Goal: Task Accomplishment & Management: Use online tool/utility

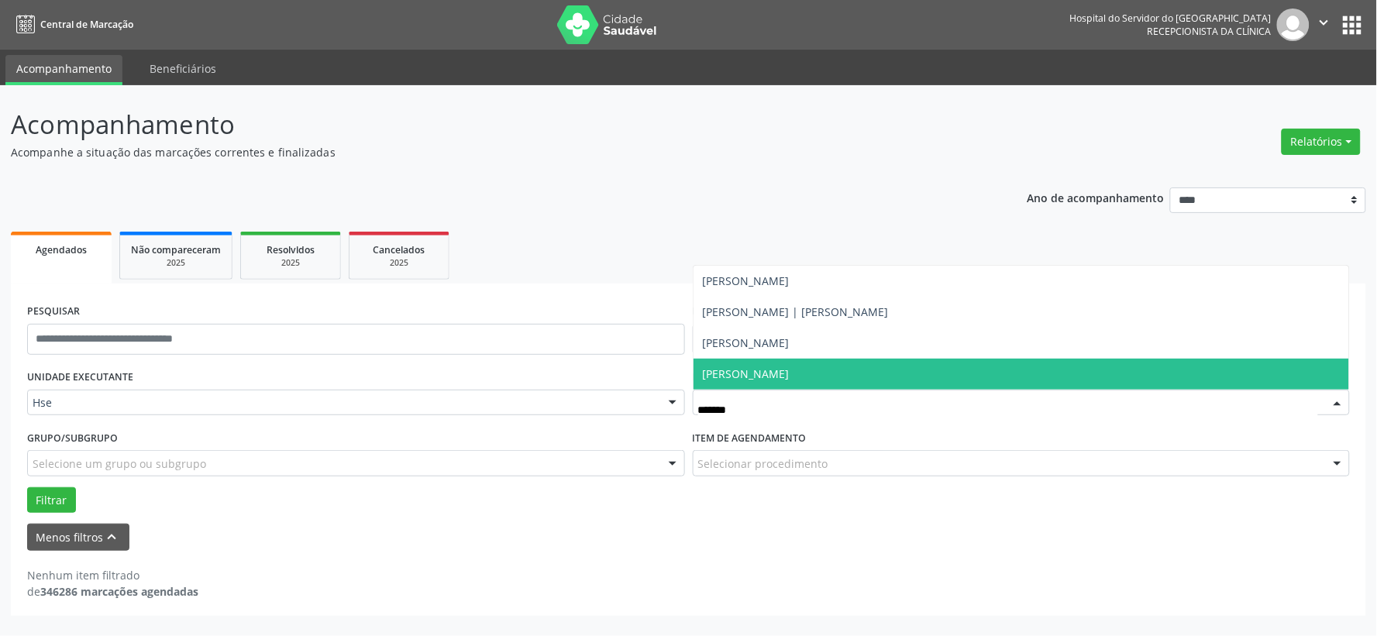
click at [754, 376] on span "[PERSON_NAME]" at bounding box center [746, 373] width 87 height 15
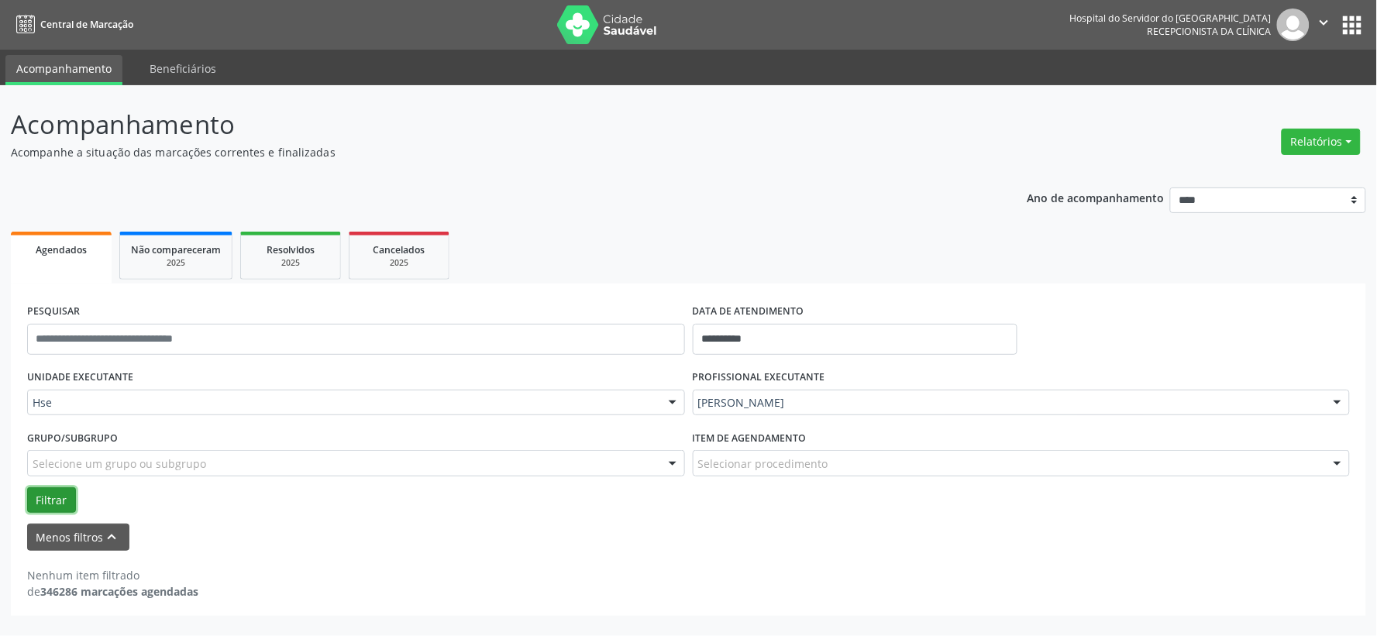
click at [56, 504] on button "Filtrar" at bounding box center [51, 500] width 49 height 26
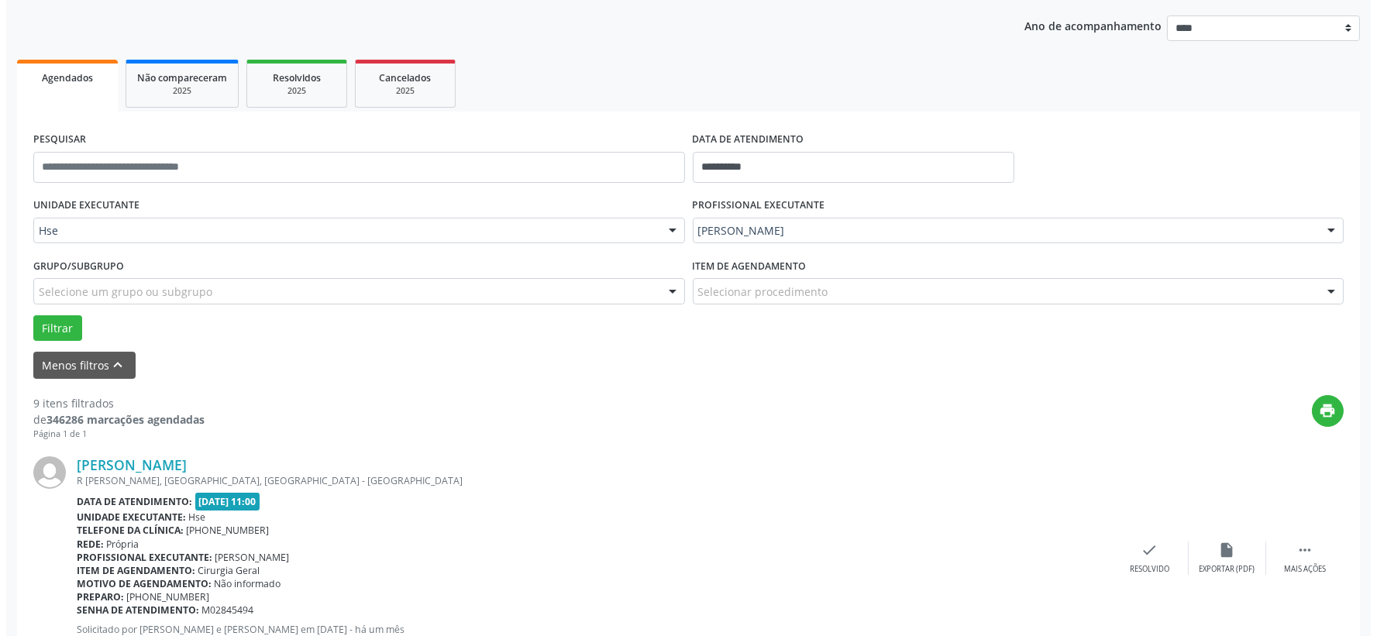
scroll to position [258, 0]
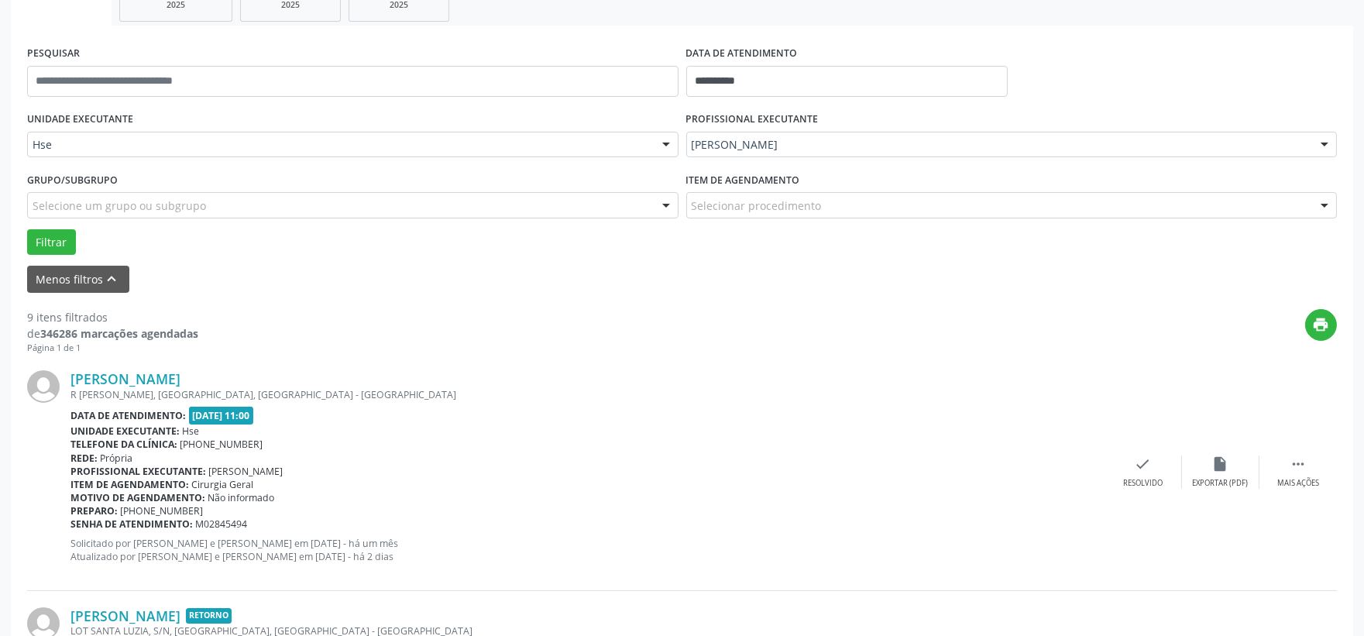
click at [1145, 453] on div "[PERSON_NAME] R [PERSON_NAME], [GEOGRAPHIC_DATA], [GEOGRAPHIC_DATA] - [GEOGRAPH…" at bounding box center [682, 472] width 1310 height 236
click at [1145, 457] on icon "check" at bounding box center [1143, 464] width 17 height 17
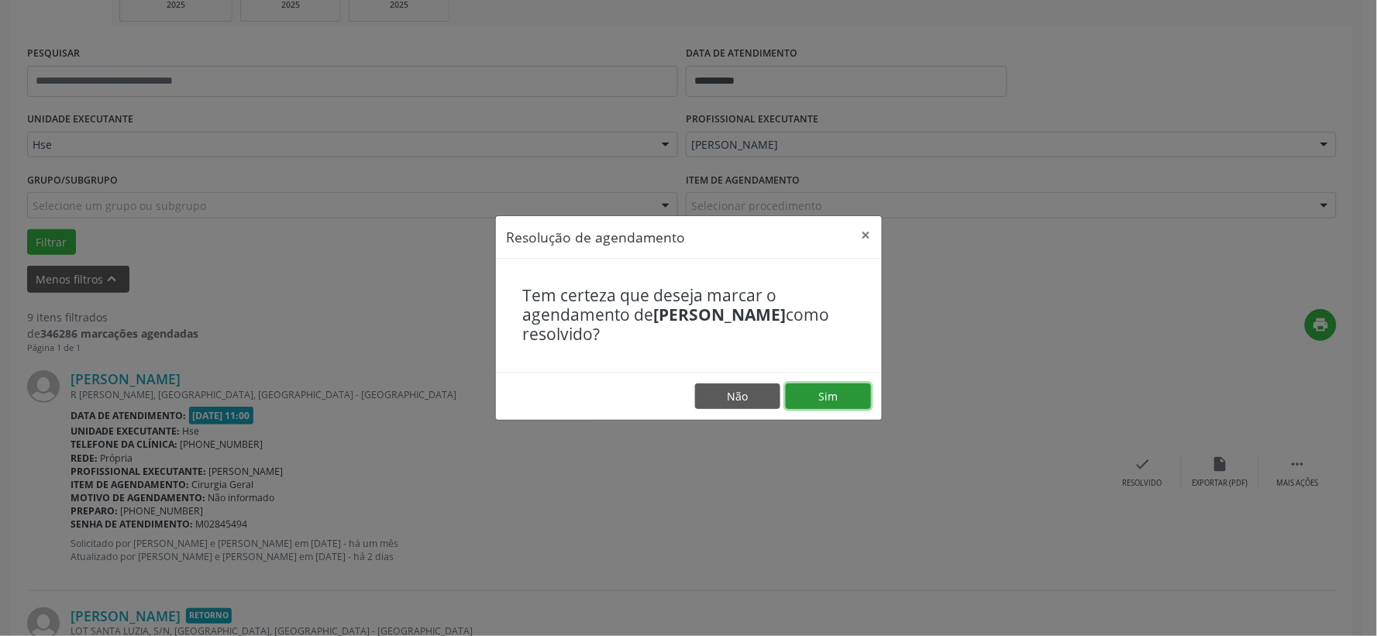
click at [845, 404] on button "Sim" at bounding box center [828, 397] width 85 height 26
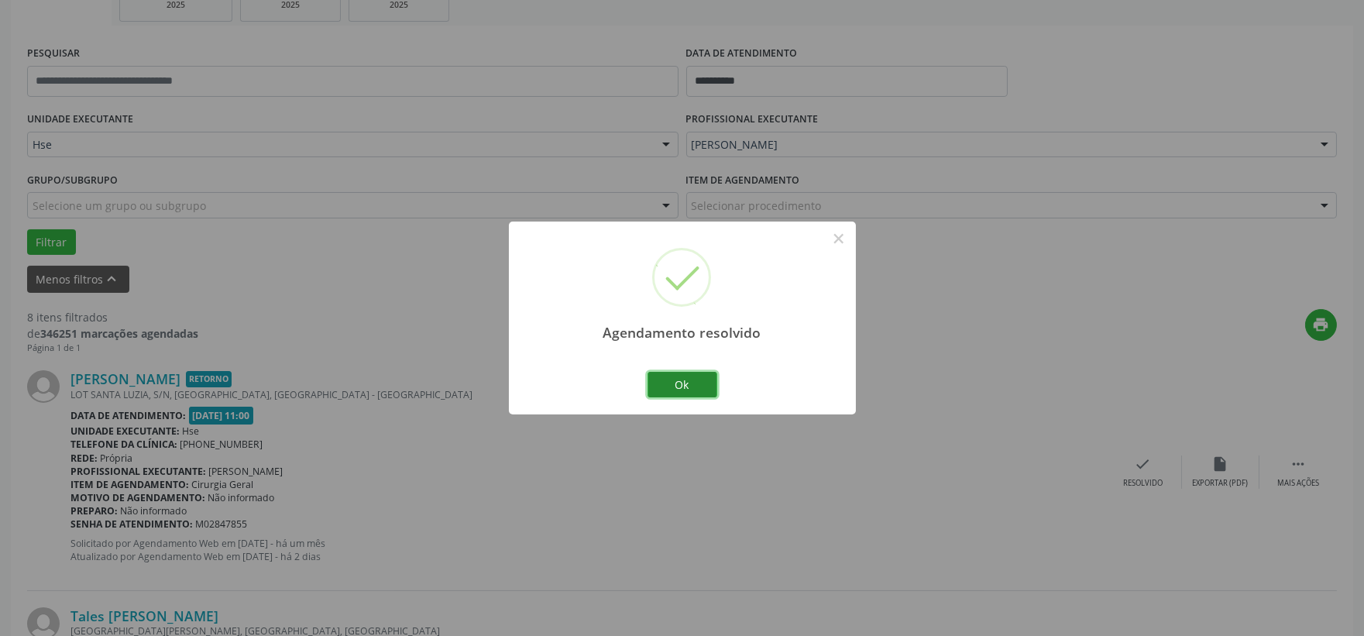
click at [696, 376] on button "Ok" at bounding box center [683, 385] width 70 height 26
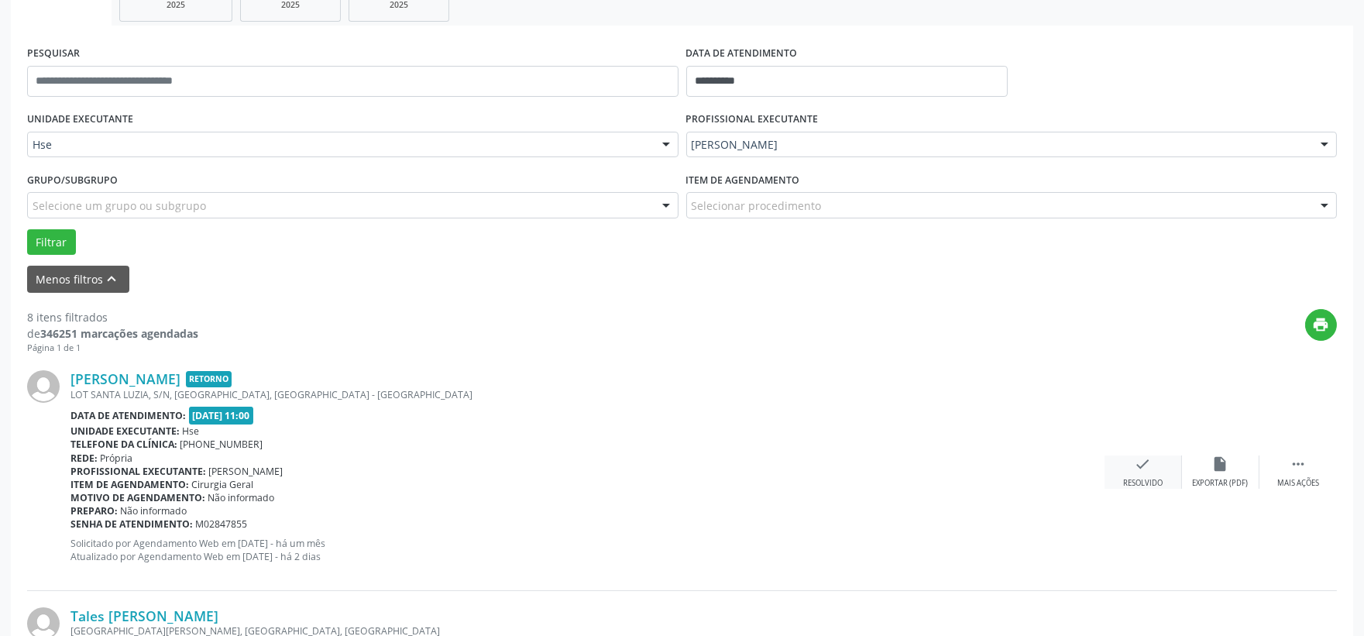
click at [1144, 476] on div "check Resolvido" at bounding box center [1143, 472] width 77 height 33
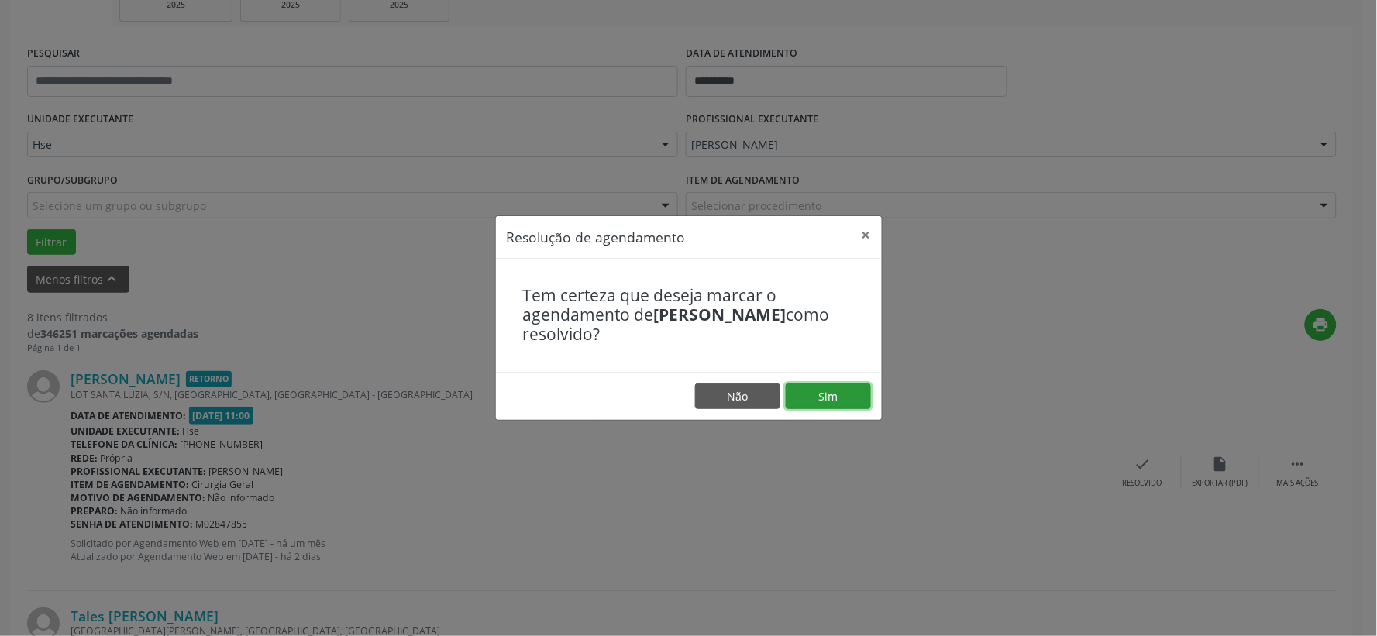
click at [834, 408] on button "Sim" at bounding box center [828, 397] width 85 height 26
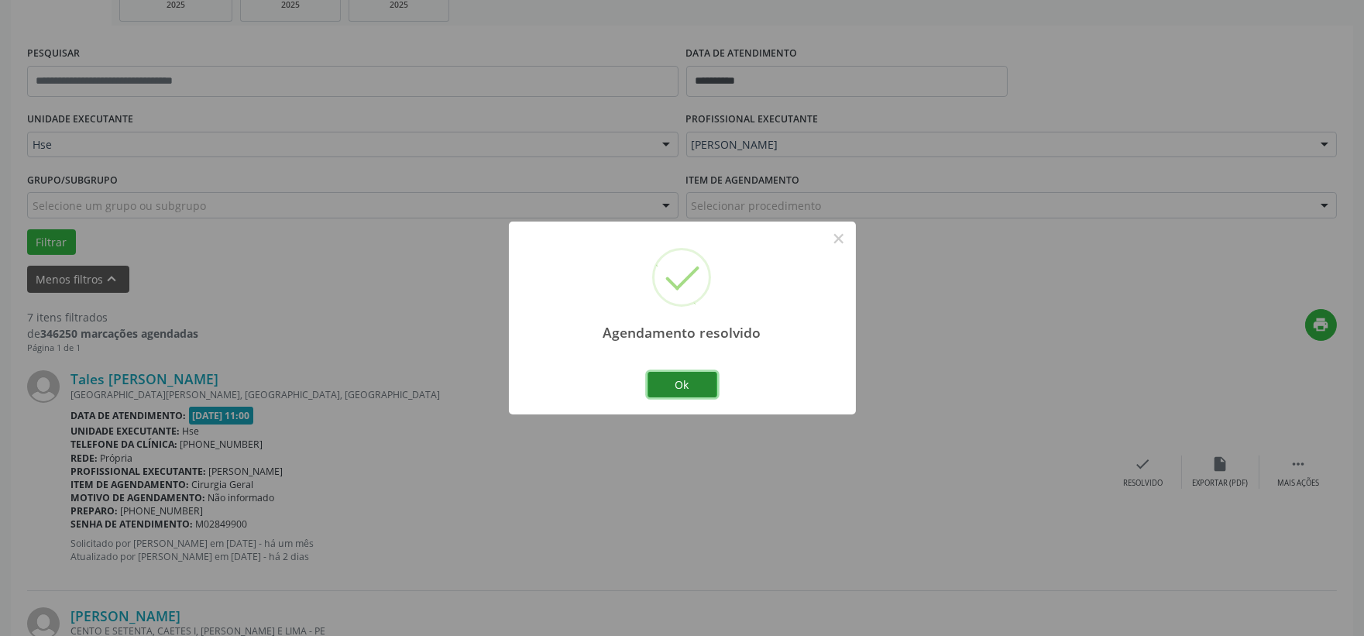
click at [701, 388] on button "Ok" at bounding box center [683, 385] width 70 height 26
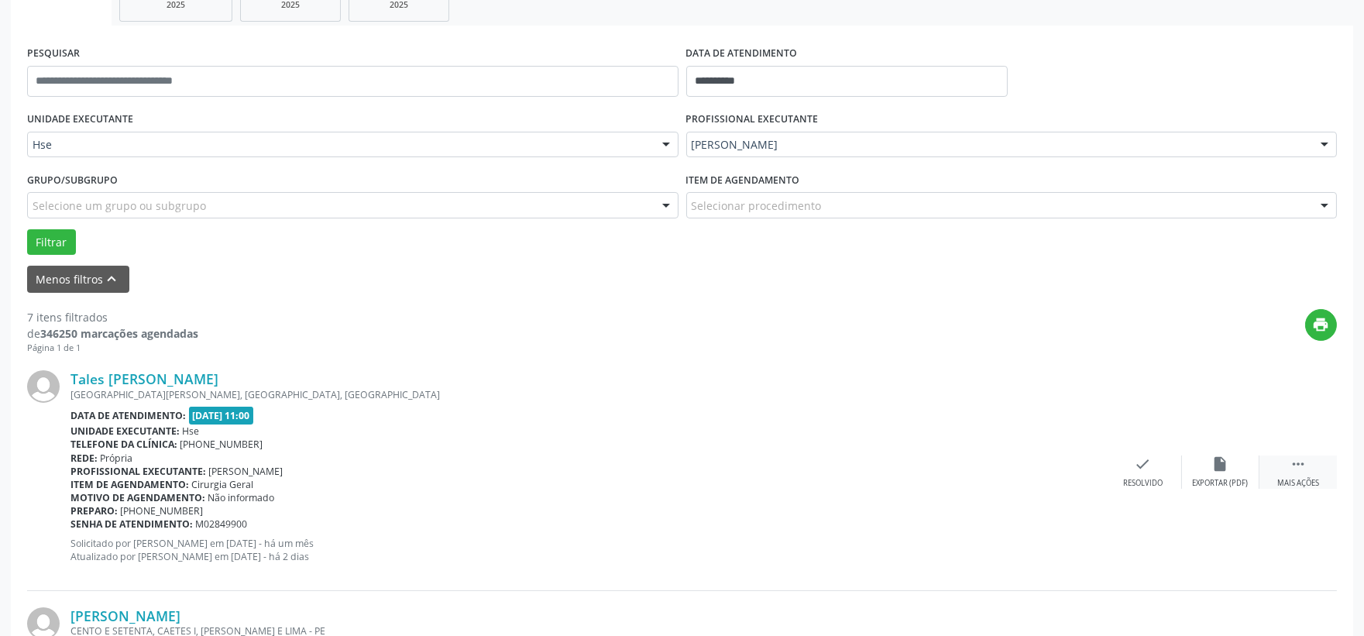
click at [1283, 469] on div " Mais ações" at bounding box center [1298, 472] width 77 height 33
click at [1230, 466] on div "alarm_off Não compareceu" at bounding box center [1220, 472] width 77 height 33
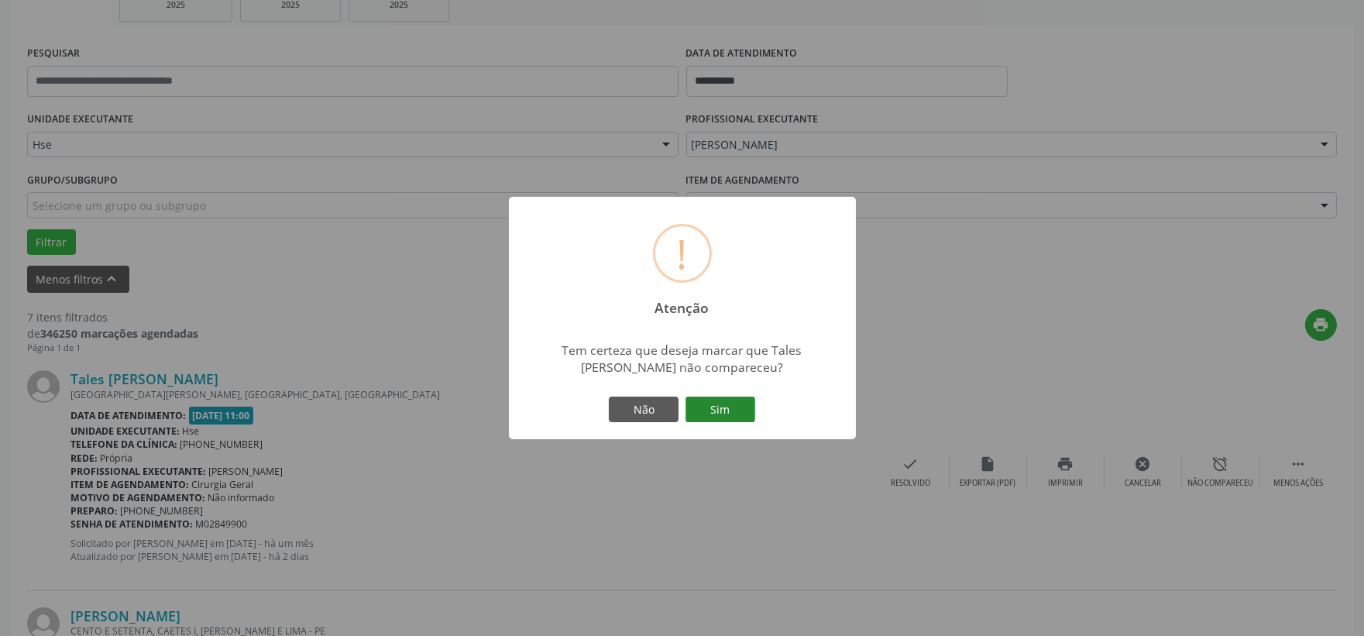
click at [745, 414] on button "Sim" at bounding box center [721, 410] width 70 height 26
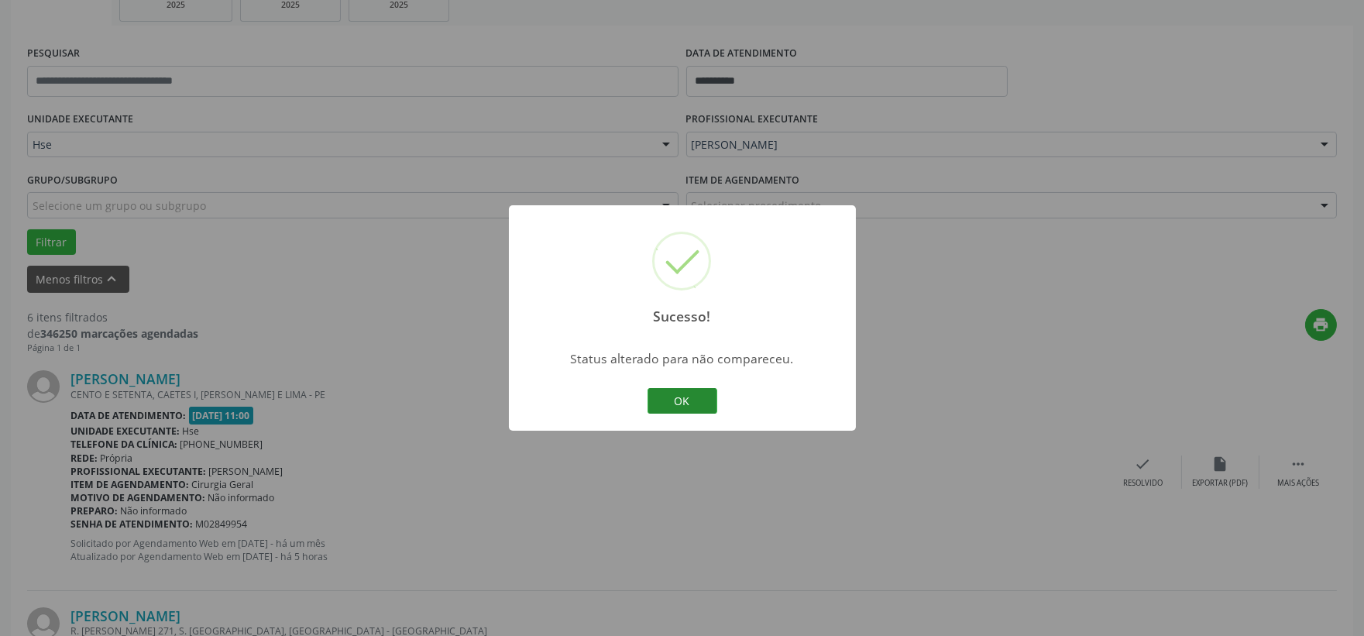
click at [690, 400] on button "OK" at bounding box center [683, 401] width 70 height 26
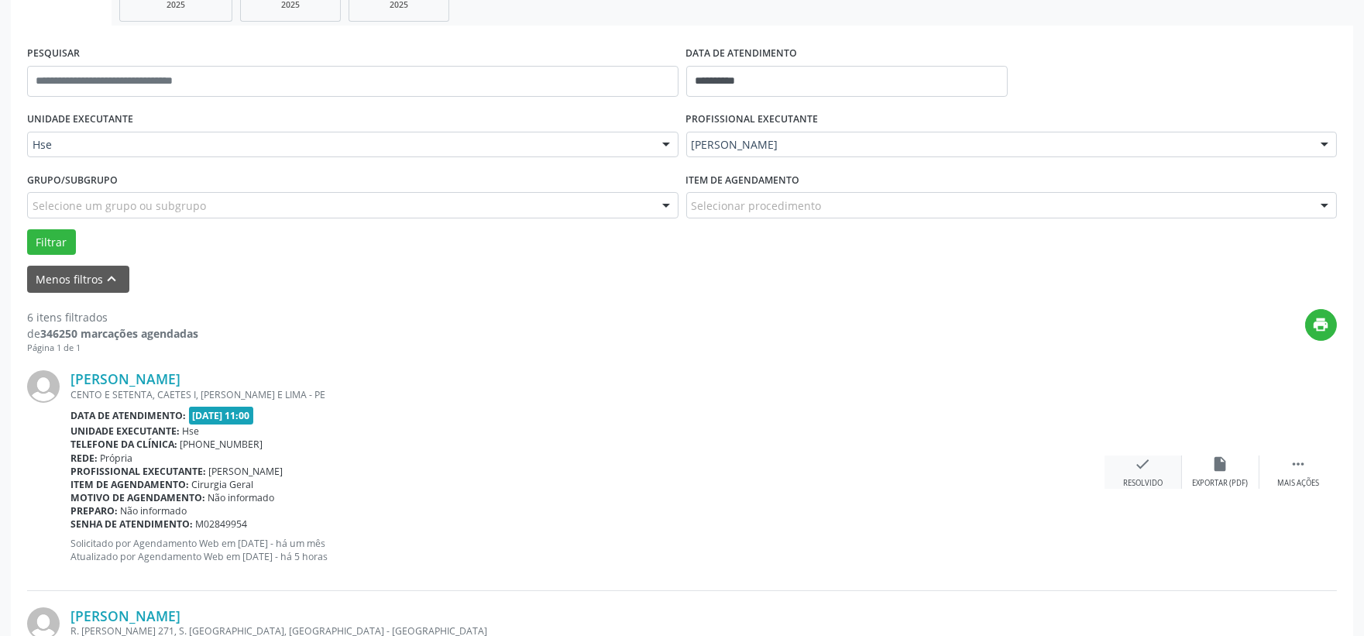
click at [1128, 466] on div "check Resolvido" at bounding box center [1143, 472] width 77 height 33
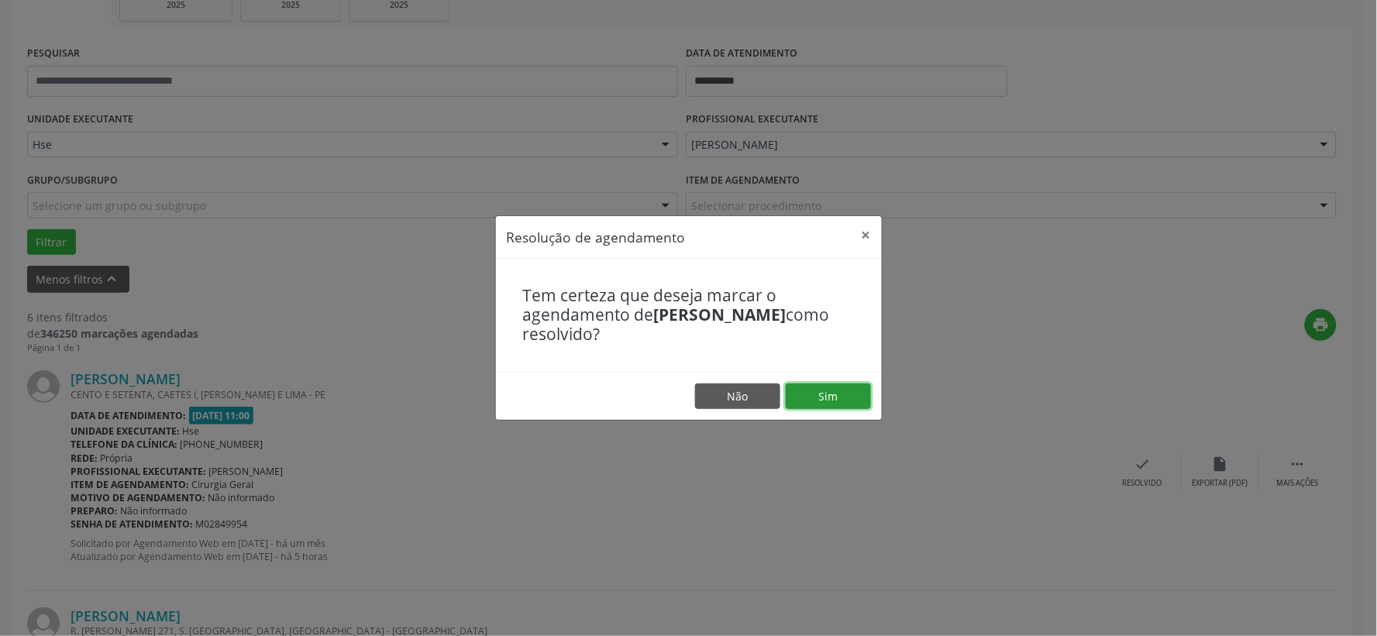
click at [852, 390] on button "Sim" at bounding box center [828, 397] width 85 height 26
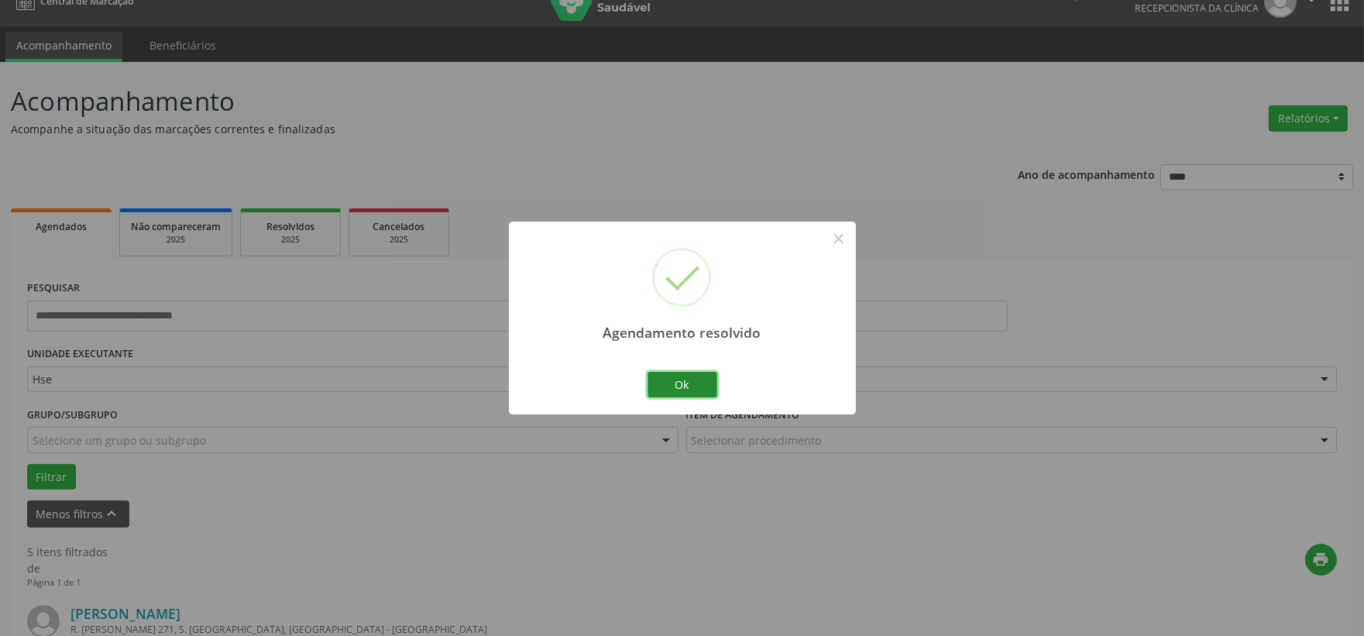
click at [676, 384] on button "Ok" at bounding box center [683, 385] width 70 height 26
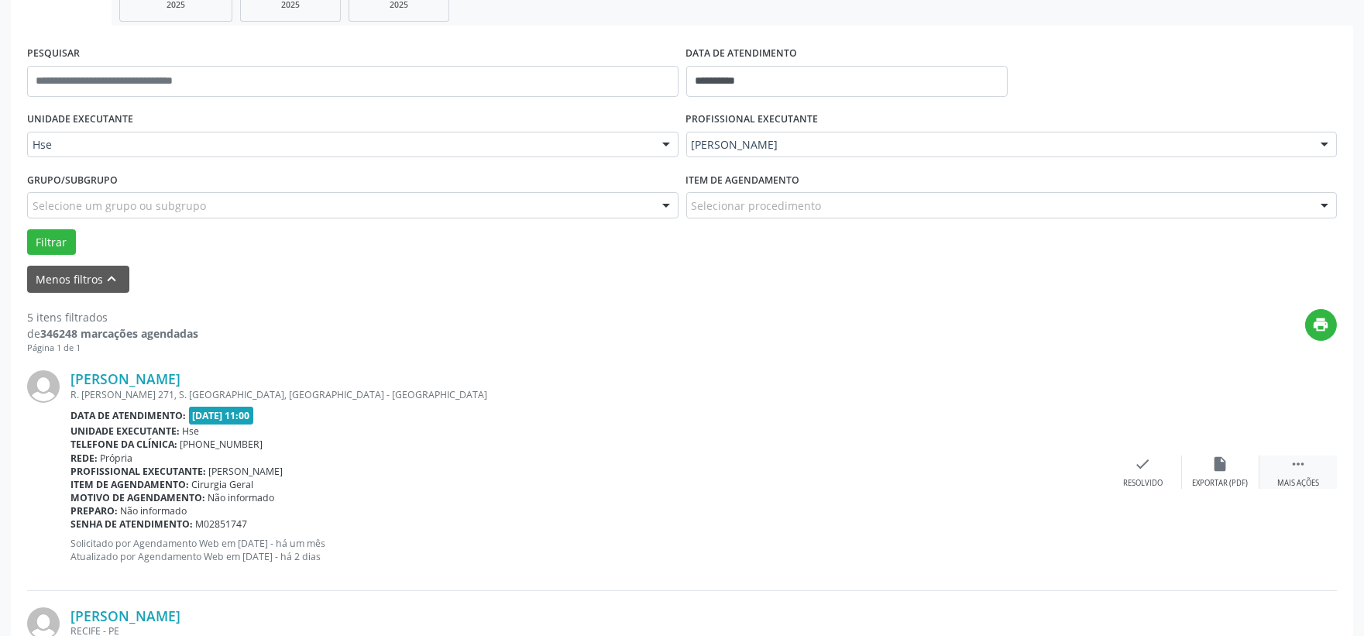
click at [1313, 473] on div " Mais ações" at bounding box center [1298, 472] width 77 height 33
click at [1223, 470] on icon "alarm_off" at bounding box center [1221, 464] width 17 height 17
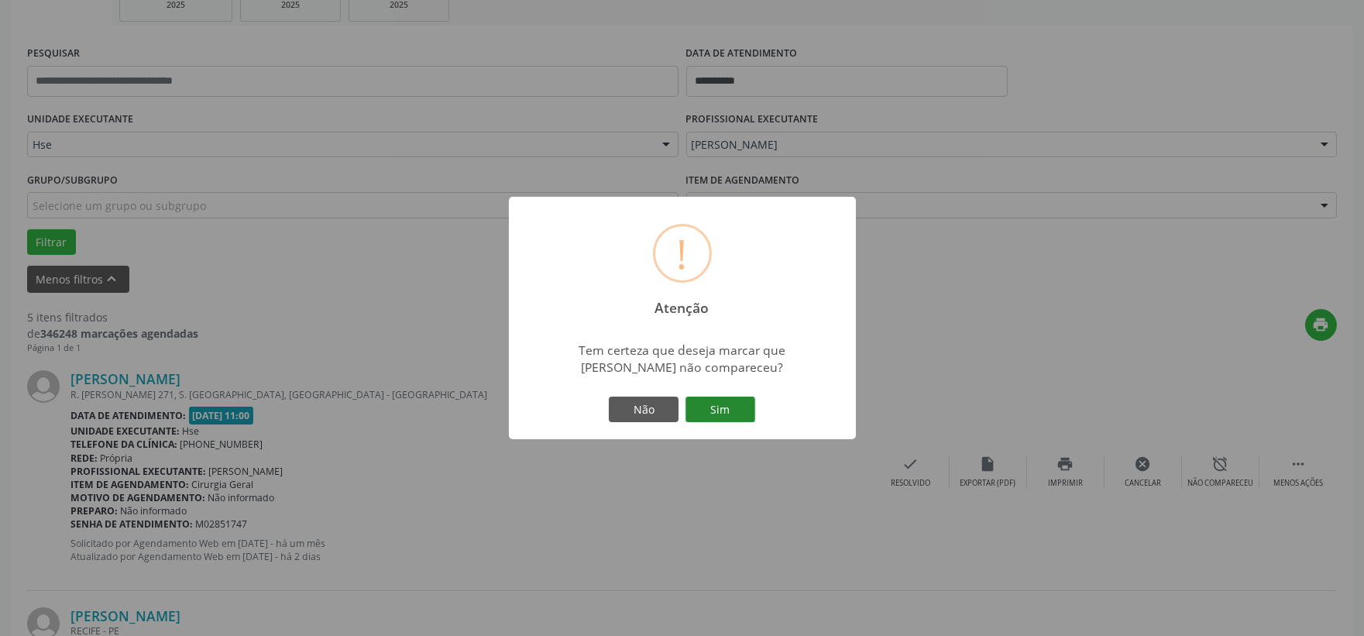
click at [729, 401] on button "Sim" at bounding box center [721, 410] width 70 height 26
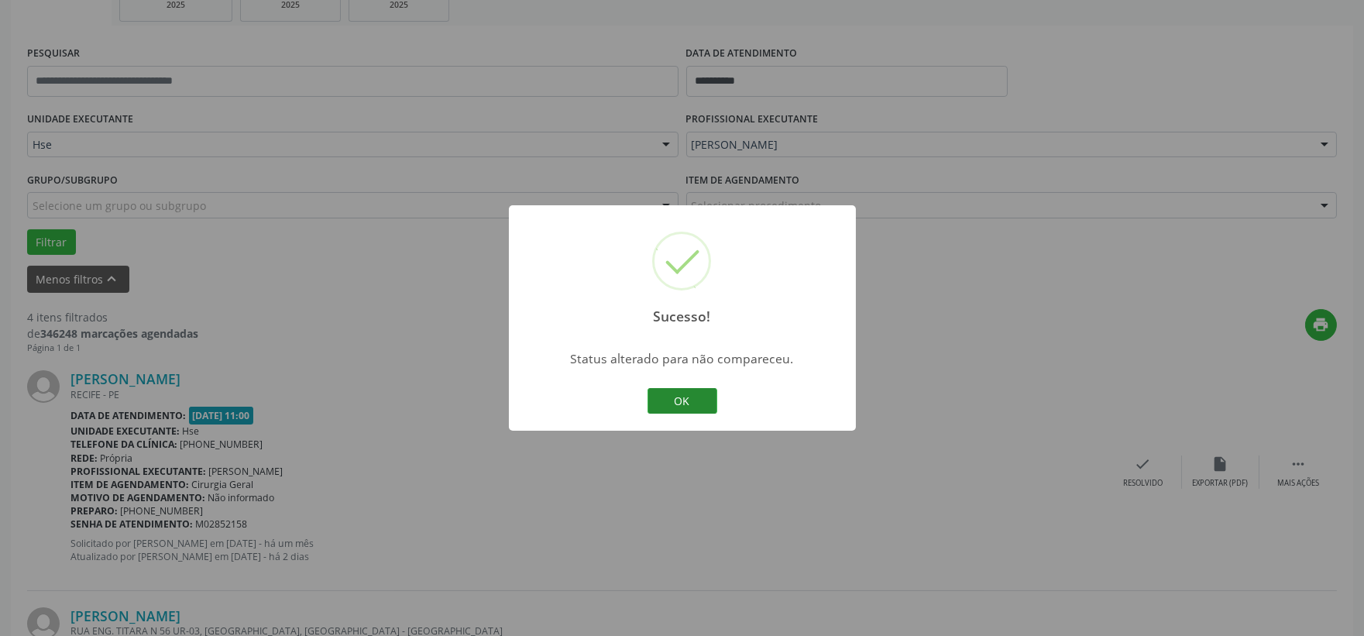
click at [687, 399] on button "OK" at bounding box center [683, 401] width 70 height 26
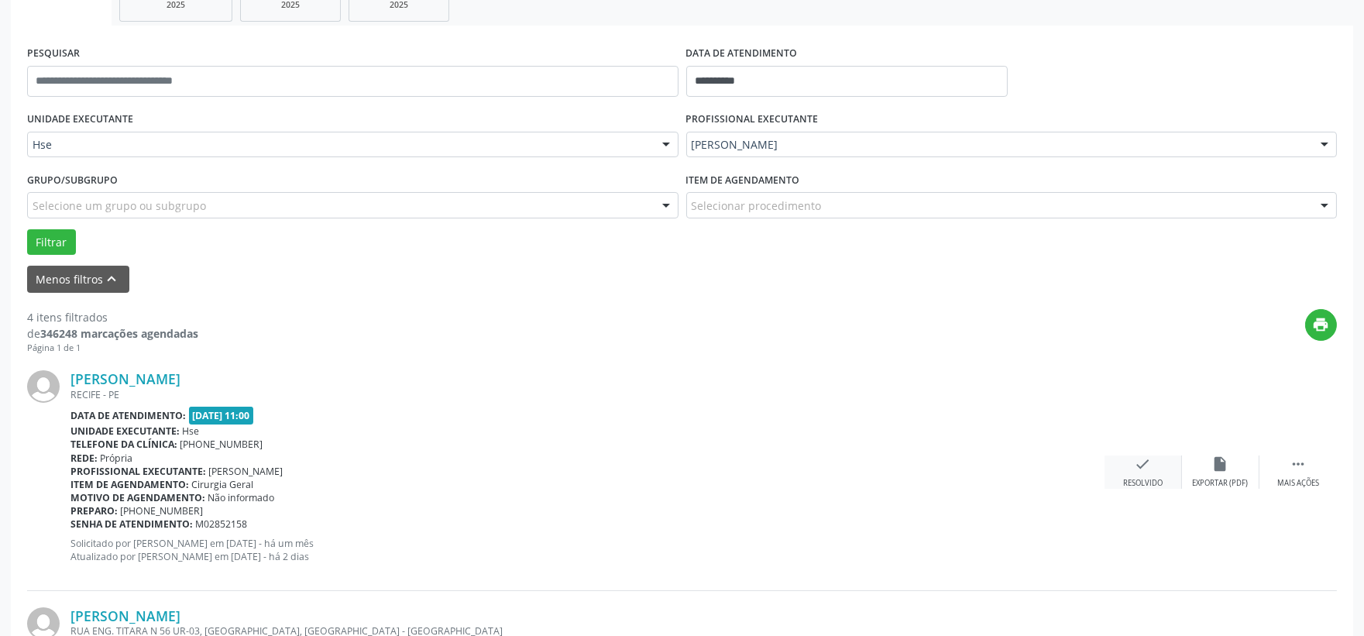
click at [1137, 471] on icon "check" at bounding box center [1143, 464] width 17 height 17
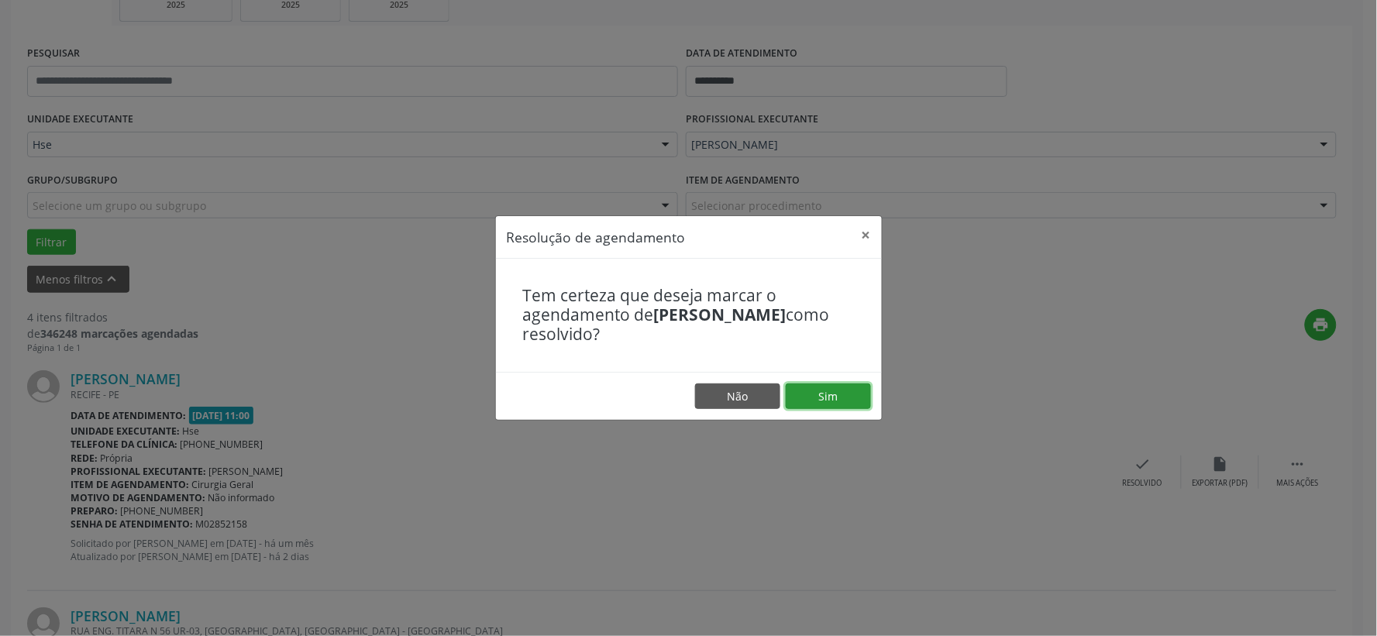
click at [841, 396] on button "Sim" at bounding box center [828, 397] width 85 height 26
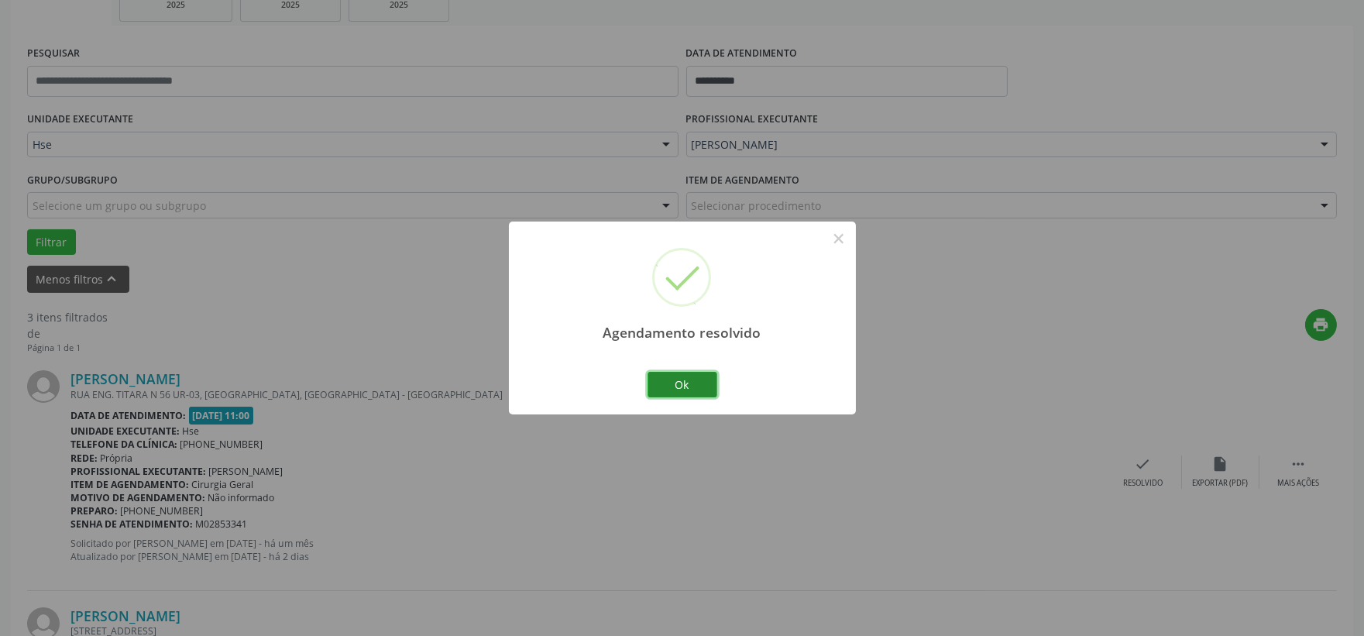
click at [679, 392] on button "Ok" at bounding box center [683, 385] width 70 height 26
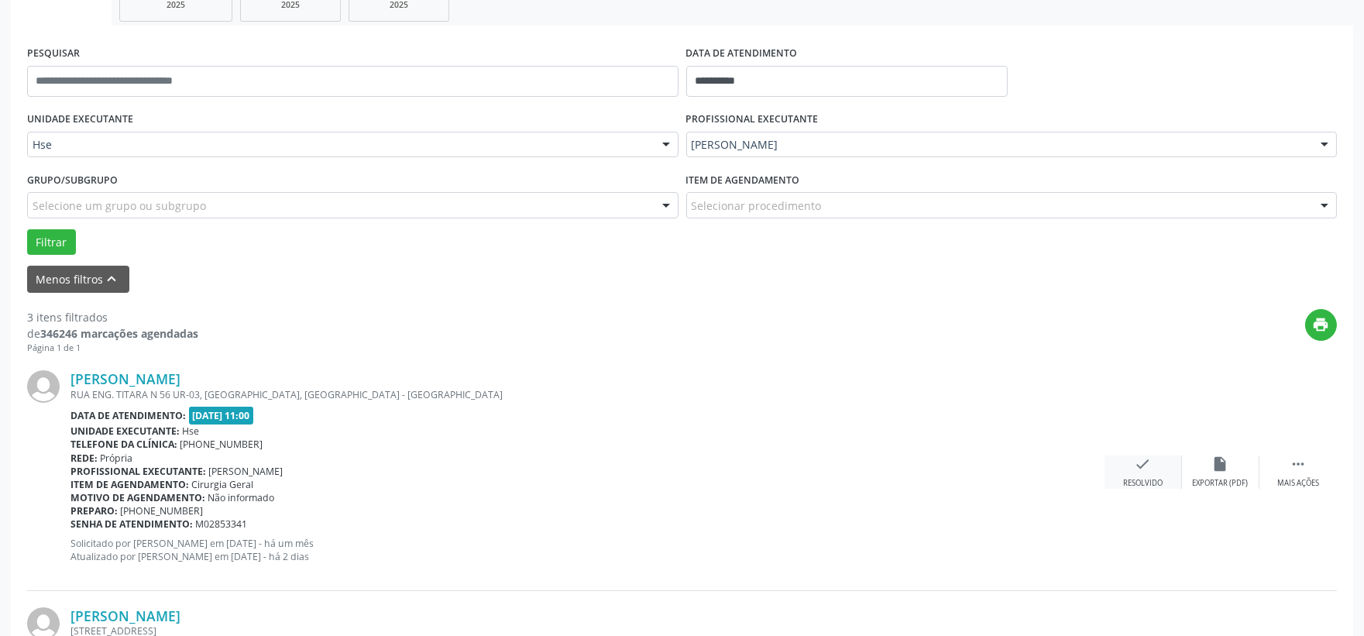
click at [1142, 469] on icon "check" at bounding box center [1143, 464] width 17 height 17
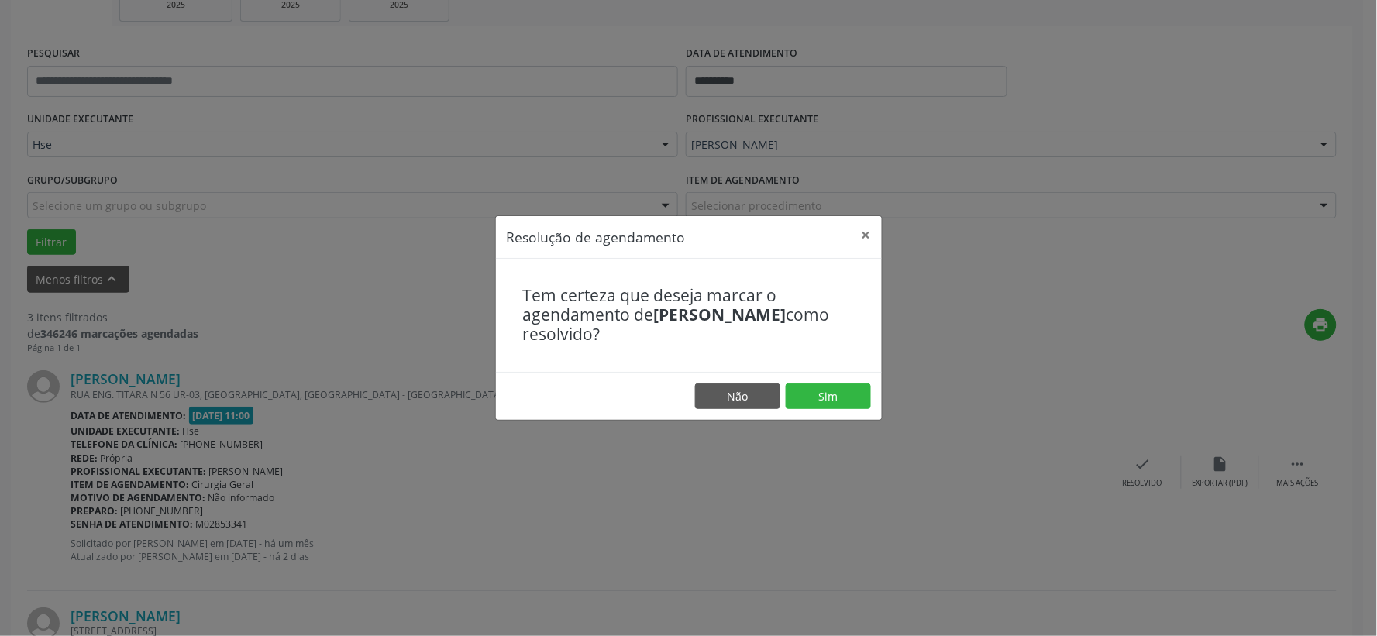
click at [819, 382] on footer "Não Sim" at bounding box center [689, 396] width 386 height 49
click at [817, 390] on button "Sim" at bounding box center [828, 397] width 85 height 26
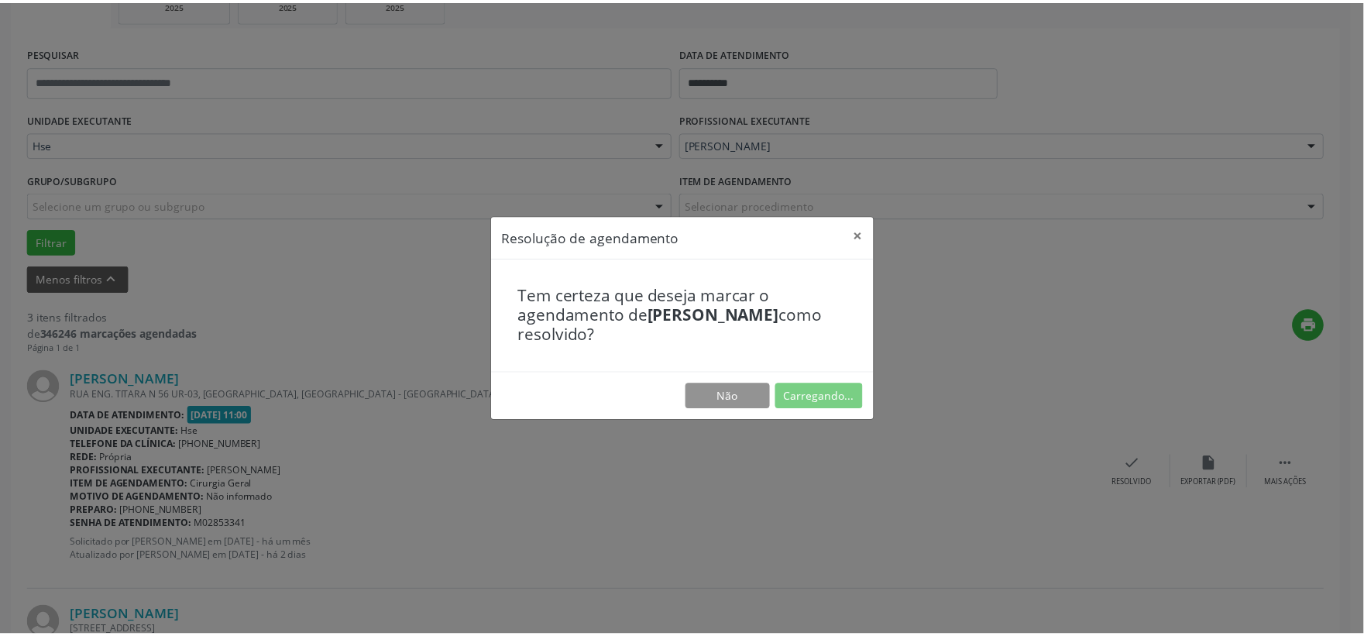
scroll to position [23, 0]
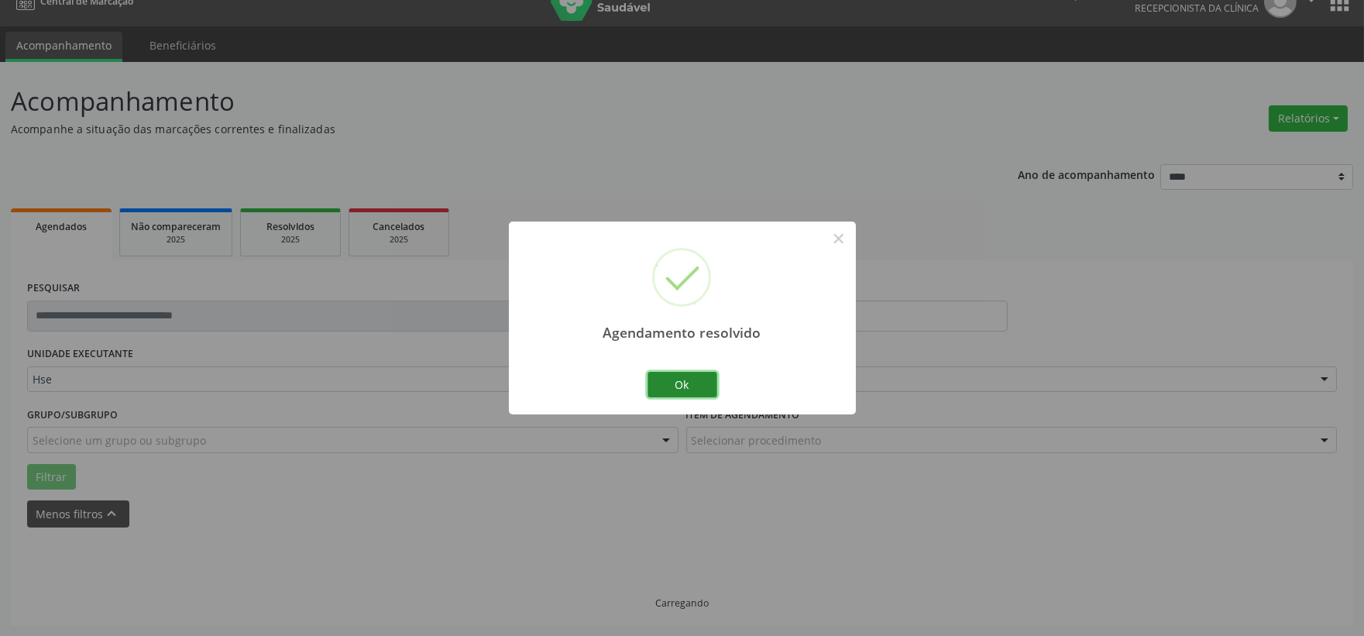
click at [693, 380] on button "Ok" at bounding box center [683, 385] width 70 height 26
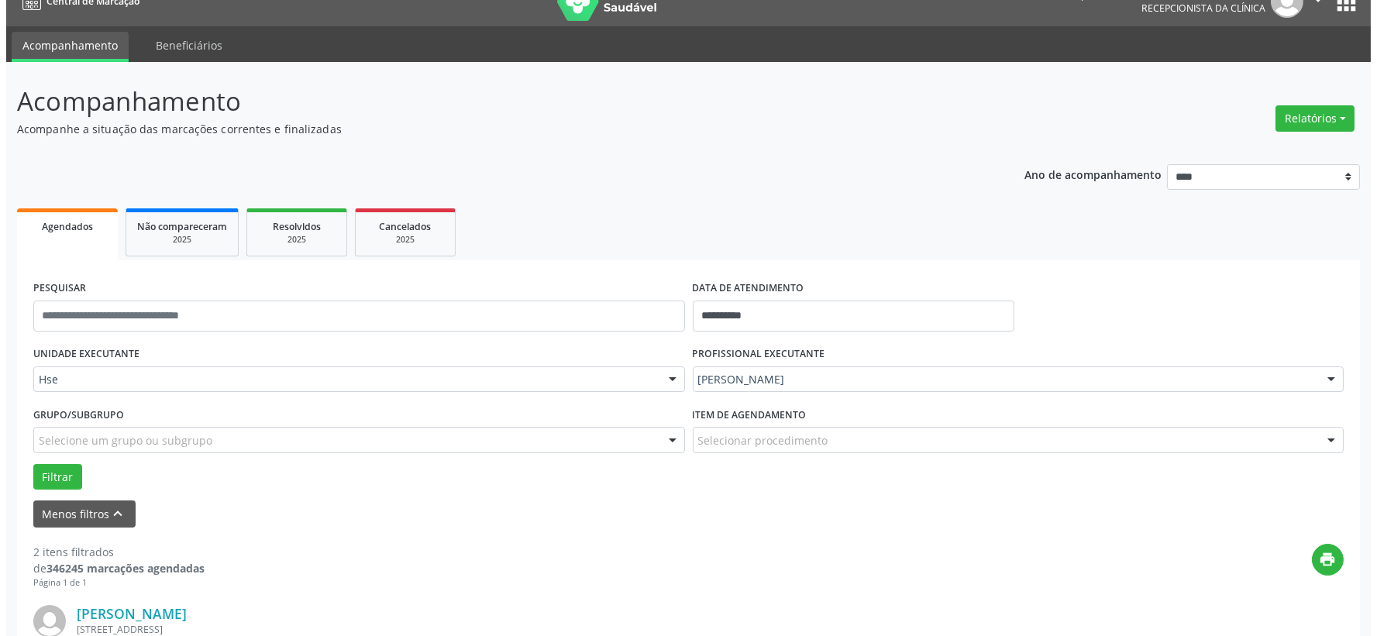
scroll to position [109, 0]
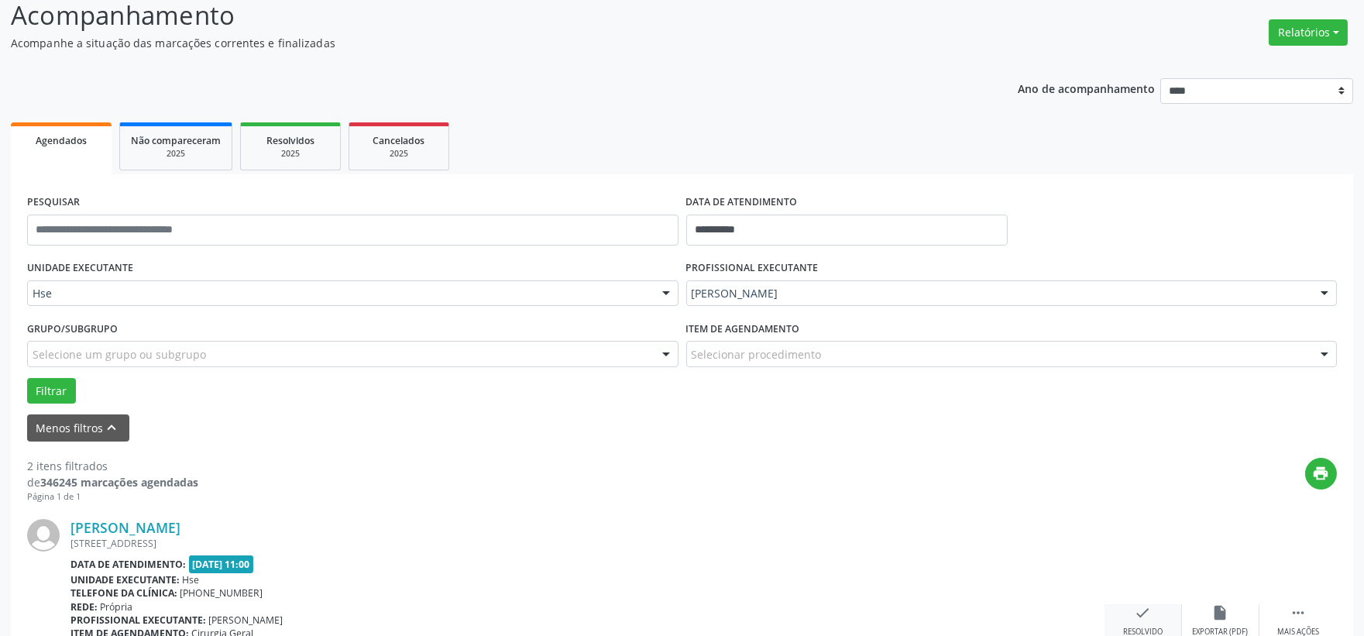
click at [1135, 608] on icon "check" at bounding box center [1143, 612] width 17 height 17
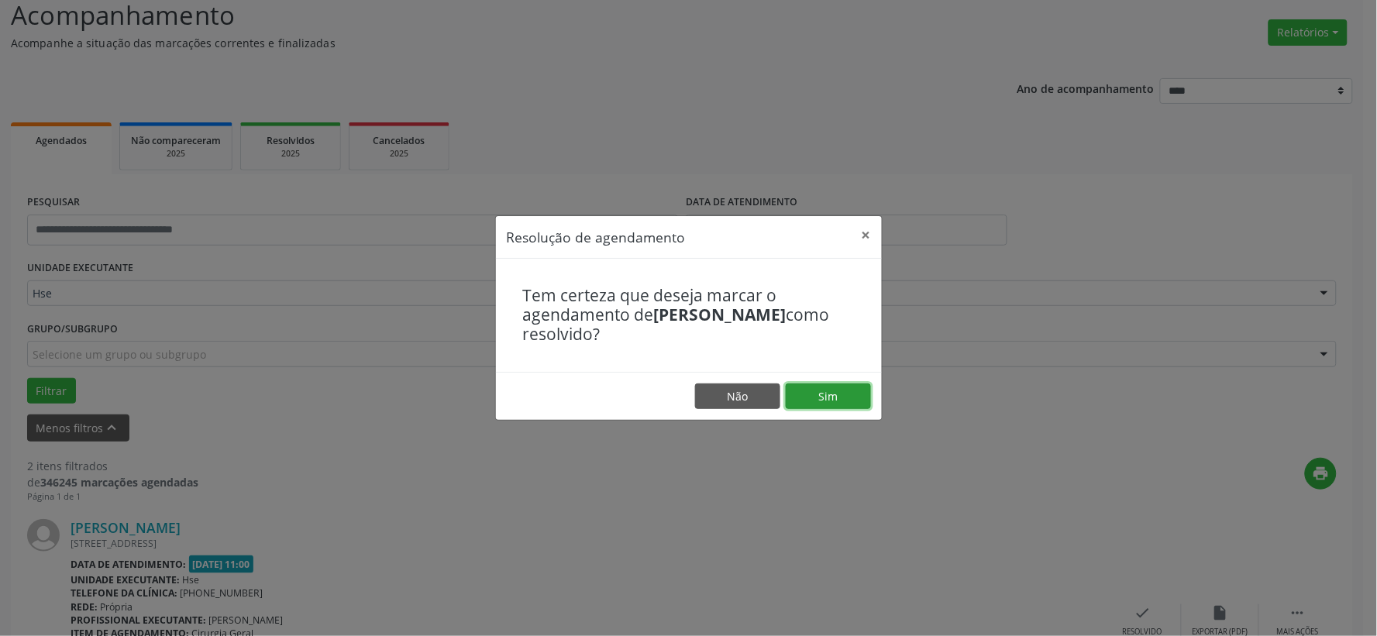
click at [819, 400] on button "Sim" at bounding box center [828, 397] width 85 height 26
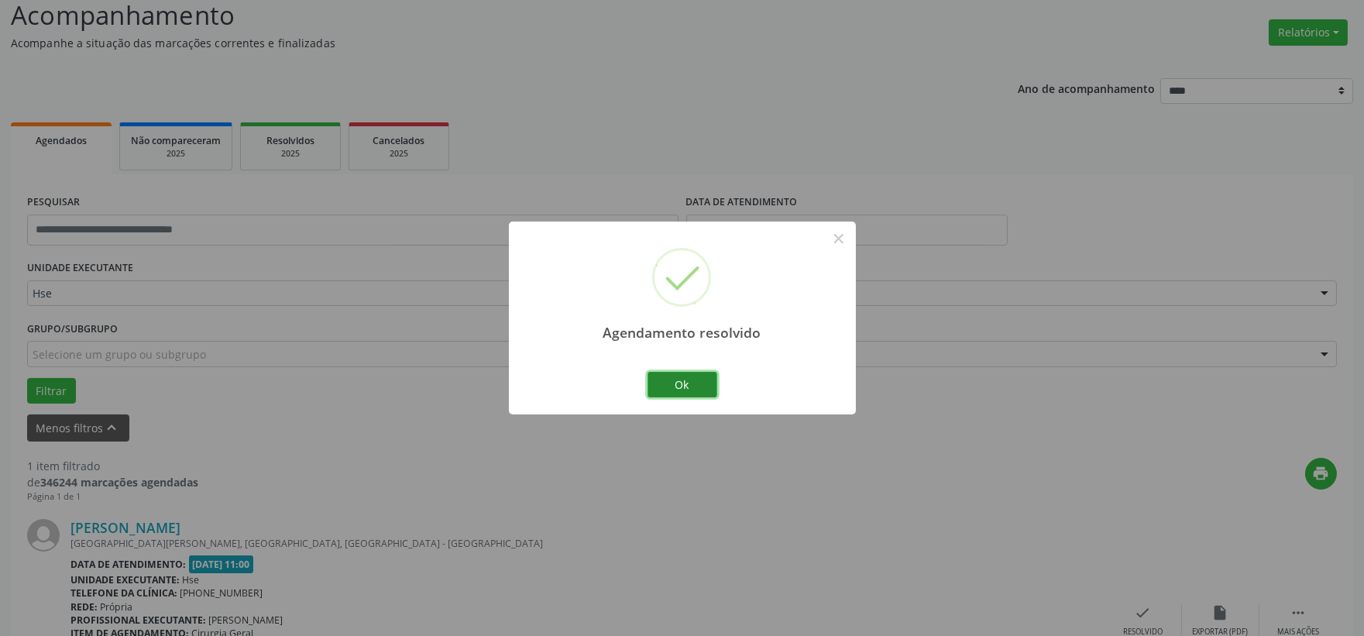
click at [685, 390] on button "Ok" at bounding box center [683, 385] width 70 height 26
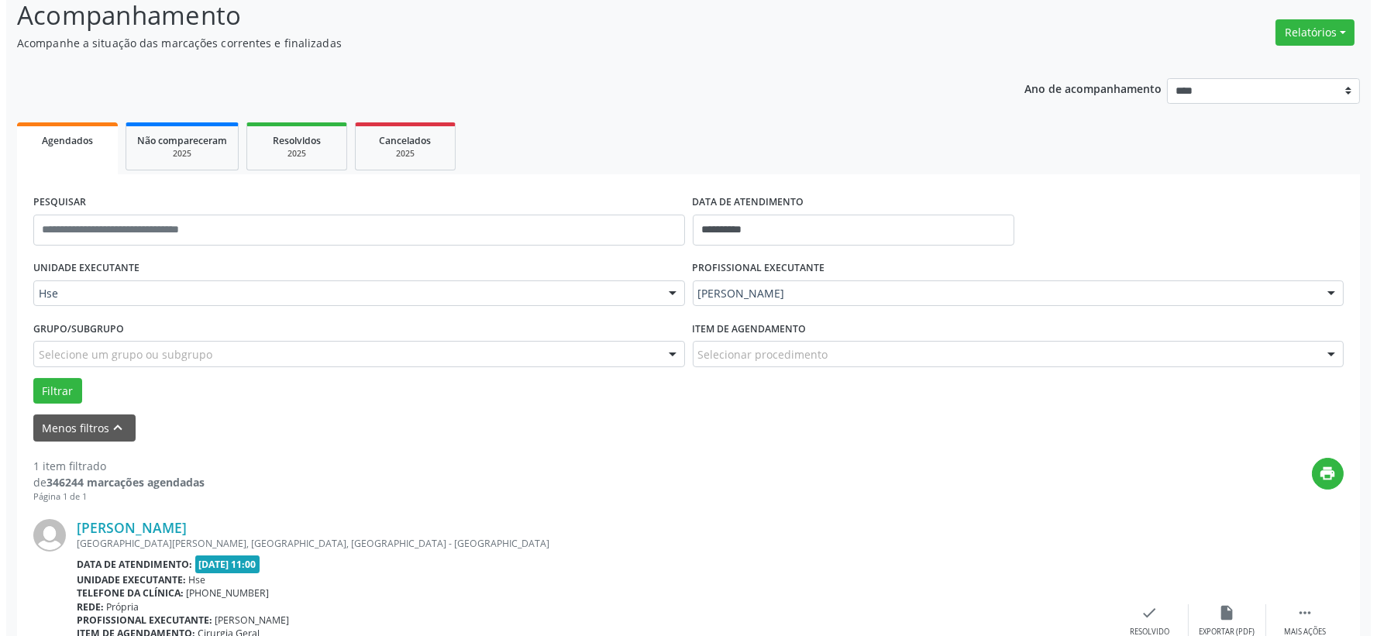
scroll to position [238, 0]
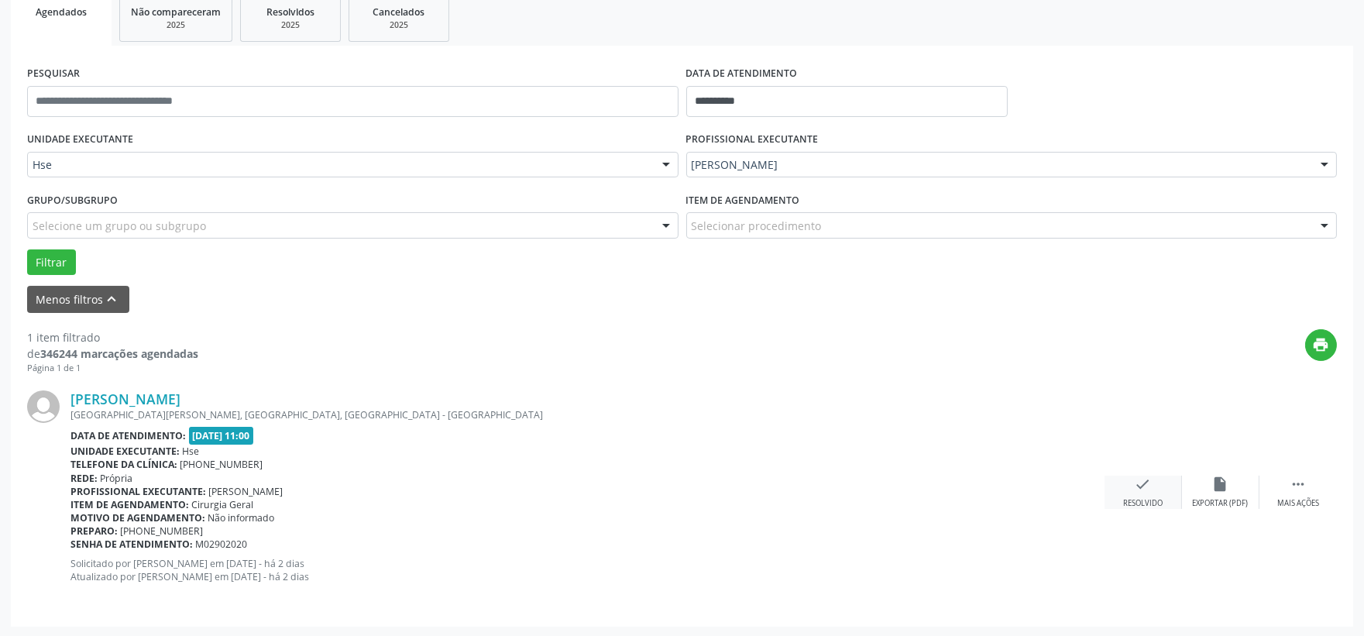
click at [1129, 492] on div "check Resolvido" at bounding box center [1143, 492] width 77 height 33
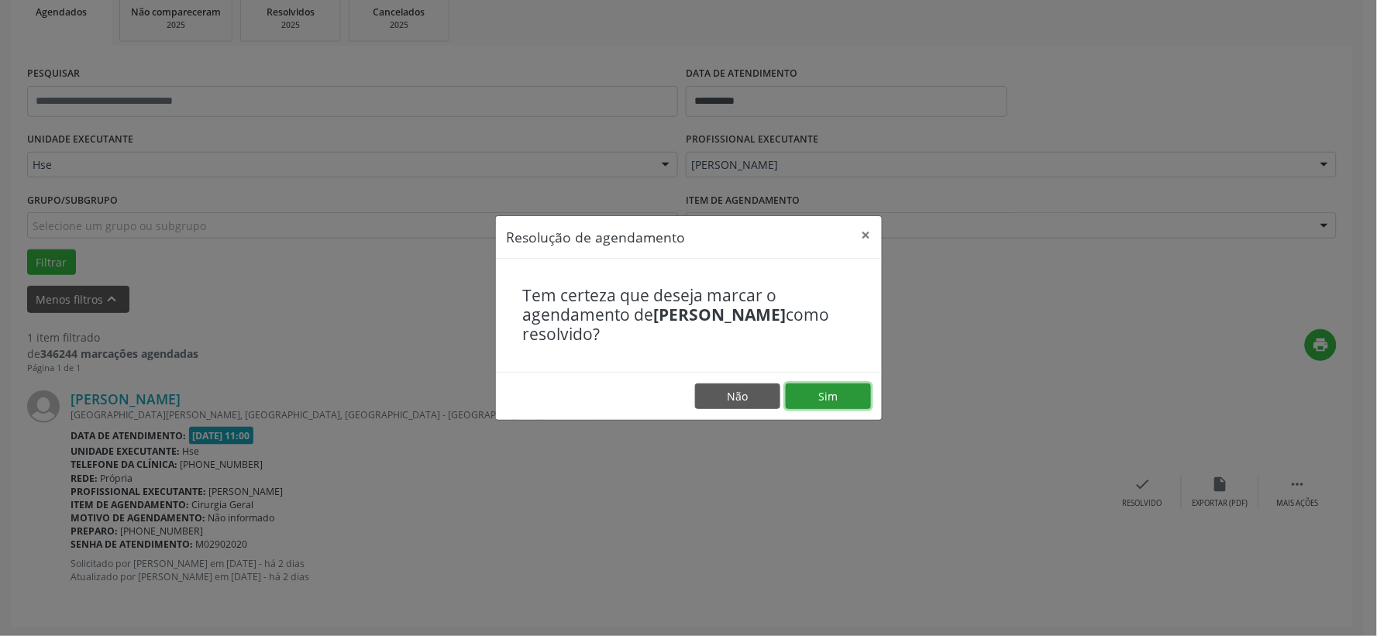
click at [814, 391] on button "Sim" at bounding box center [828, 397] width 85 height 26
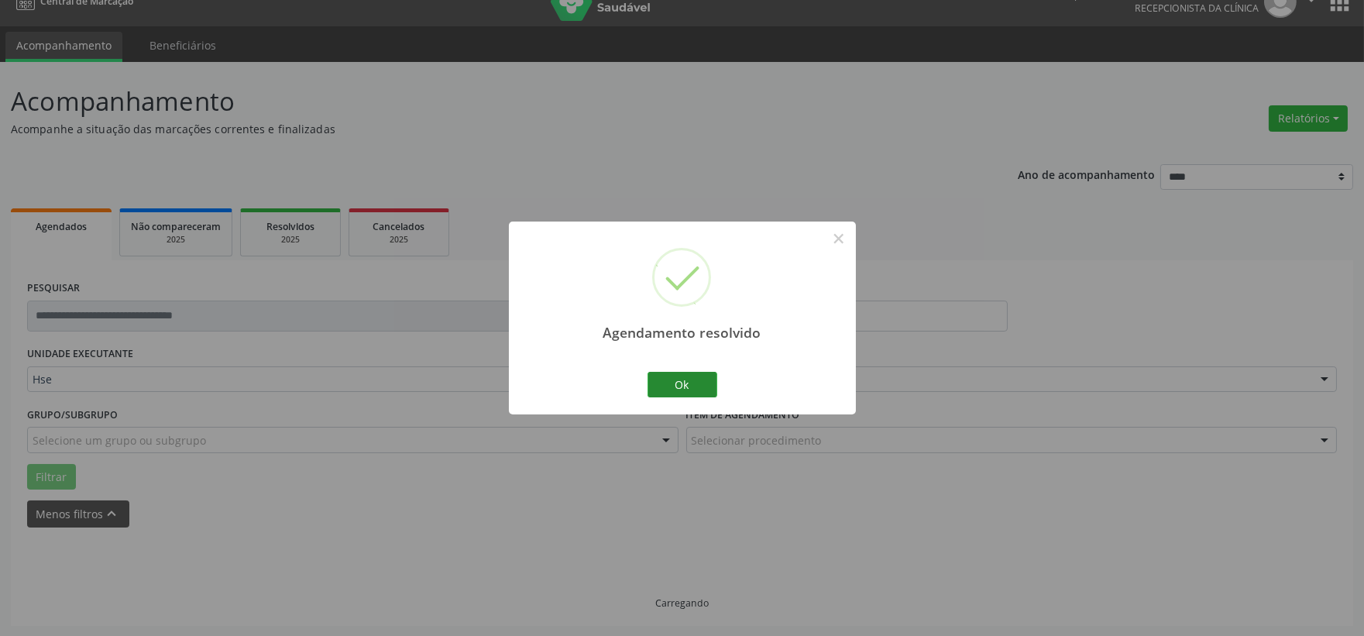
scroll to position [0, 0]
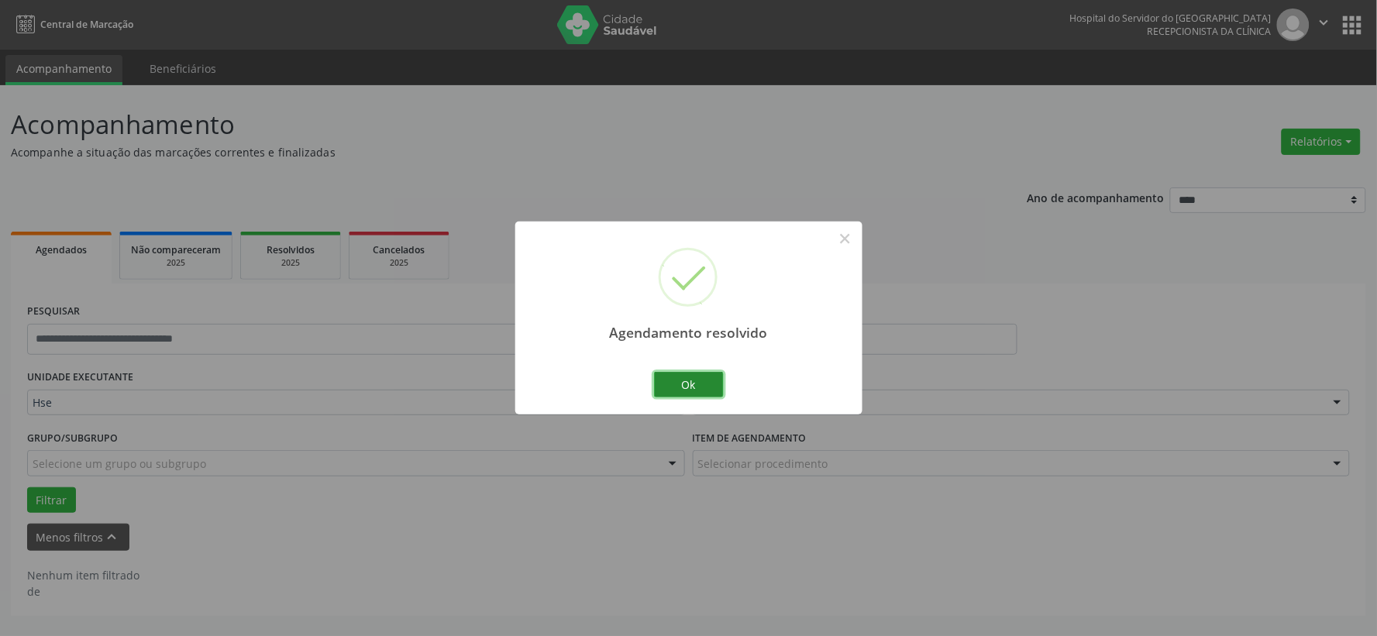
click at [687, 387] on button "Ok" at bounding box center [689, 385] width 70 height 26
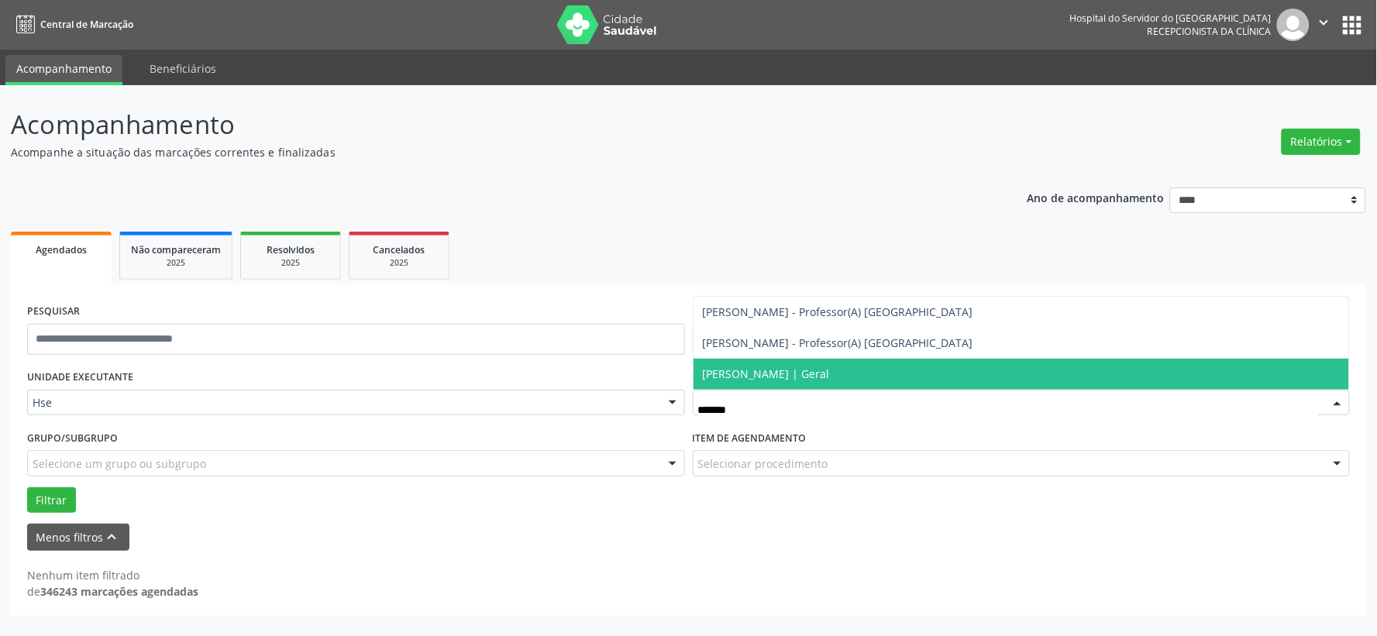
click at [772, 370] on span "[PERSON_NAME] | Geral" at bounding box center [766, 373] width 127 height 15
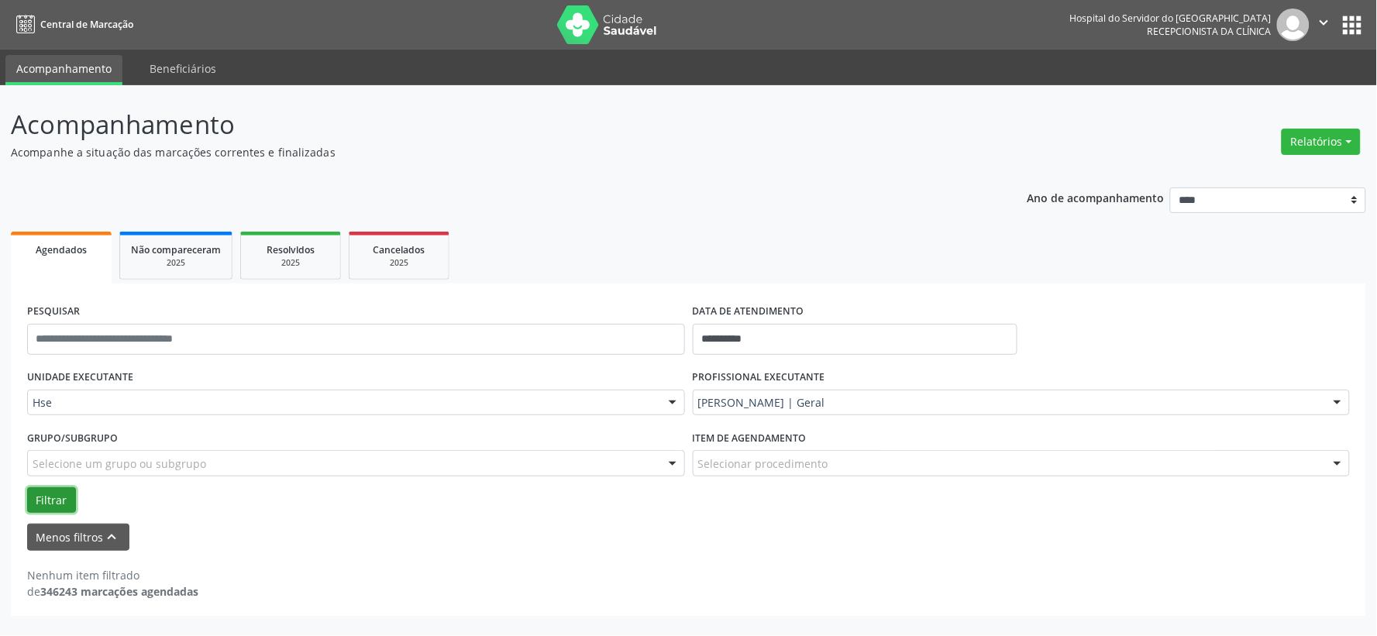
click at [48, 504] on button "Filtrar" at bounding box center [51, 500] width 49 height 26
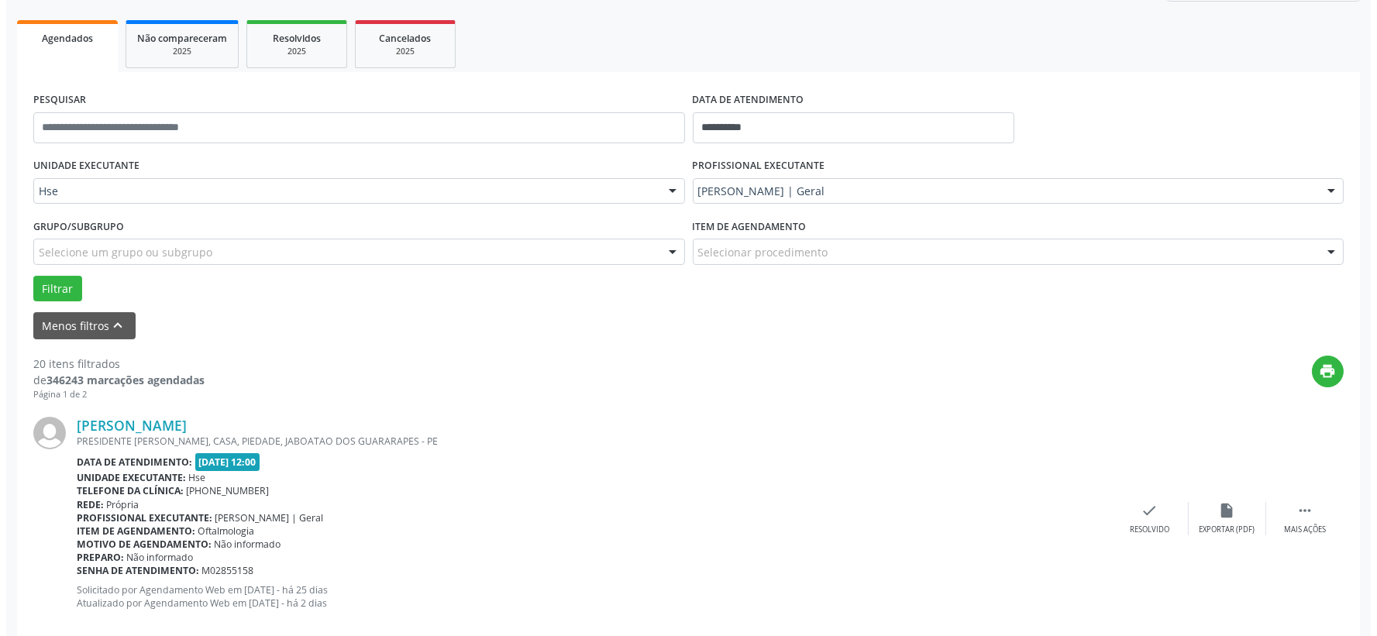
scroll to position [470, 0]
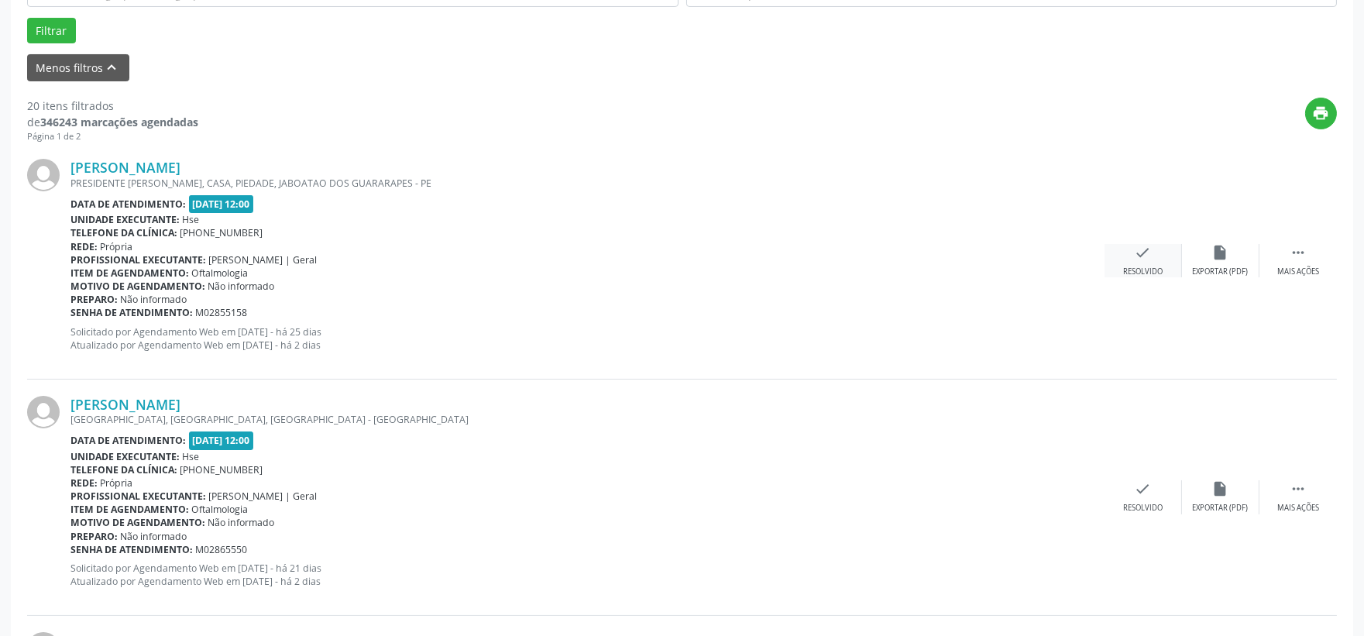
click at [1134, 267] on div "Resolvido" at bounding box center [1143, 272] width 40 height 11
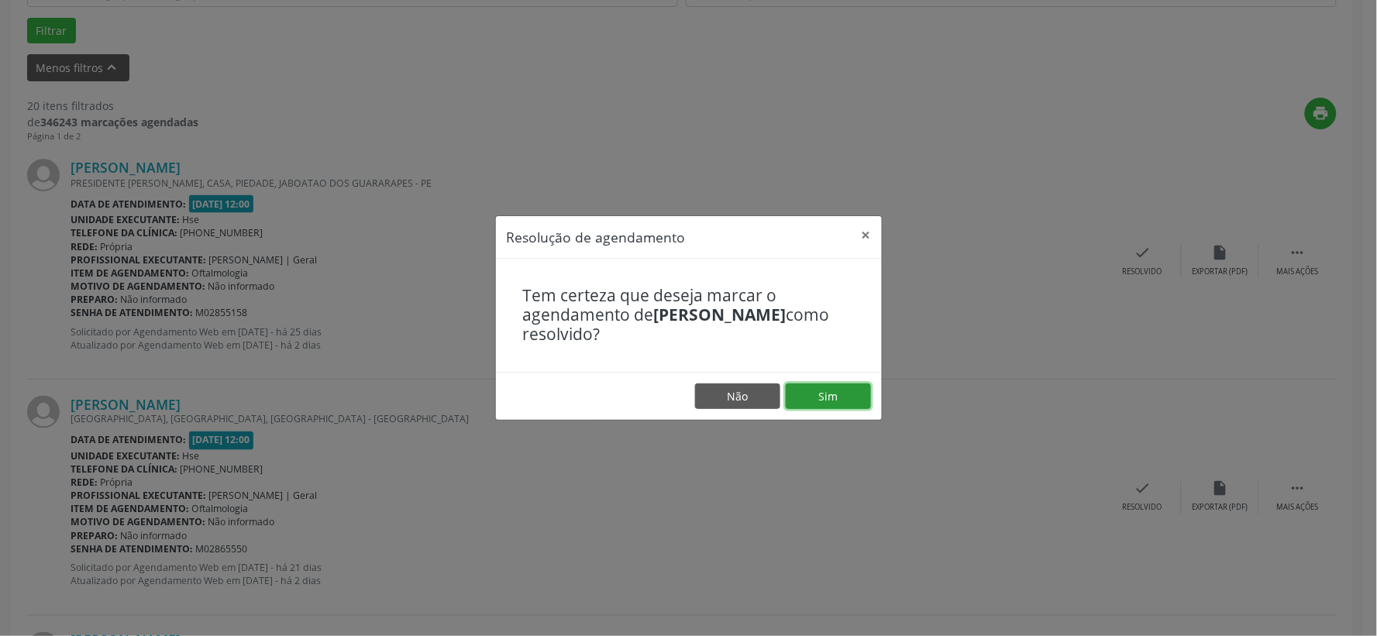
click at [827, 389] on button "Sim" at bounding box center [828, 397] width 85 height 26
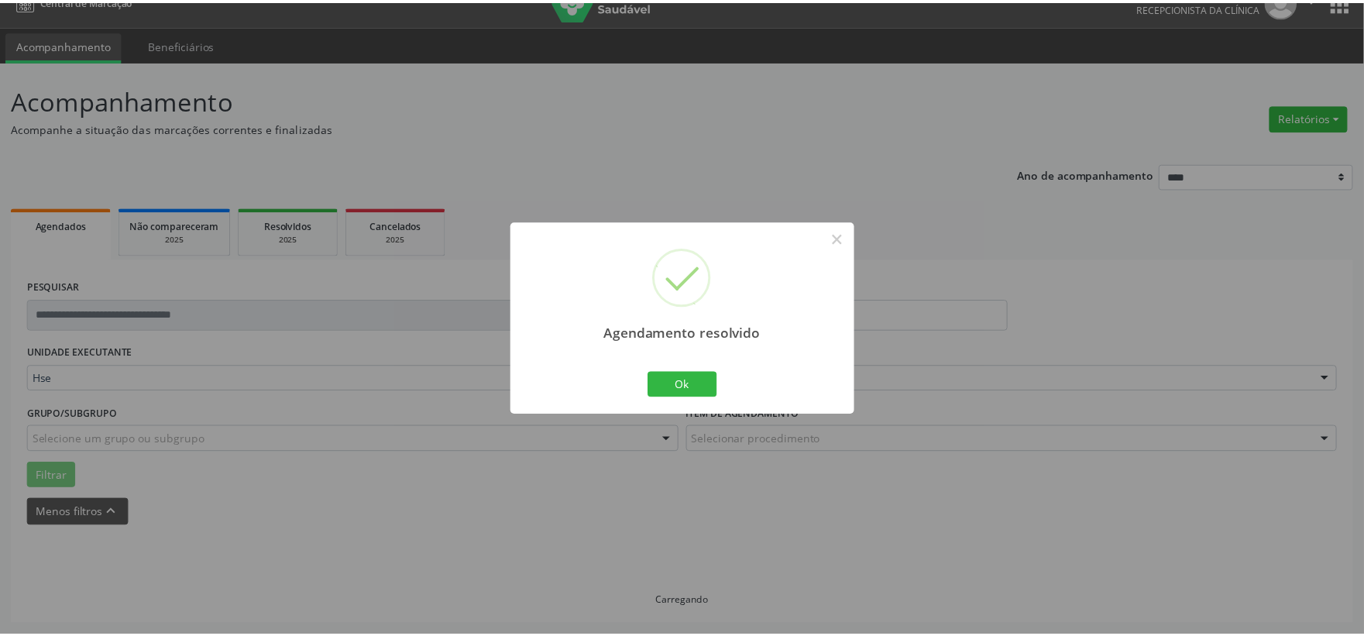
scroll to position [23, 0]
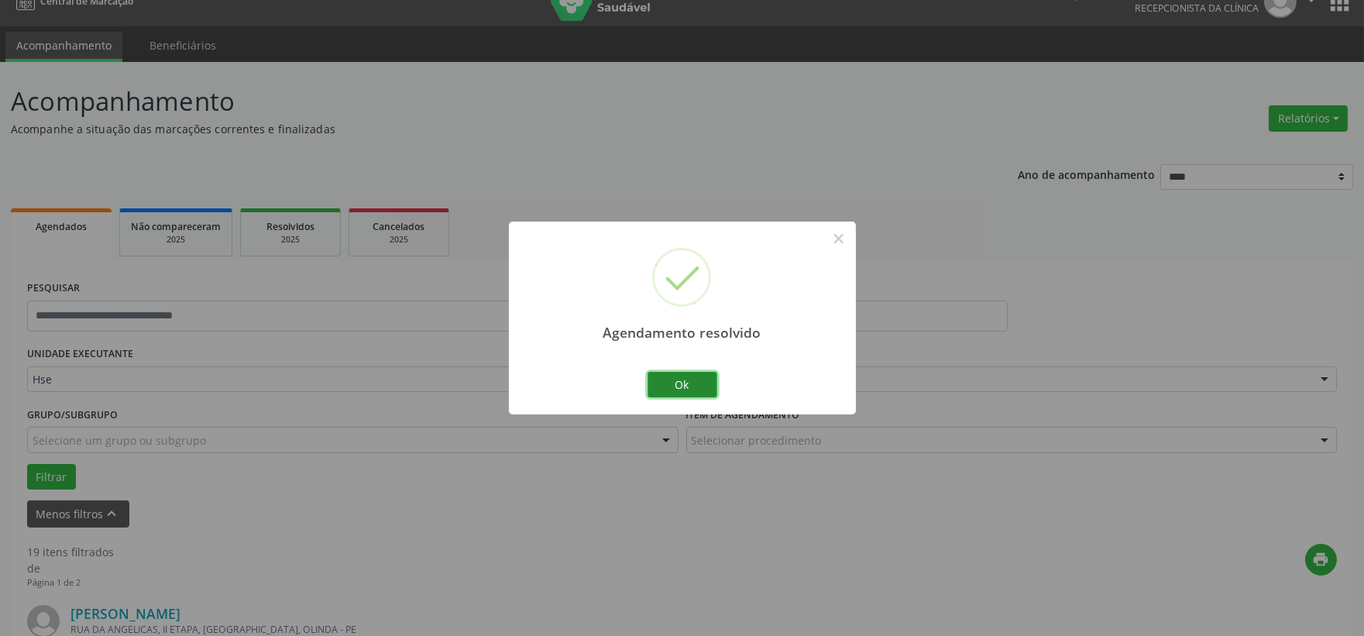
click at [672, 389] on button "Ok" at bounding box center [683, 385] width 70 height 26
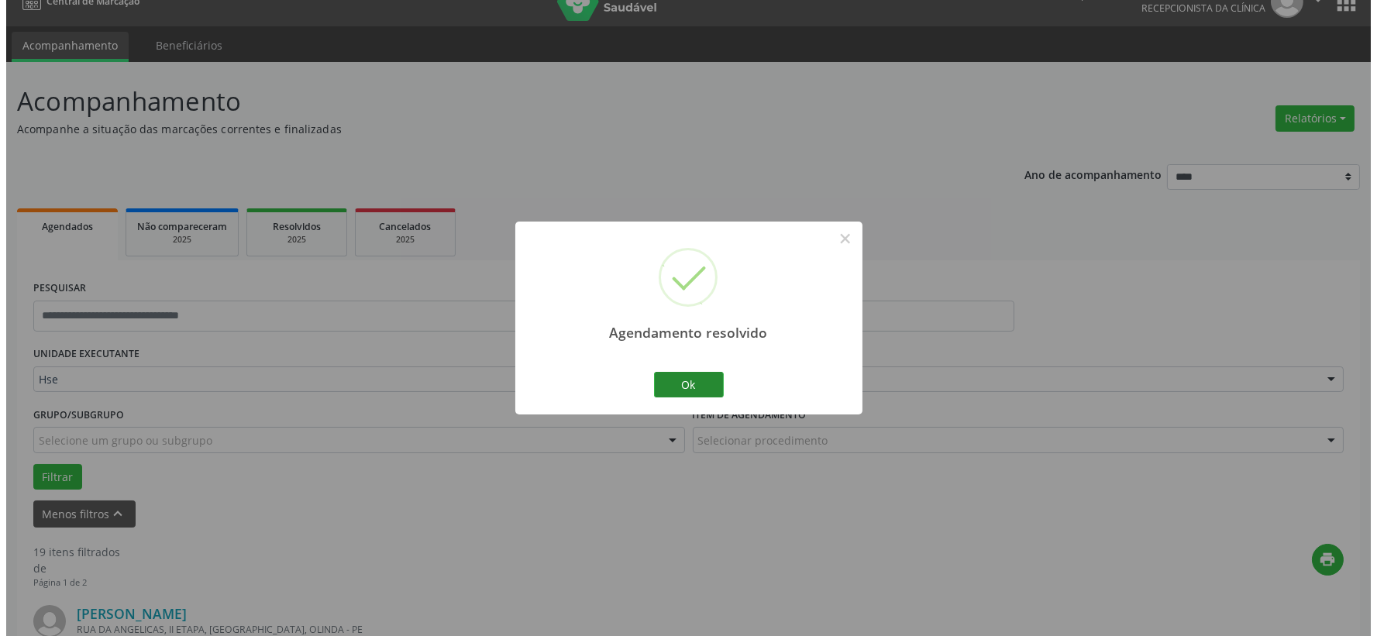
scroll to position [470, 0]
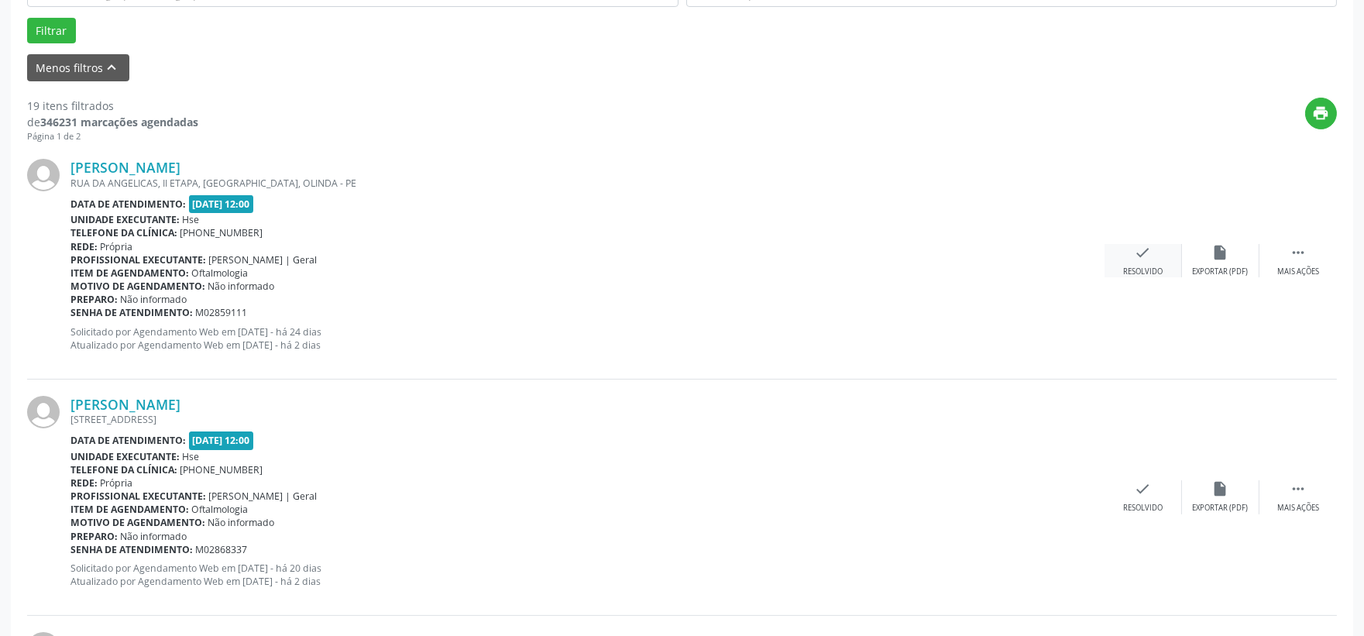
click at [1136, 267] on div "Resolvido" at bounding box center [1143, 272] width 40 height 11
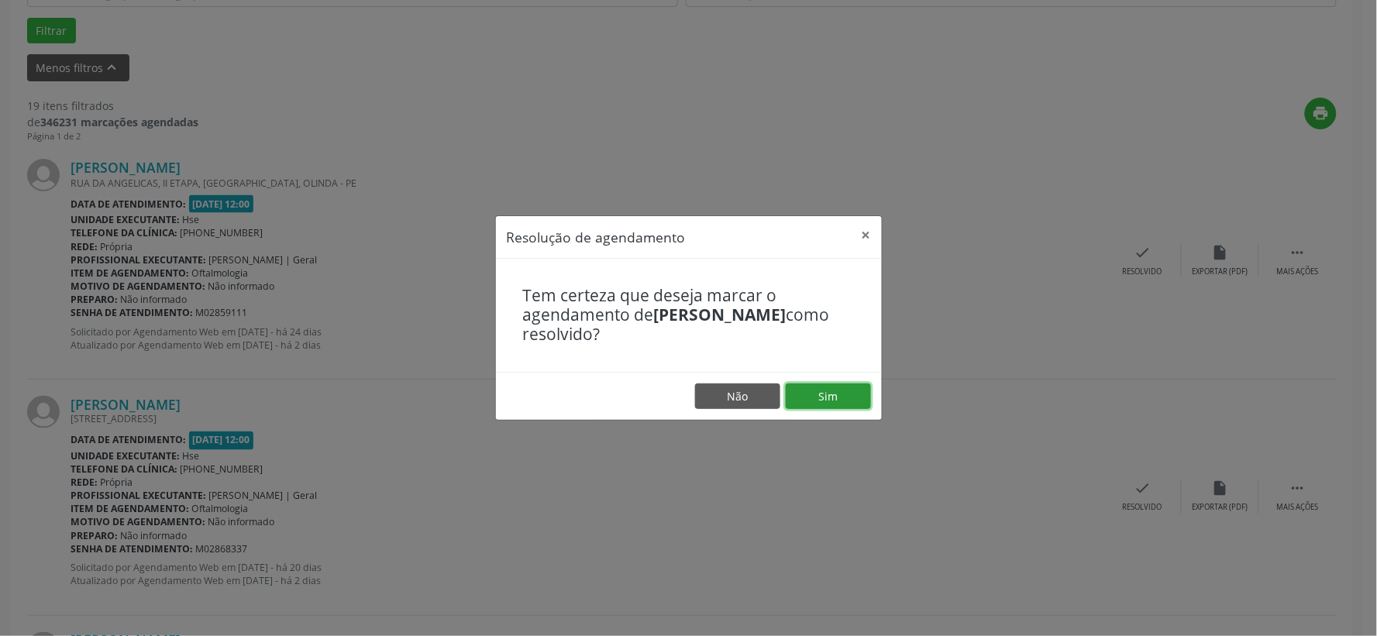
click at [824, 396] on button "Sim" at bounding box center [828, 397] width 85 height 26
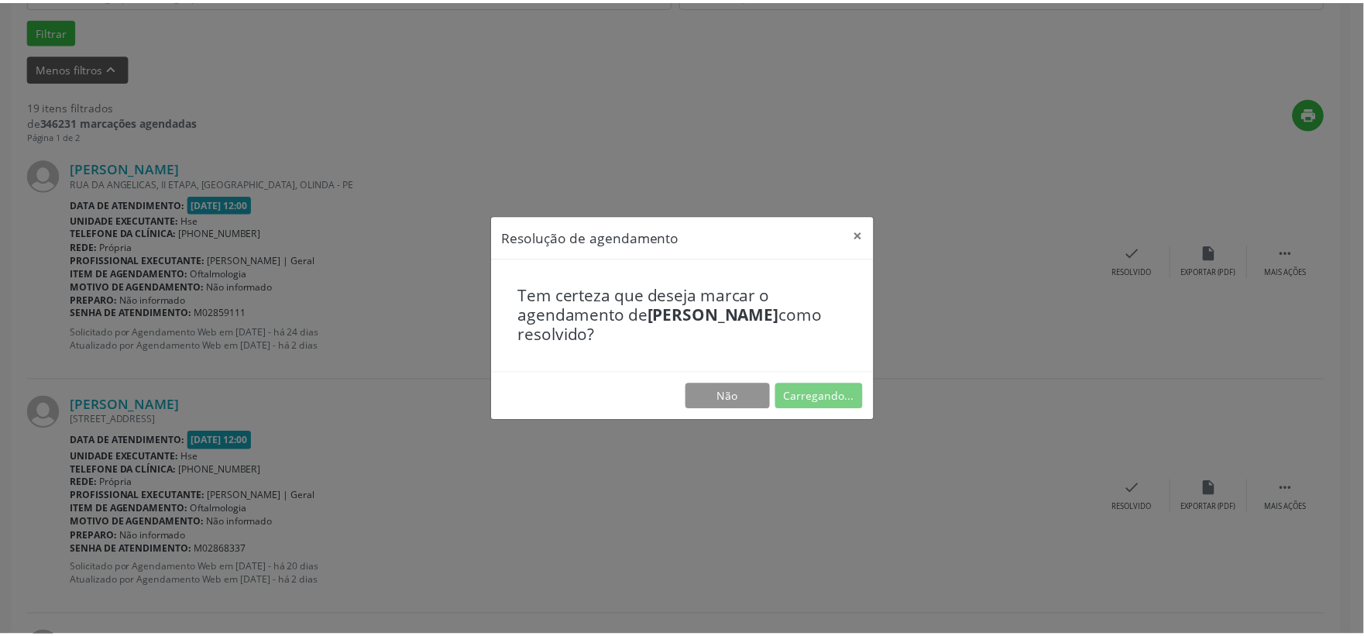
scroll to position [23, 0]
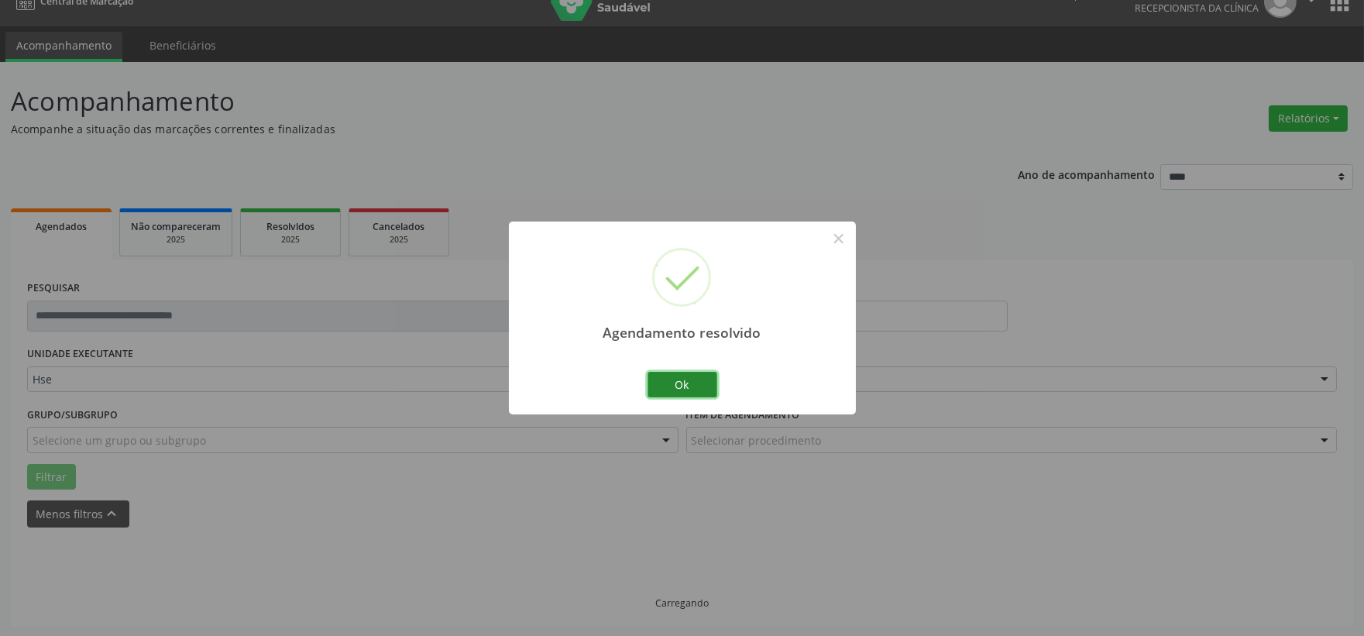
click at [693, 384] on button "Ok" at bounding box center [683, 385] width 70 height 26
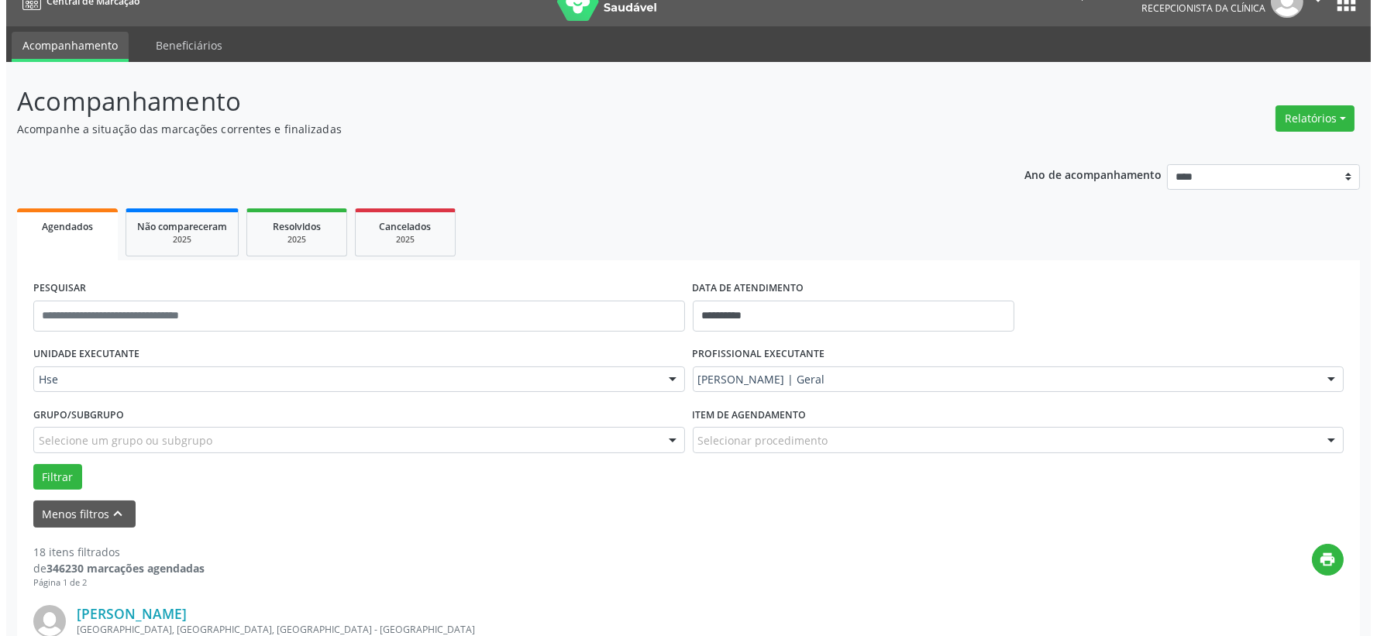
scroll to position [281, 0]
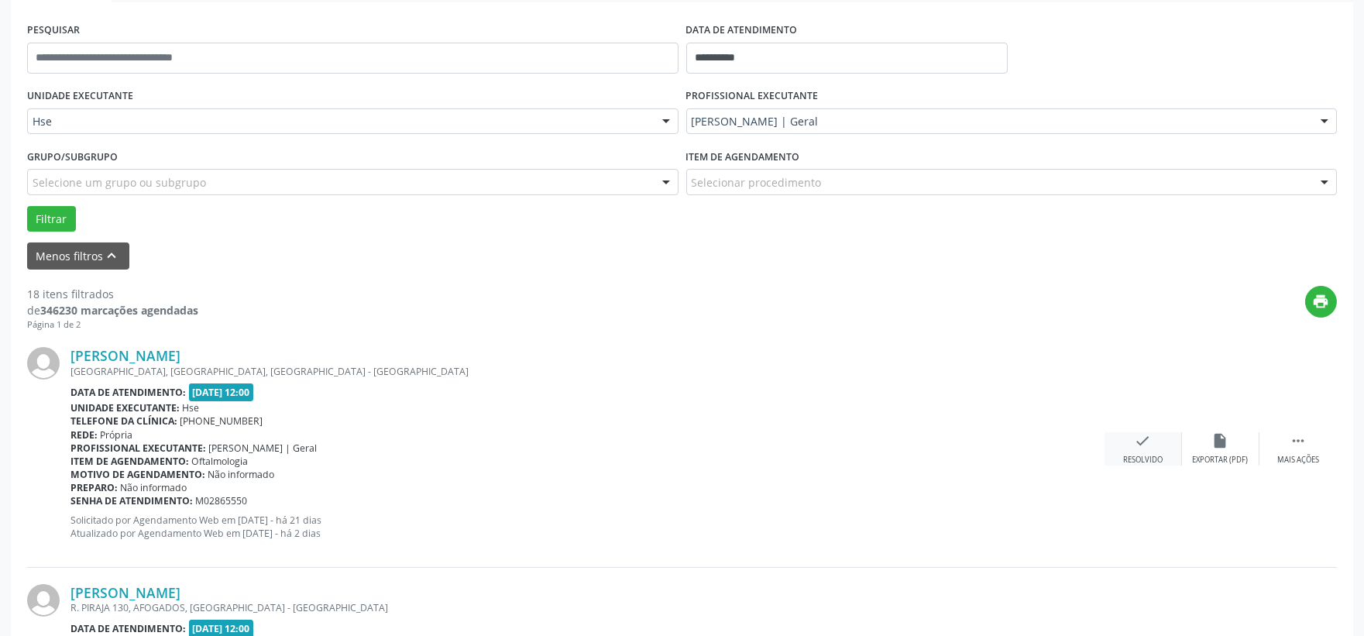
click at [1155, 455] on div "Resolvido" at bounding box center [1143, 460] width 40 height 11
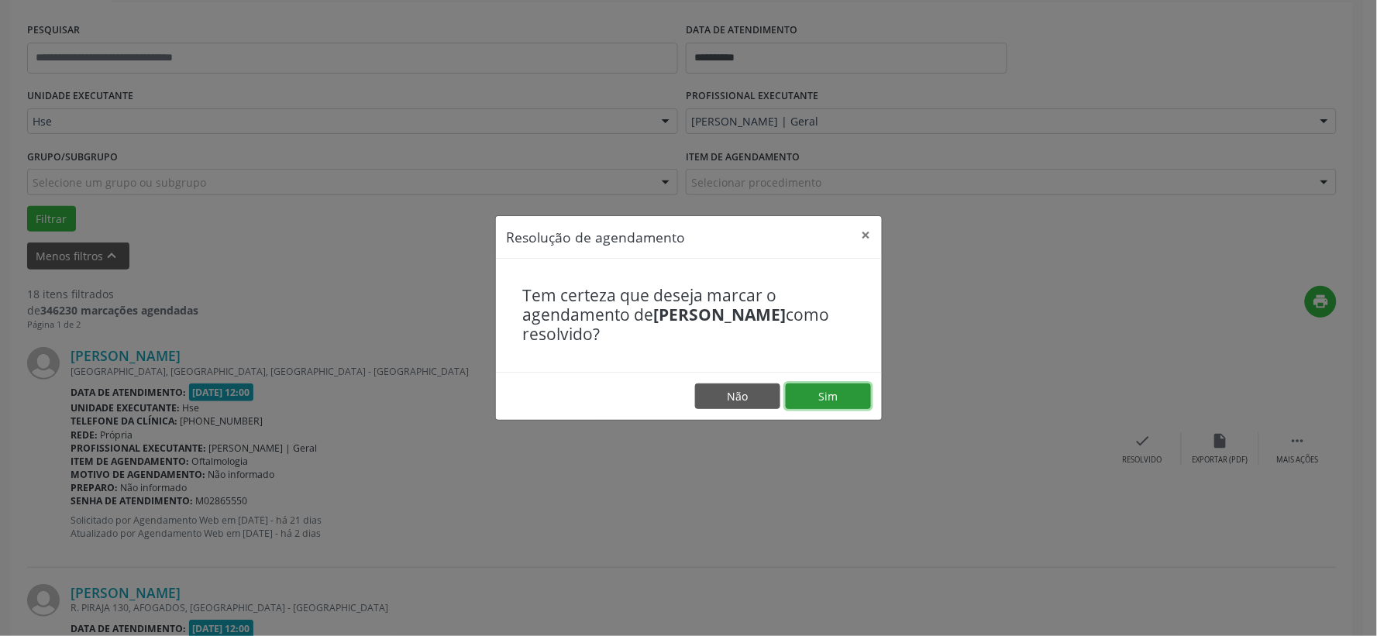
click at [841, 396] on button "Sim" at bounding box center [828, 397] width 85 height 26
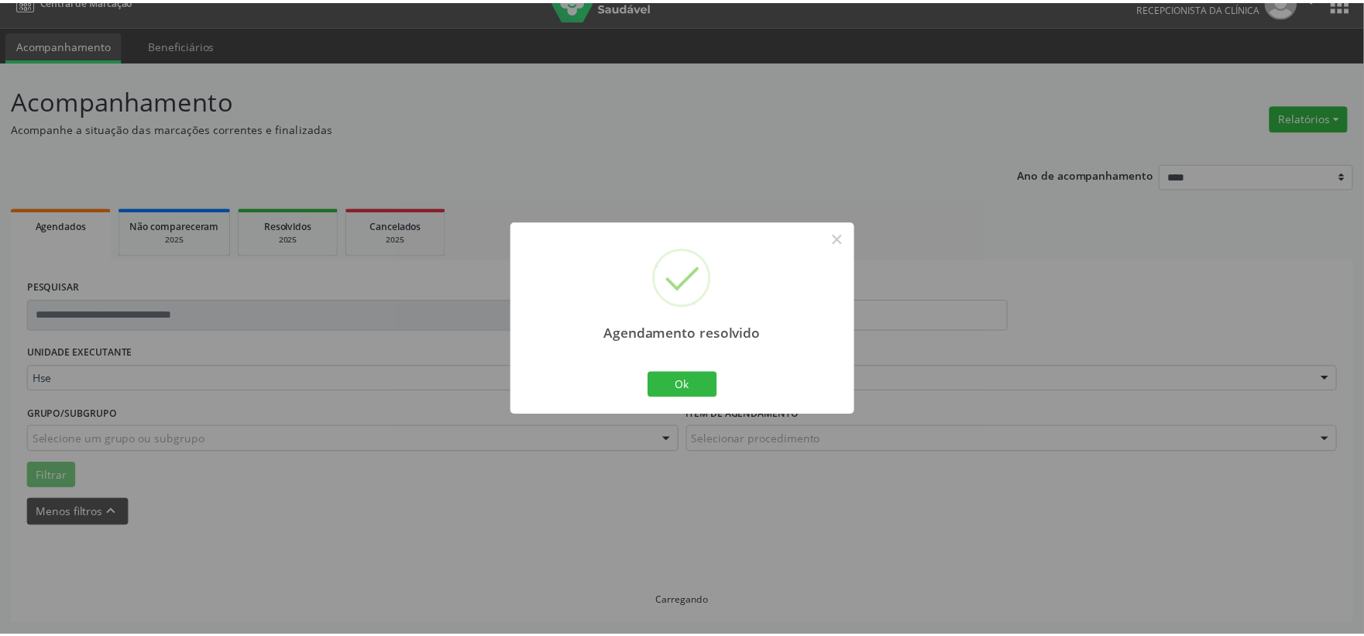
scroll to position [23, 0]
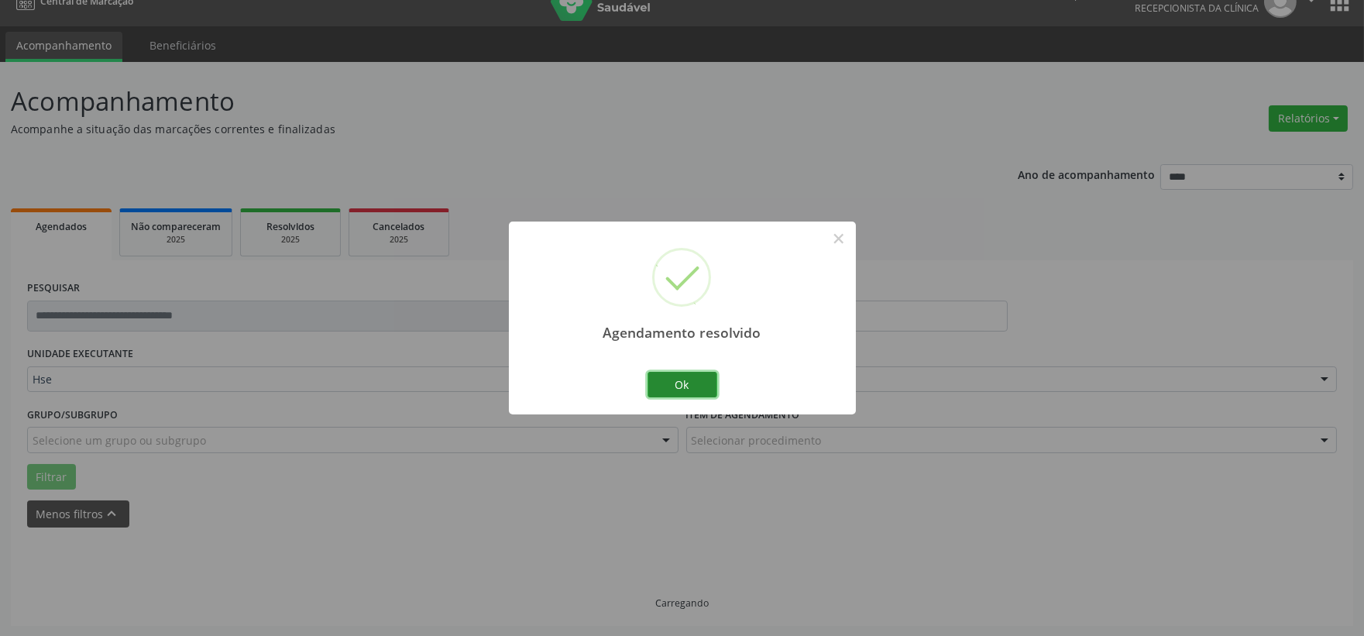
click at [688, 384] on button "Ok" at bounding box center [683, 385] width 70 height 26
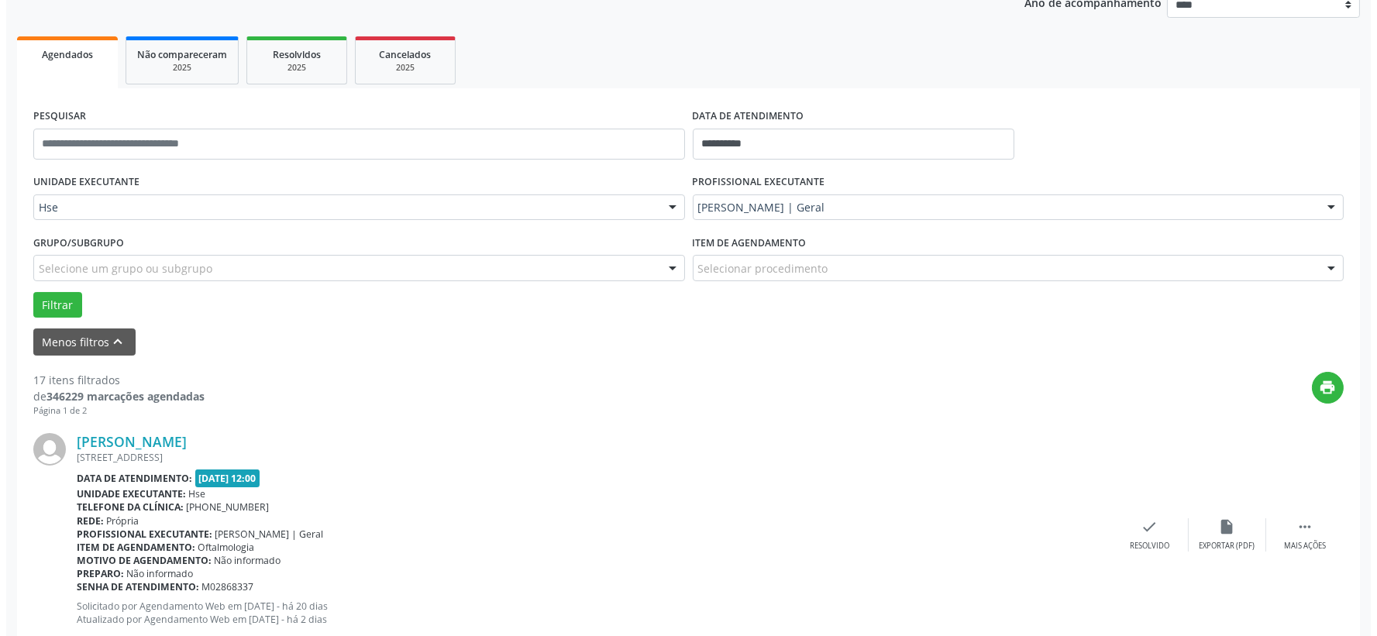
scroll to position [367, 0]
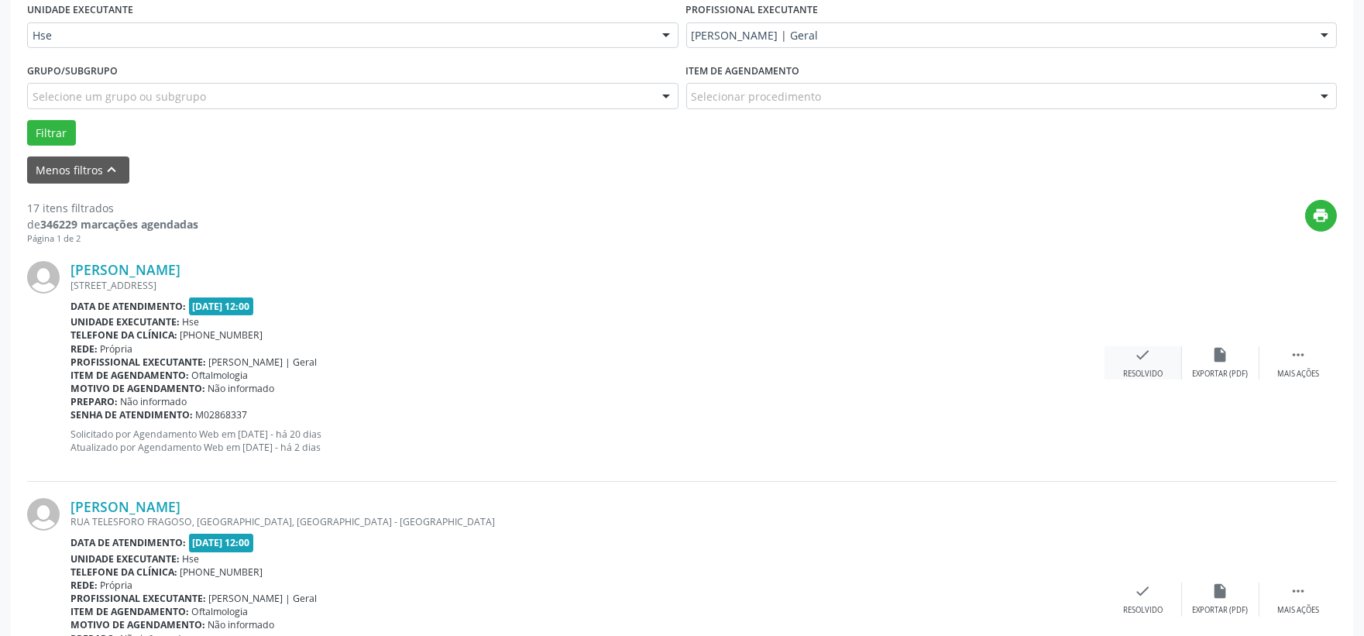
click at [1155, 356] on div "check Resolvido" at bounding box center [1143, 362] width 77 height 33
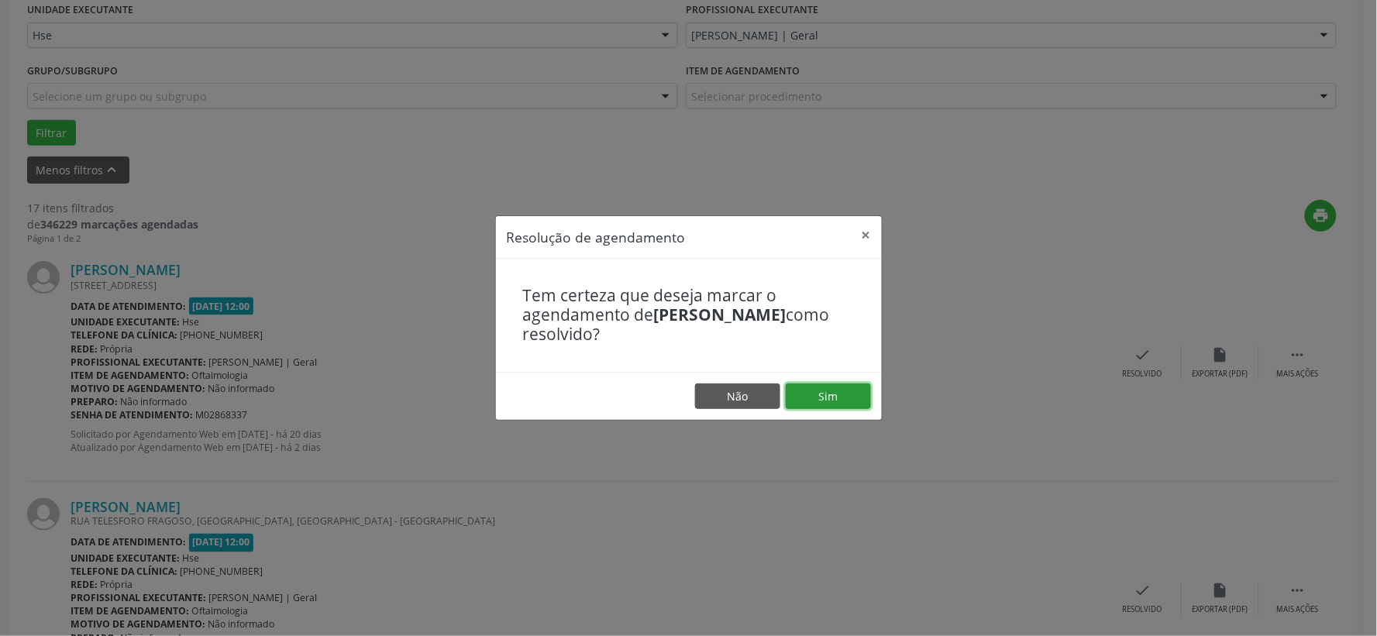
click at [831, 397] on button "Sim" at bounding box center [828, 397] width 85 height 26
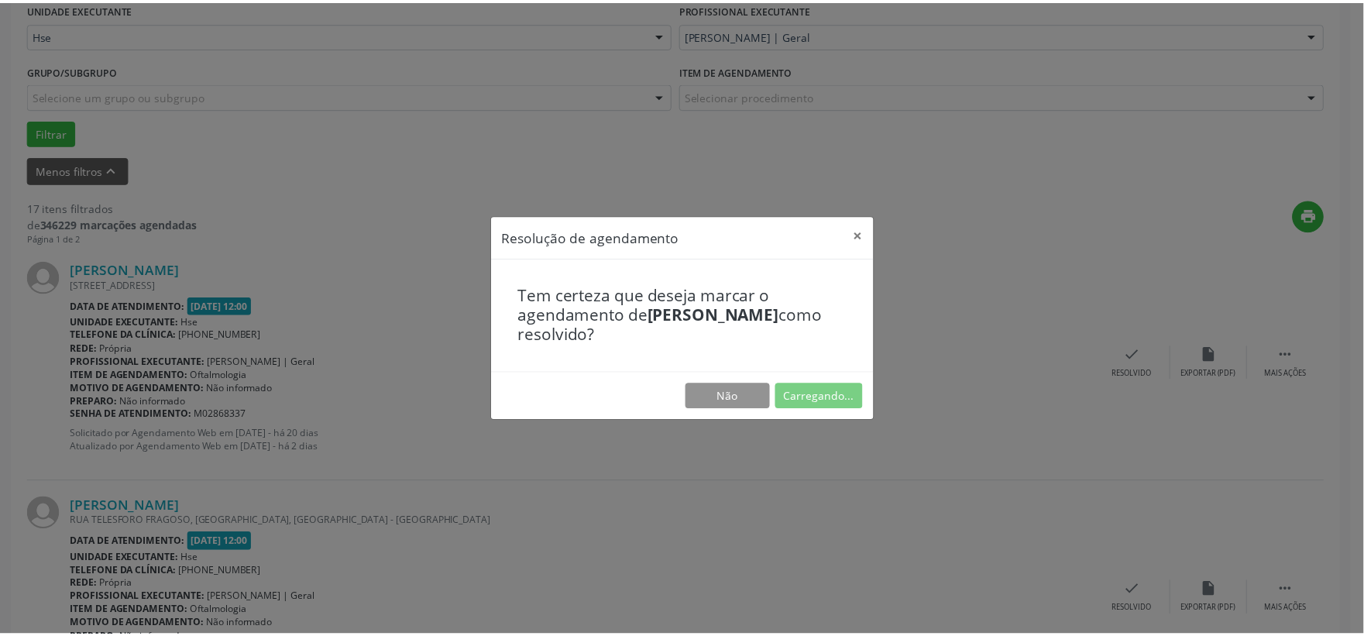
scroll to position [23, 0]
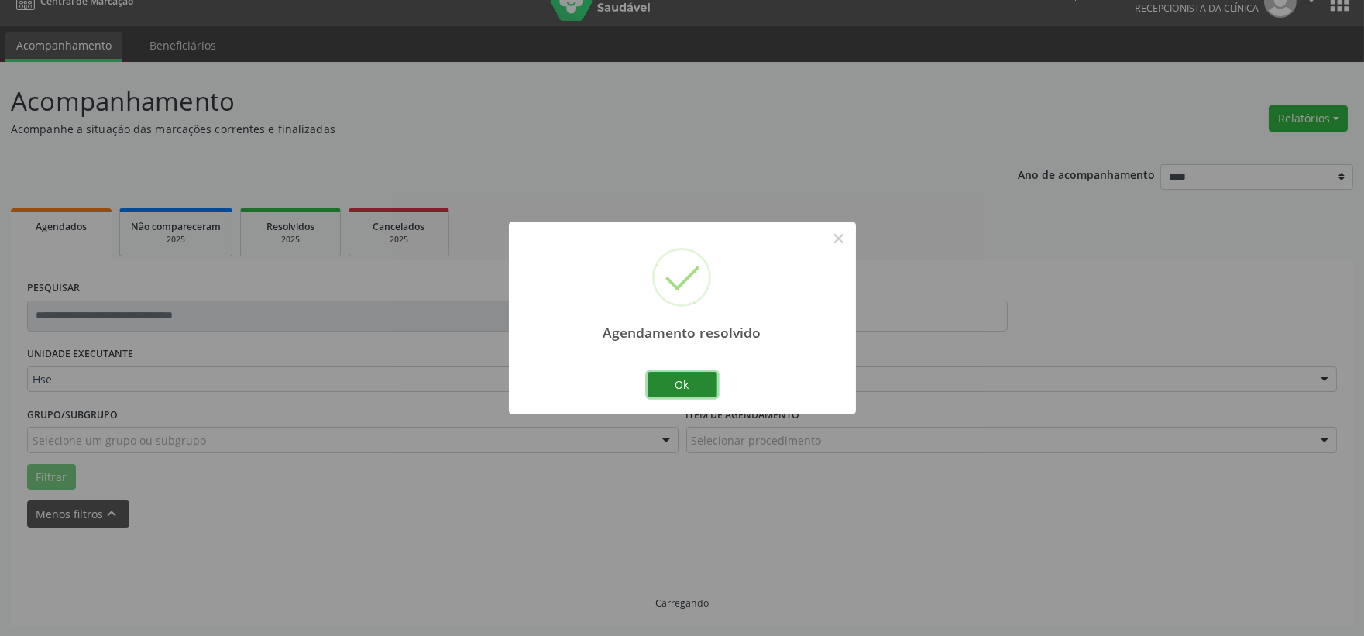
click at [678, 385] on button "Ok" at bounding box center [683, 385] width 70 height 26
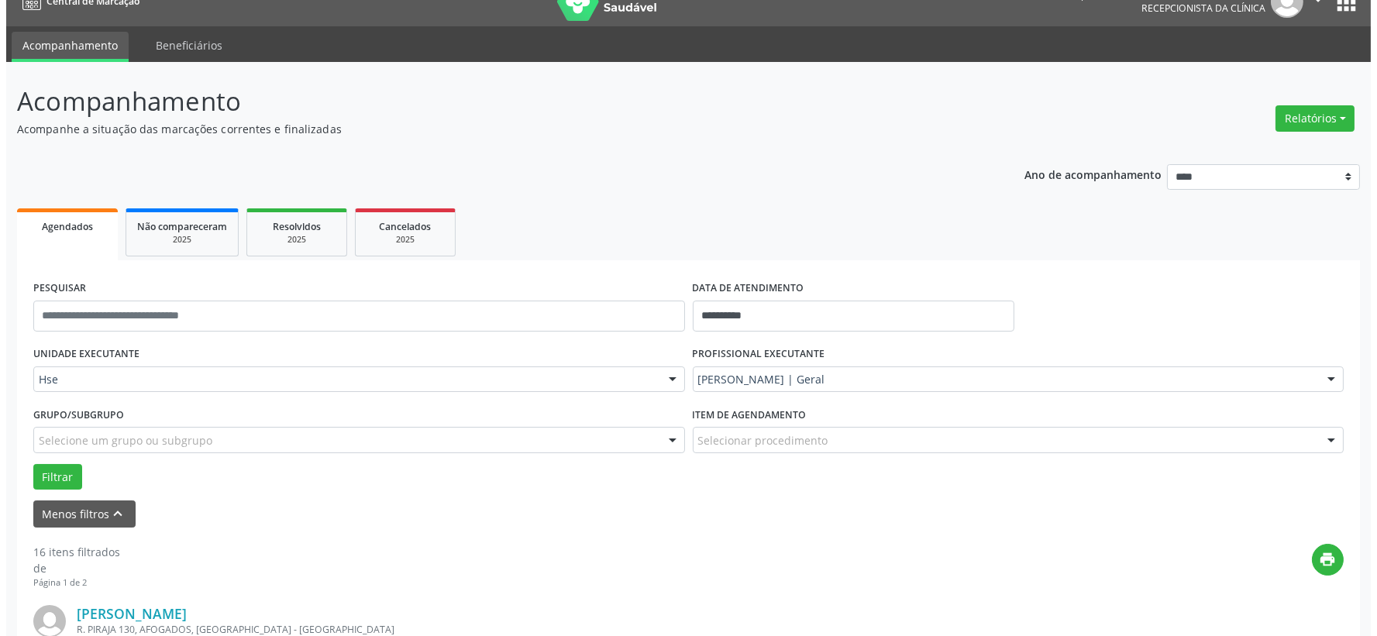
scroll to position [367, 0]
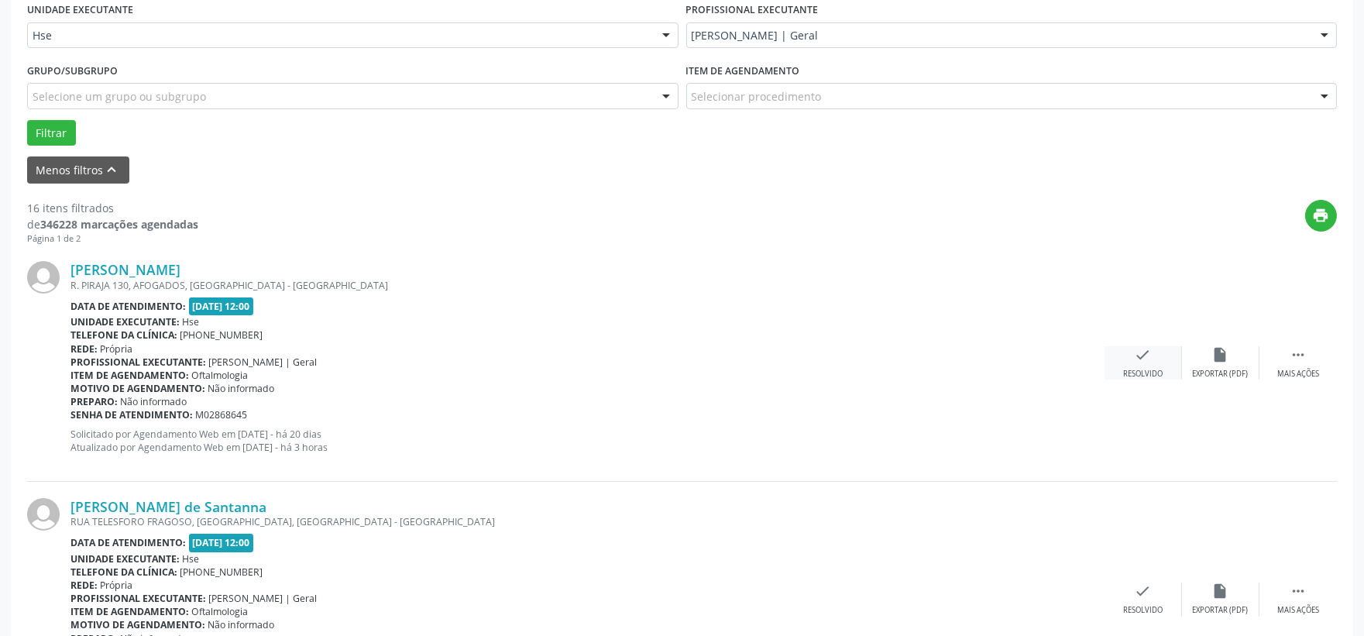
click at [1133, 366] on div "check Resolvido" at bounding box center [1143, 362] width 77 height 33
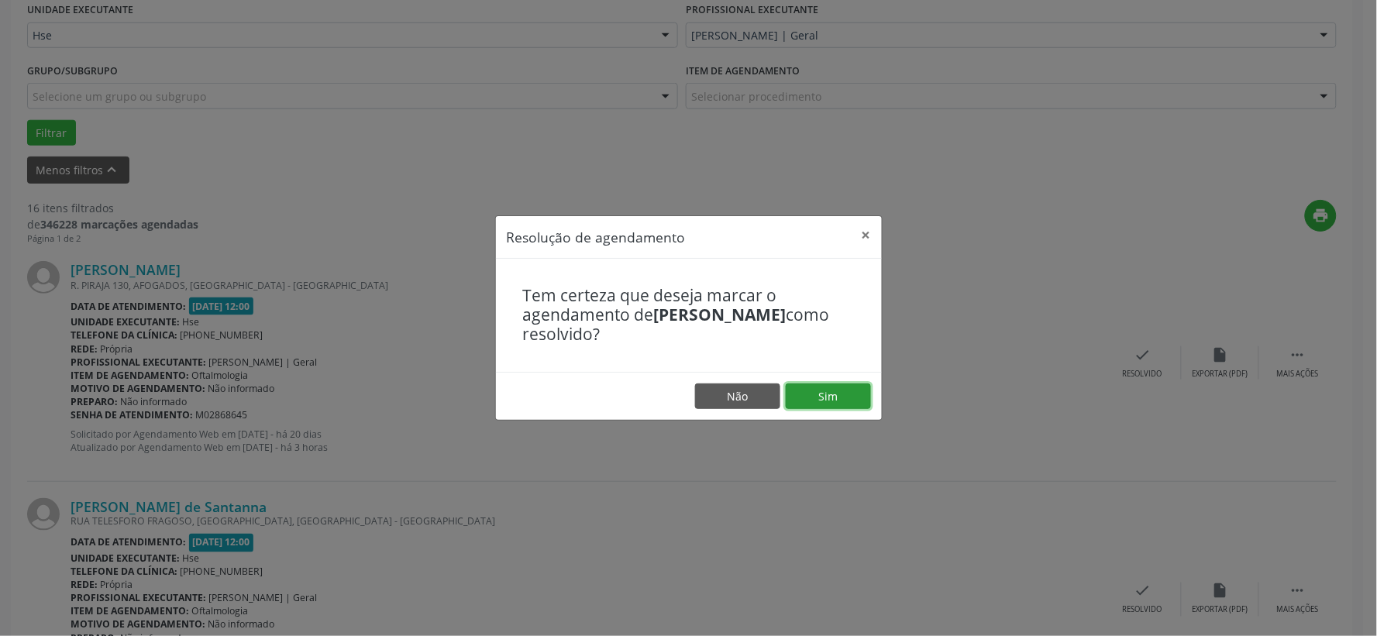
click at [854, 388] on button "Sim" at bounding box center [828, 397] width 85 height 26
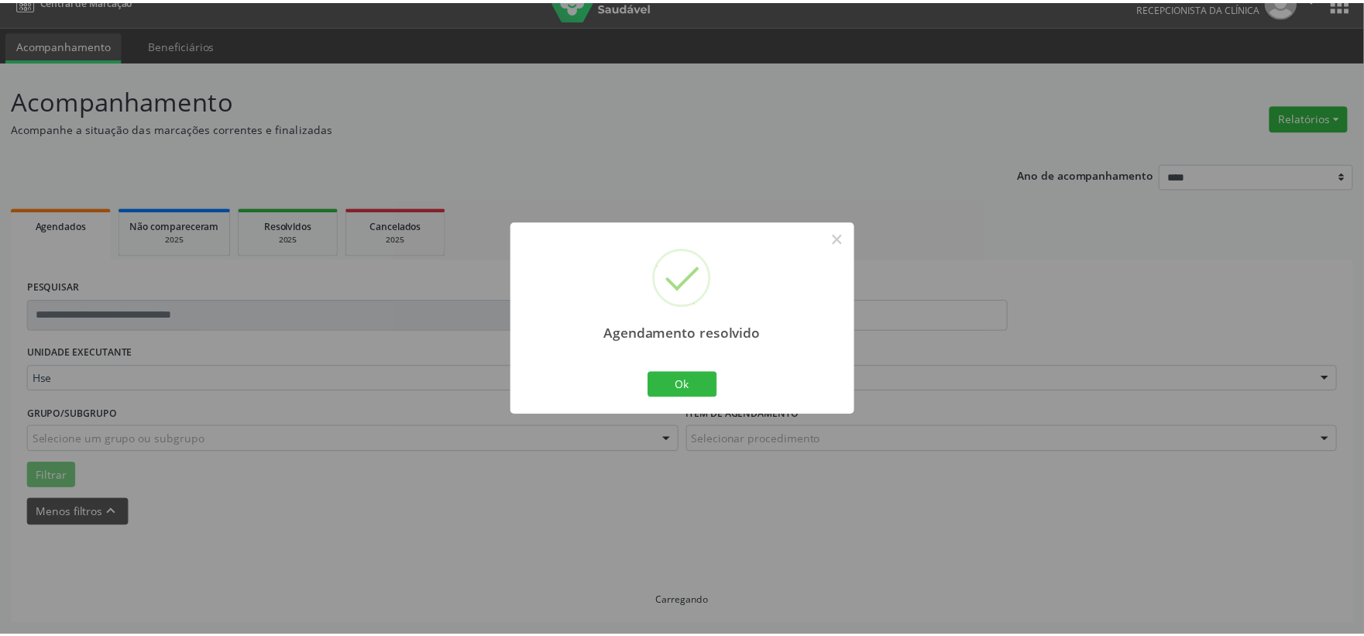
scroll to position [23, 0]
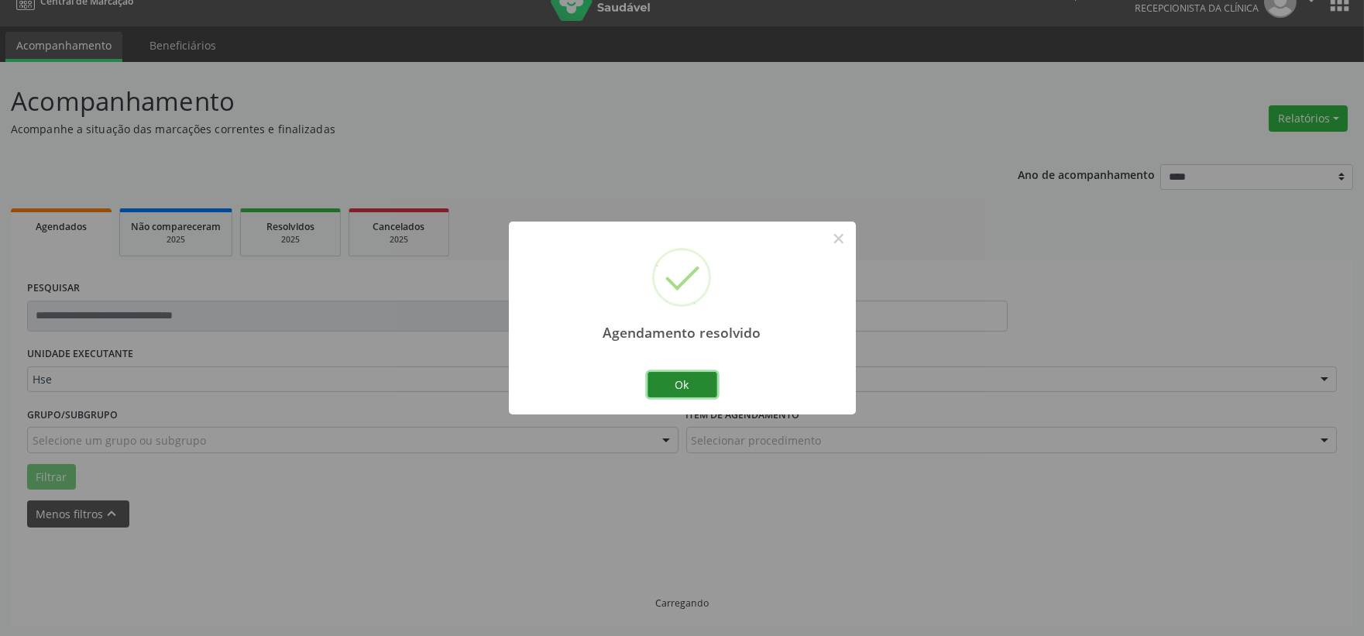
click at [683, 390] on button "Ok" at bounding box center [683, 385] width 70 height 26
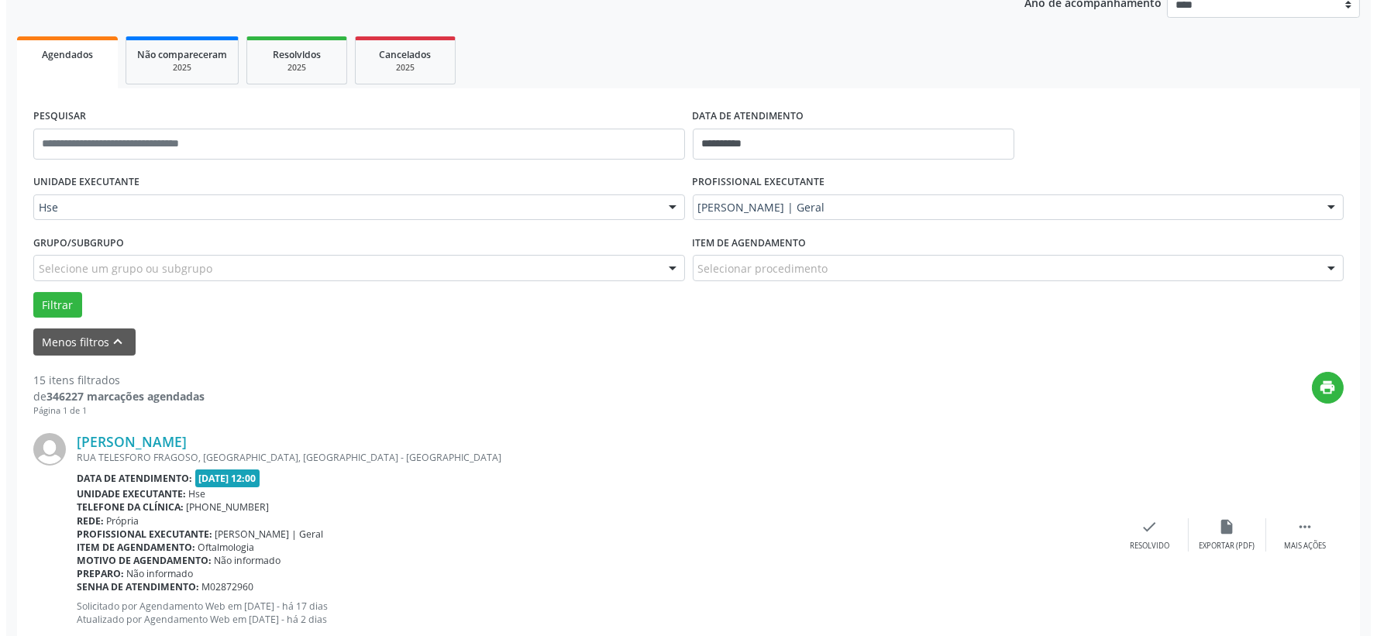
scroll to position [367, 0]
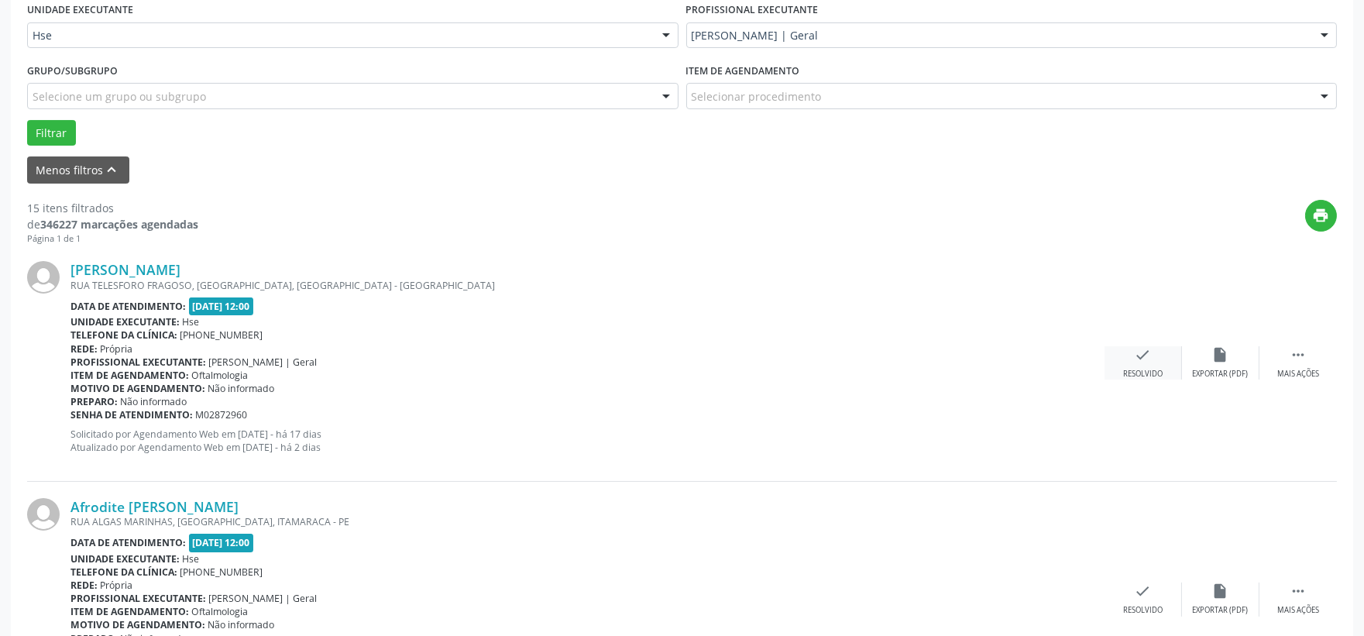
click at [1119, 363] on div "check Resolvido" at bounding box center [1143, 362] width 77 height 33
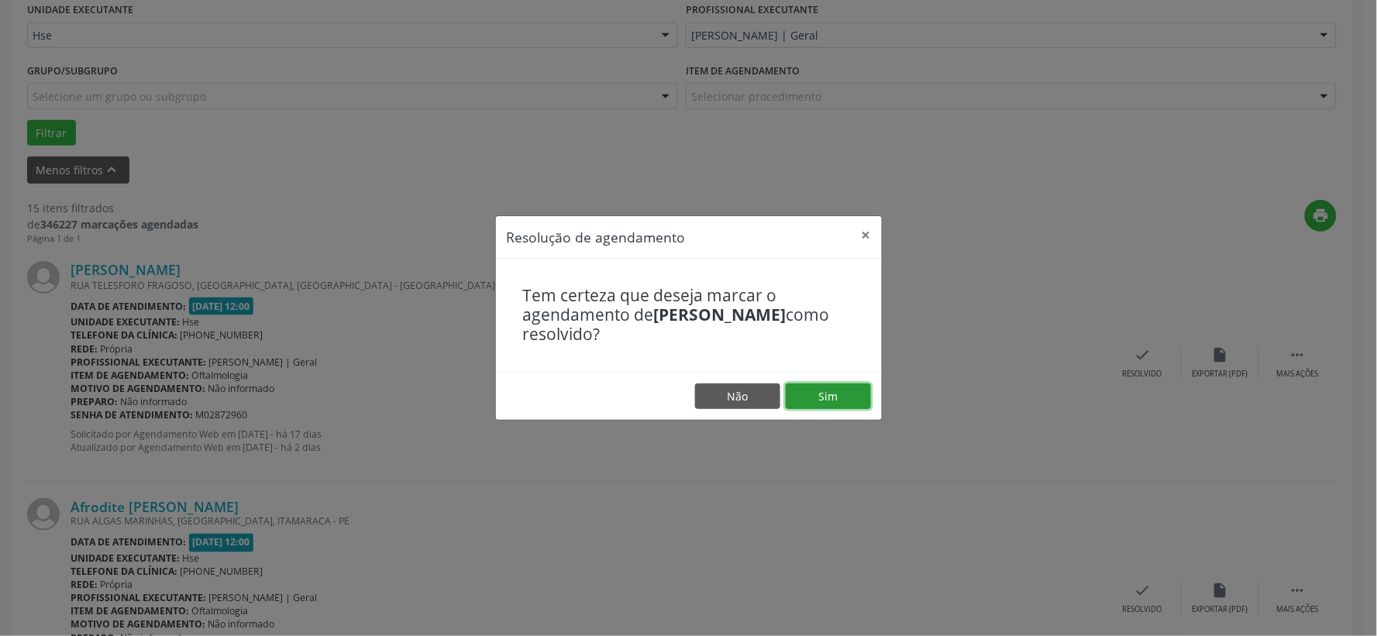
click at [848, 385] on button "Sim" at bounding box center [828, 397] width 85 height 26
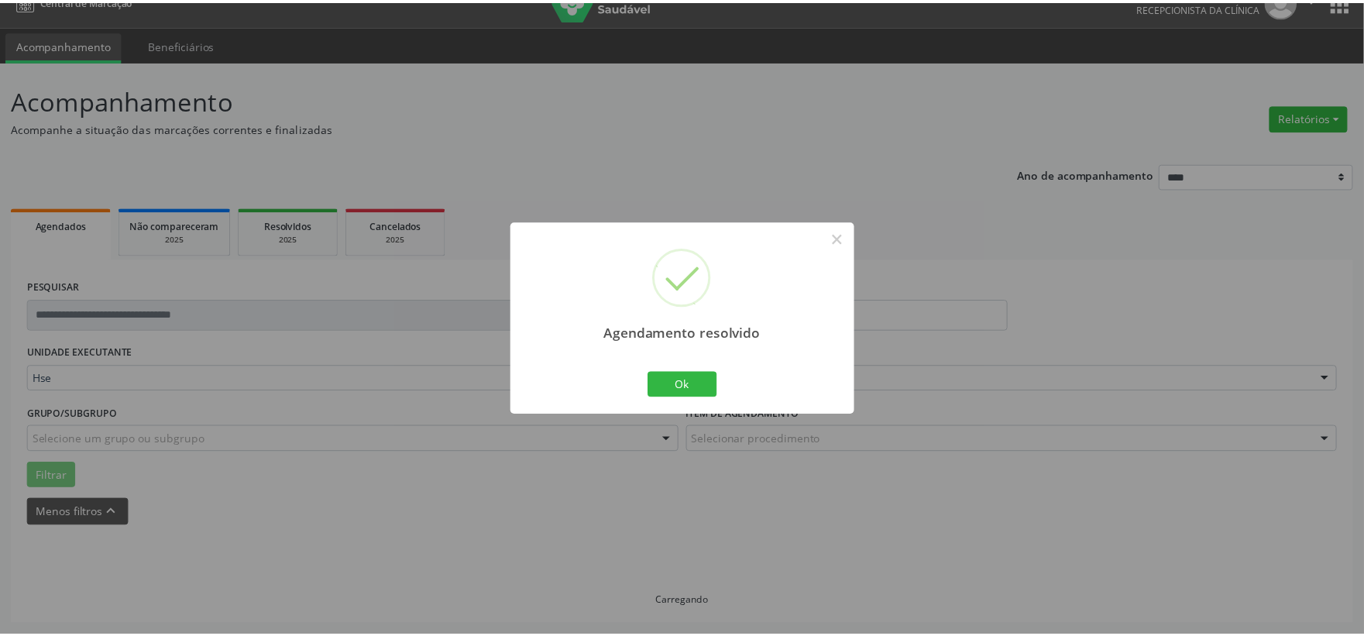
scroll to position [23, 0]
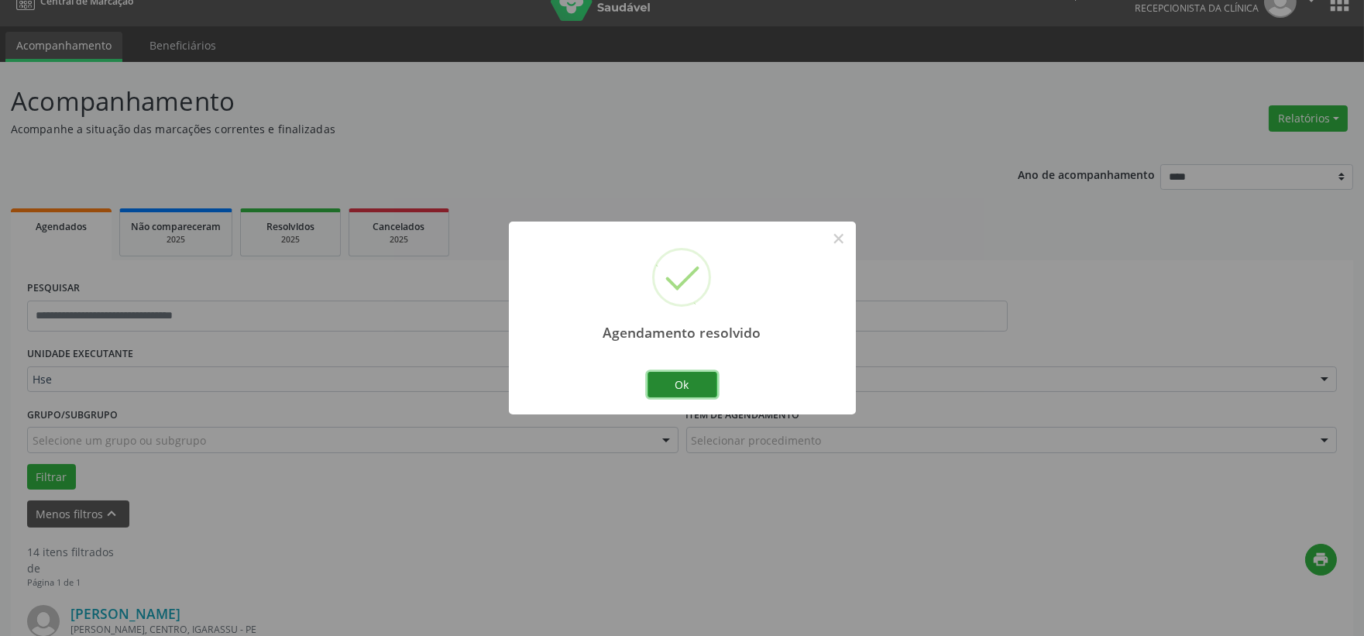
click at [692, 382] on button "Ok" at bounding box center [683, 385] width 70 height 26
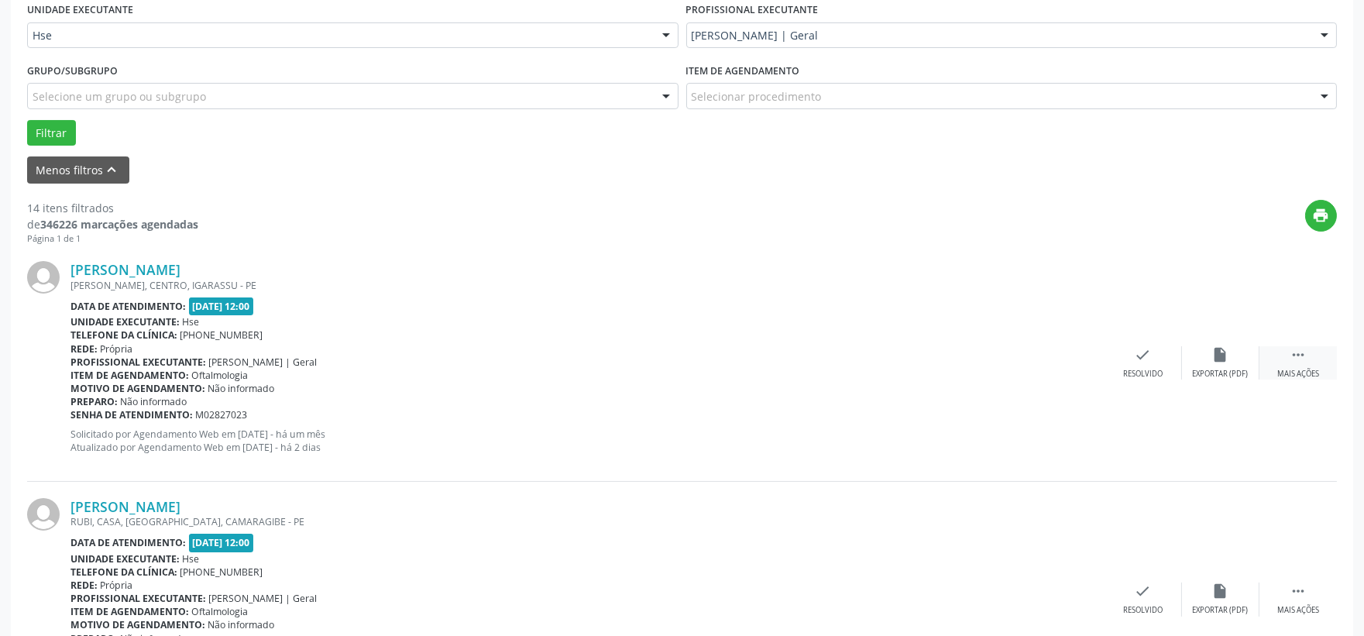
click at [1294, 362] on icon "" at bounding box center [1298, 354] width 17 height 17
click at [1240, 366] on div "alarm_off Não compareceu" at bounding box center [1220, 362] width 77 height 33
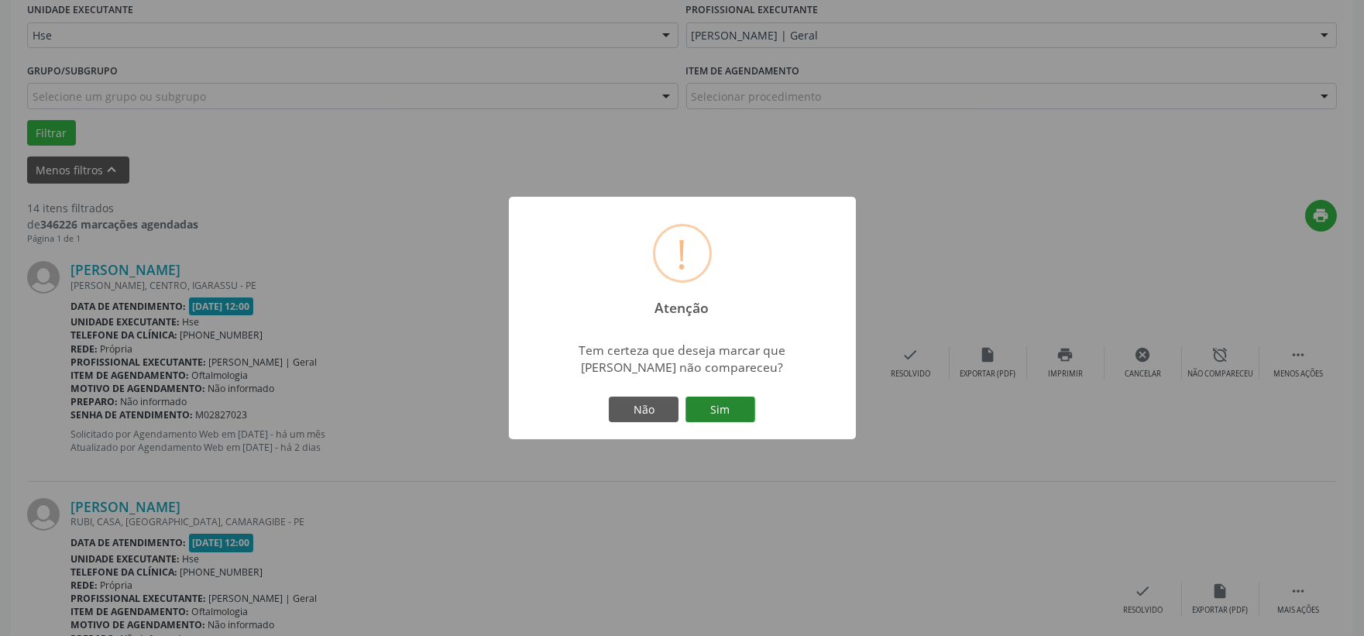
click at [734, 404] on button "Sim" at bounding box center [721, 410] width 70 height 26
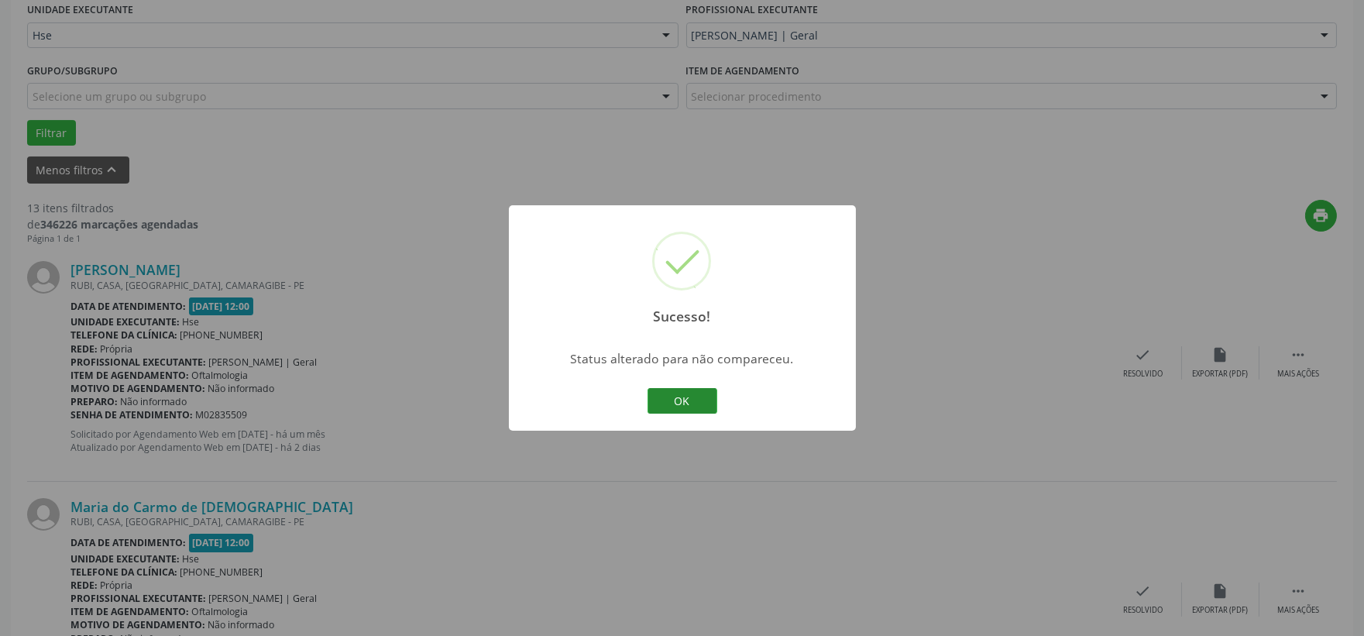
click at [673, 412] on button "OK" at bounding box center [683, 401] width 70 height 26
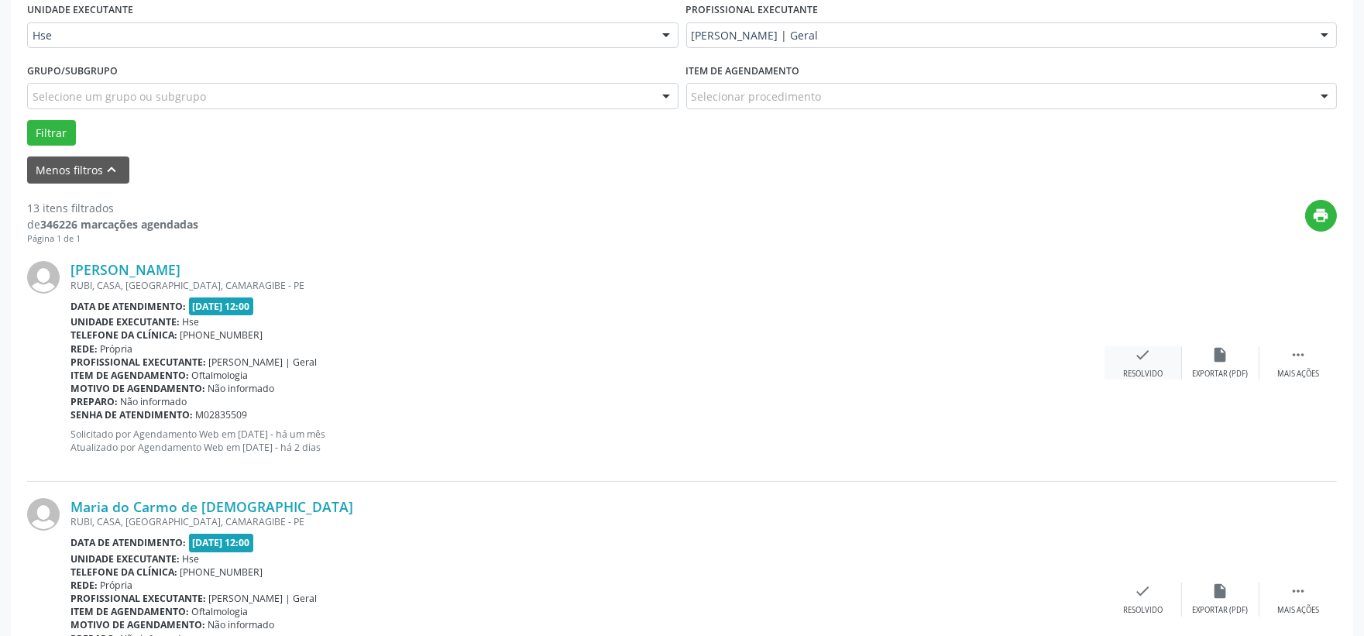
click at [1119, 360] on div "check Resolvido" at bounding box center [1143, 362] width 77 height 33
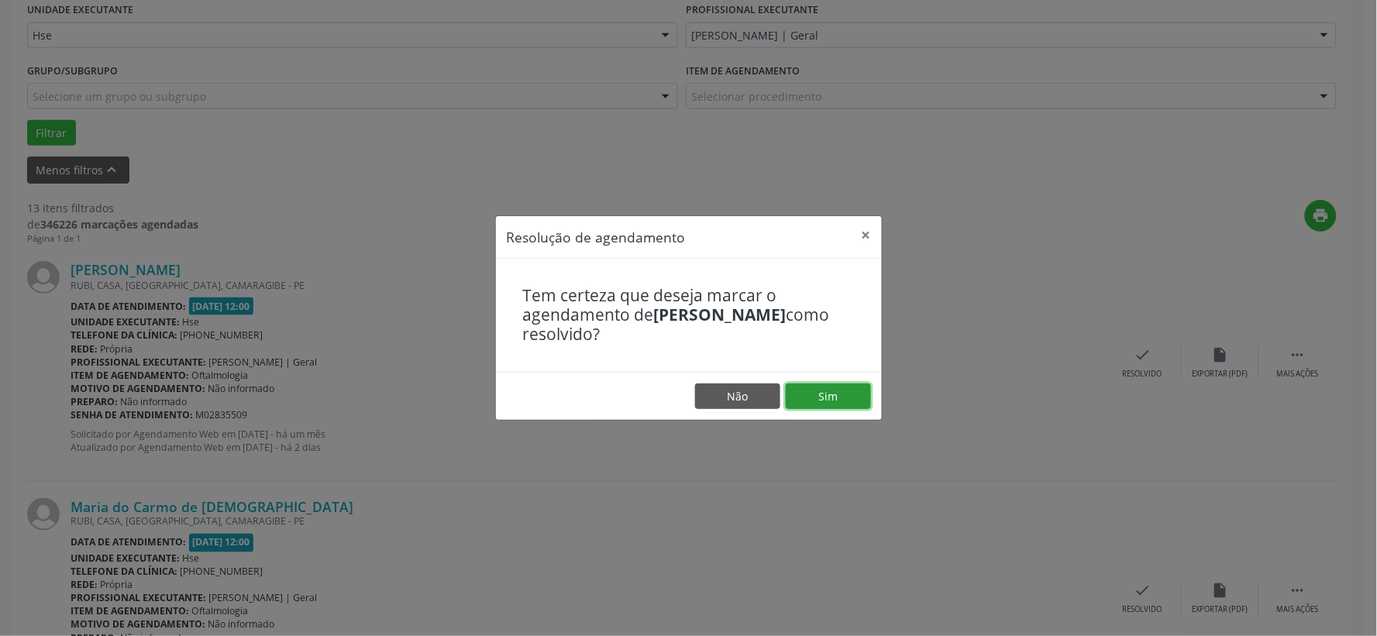
click at [845, 396] on button "Sim" at bounding box center [828, 397] width 85 height 26
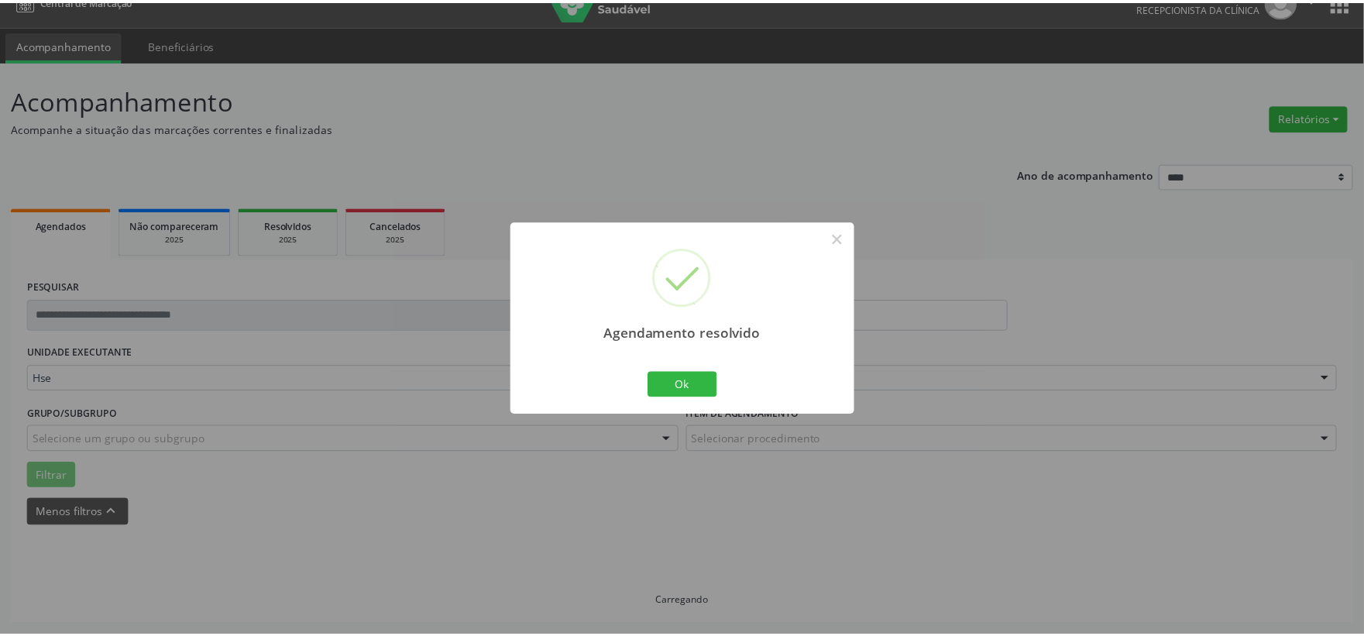
scroll to position [23, 0]
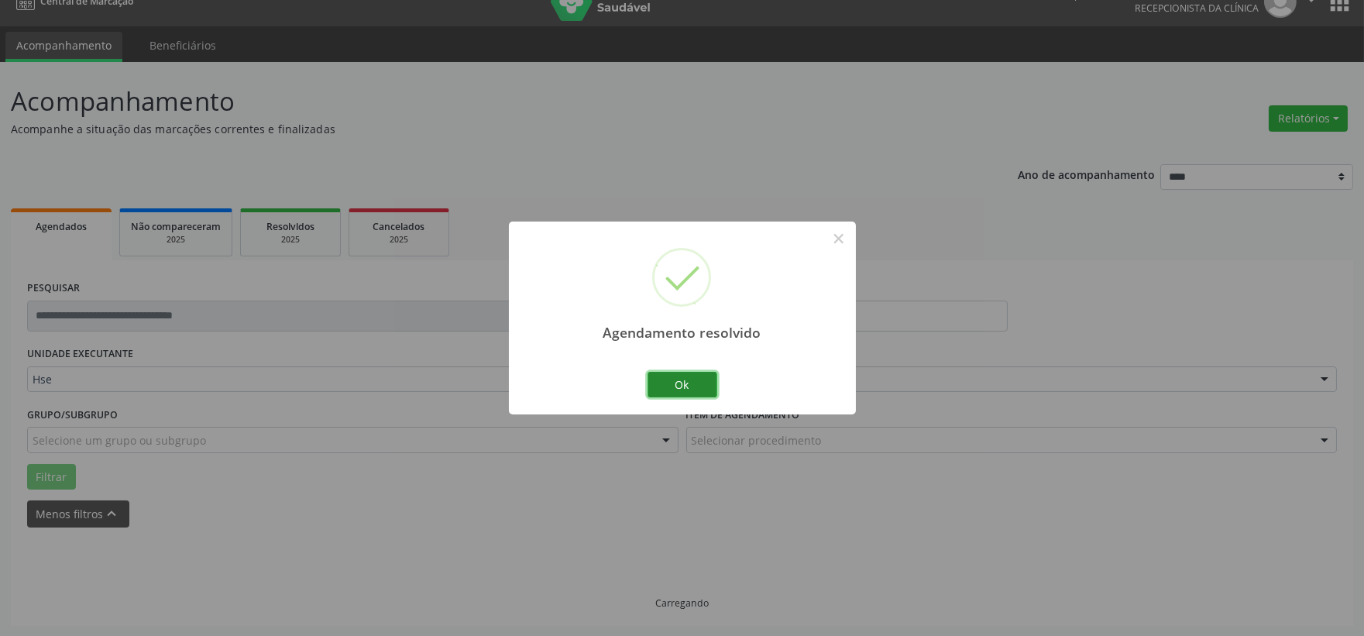
click at [679, 381] on button "Ok" at bounding box center [683, 385] width 70 height 26
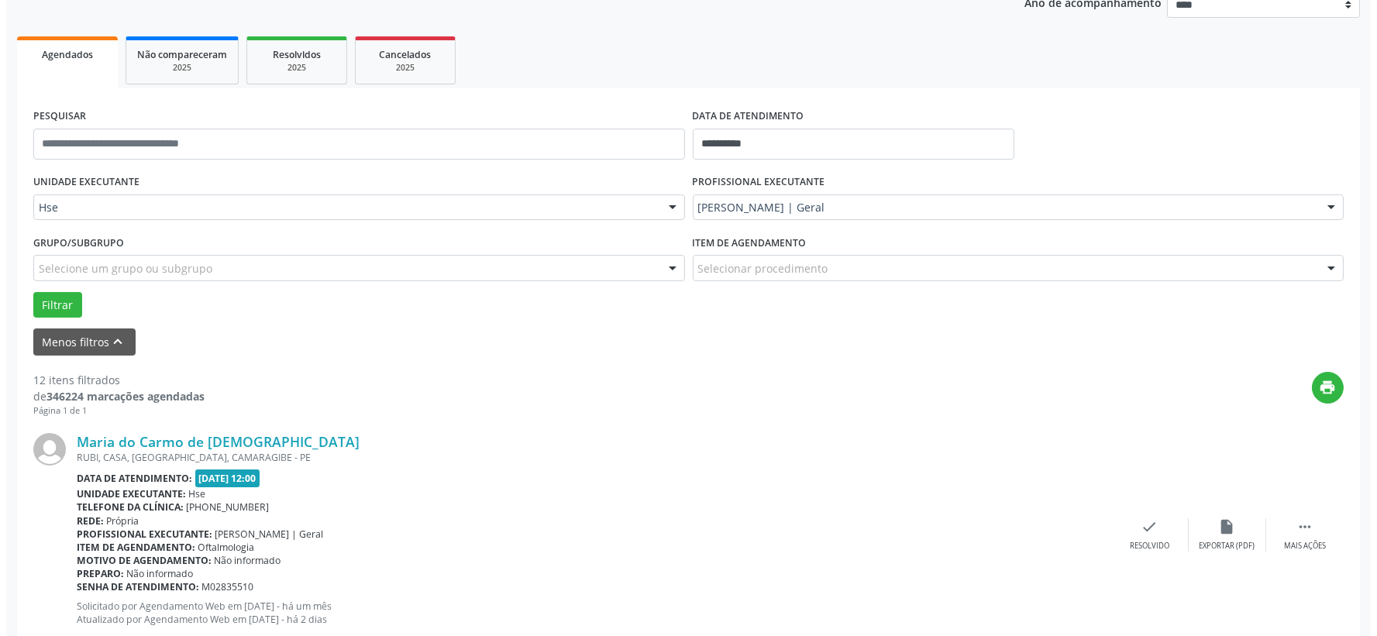
scroll to position [281, 0]
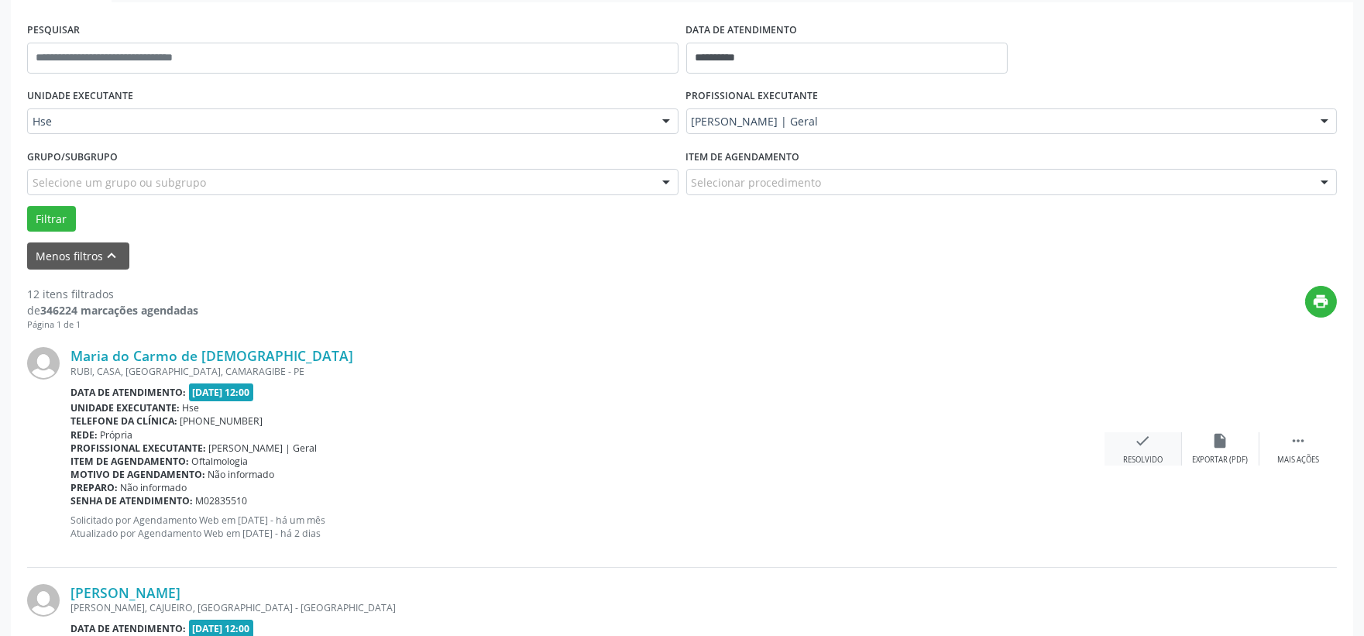
click at [1158, 456] on div "Resolvido" at bounding box center [1143, 460] width 40 height 11
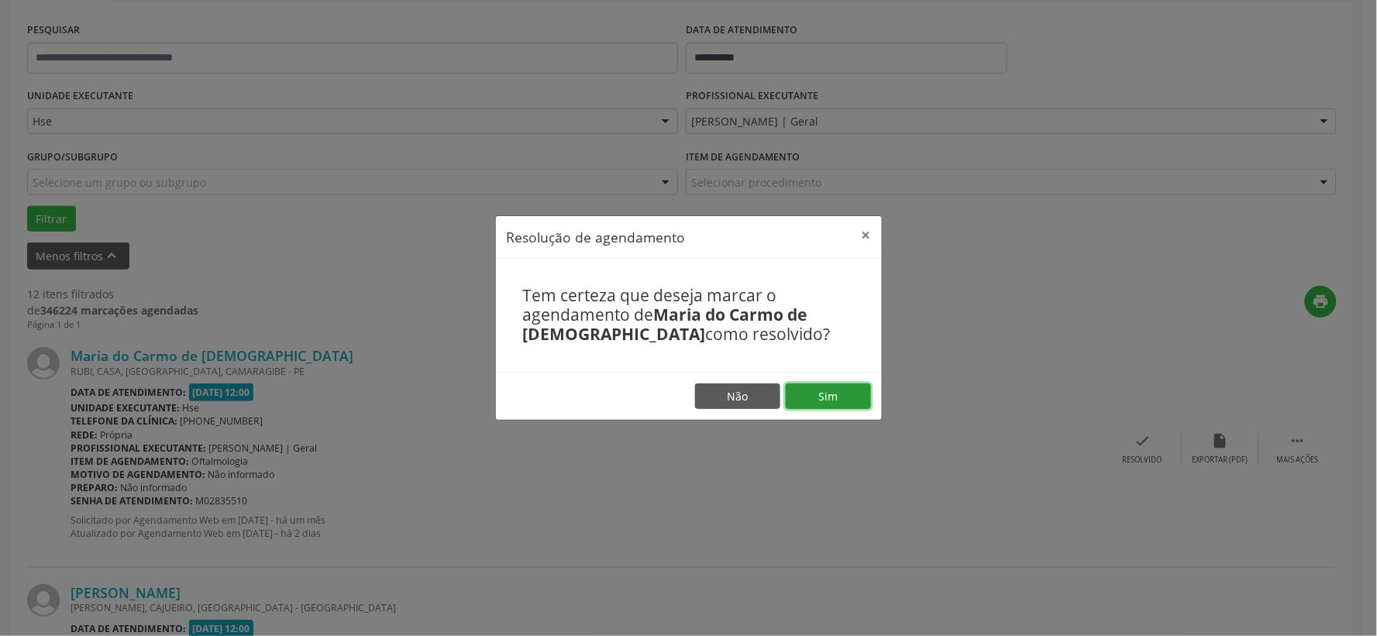
click at [846, 400] on button "Sim" at bounding box center [828, 397] width 85 height 26
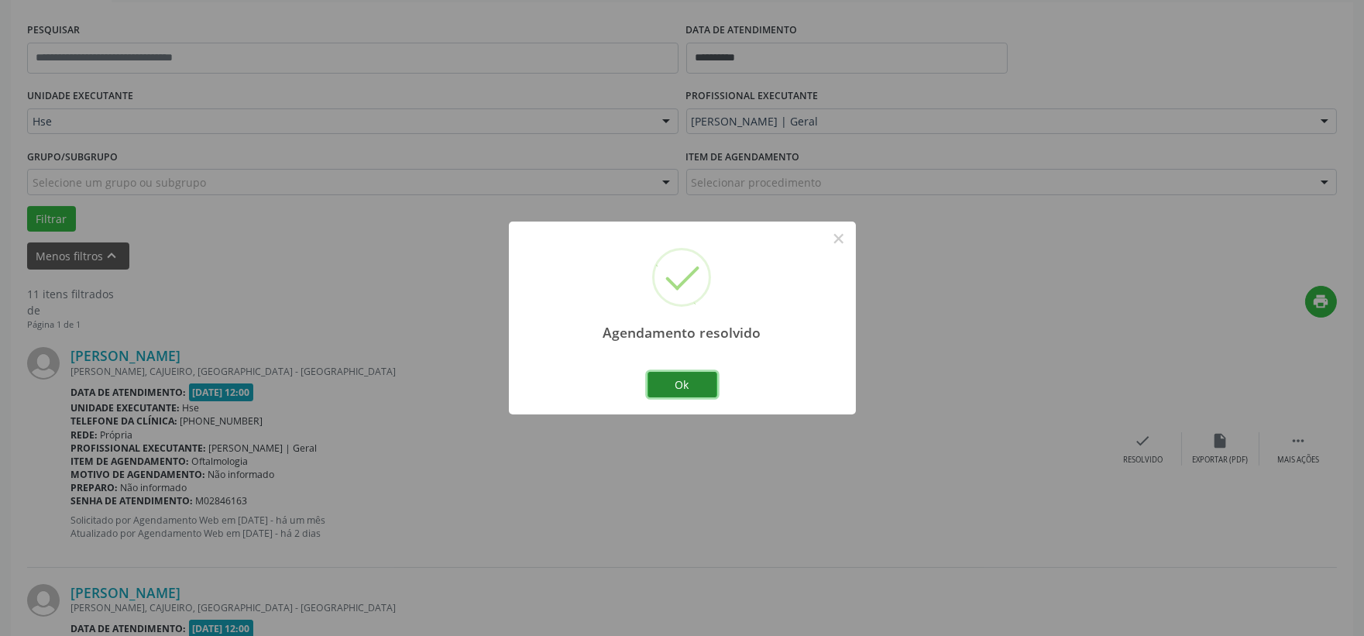
click at [680, 384] on button "Ok" at bounding box center [683, 385] width 70 height 26
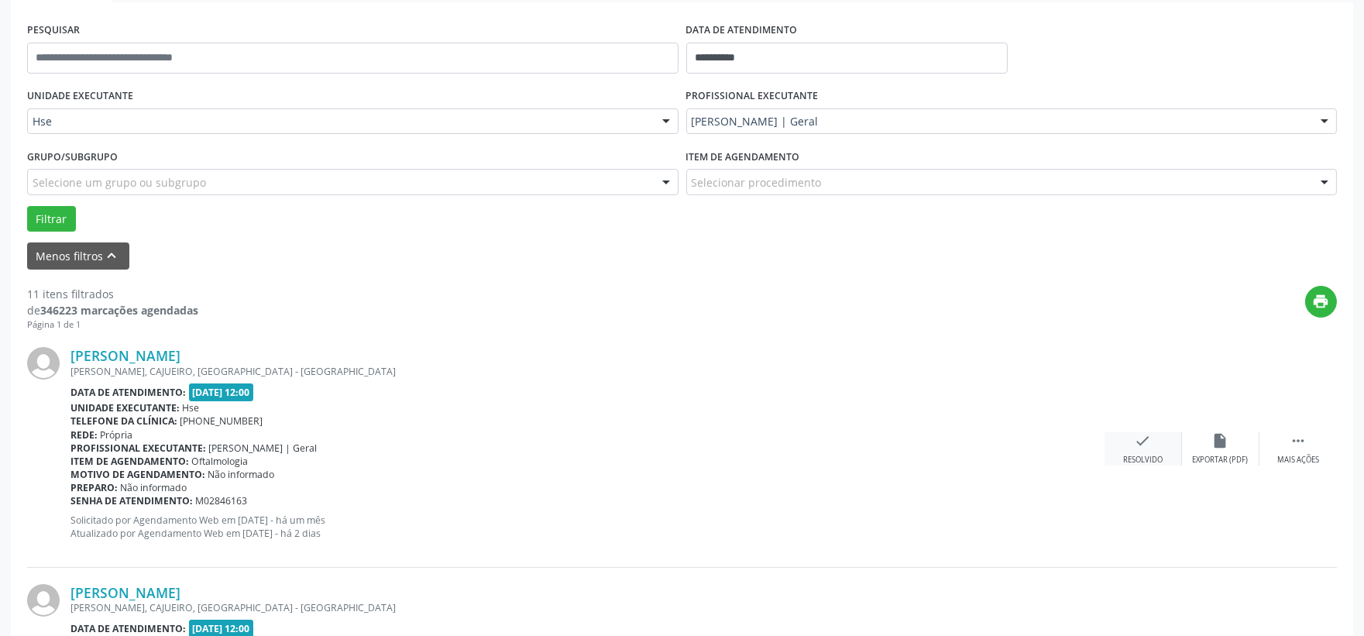
click at [1127, 452] on div "check Resolvido" at bounding box center [1143, 448] width 77 height 33
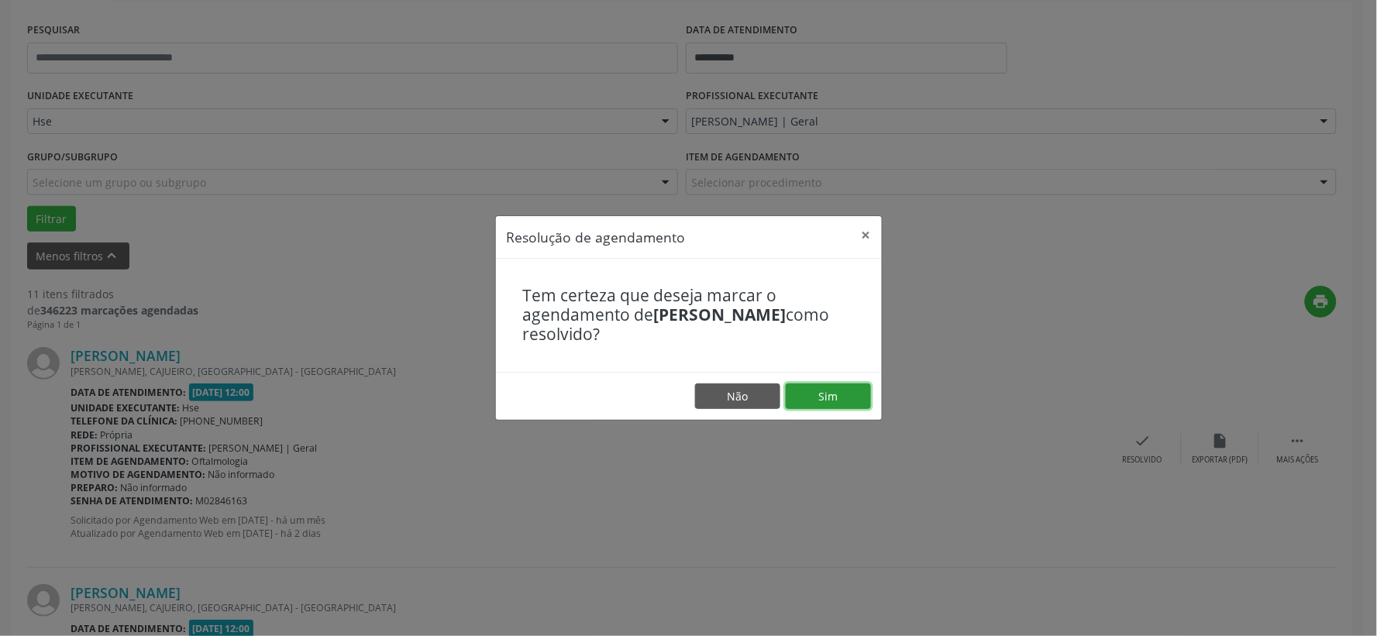
click at [804, 404] on button "Sim" at bounding box center [828, 397] width 85 height 26
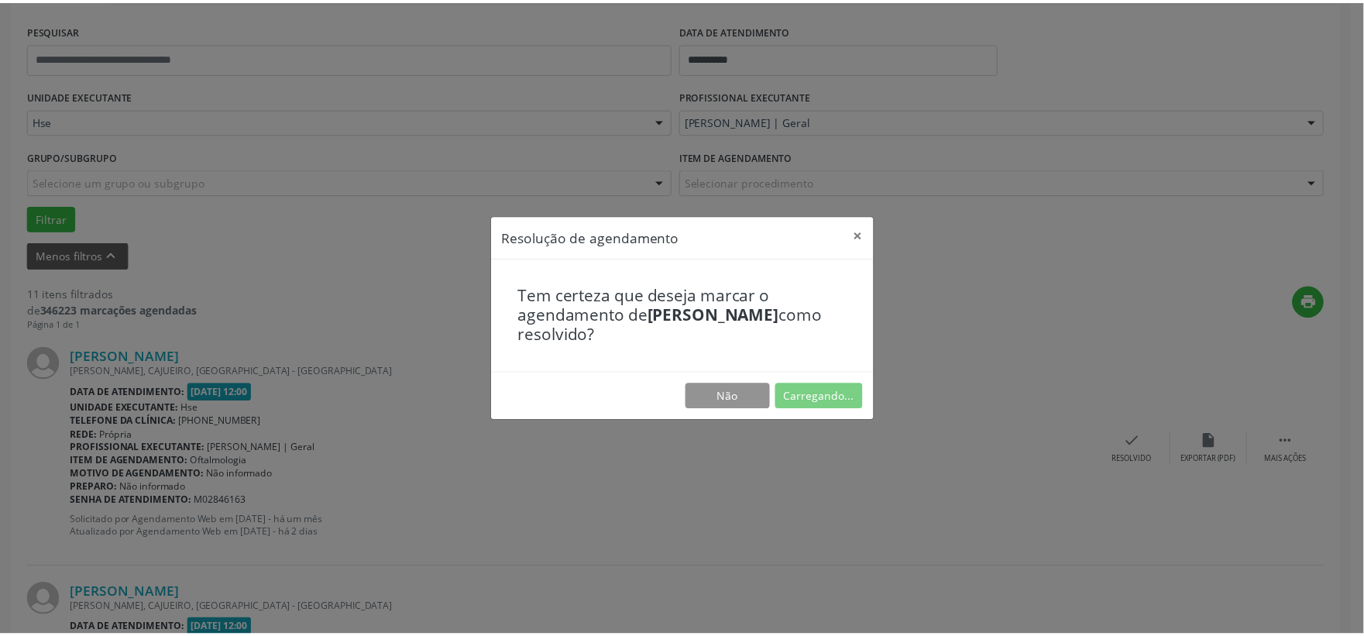
scroll to position [23, 0]
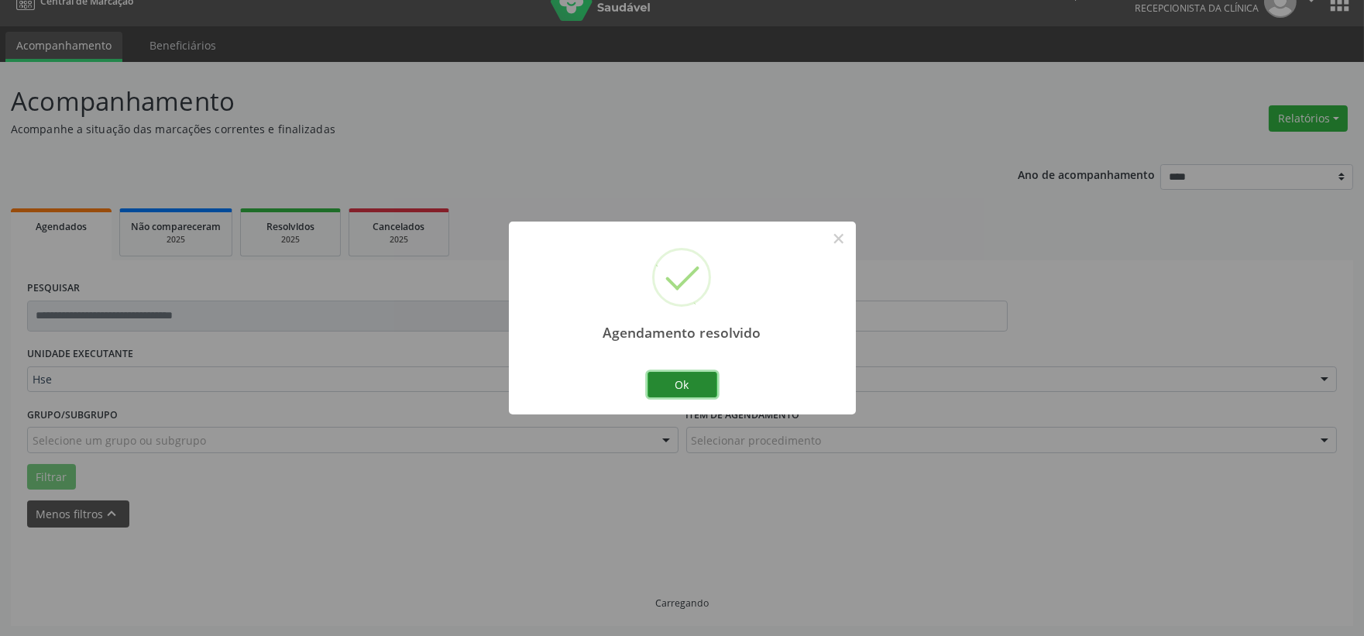
click at [693, 383] on button "Ok" at bounding box center [683, 385] width 70 height 26
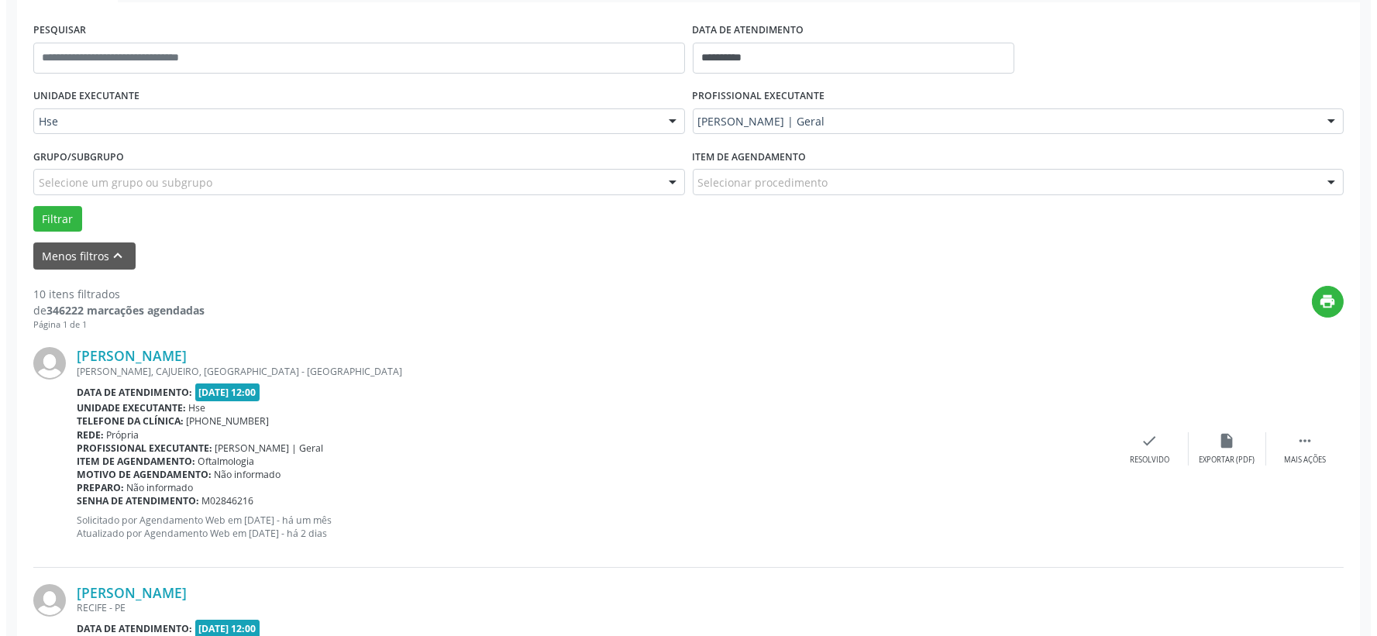
scroll to position [367, 0]
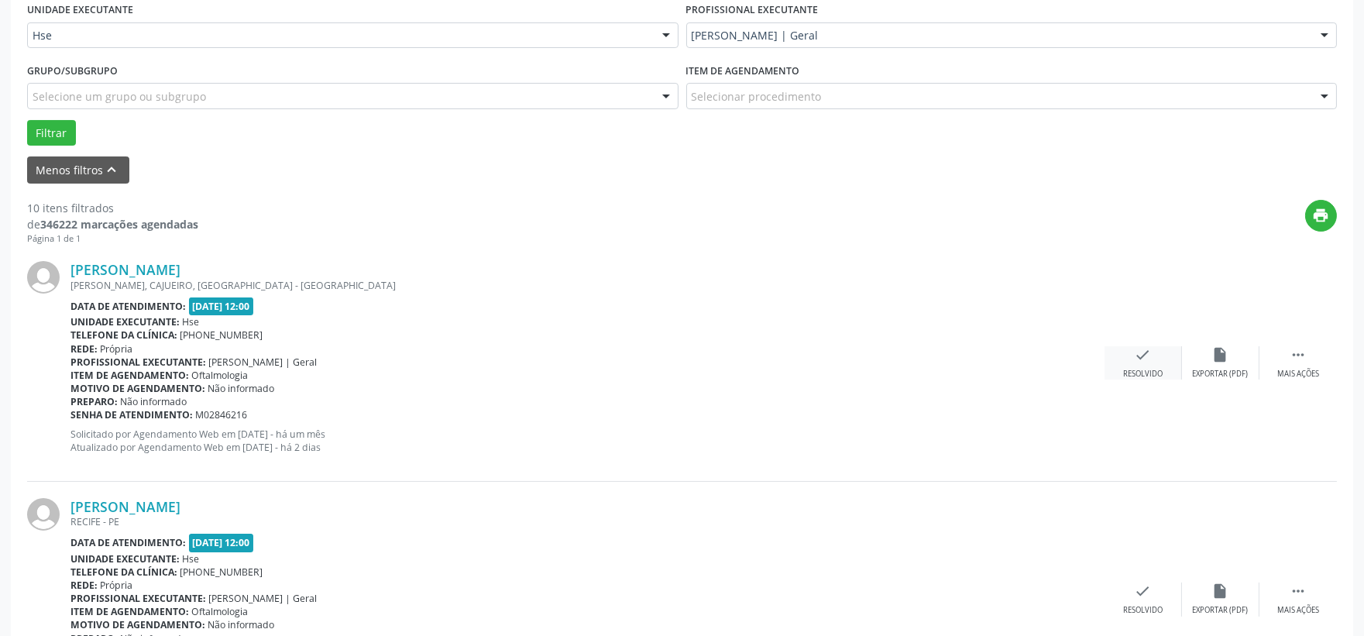
click at [1108, 364] on div "check Resolvido" at bounding box center [1143, 362] width 77 height 33
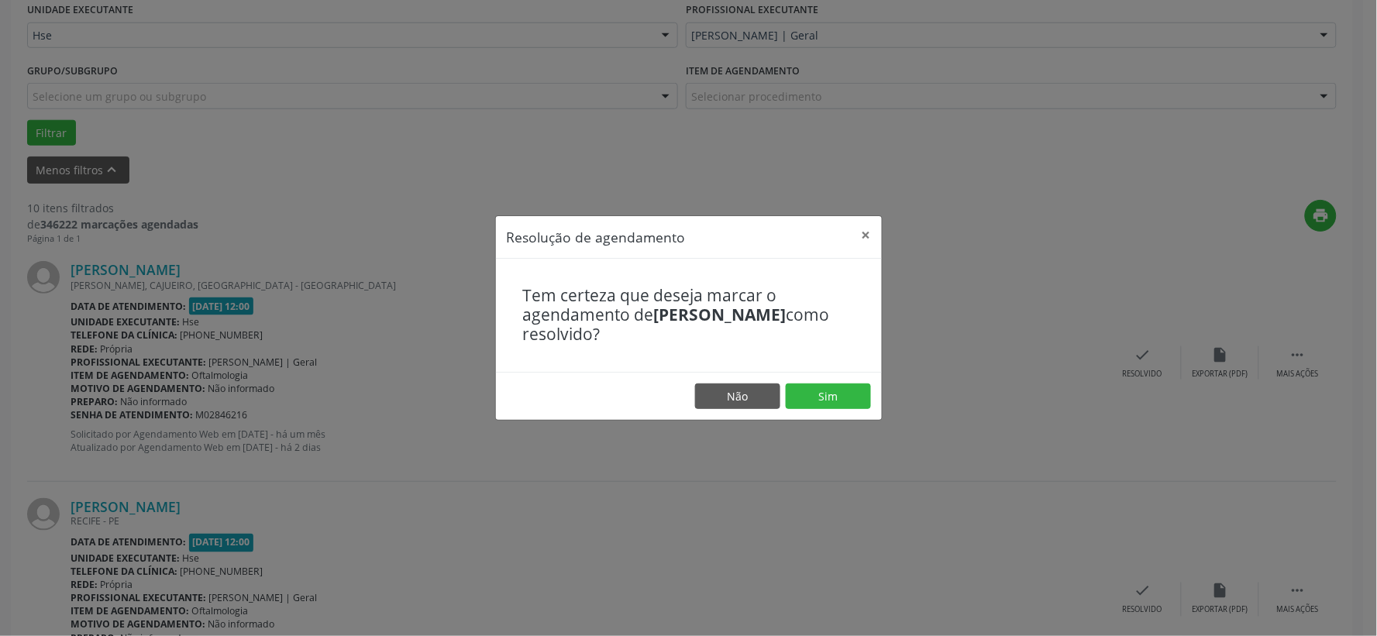
click at [824, 380] on footer "Não Sim" at bounding box center [689, 396] width 386 height 49
click at [819, 389] on button "Sim" at bounding box center [828, 397] width 85 height 26
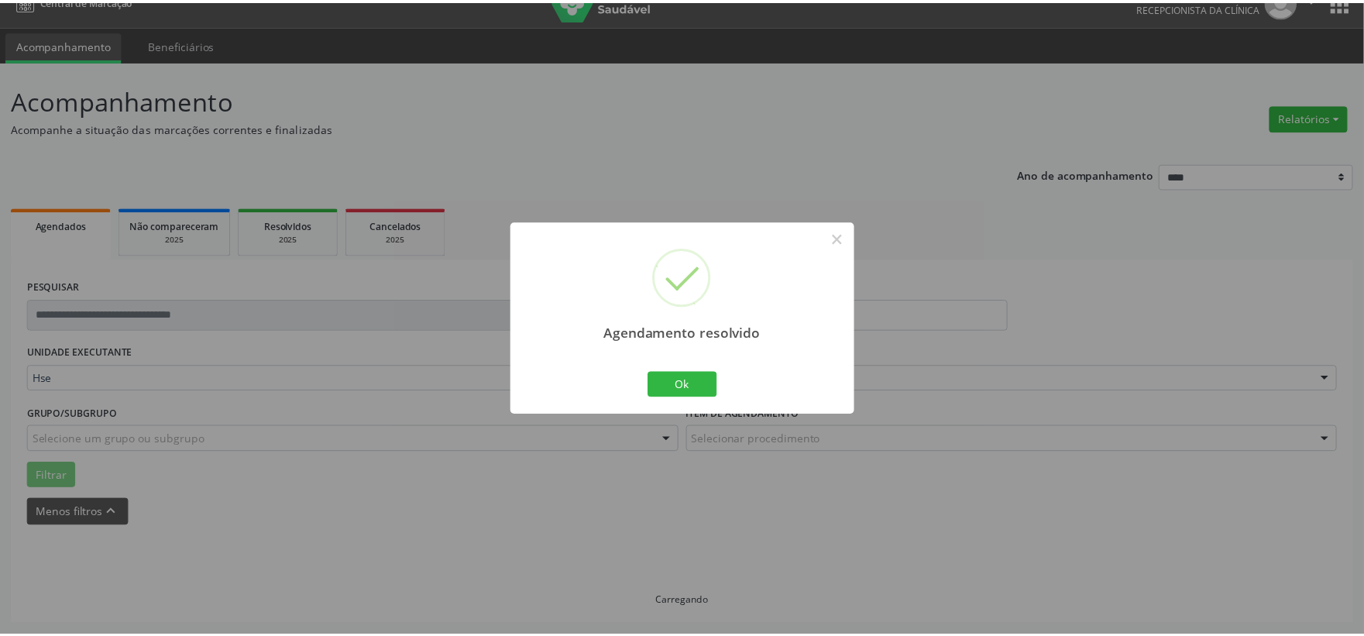
scroll to position [23, 0]
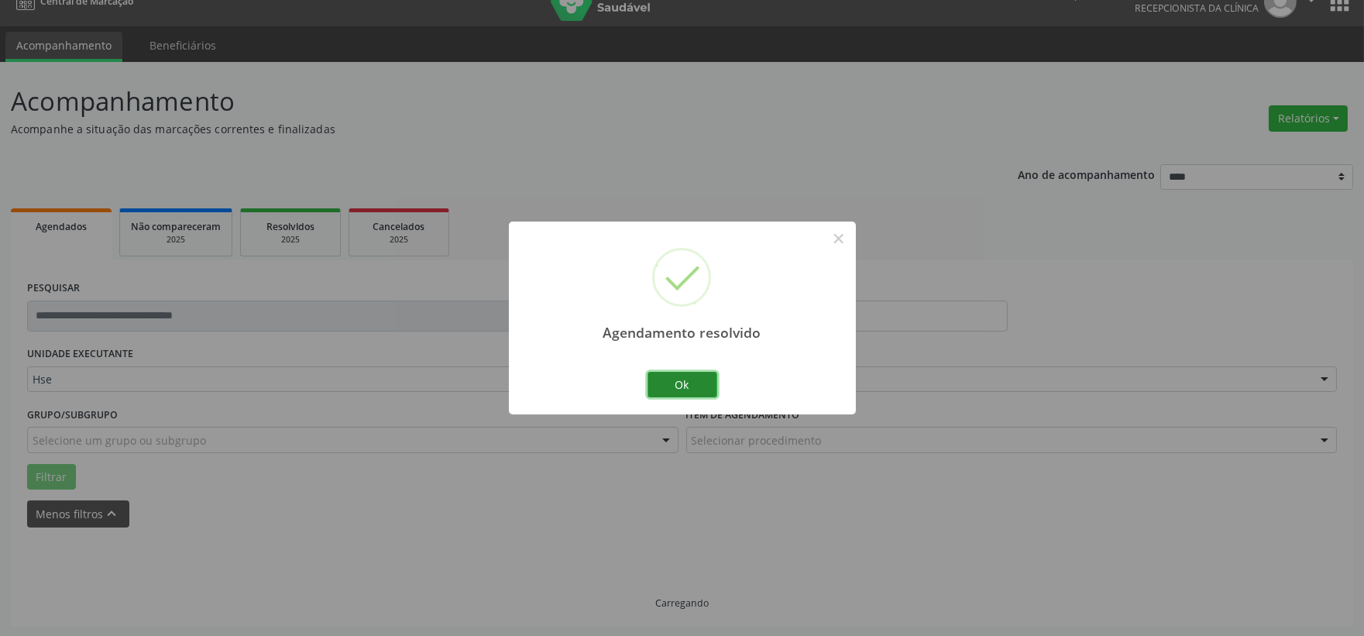
click at [703, 384] on button "Ok" at bounding box center [683, 385] width 70 height 26
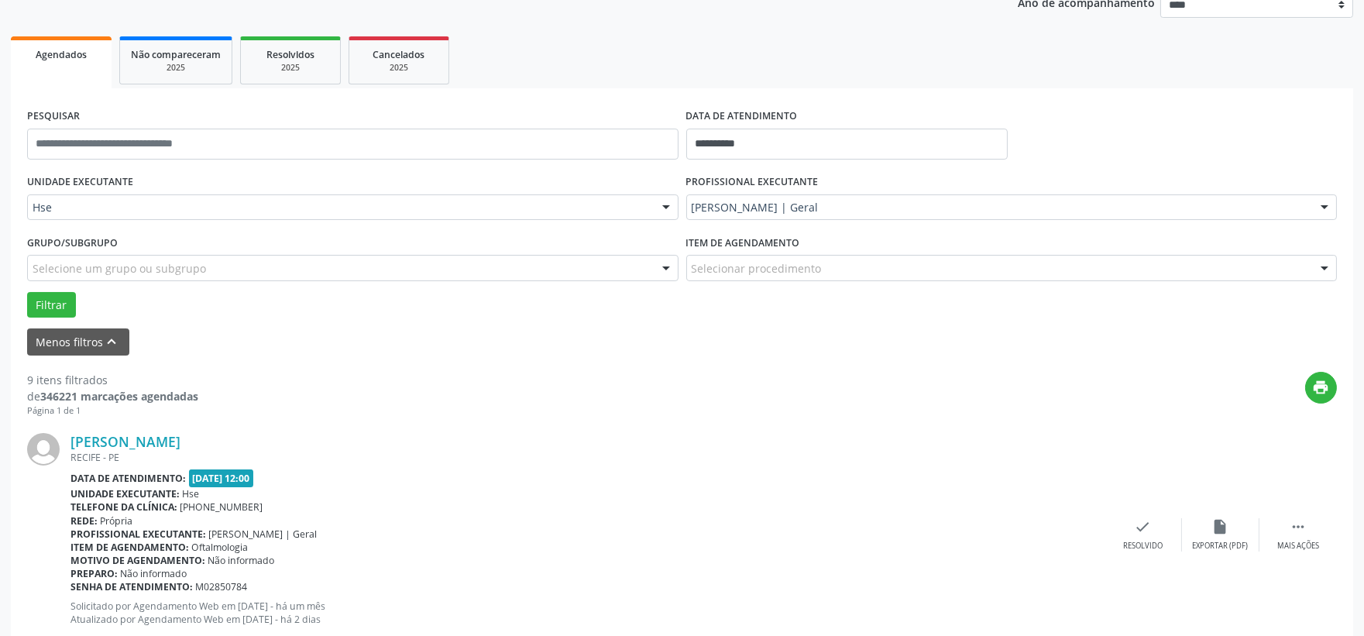
scroll to position [281, 0]
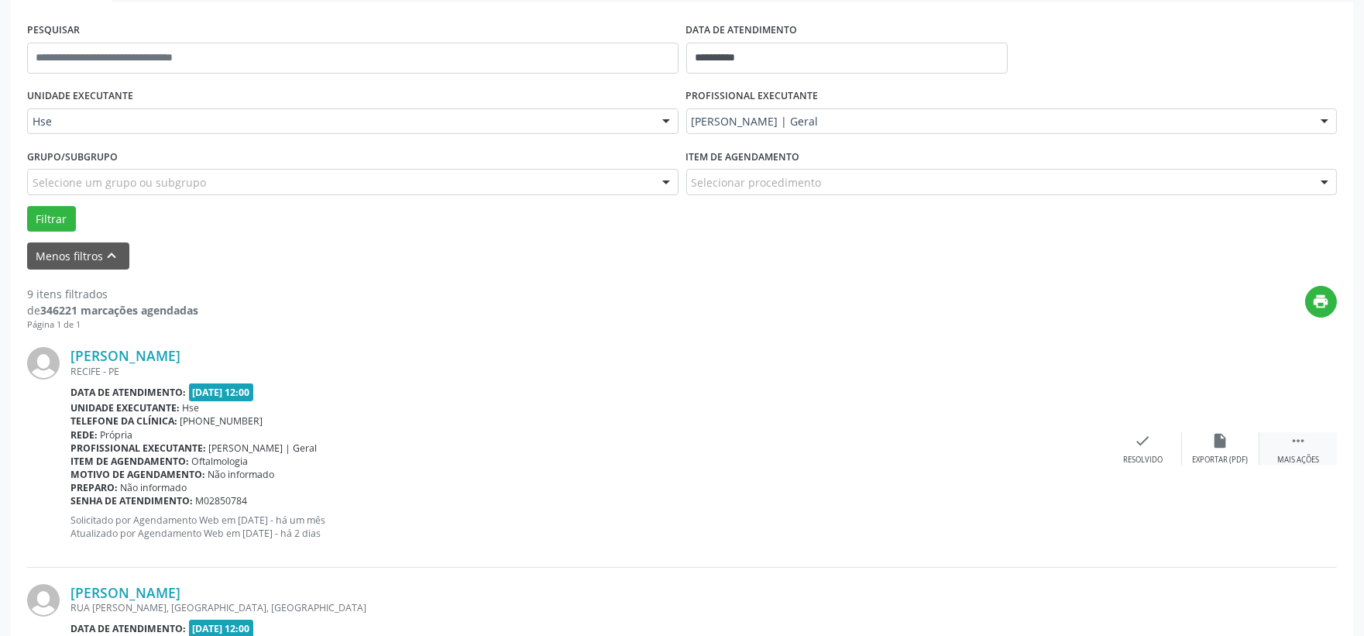
drag, startPoint x: 1289, startPoint y: 443, endPoint x: 1281, endPoint y: 444, distance: 8.6
click at [1290, 443] on icon "" at bounding box center [1298, 440] width 17 height 17
click at [1206, 451] on div "alarm_off Não compareceu" at bounding box center [1220, 448] width 77 height 33
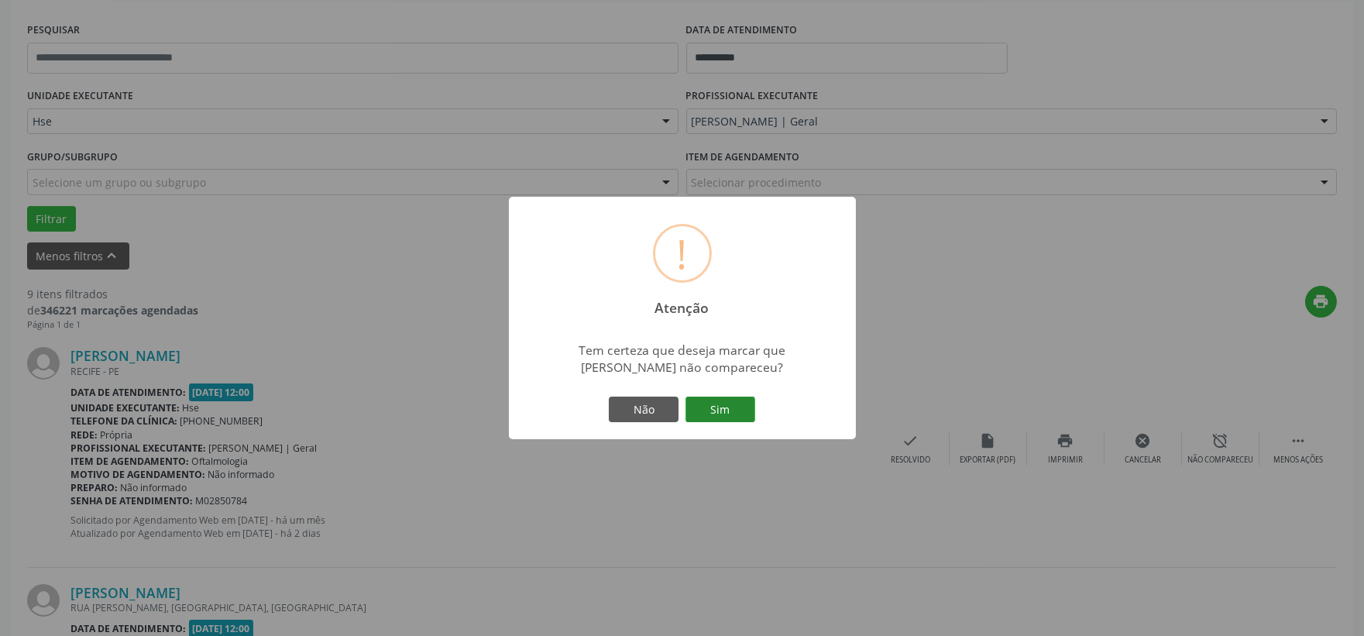
click at [708, 412] on button "Sim" at bounding box center [721, 410] width 70 height 26
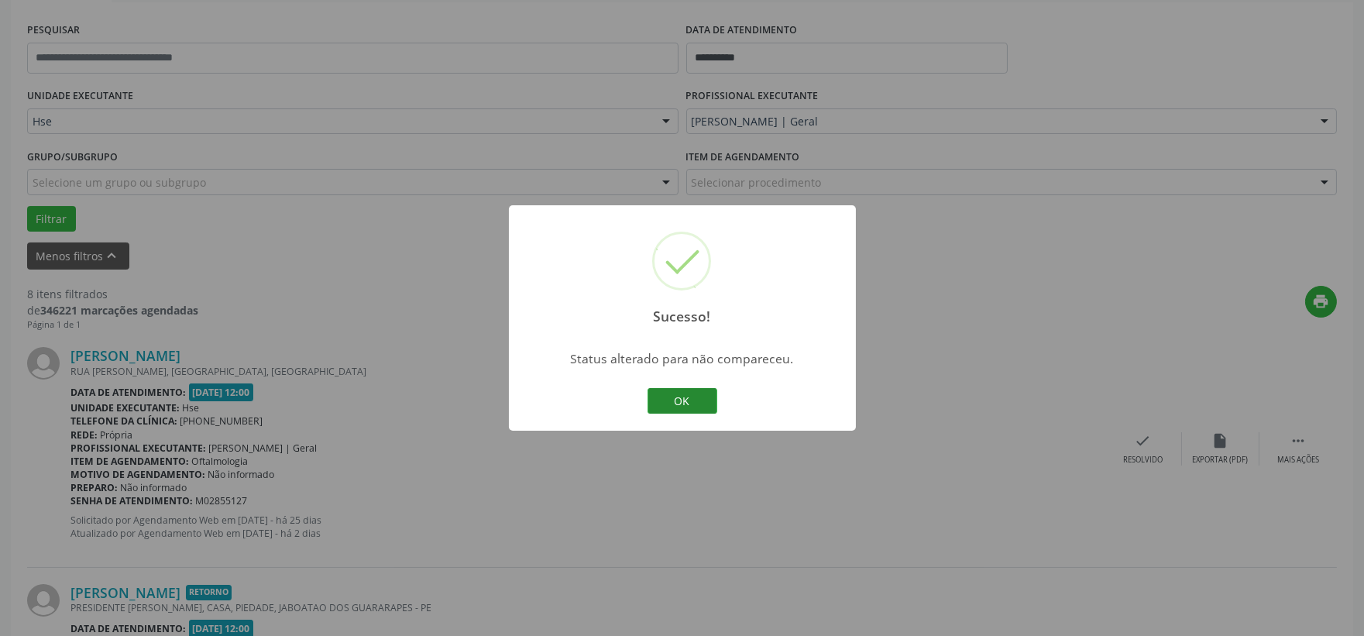
click at [708, 411] on button "OK" at bounding box center [683, 401] width 70 height 26
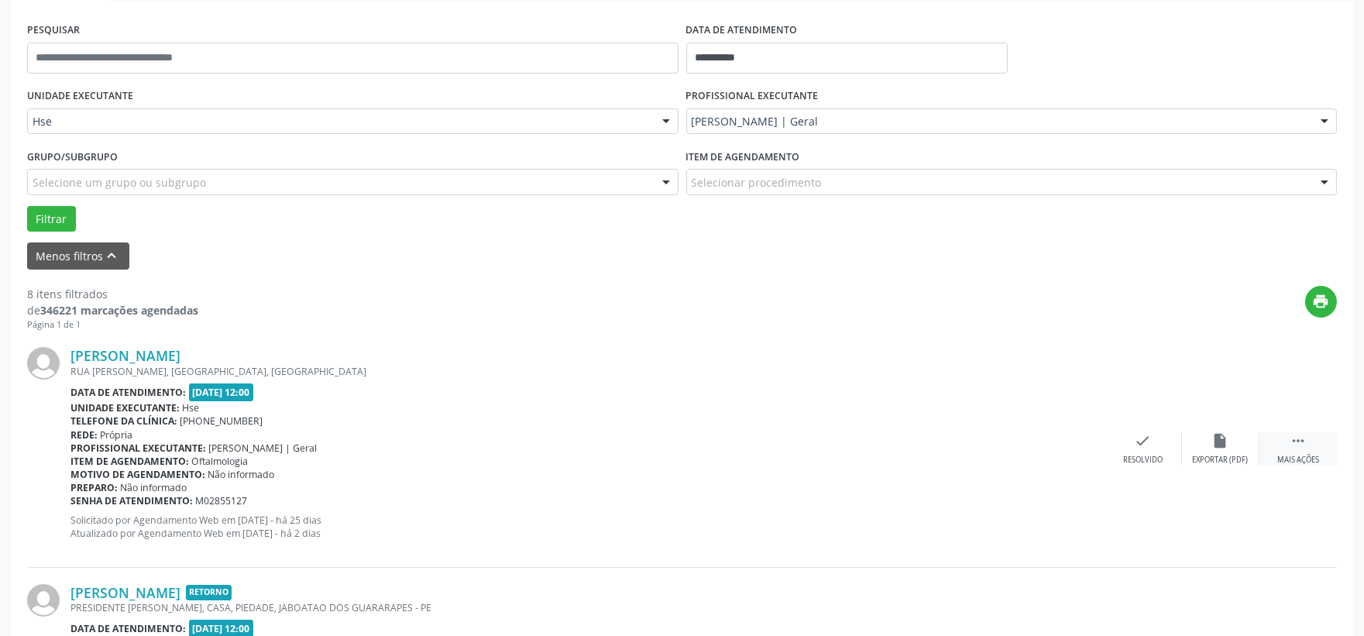
click at [1295, 446] on icon "" at bounding box center [1298, 440] width 17 height 17
click at [1197, 451] on div "alarm_off Não compareceu" at bounding box center [1220, 448] width 77 height 33
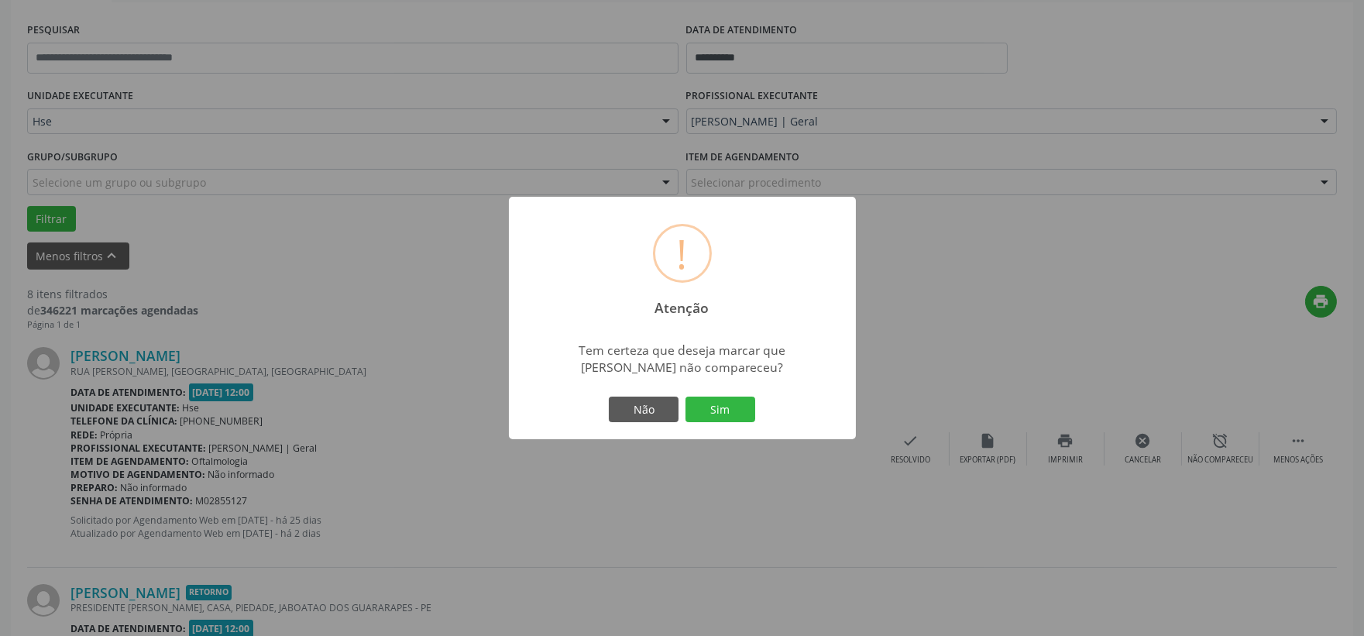
click at [755, 419] on div "Não Sim" at bounding box center [682, 410] width 153 height 33
click at [744, 413] on button "Sim" at bounding box center [721, 410] width 70 height 26
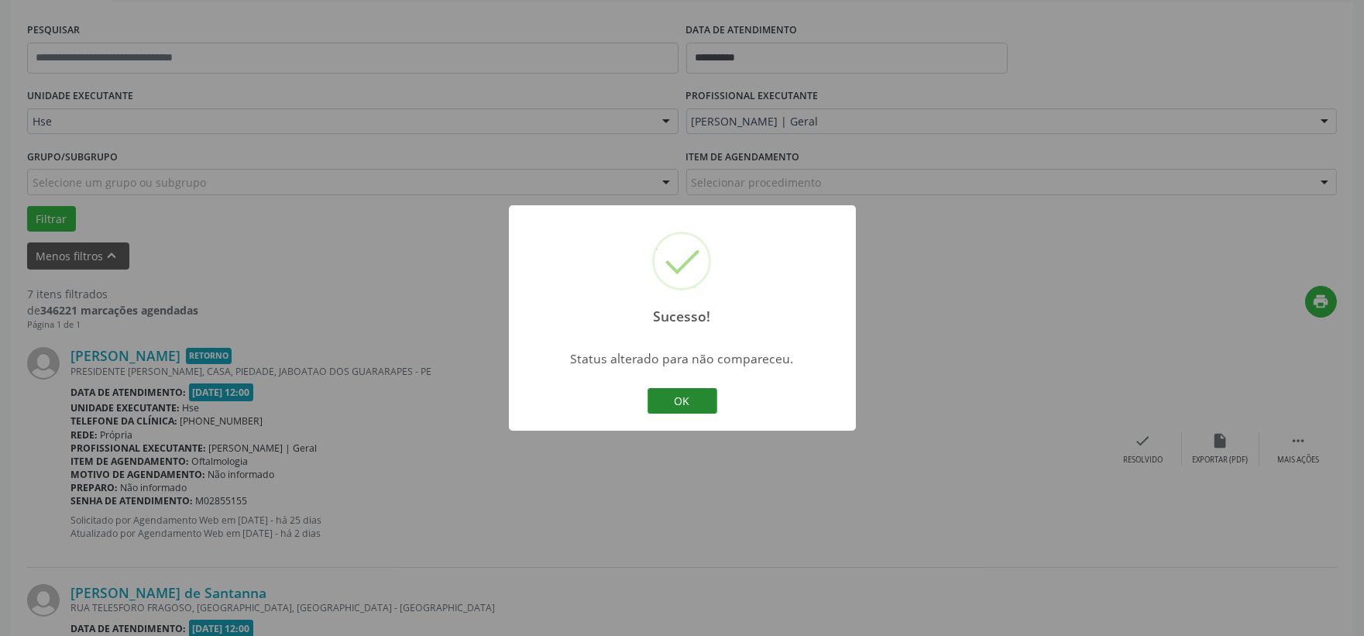
click at [693, 404] on button "OK" at bounding box center [683, 401] width 70 height 26
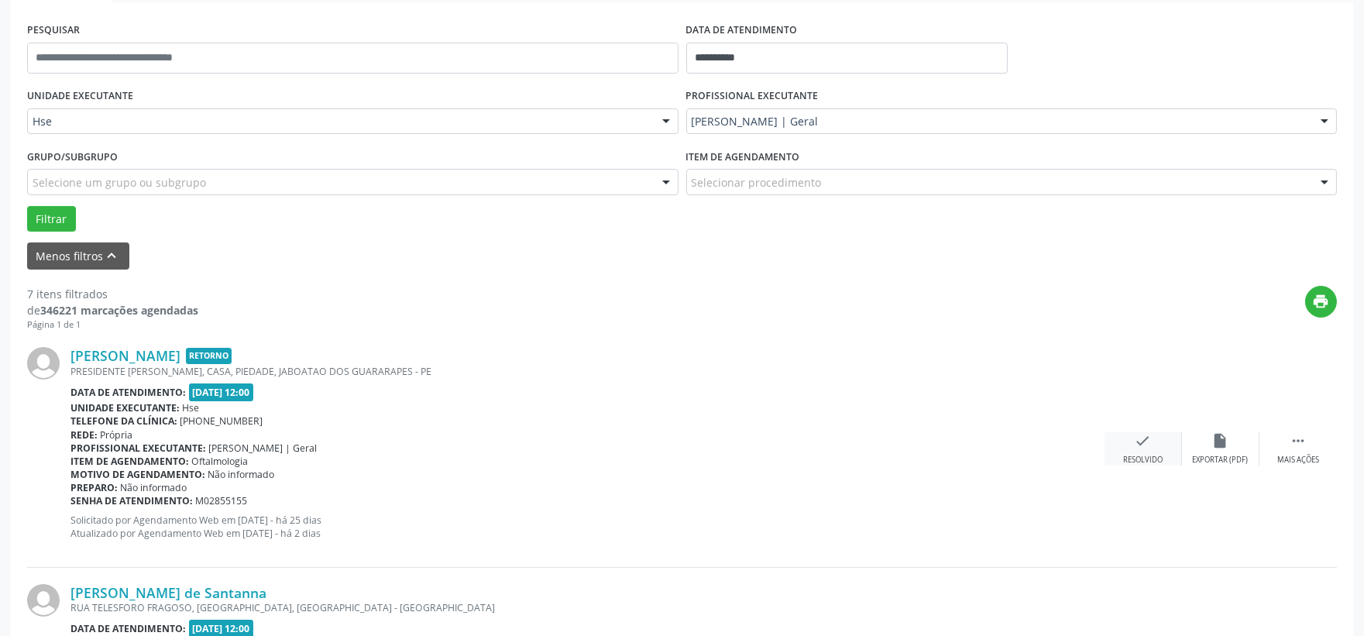
click at [1123, 457] on div "Resolvido" at bounding box center [1143, 460] width 40 height 11
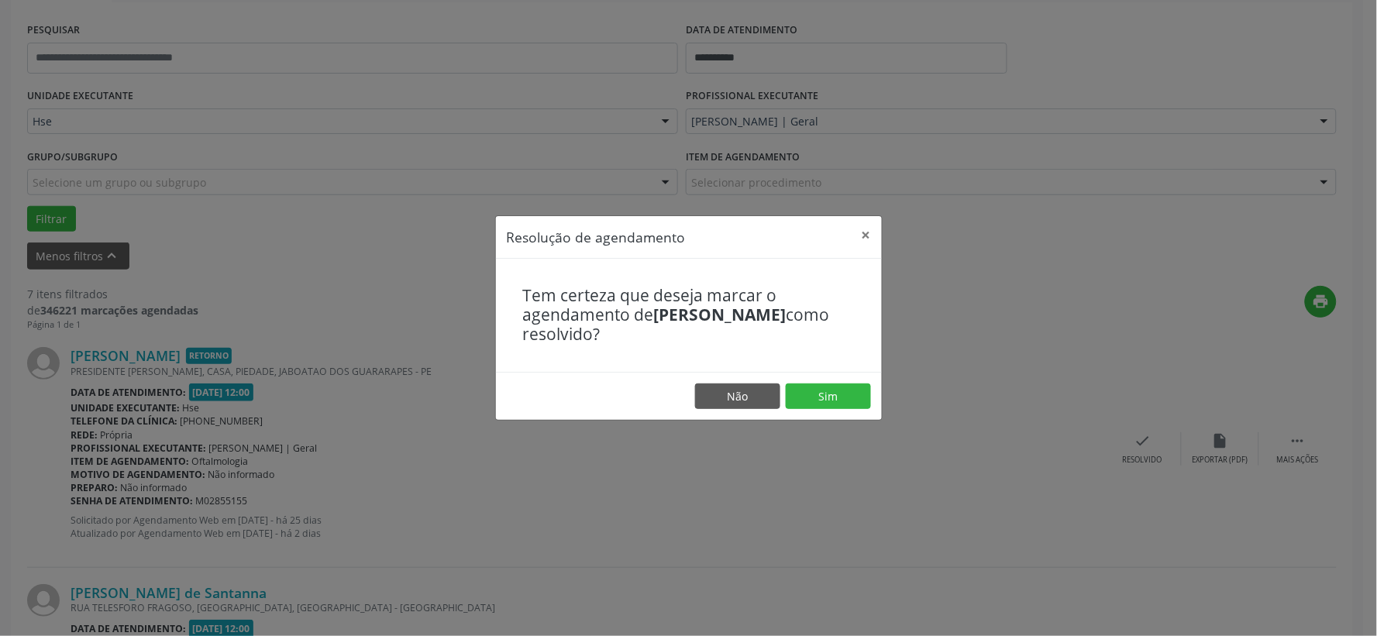
click at [837, 409] on footer "Não Sim" at bounding box center [689, 396] width 386 height 49
click at [827, 404] on button "Sim" at bounding box center [828, 397] width 85 height 26
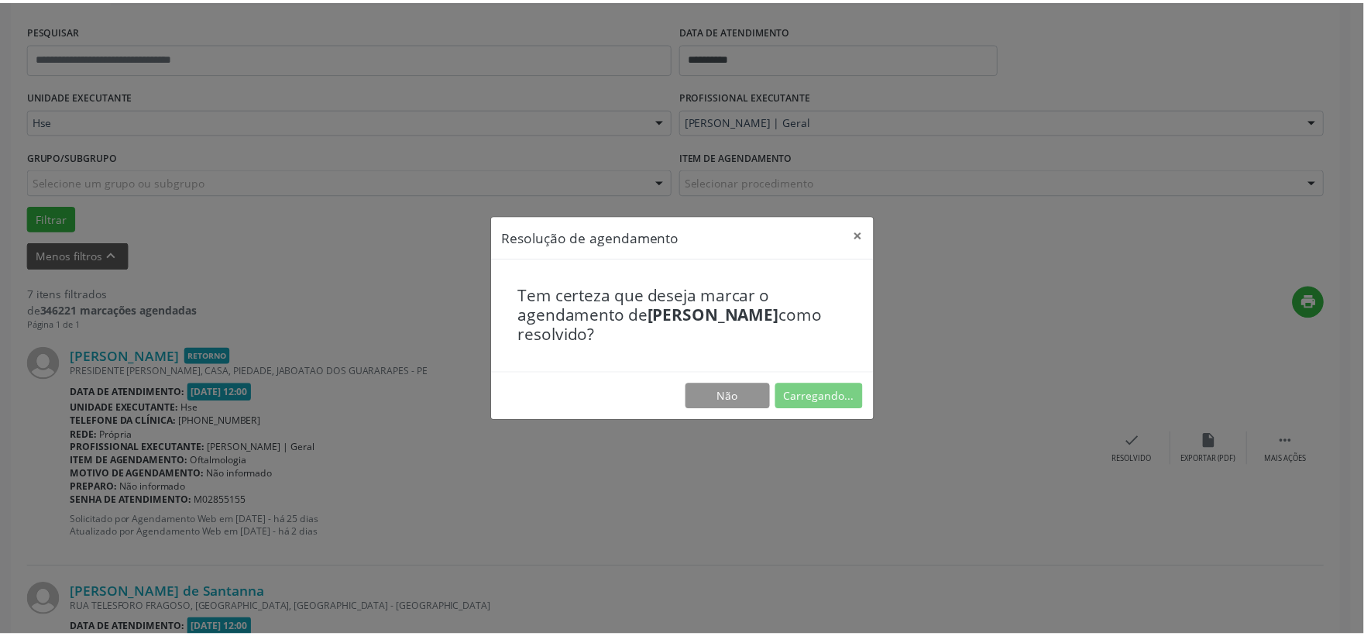
scroll to position [23, 0]
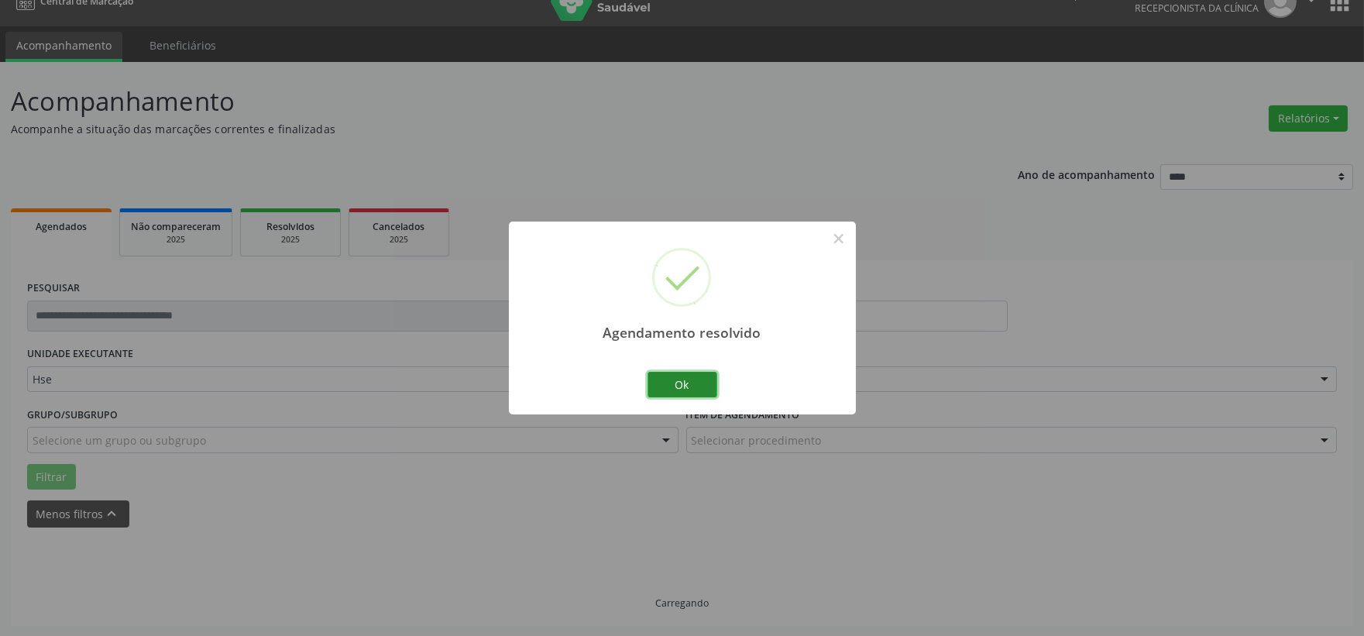
click at [683, 383] on button "Ok" at bounding box center [683, 385] width 70 height 26
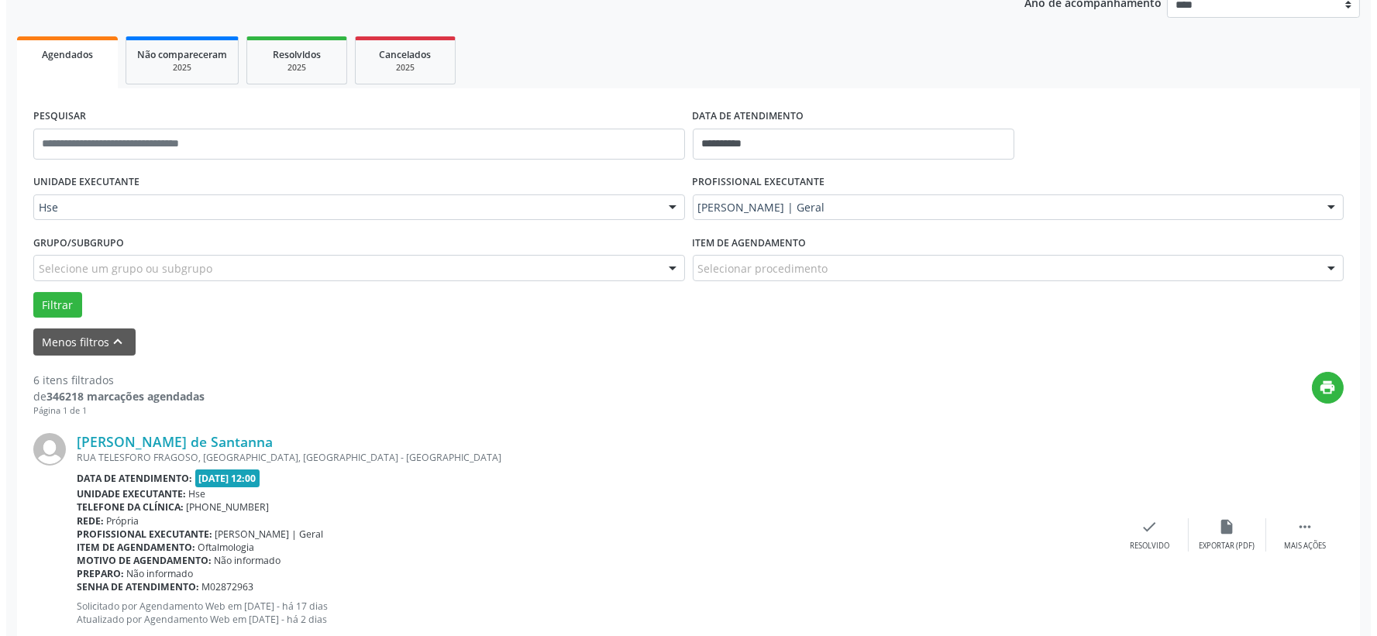
scroll to position [367, 0]
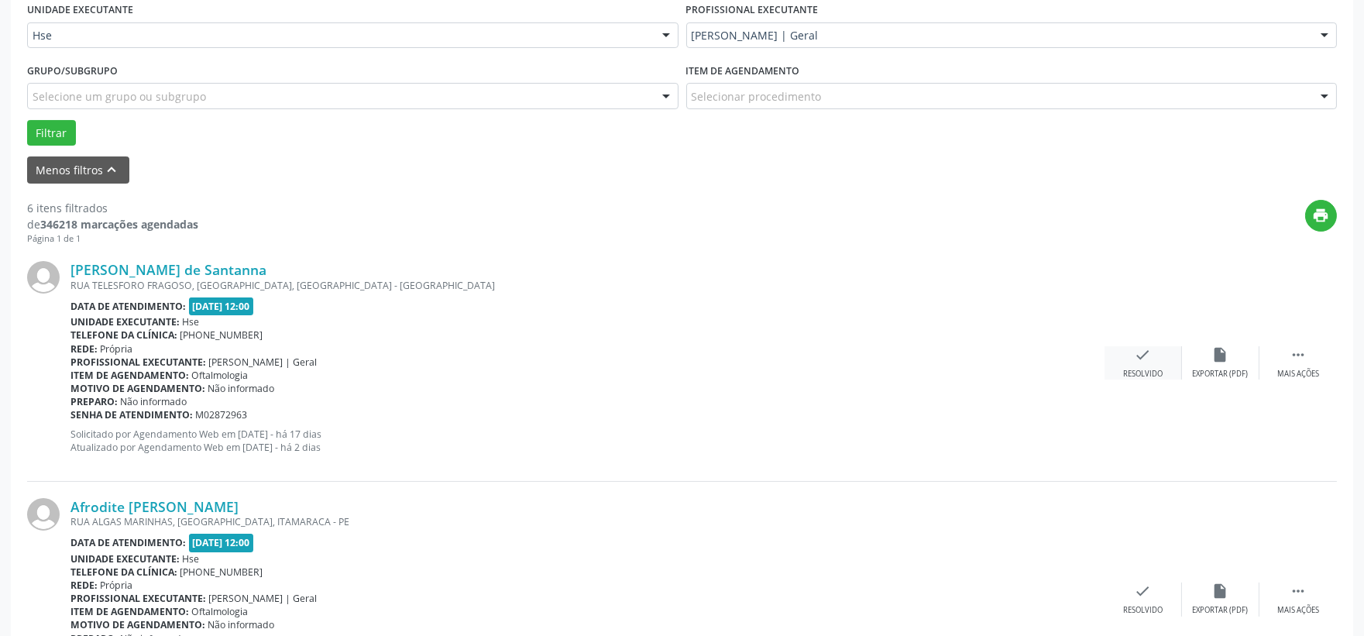
click at [1124, 364] on div "check Resolvido" at bounding box center [1143, 362] width 77 height 33
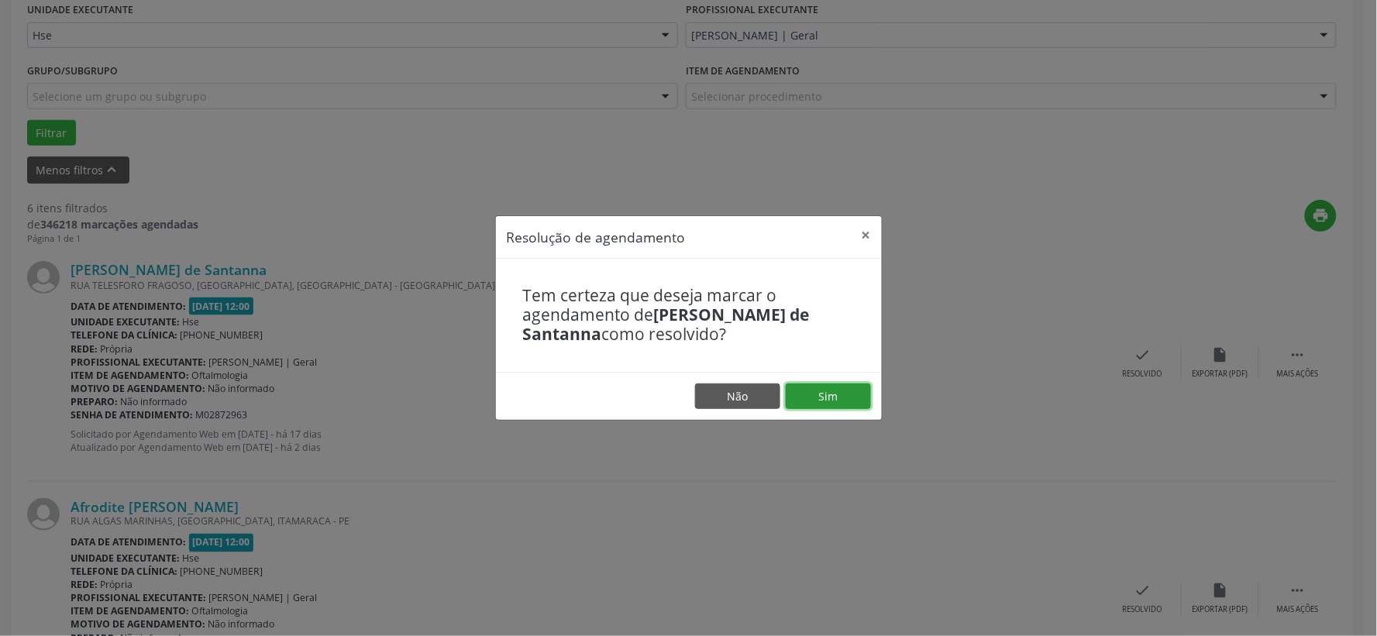
click at [846, 399] on button "Sim" at bounding box center [828, 397] width 85 height 26
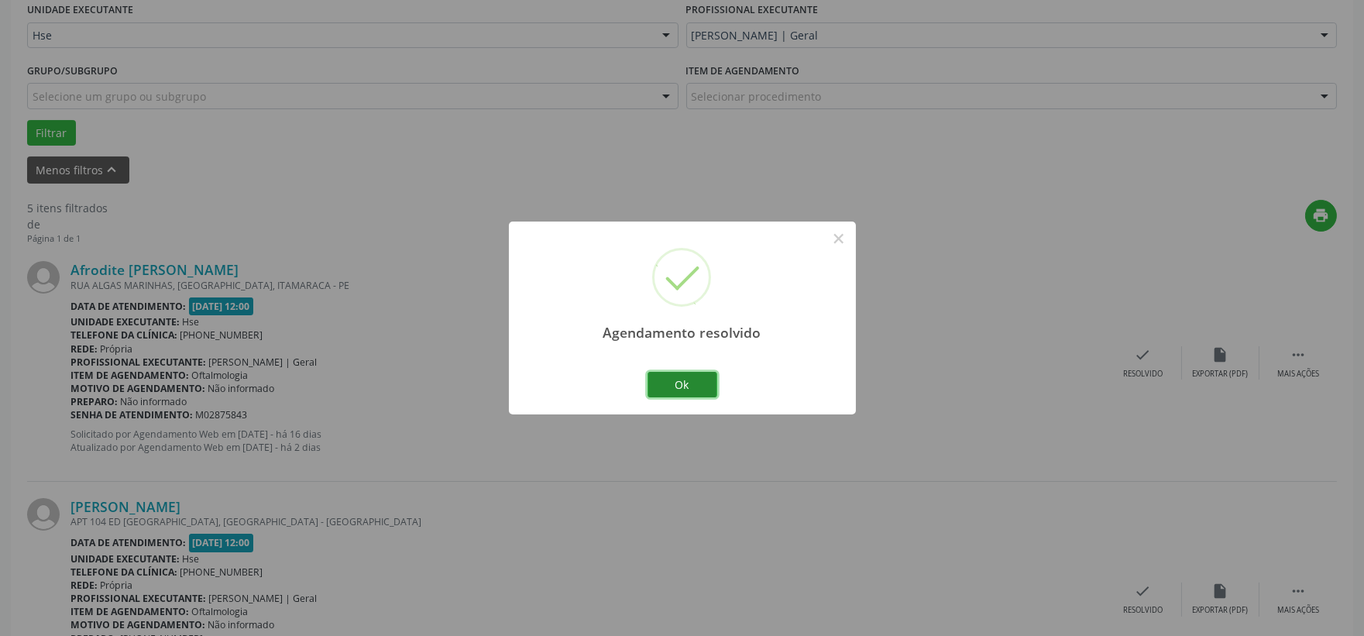
click at [708, 387] on button "Ok" at bounding box center [683, 385] width 70 height 26
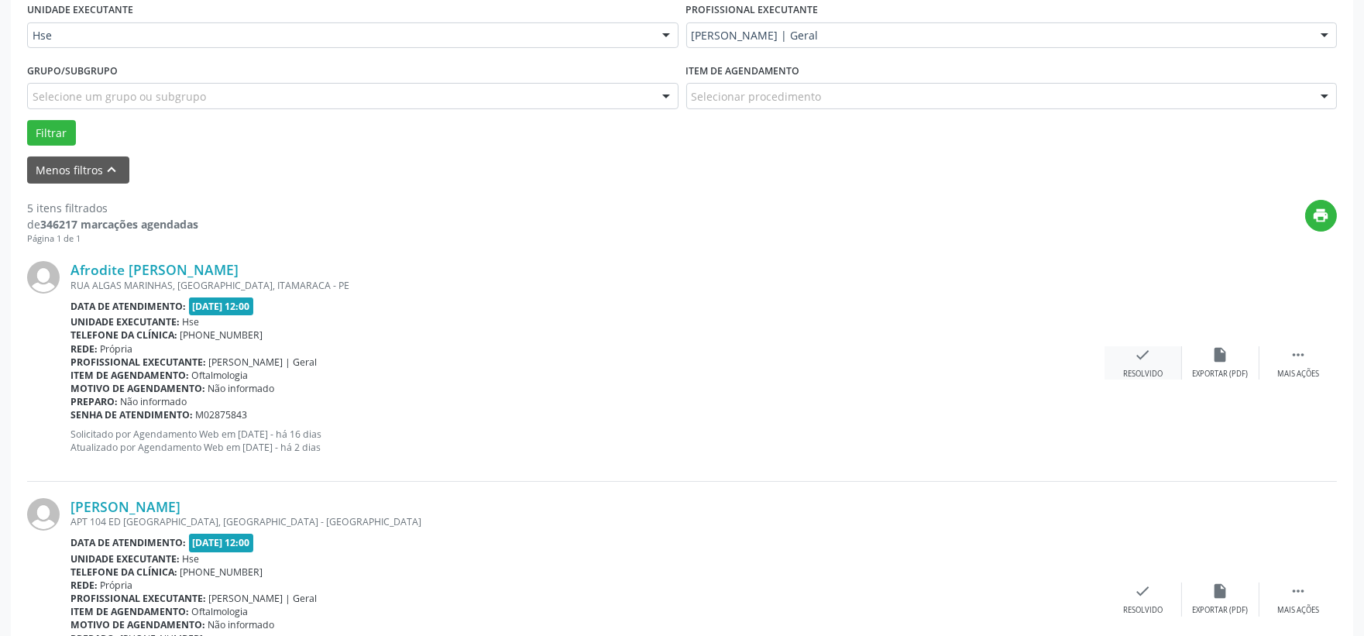
click at [1131, 372] on div "Resolvido" at bounding box center [1143, 374] width 40 height 11
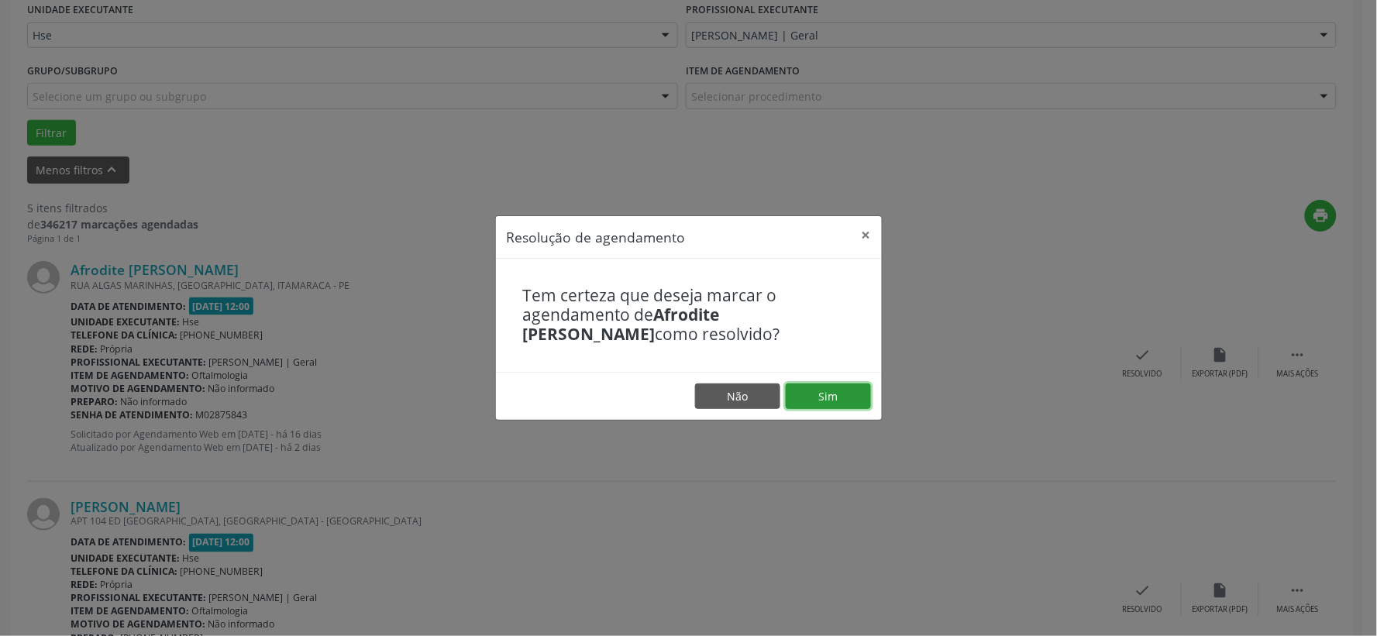
click at [852, 386] on button "Sim" at bounding box center [828, 397] width 85 height 26
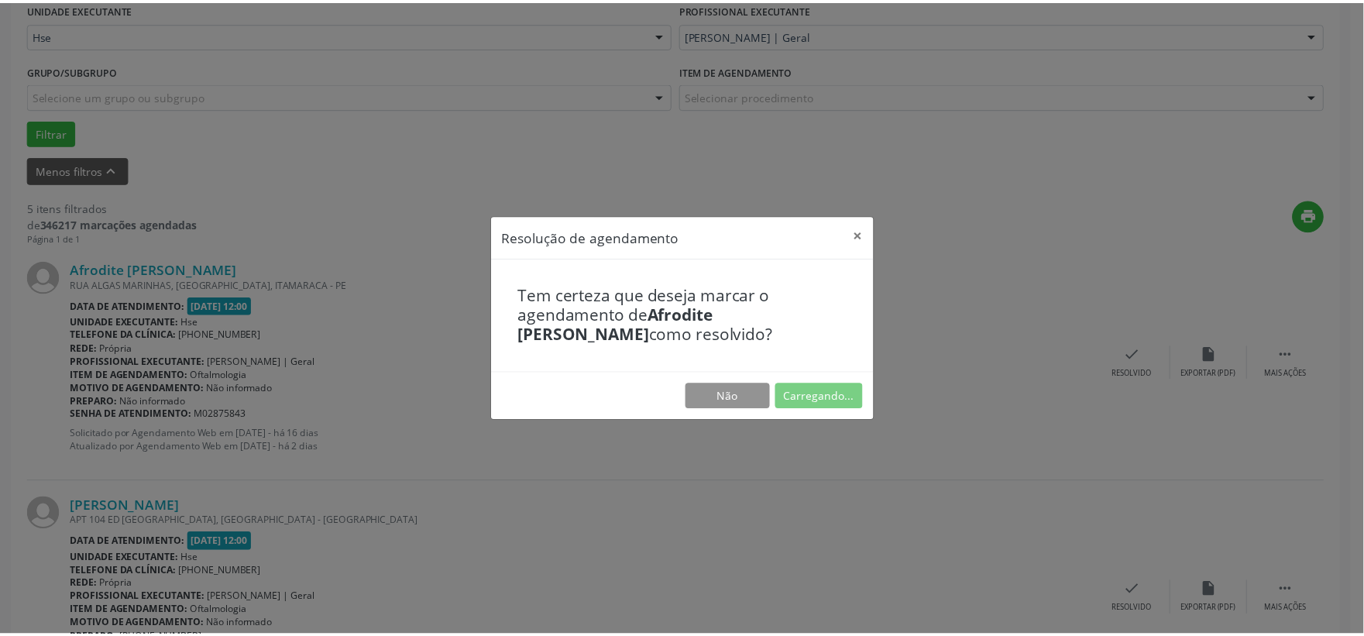
scroll to position [23, 0]
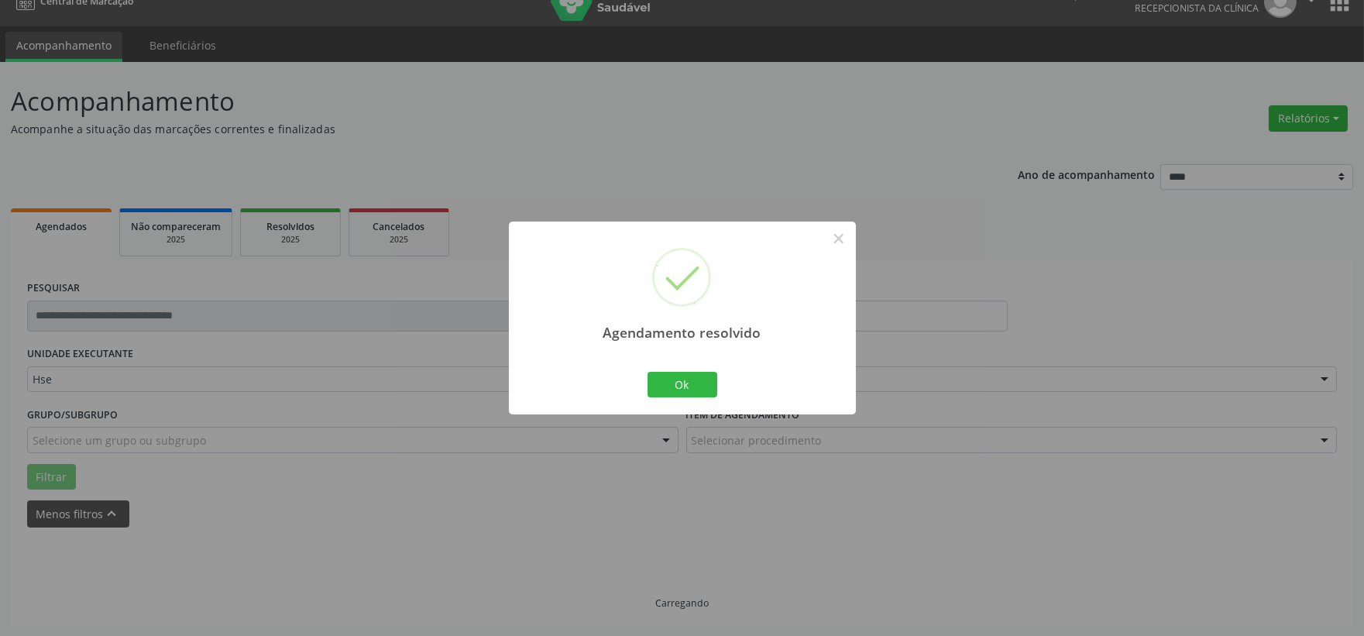
click at [718, 392] on div "Ok Cancel" at bounding box center [682, 384] width 77 height 33
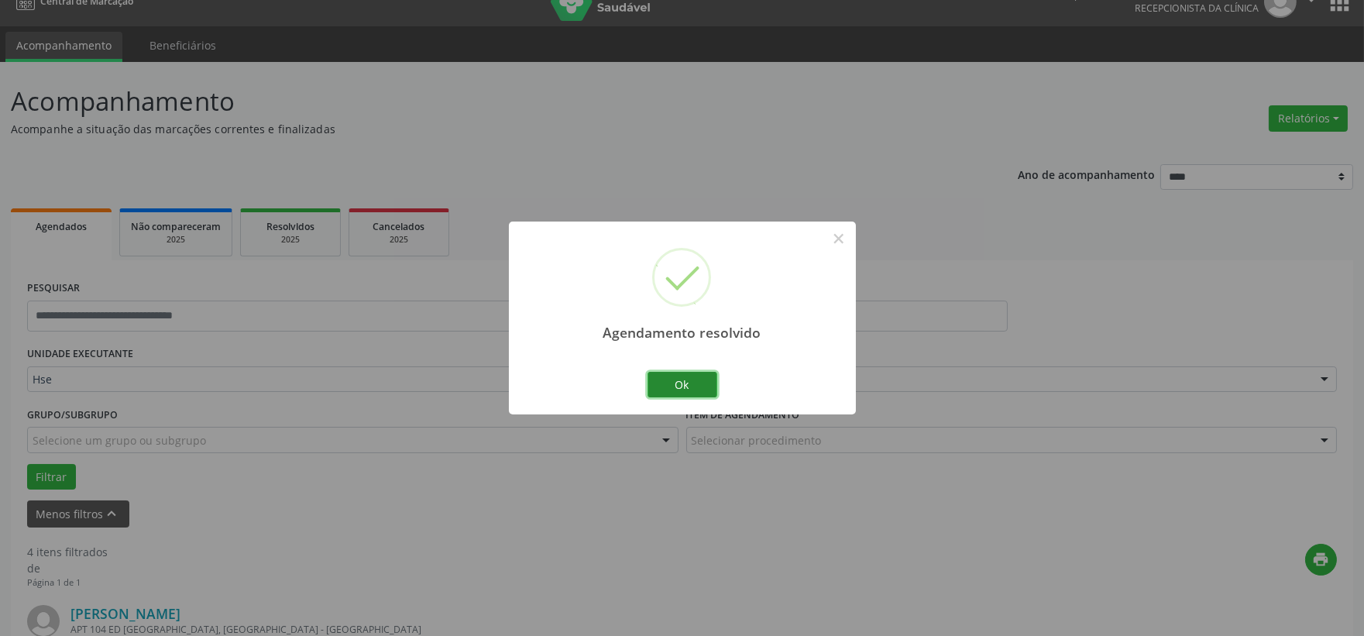
click at [701, 389] on button "Ok" at bounding box center [683, 385] width 70 height 26
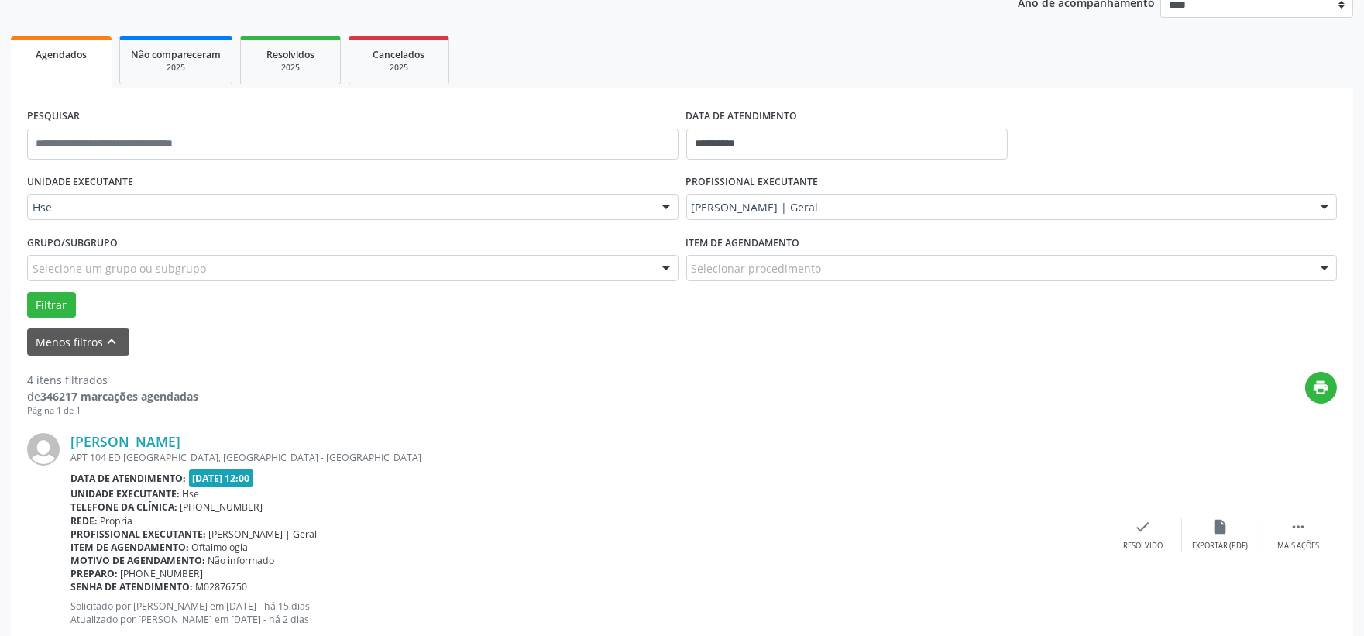
scroll to position [281, 0]
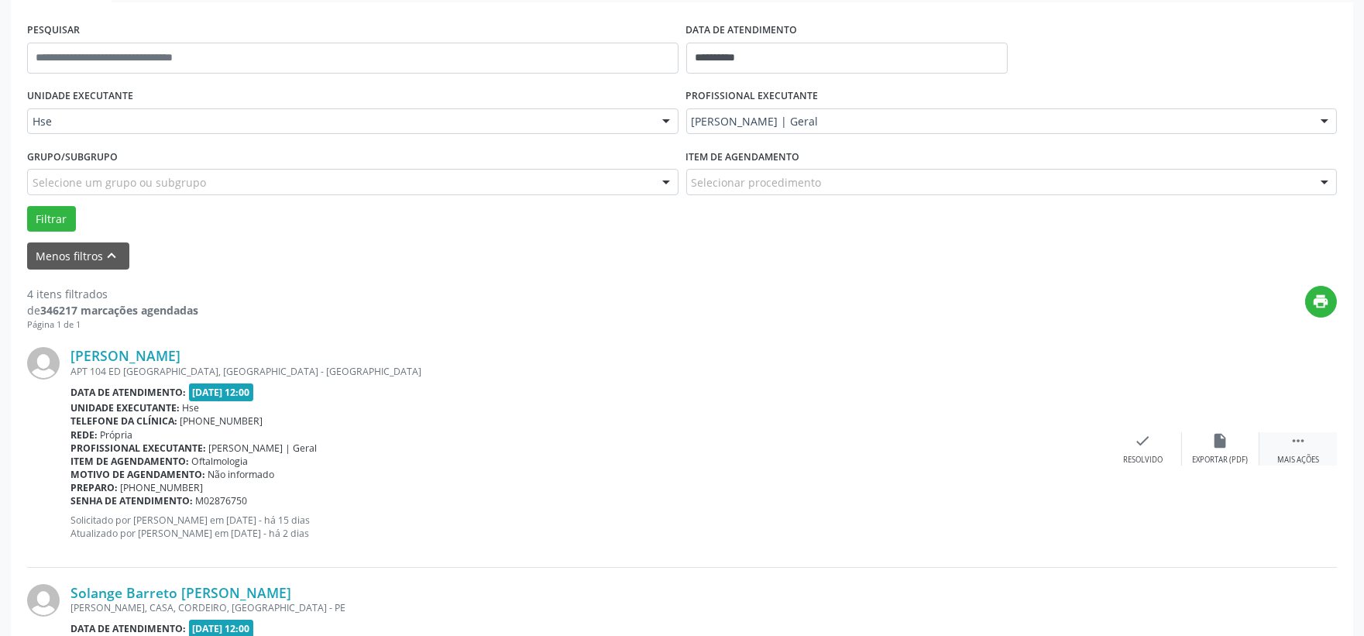
click at [1291, 449] on div " Mais ações" at bounding box center [1298, 448] width 77 height 33
click at [1198, 435] on div "alarm_off Não compareceu" at bounding box center [1220, 448] width 77 height 33
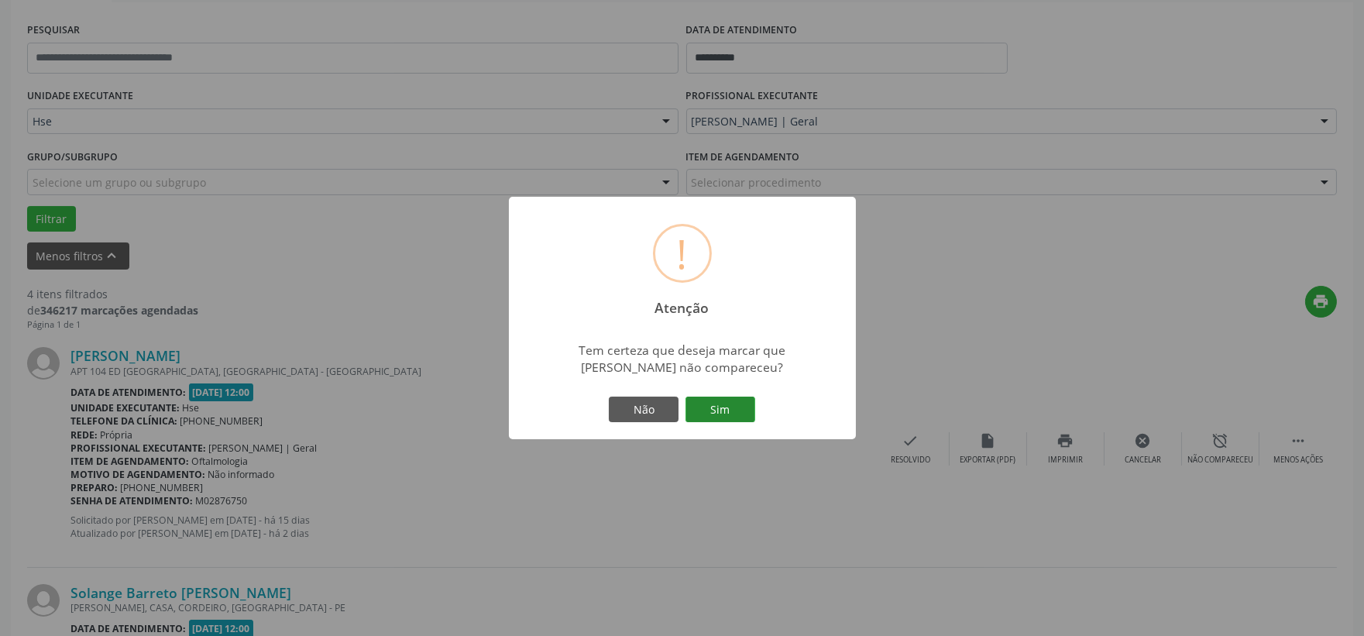
click at [721, 411] on button "Sim" at bounding box center [721, 410] width 70 height 26
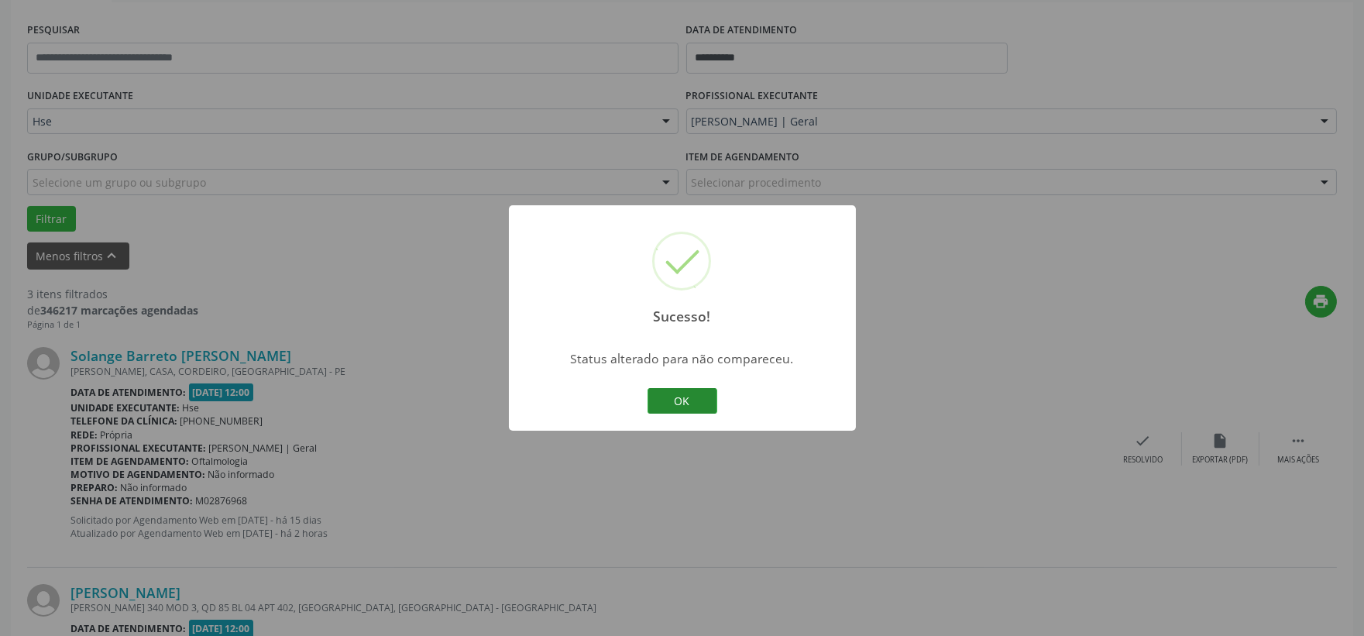
click at [672, 409] on button "OK" at bounding box center [683, 401] width 70 height 26
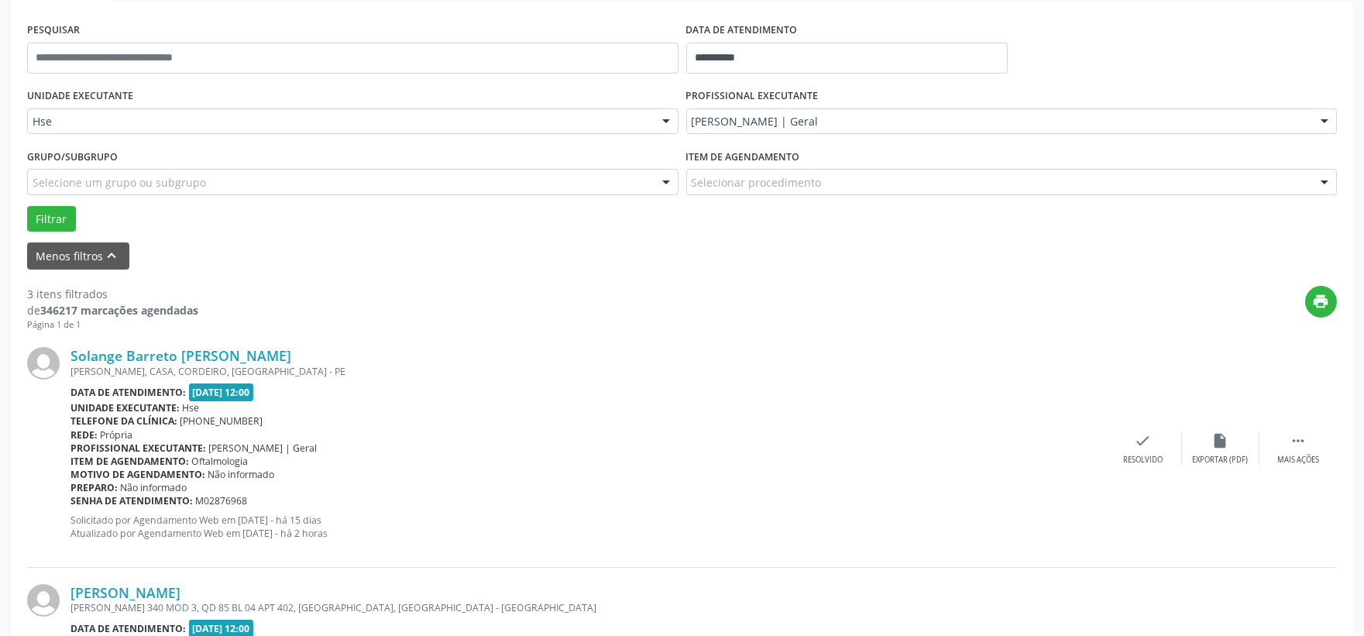
click at [1129, 427] on div "Solange Barreto [PERSON_NAME] [PERSON_NAME], CASA, CORDEIRO, RECIFE - PE Data d…" at bounding box center [682, 449] width 1310 height 236
click at [1144, 443] on icon "check" at bounding box center [1143, 440] width 17 height 17
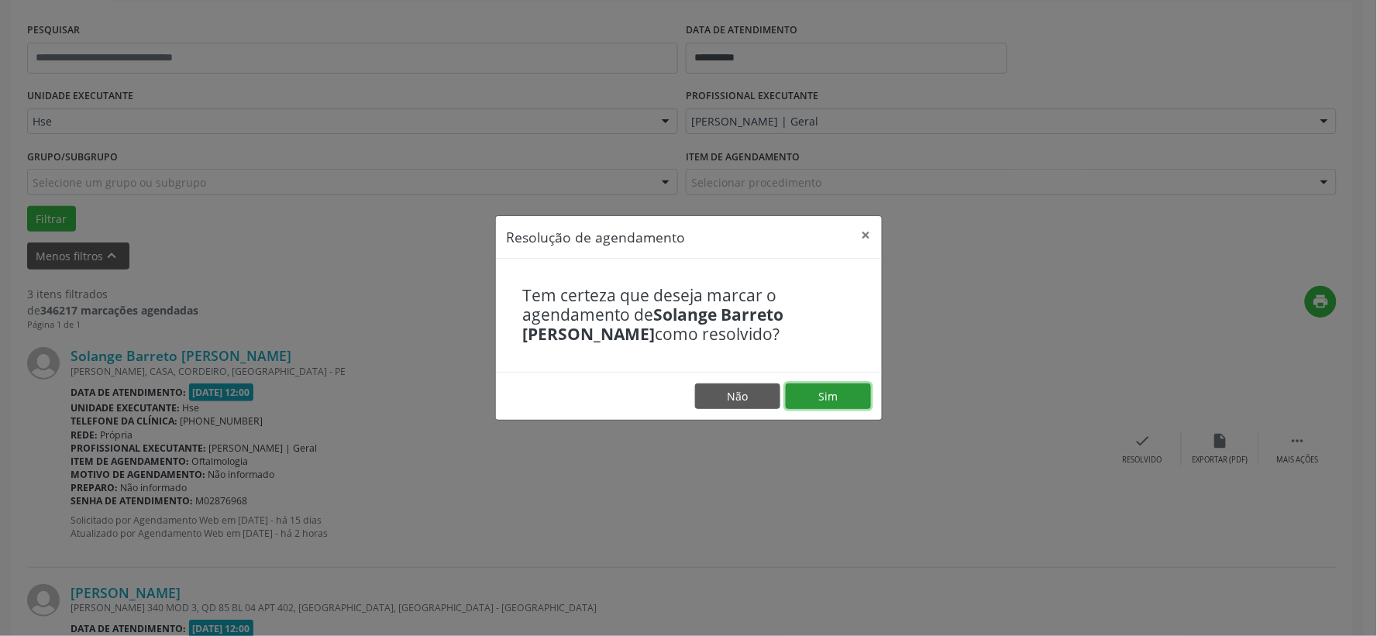
click at [833, 393] on button "Sim" at bounding box center [828, 397] width 85 height 26
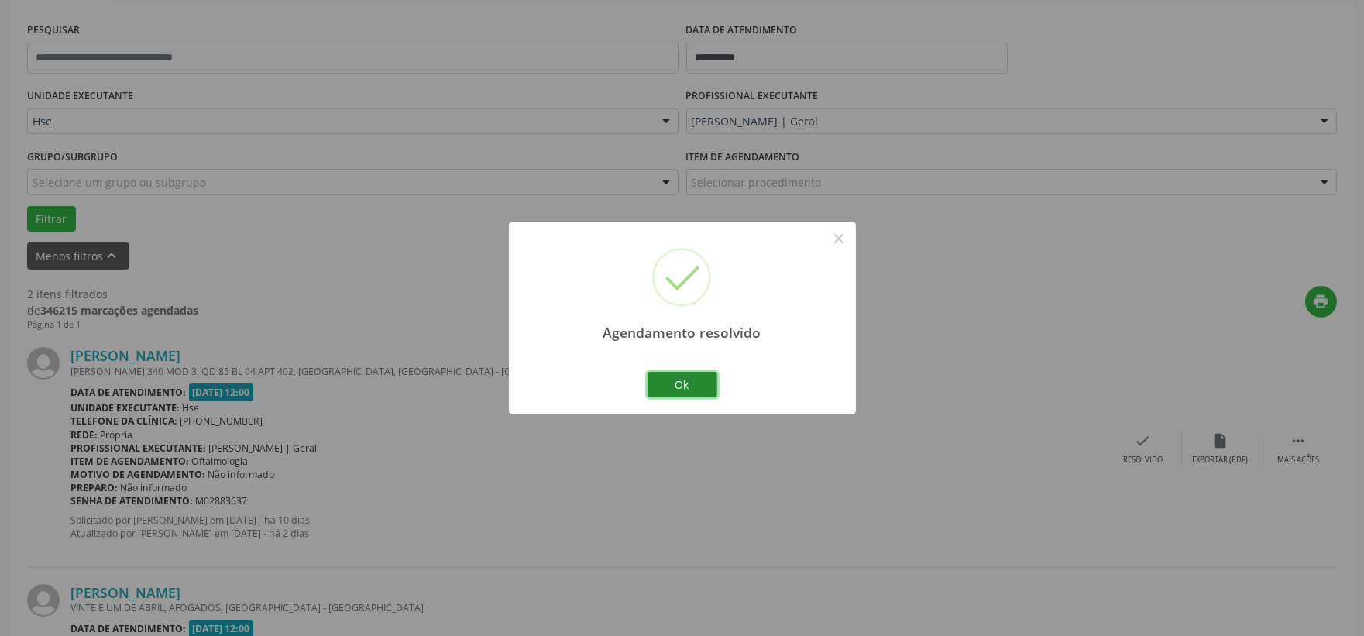
click at [673, 389] on button "Ok" at bounding box center [683, 385] width 70 height 26
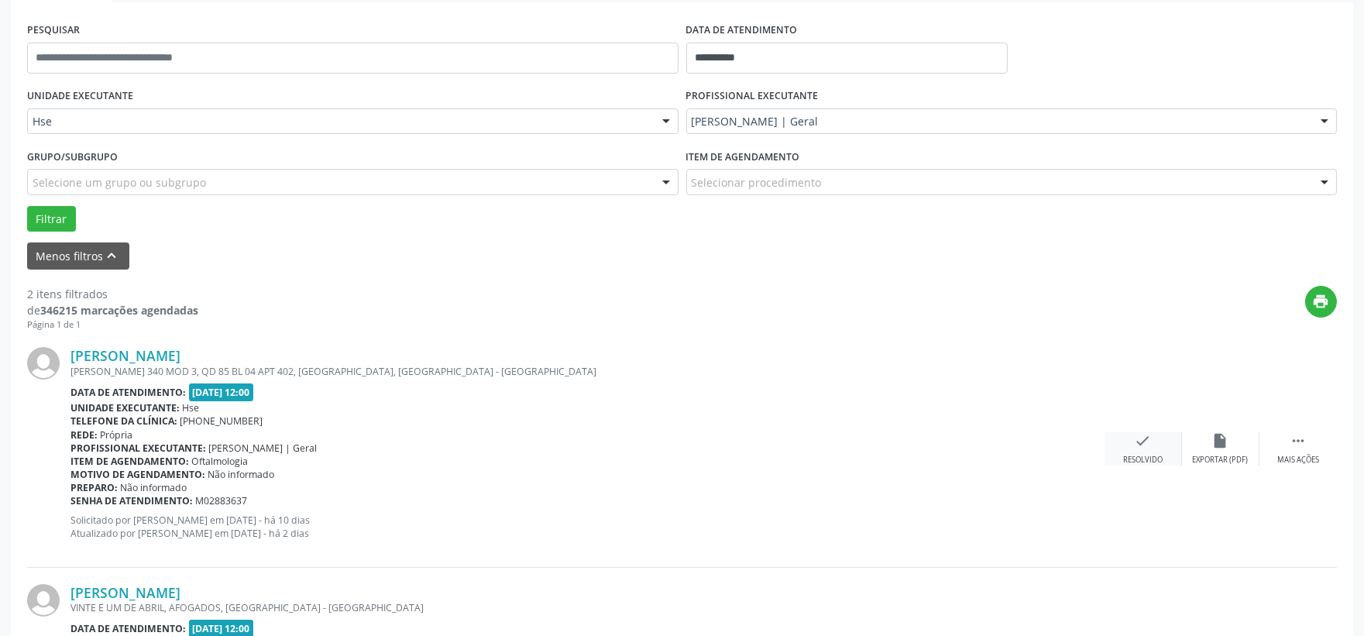
click at [1137, 458] on div "Resolvido" at bounding box center [1143, 460] width 40 height 11
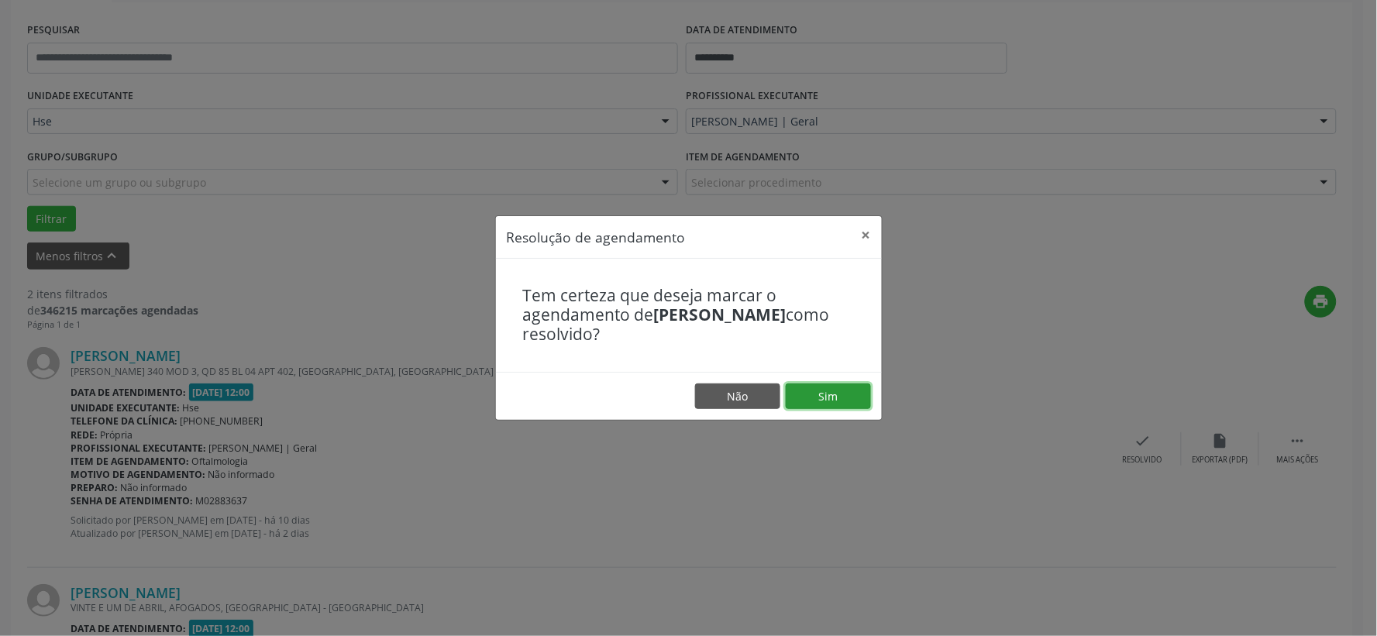
click at [802, 394] on button "Sim" at bounding box center [828, 397] width 85 height 26
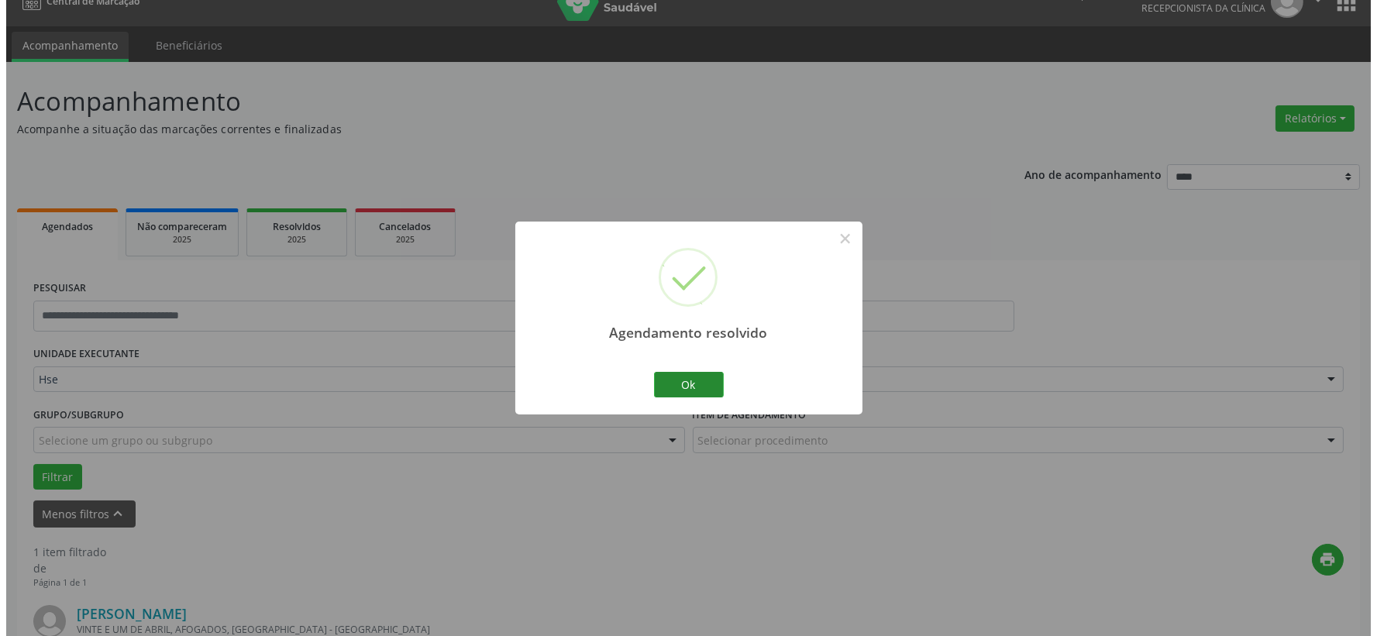
scroll to position [238, 0]
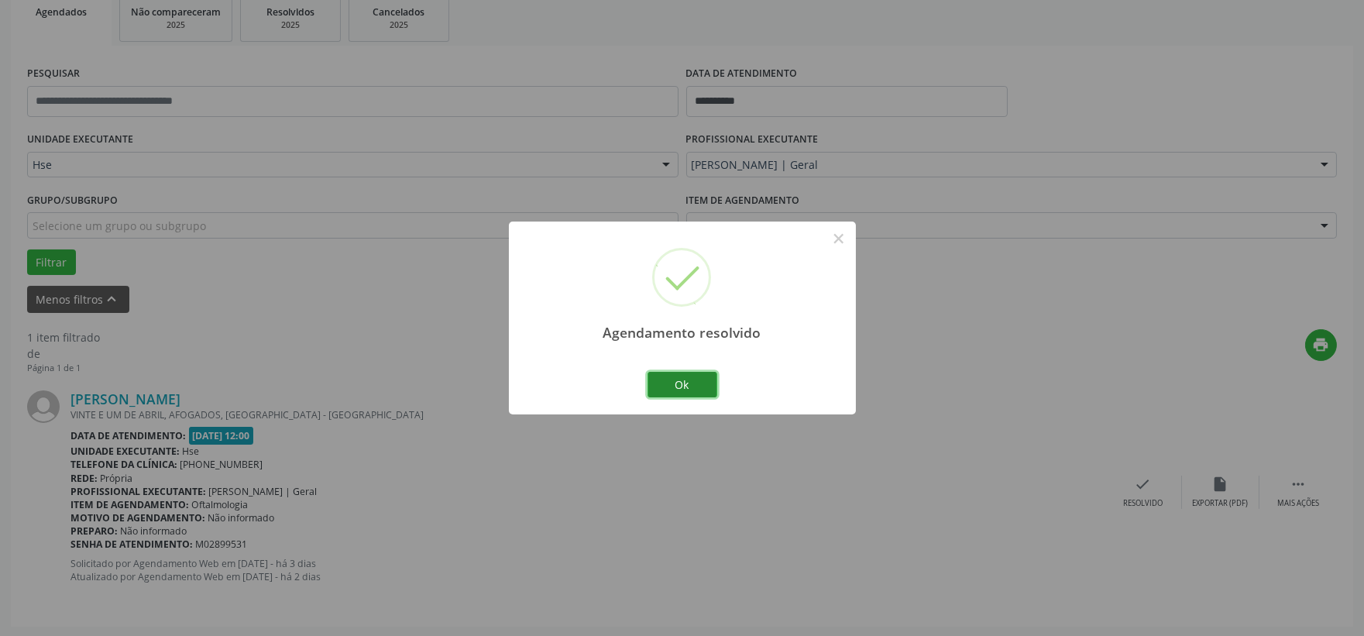
click at [657, 373] on button "Ok" at bounding box center [683, 385] width 70 height 26
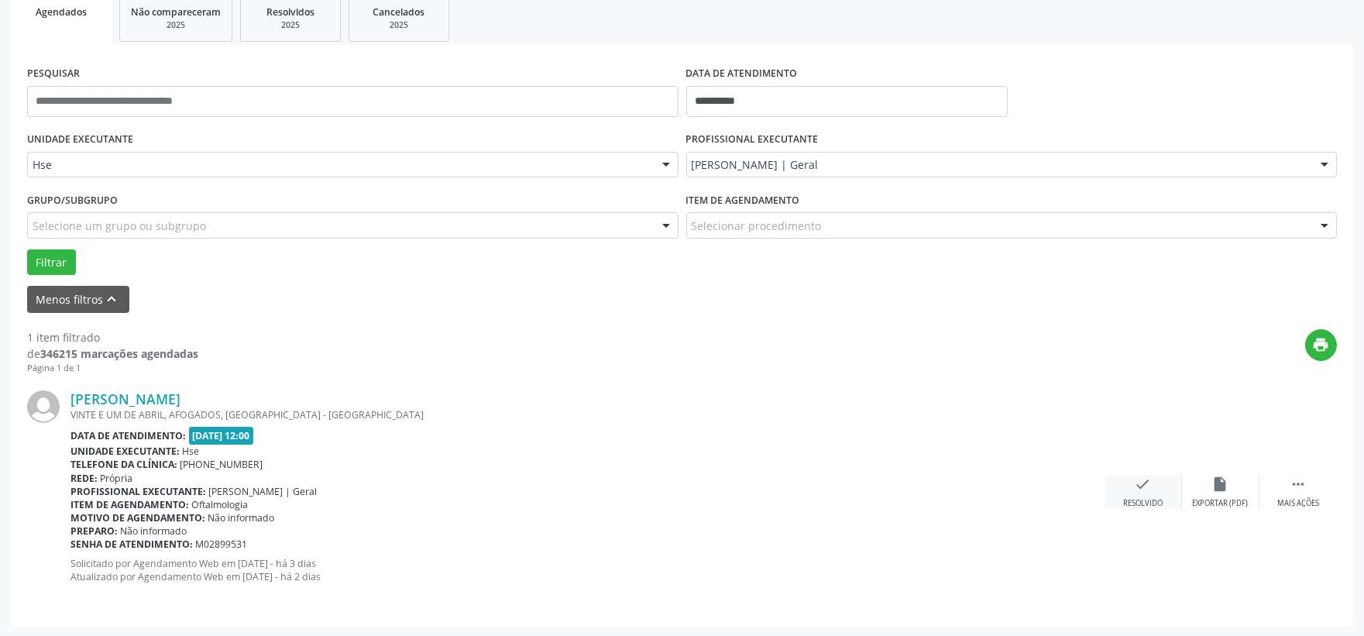
click at [1127, 490] on div "check Resolvido" at bounding box center [1143, 492] width 77 height 33
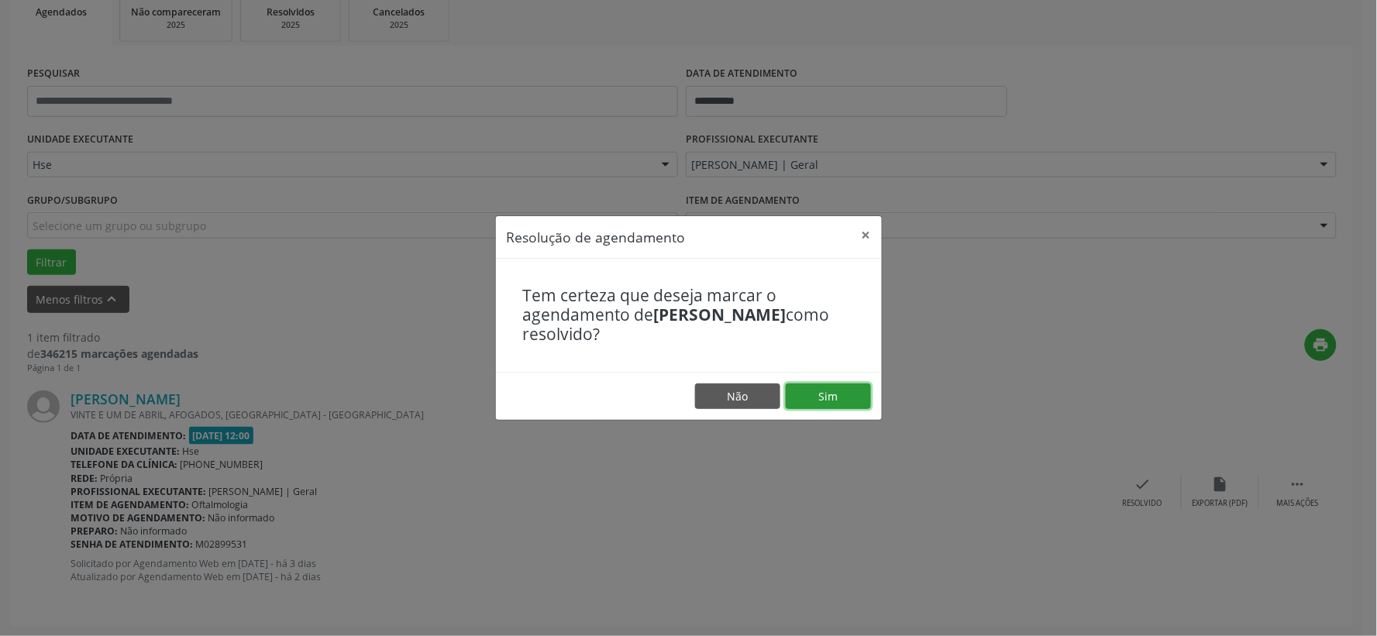
click at [855, 390] on button "Sim" at bounding box center [828, 397] width 85 height 26
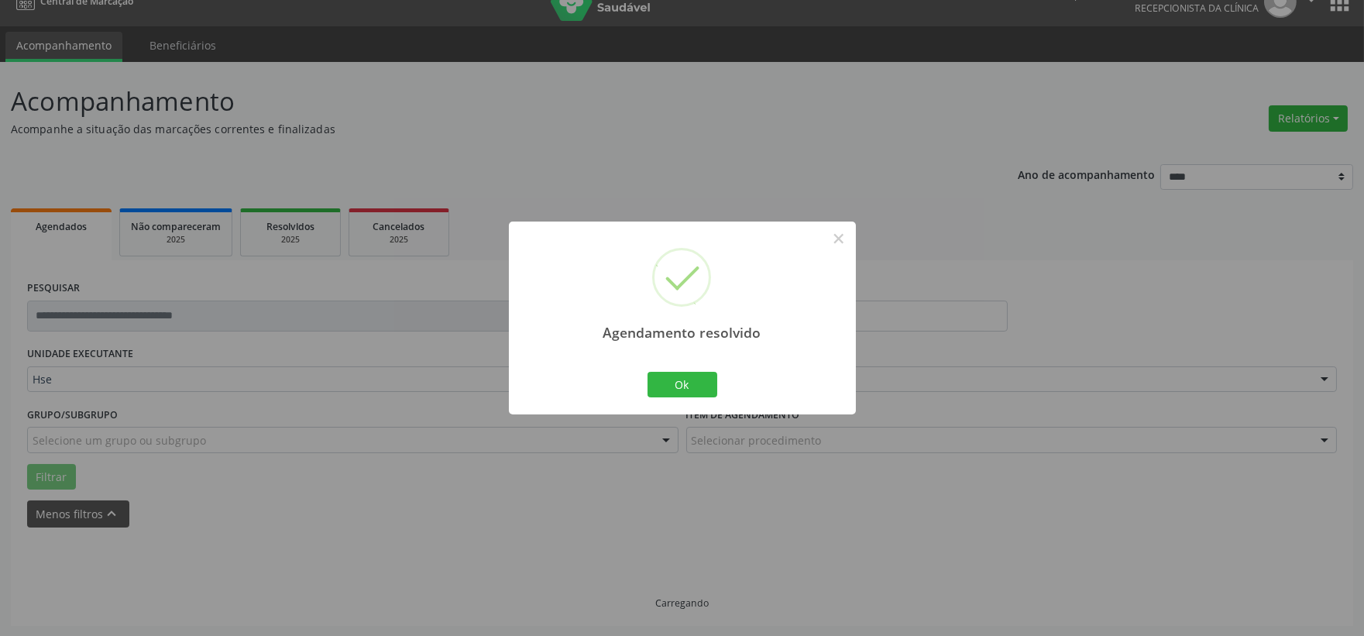
scroll to position [0, 0]
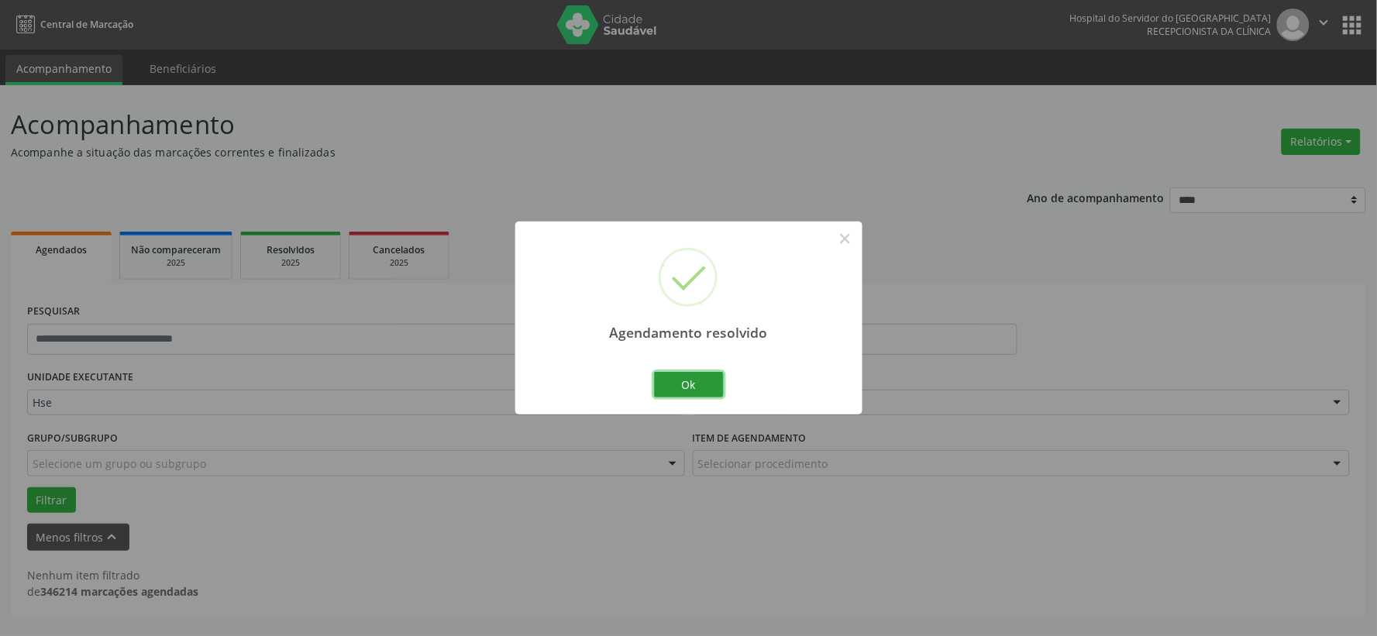
drag, startPoint x: 706, startPoint y: 383, endPoint x: 717, endPoint y: 377, distance: 12.8
click at [700, 382] on button "Ok" at bounding box center [689, 385] width 70 height 26
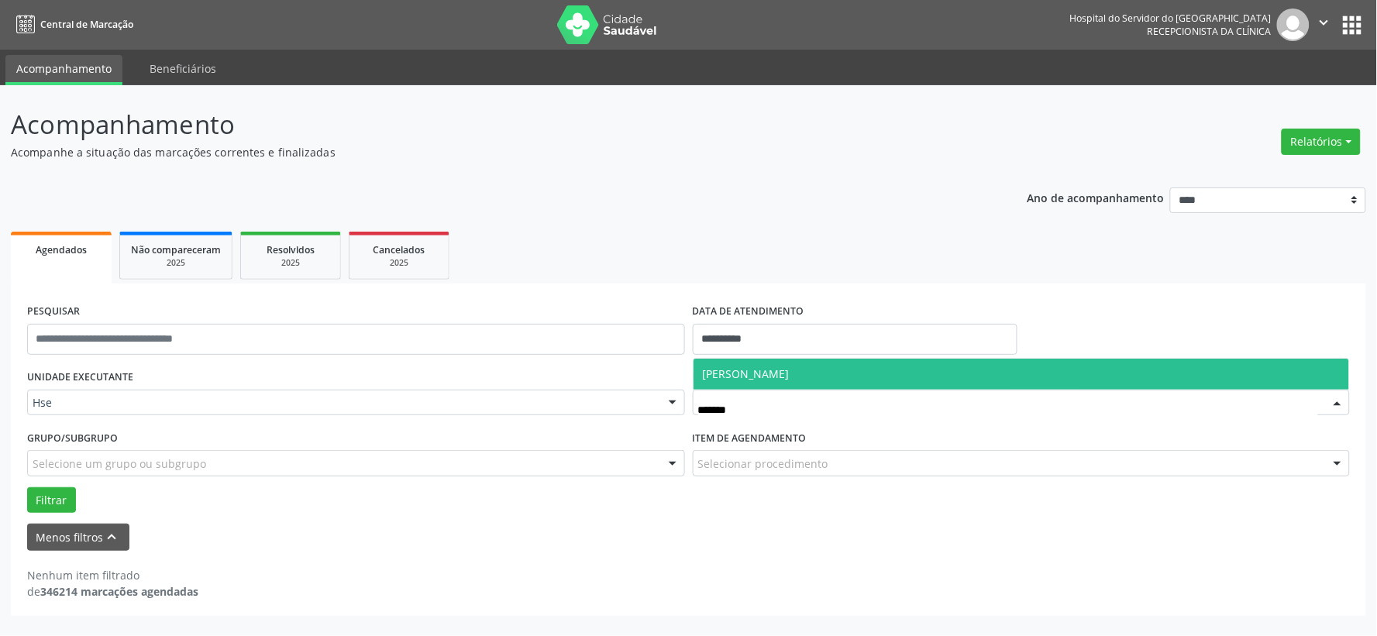
type input "********"
click at [790, 369] on span "[PERSON_NAME]" at bounding box center [746, 373] width 87 height 15
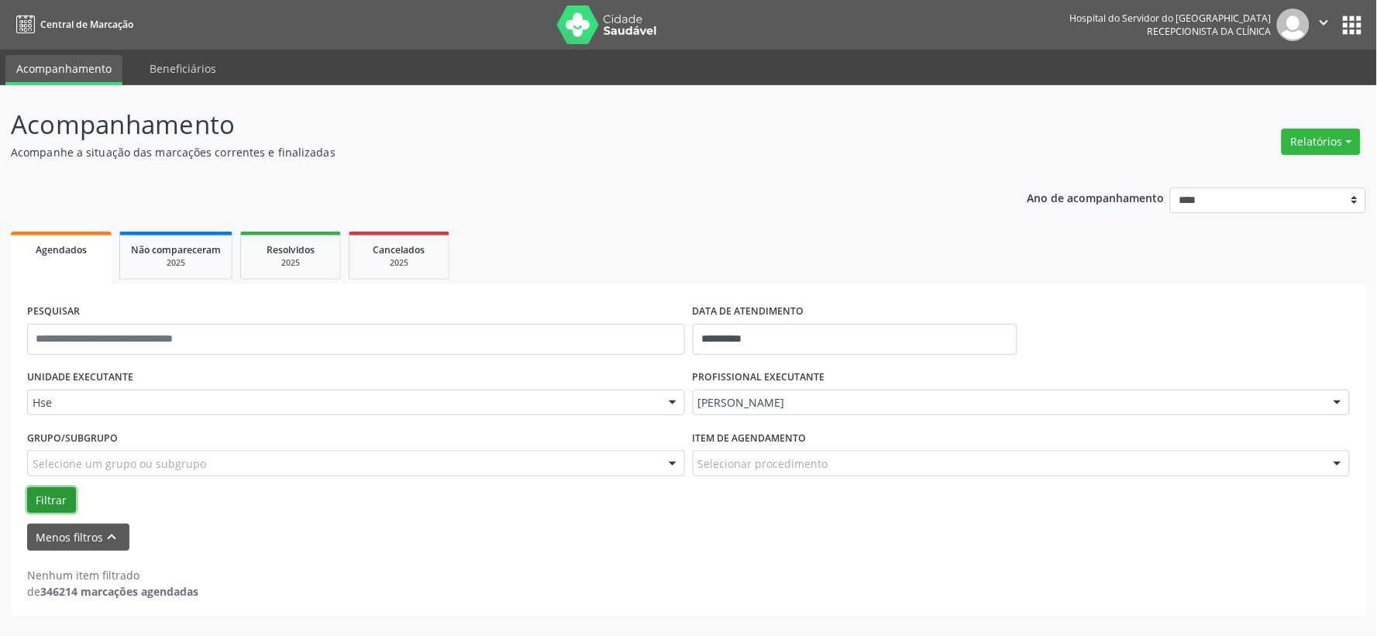
click at [44, 504] on button "Filtrar" at bounding box center [51, 500] width 49 height 26
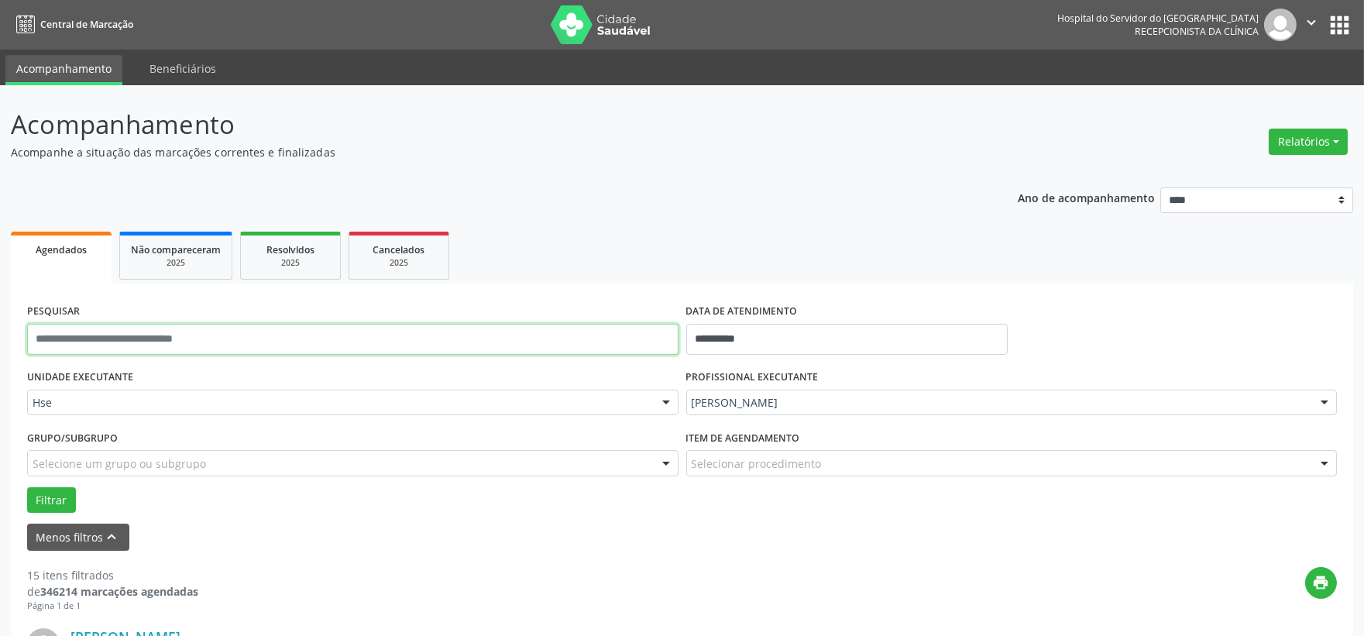
click at [384, 330] on input "text" at bounding box center [353, 339] width 652 height 31
click at [27, 487] on button "Filtrar" at bounding box center [51, 500] width 49 height 26
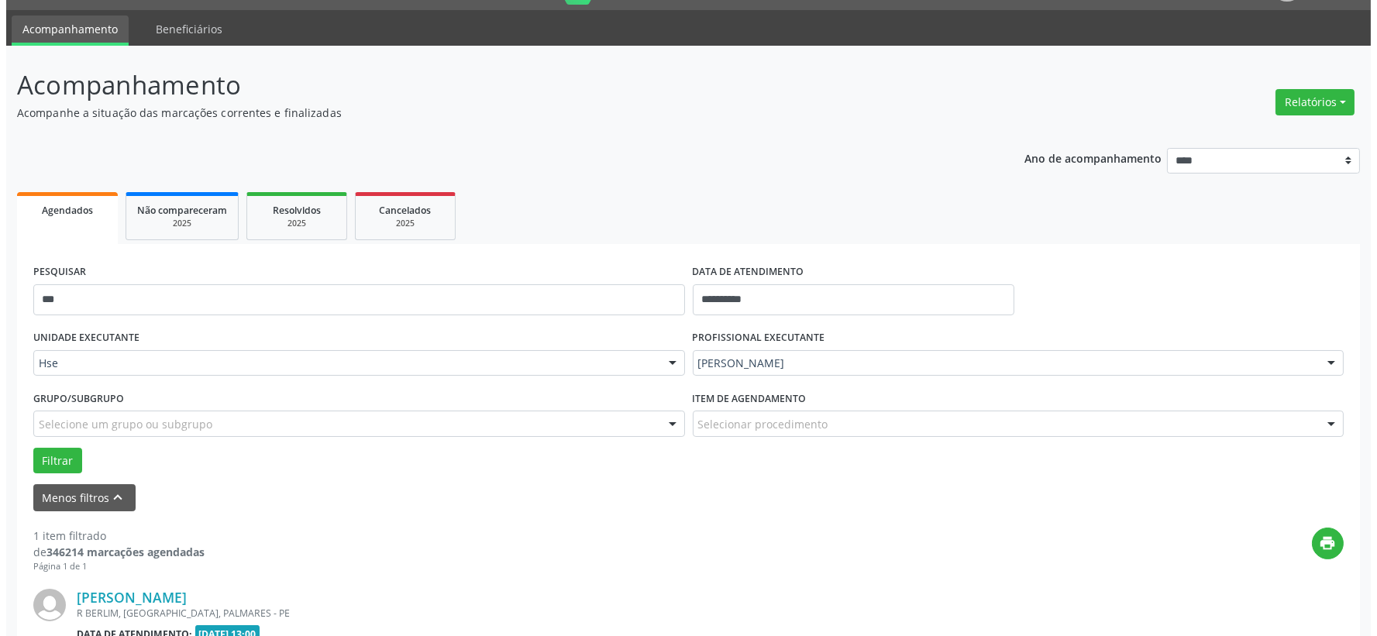
scroll to position [238, 0]
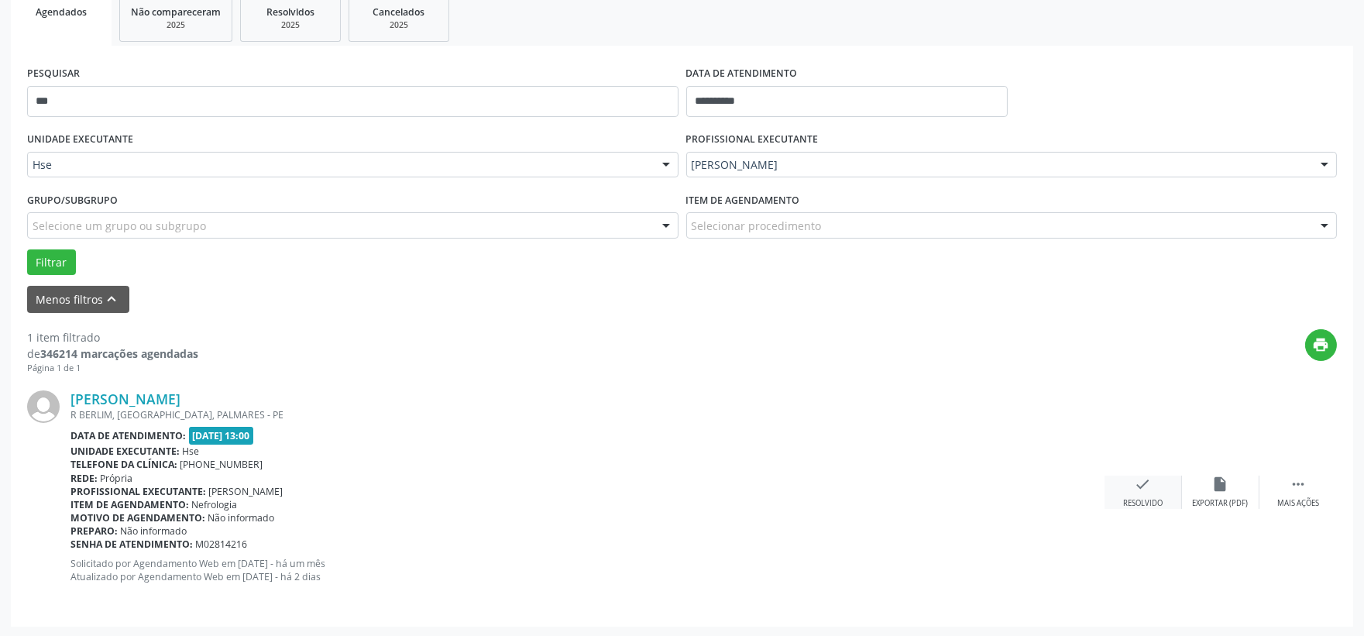
click at [1151, 494] on div "check Resolvido" at bounding box center [1143, 492] width 77 height 33
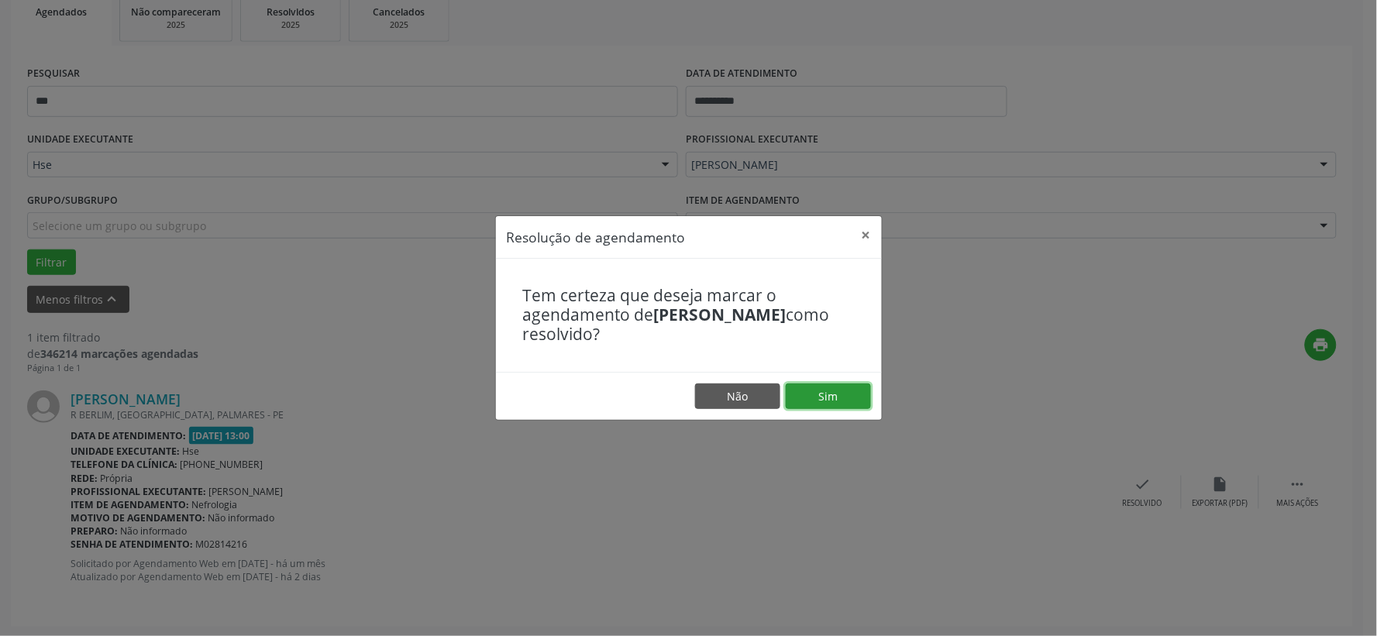
click at [845, 398] on button "Sim" at bounding box center [828, 397] width 85 height 26
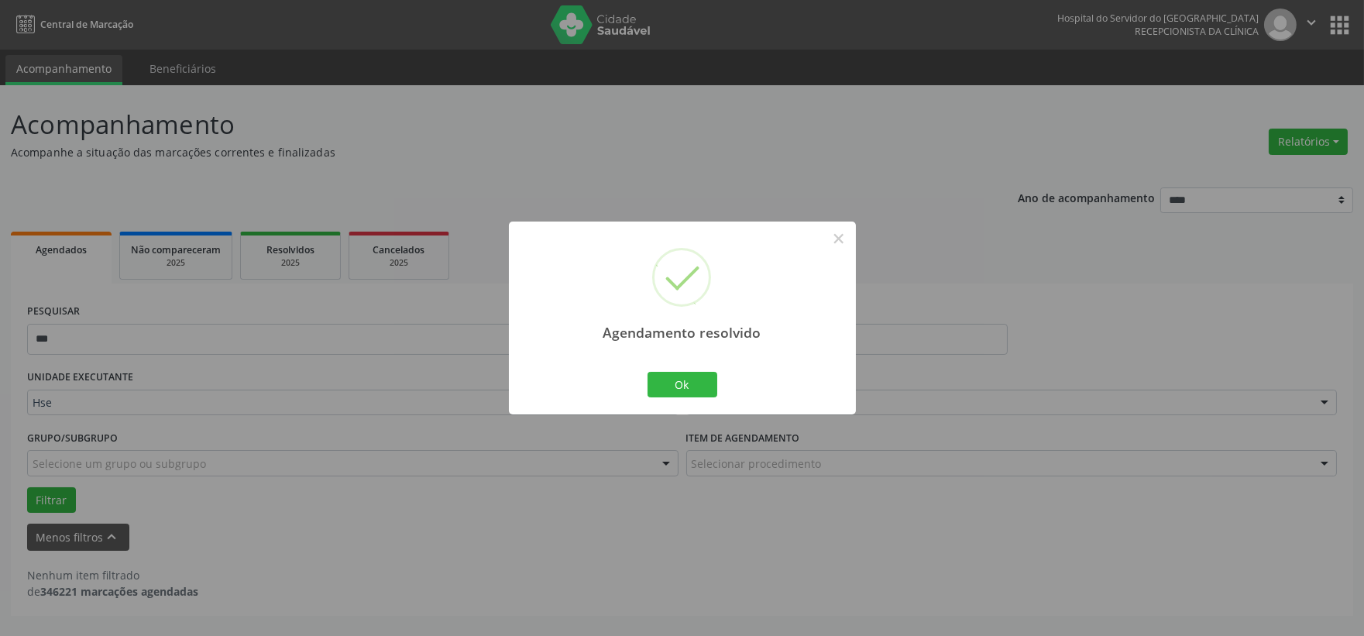
scroll to position [0, 0]
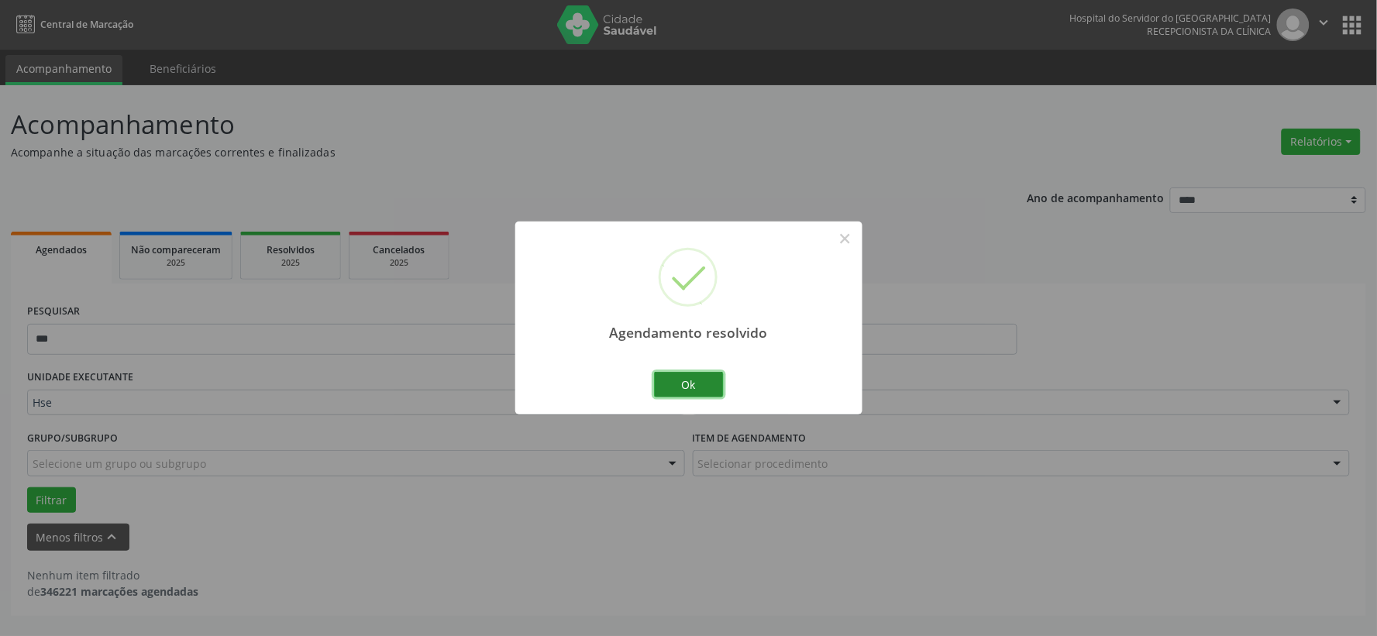
click at [666, 384] on button "Ok" at bounding box center [689, 385] width 70 height 26
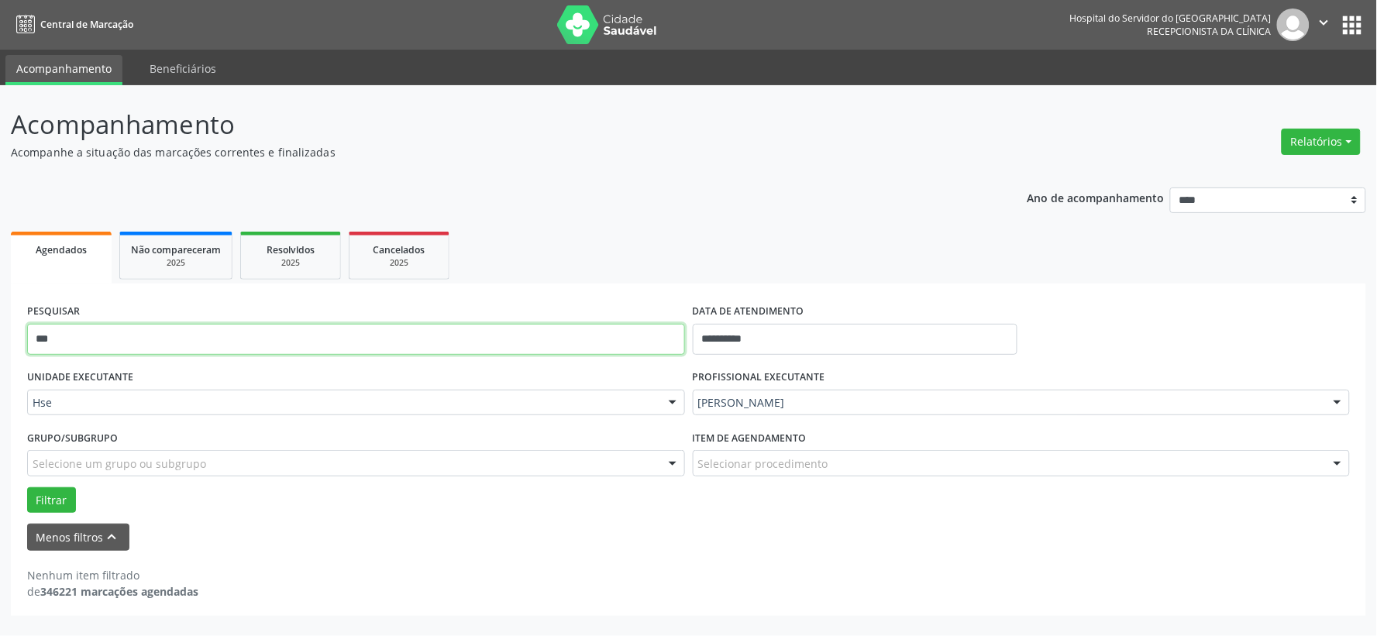
click at [156, 344] on input "***" at bounding box center [356, 339] width 658 height 31
click at [27, 487] on button "Filtrar" at bounding box center [51, 500] width 49 height 26
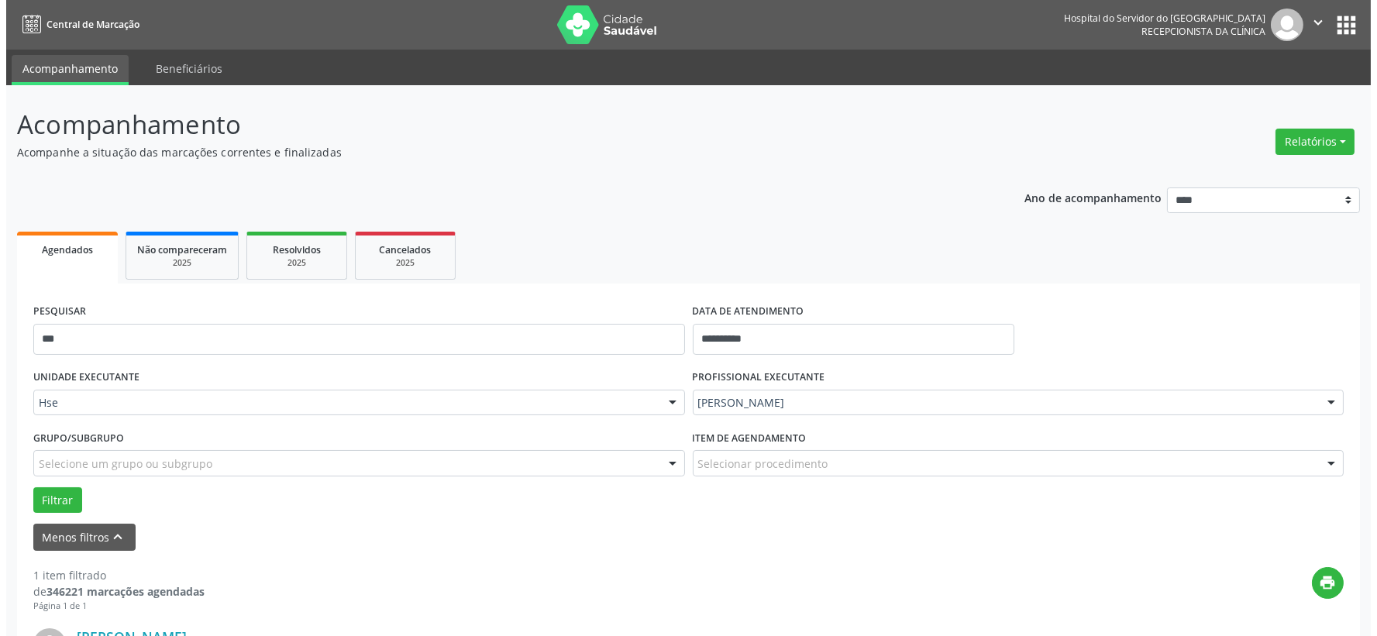
scroll to position [238, 0]
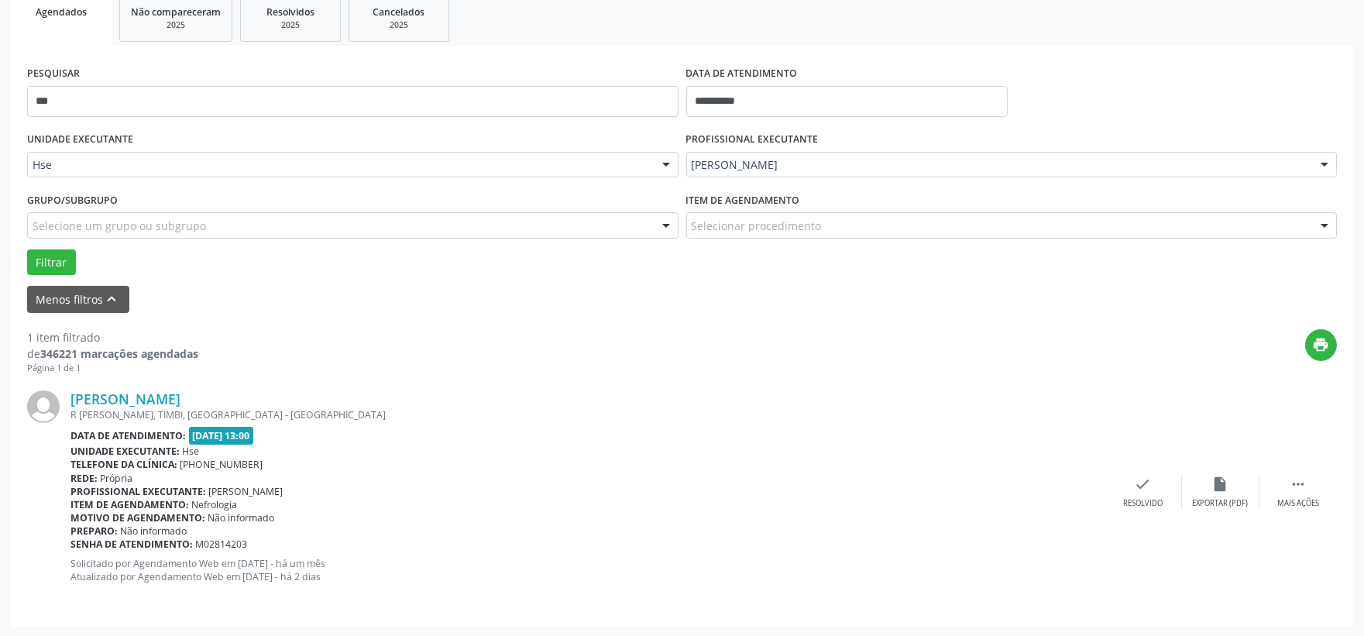
click at [1135, 510] on div "[PERSON_NAME] R [PERSON_NAME], TIMBI, [GEOGRAPHIC_DATA] - [GEOGRAPHIC_DATA] Dat…" at bounding box center [682, 492] width 1310 height 236
click at [1135, 502] on div "Resolvido" at bounding box center [1143, 503] width 40 height 11
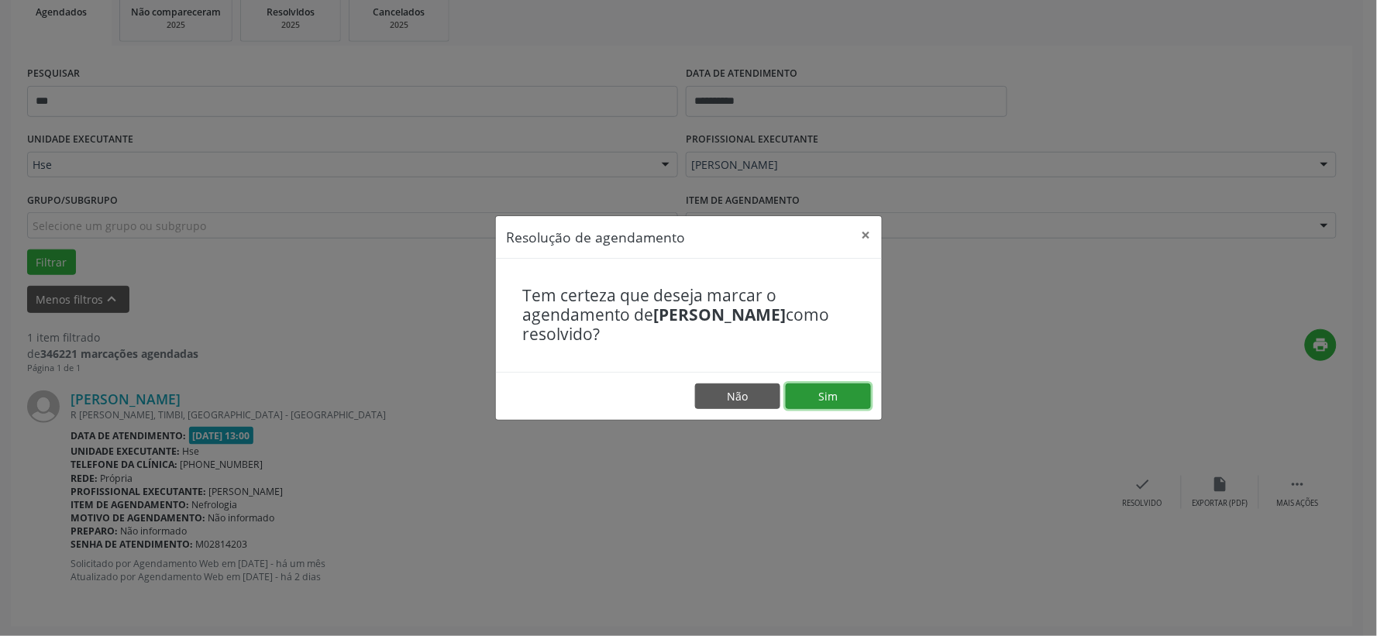
click at [814, 386] on button "Sim" at bounding box center [828, 397] width 85 height 26
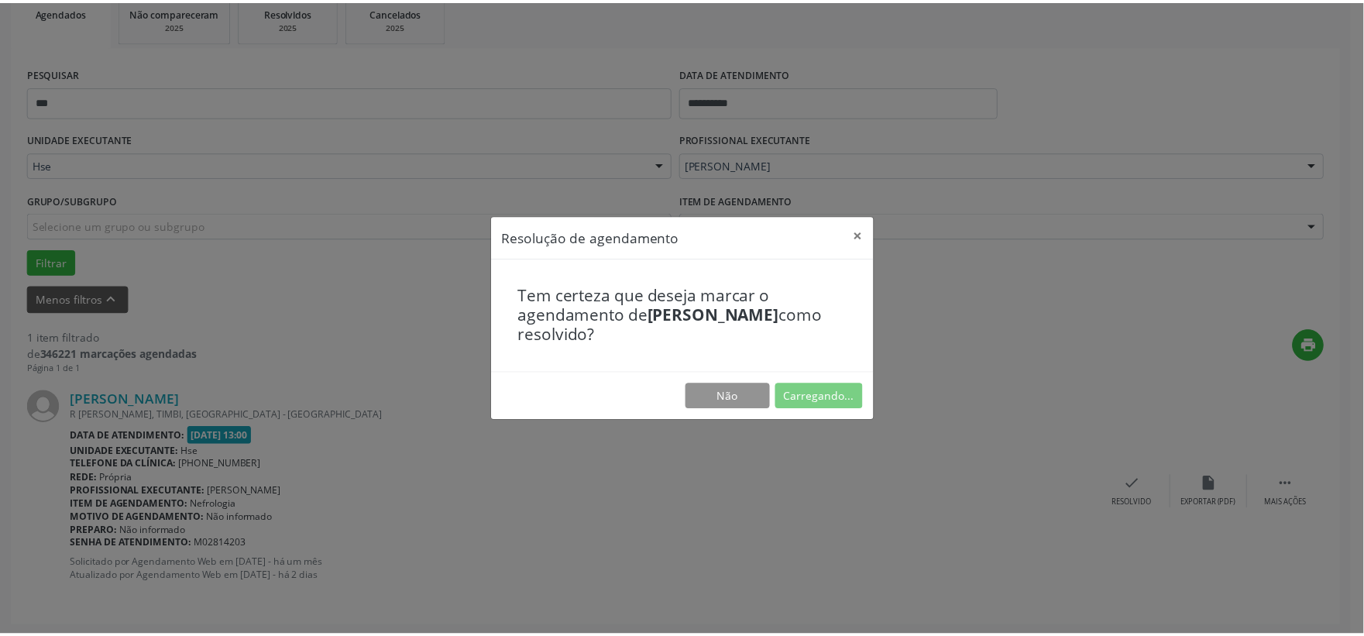
scroll to position [23, 0]
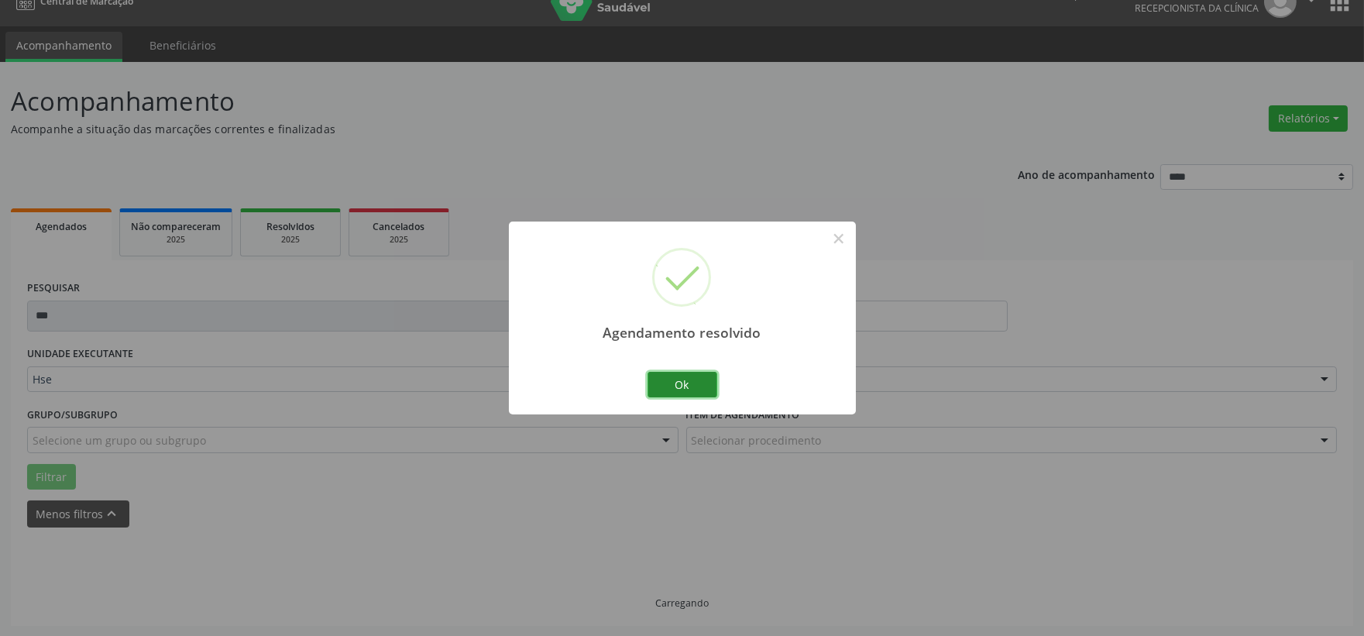
click at [686, 384] on button "Ok" at bounding box center [683, 385] width 70 height 26
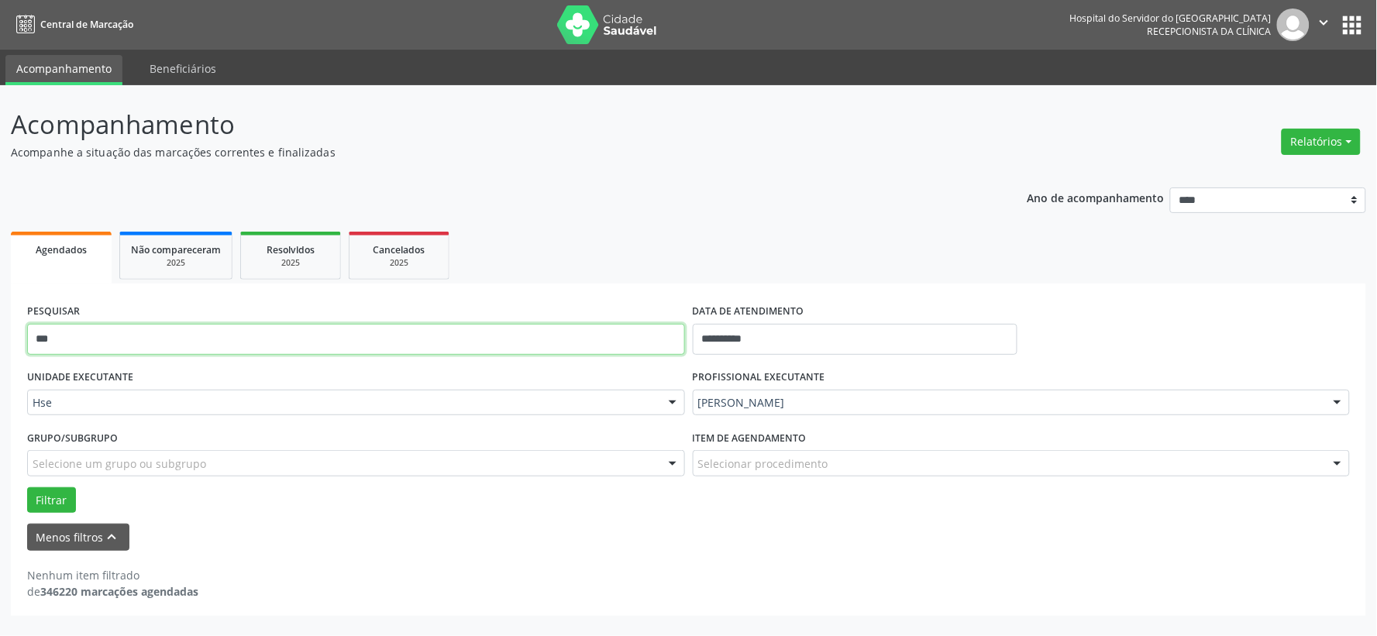
click at [218, 346] on input "***" at bounding box center [356, 339] width 658 height 31
click at [27, 487] on button "Filtrar" at bounding box center [51, 500] width 49 height 26
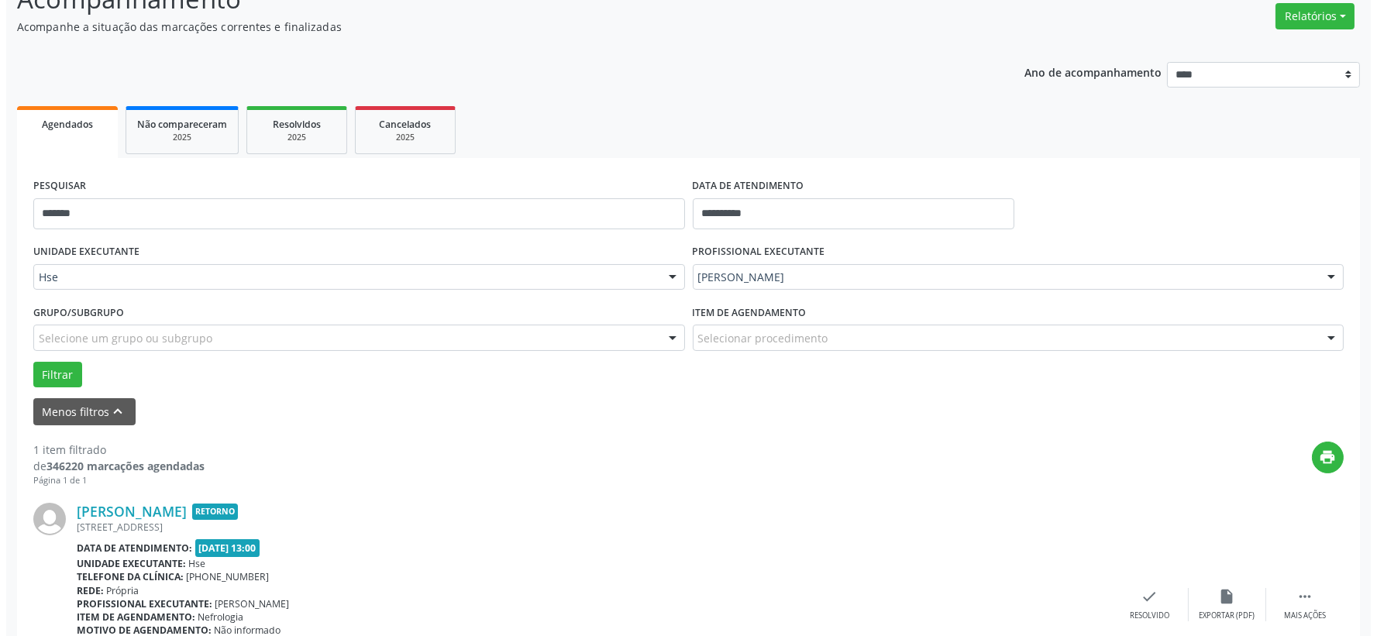
scroll to position [238, 0]
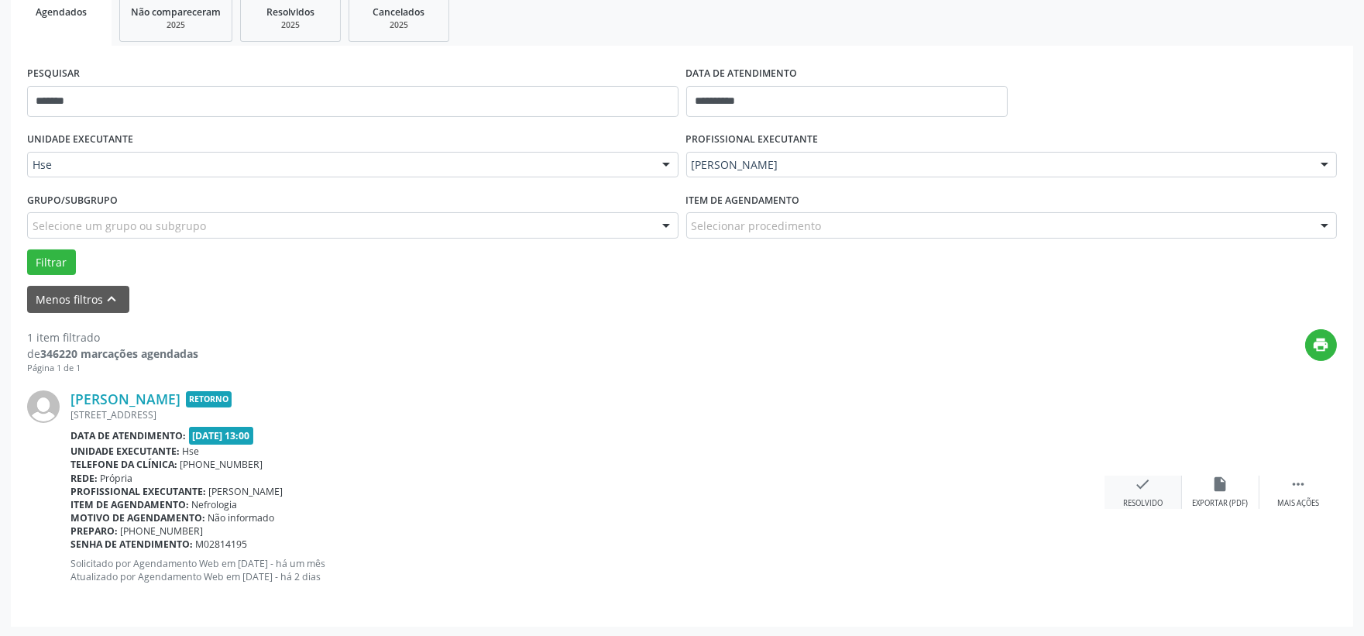
click at [1145, 491] on icon "check" at bounding box center [1143, 484] width 17 height 17
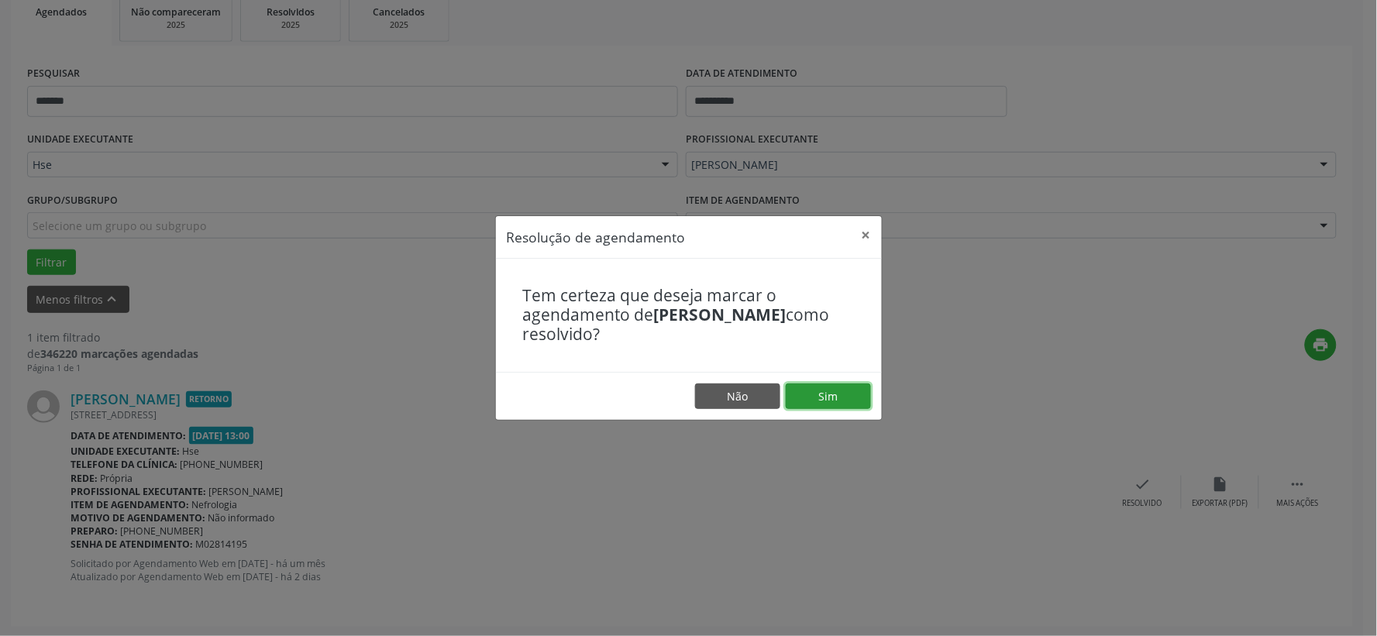
click at [808, 393] on button "Sim" at bounding box center [828, 397] width 85 height 26
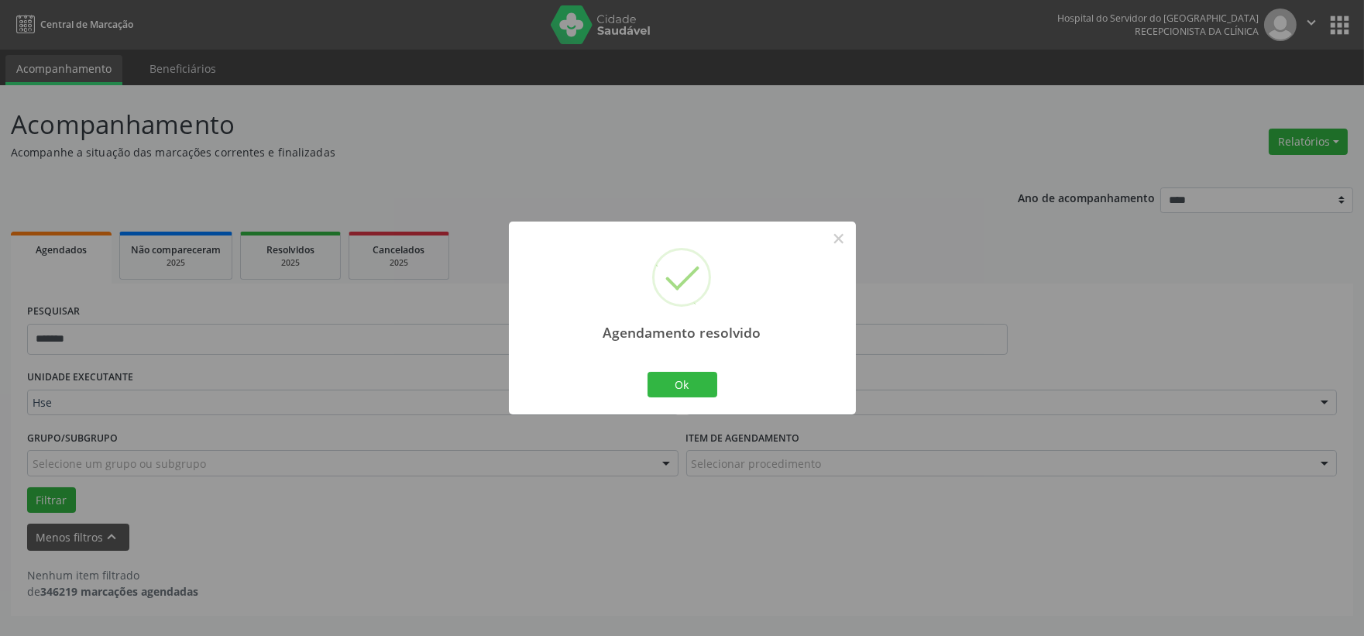
scroll to position [0, 0]
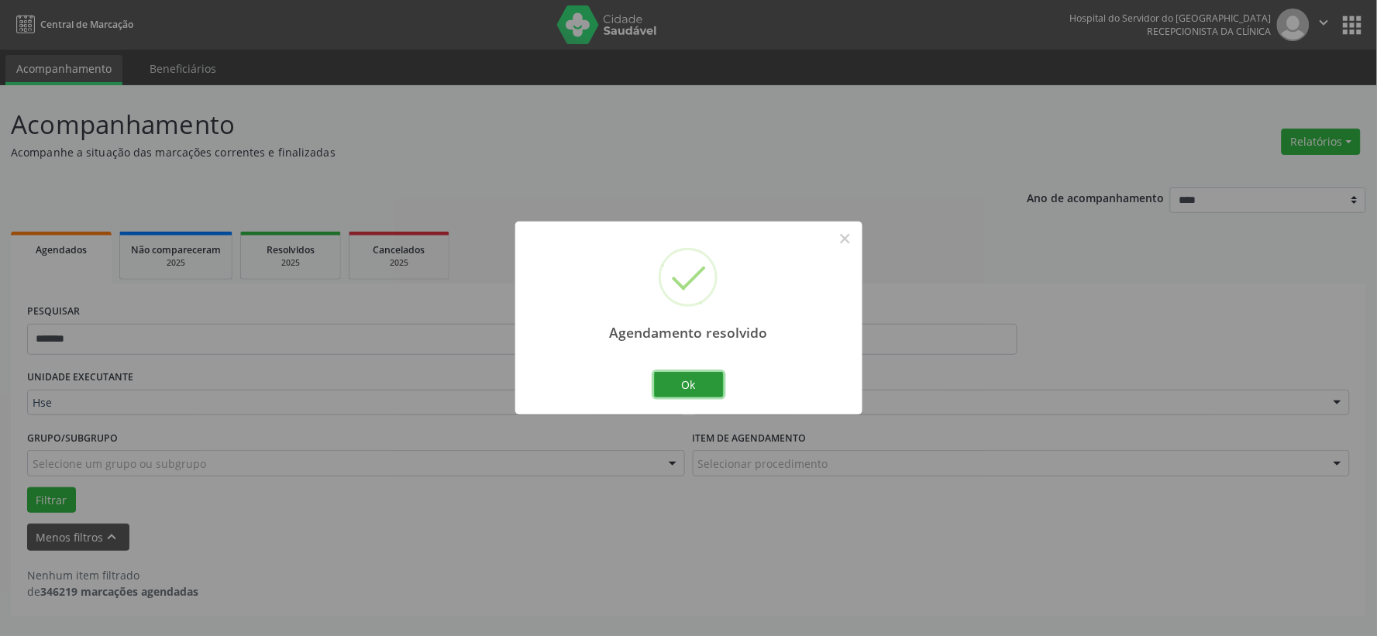
drag, startPoint x: 682, startPoint y: 391, endPoint x: 661, endPoint y: 388, distance: 21.1
click at [682, 391] on button "Ok" at bounding box center [689, 385] width 70 height 26
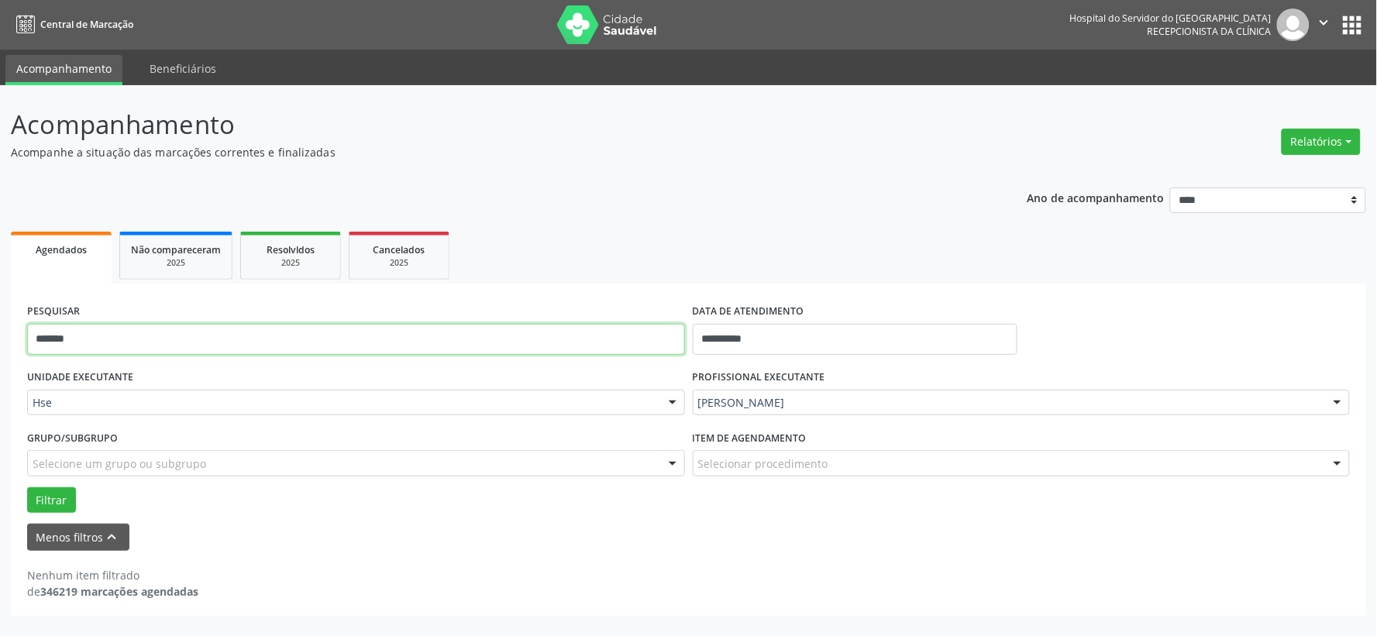
click at [510, 329] on input "*******" at bounding box center [356, 339] width 658 height 31
click at [27, 487] on button "Filtrar" at bounding box center [51, 500] width 49 height 26
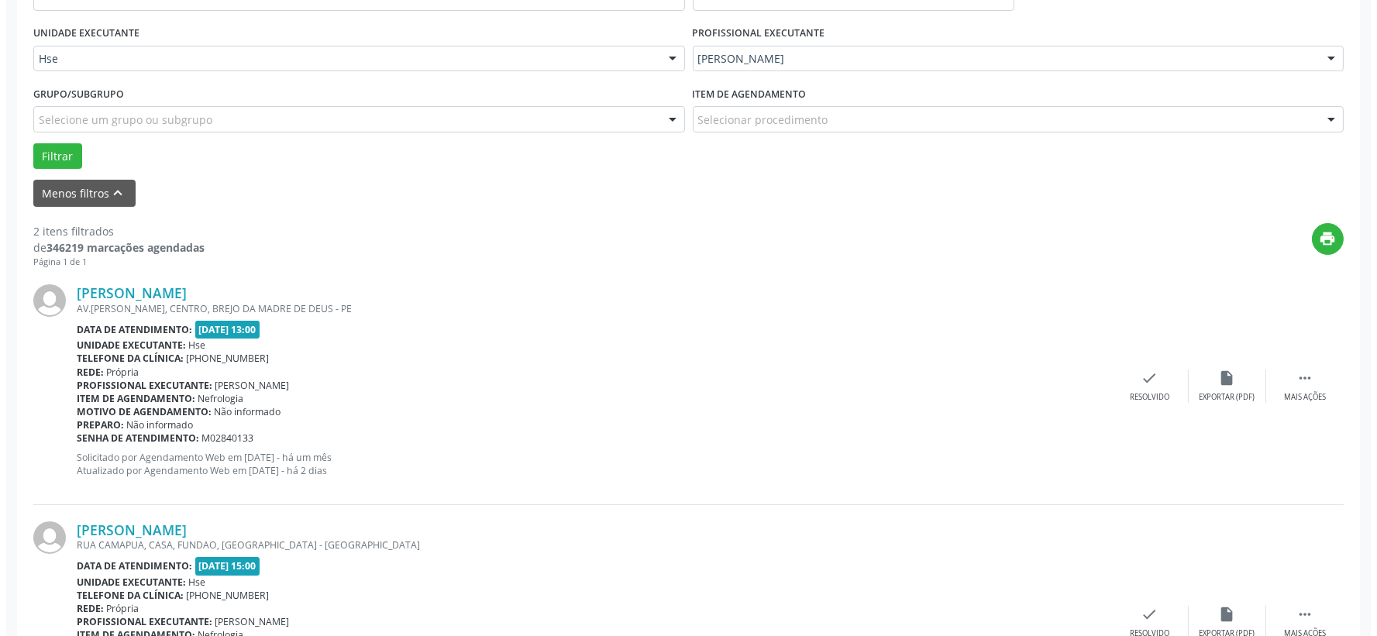
scroll to position [475, 0]
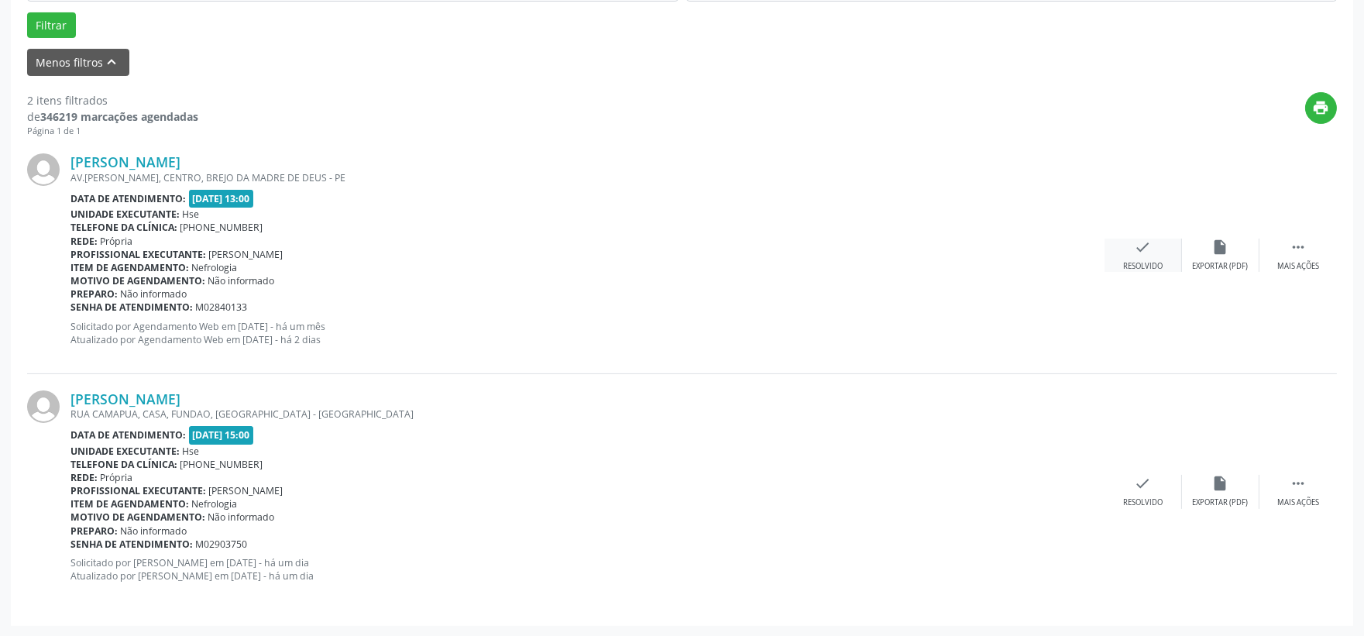
click at [1123, 243] on div "check Resolvido" at bounding box center [1143, 255] width 77 height 33
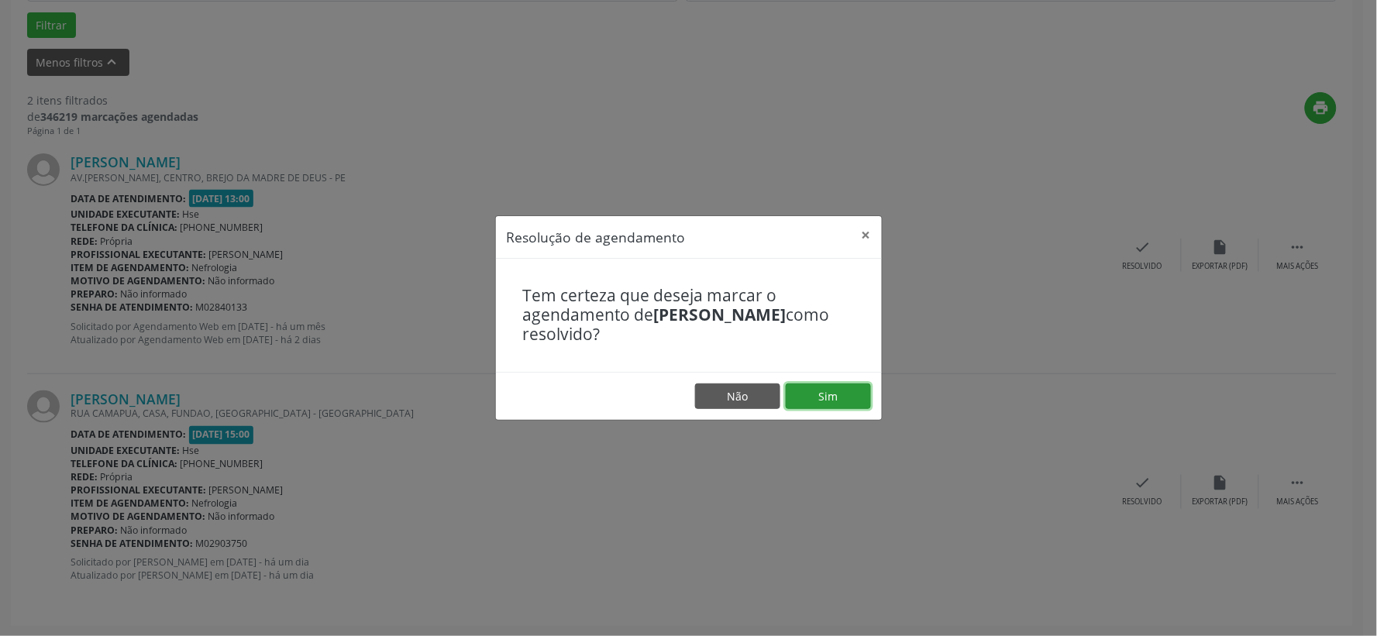
click at [809, 387] on button "Sim" at bounding box center [828, 397] width 85 height 26
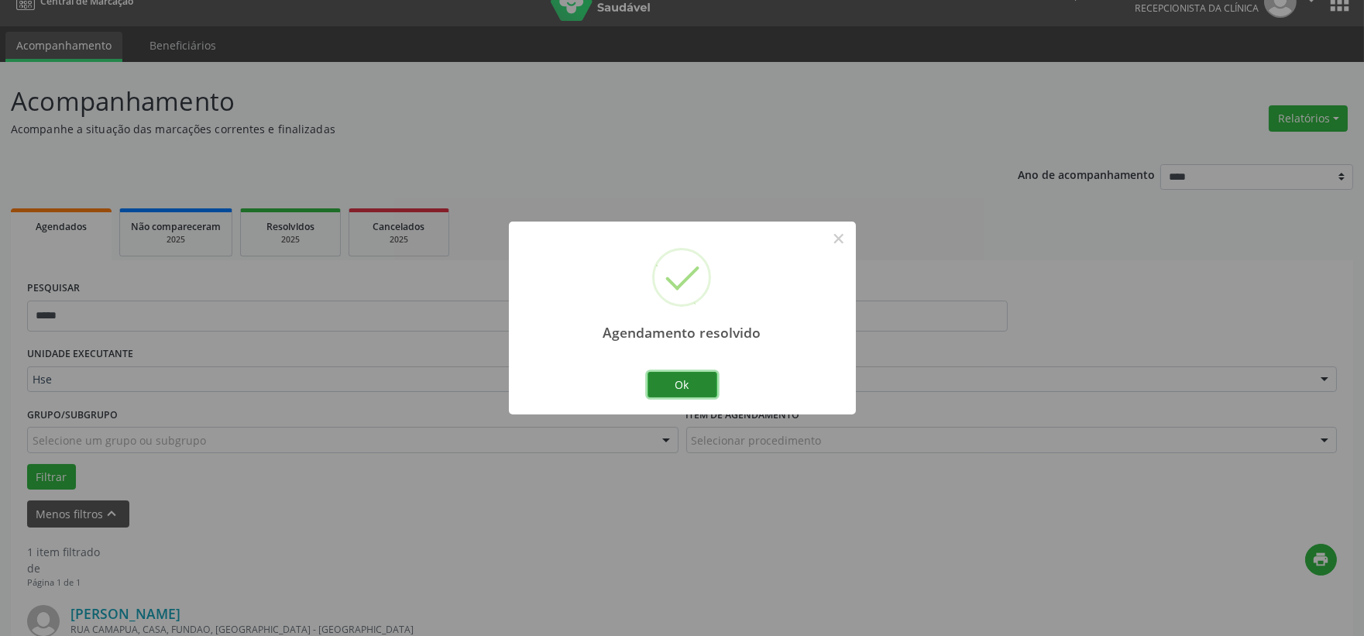
click at [674, 382] on button "Ok" at bounding box center [683, 385] width 70 height 26
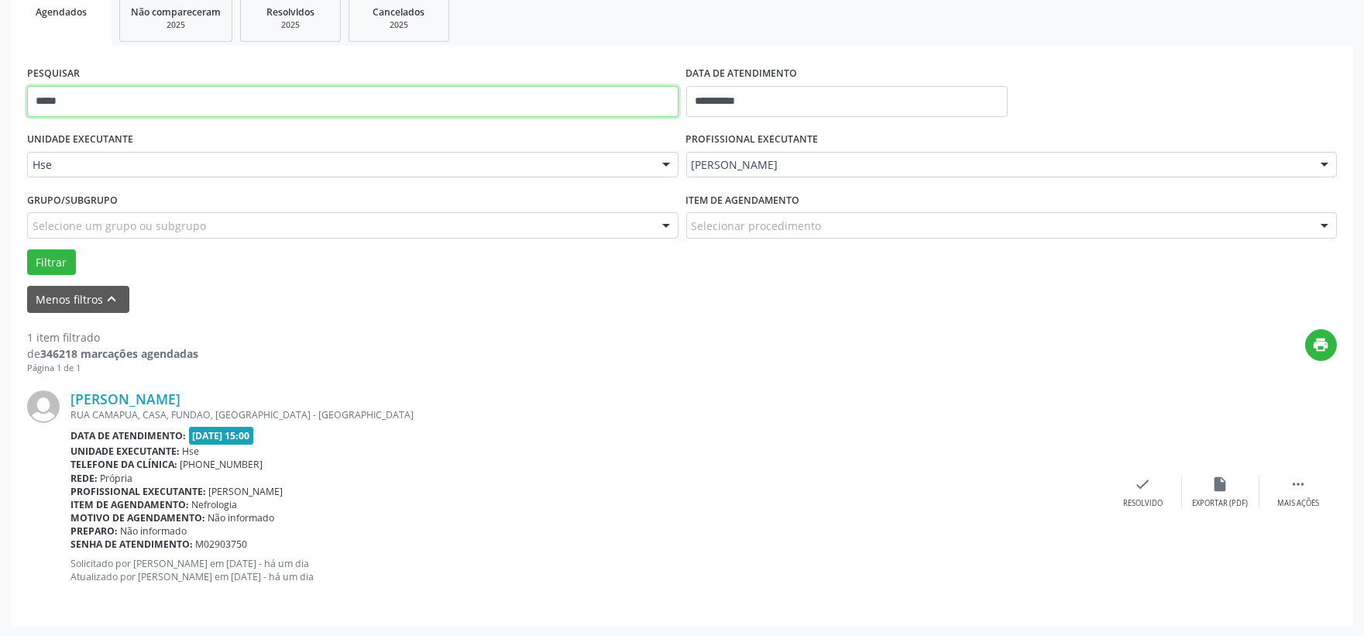
click at [241, 103] on input "*****" at bounding box center [353, 101] width 652 height 31
click at [241, 102] on input "*****" at bounding box center [353, 101] width 652 height 31
drag, startPoint x: 241, startPoint y: 102, endPoint x: 253, endPoint y: 107, distance: 13.2
click at [241, 99] on input "*****" at bounding box center [353, 101] width 652 height 31
click at [27, 249] on button "Filtrar" at bounding box center [51, 262] width 49 height 26
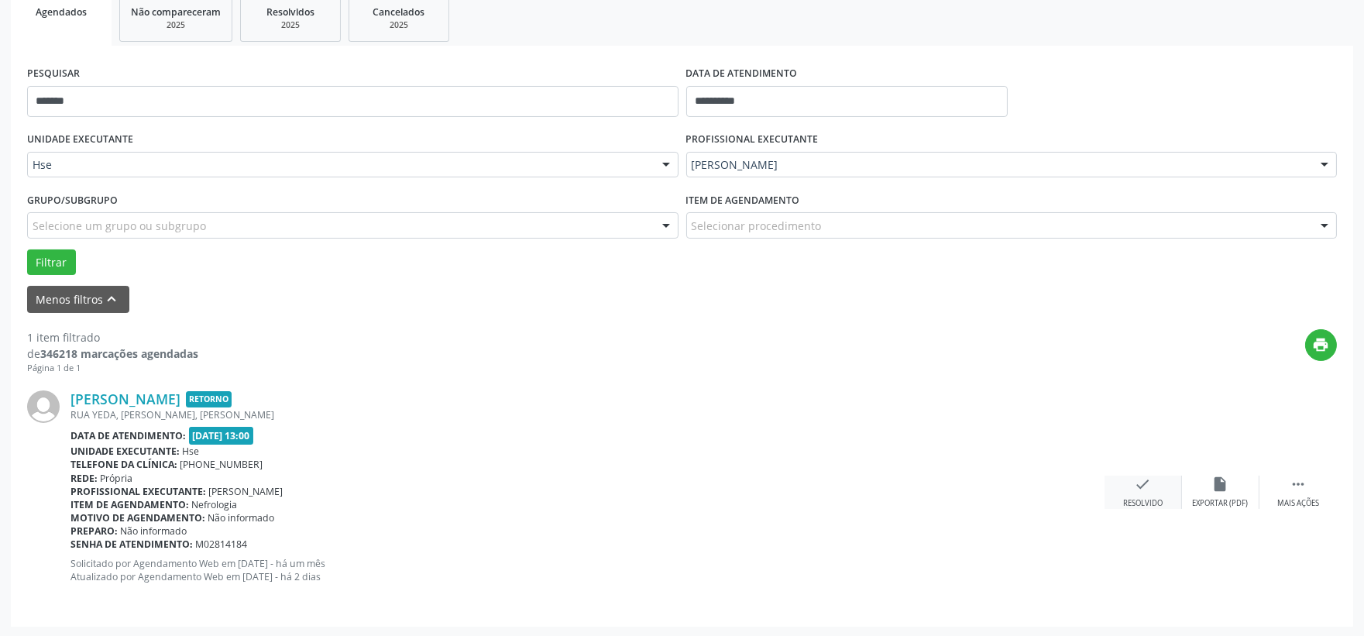
click at [1130, 476] on div "check Resolvido" at bounding box center [1143, 492] width 77 height 33
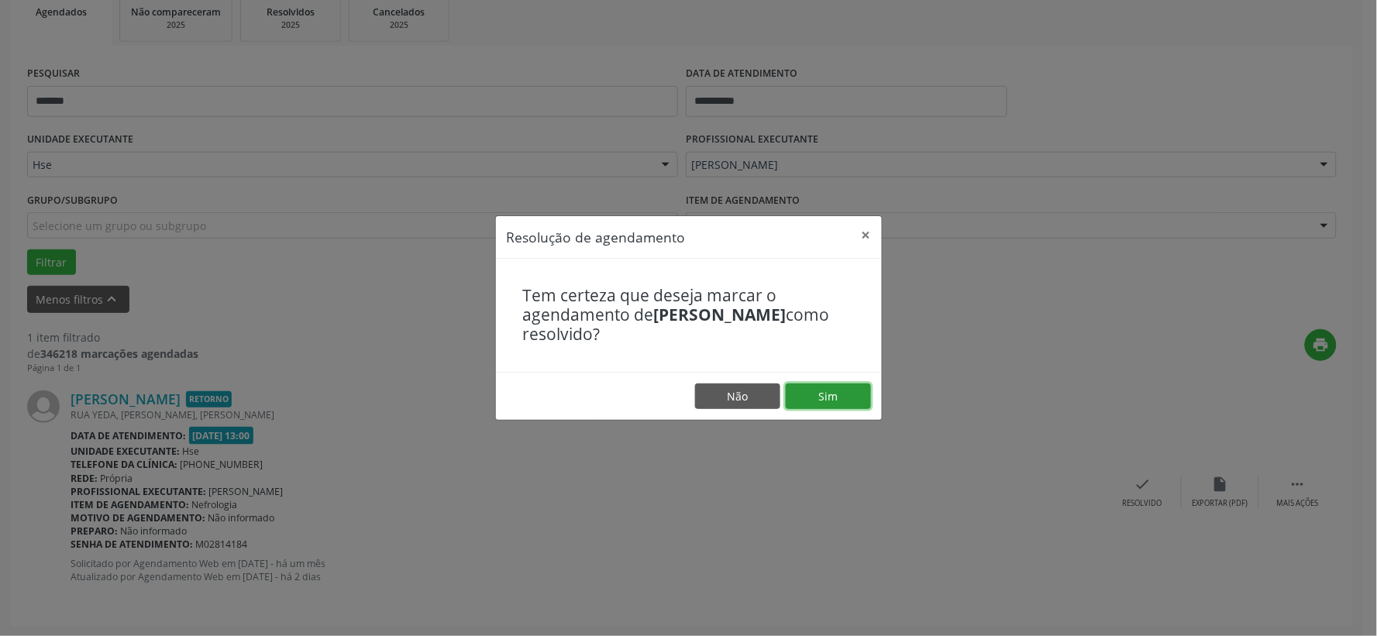
click at [834, 387] on button "Sim" at bounding box center [828, 397] width 85 height 26
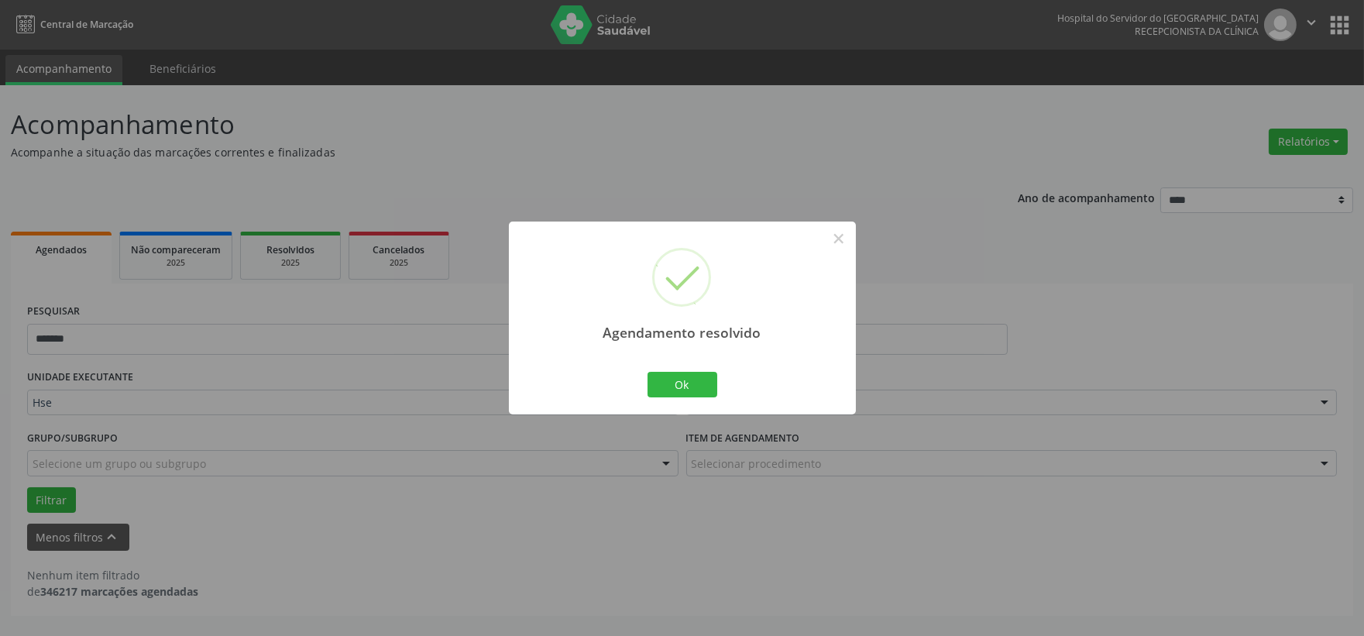
scroll to position [0, 0]
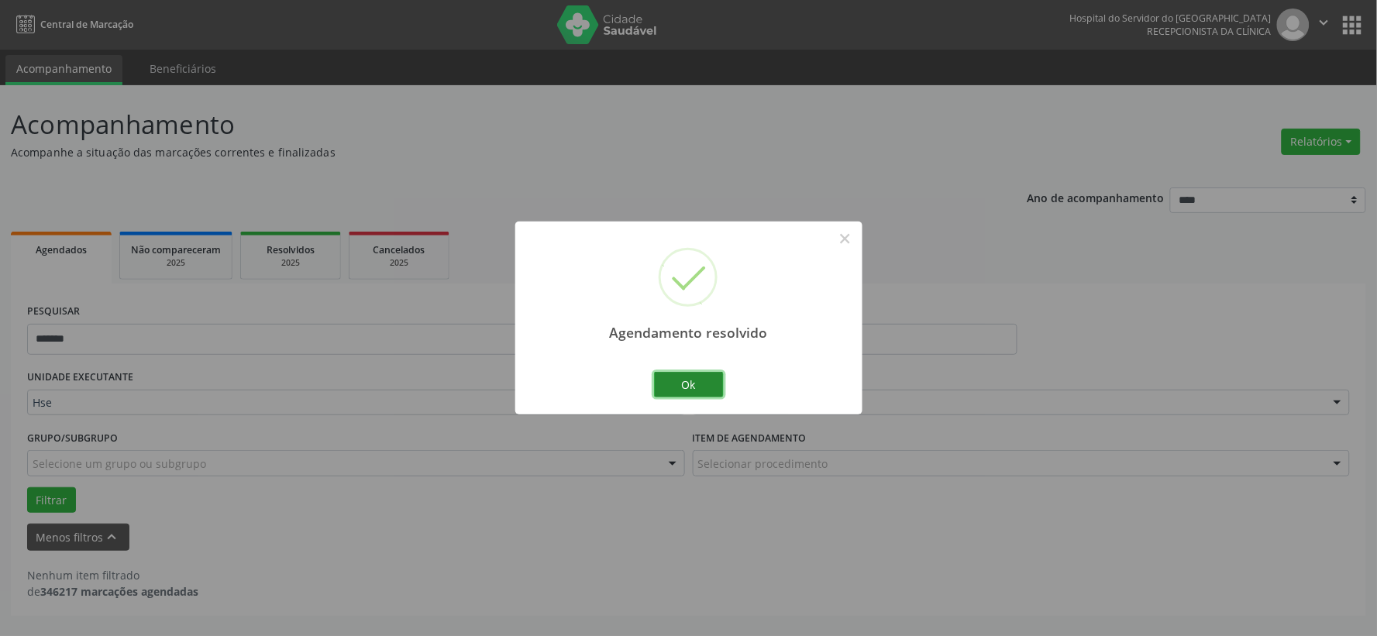
click at [683, 374] on button "Ok" at bounding box center [689, 385] width 70 height 26
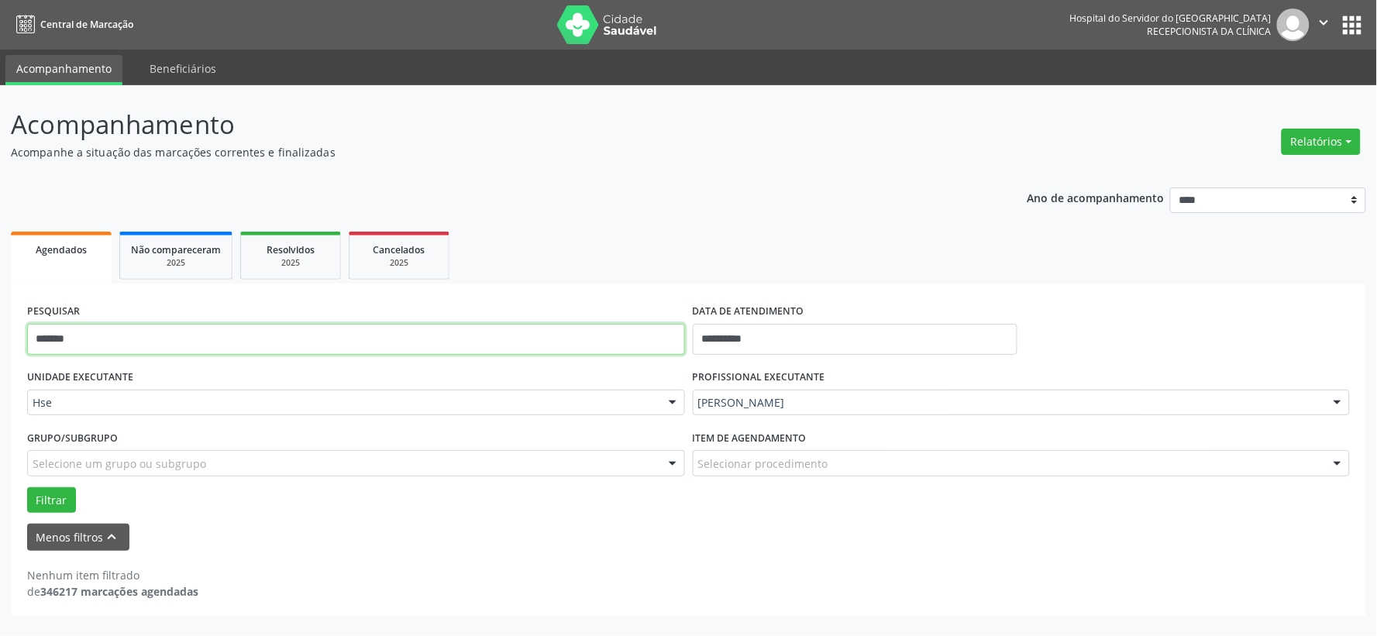
click at [552, 334] on input "*******" at bounding box center [356, 339] width 658 height 31
click at [27, 487] on button "Filtrar" at bounding box center [51, 500] width 49 height 26
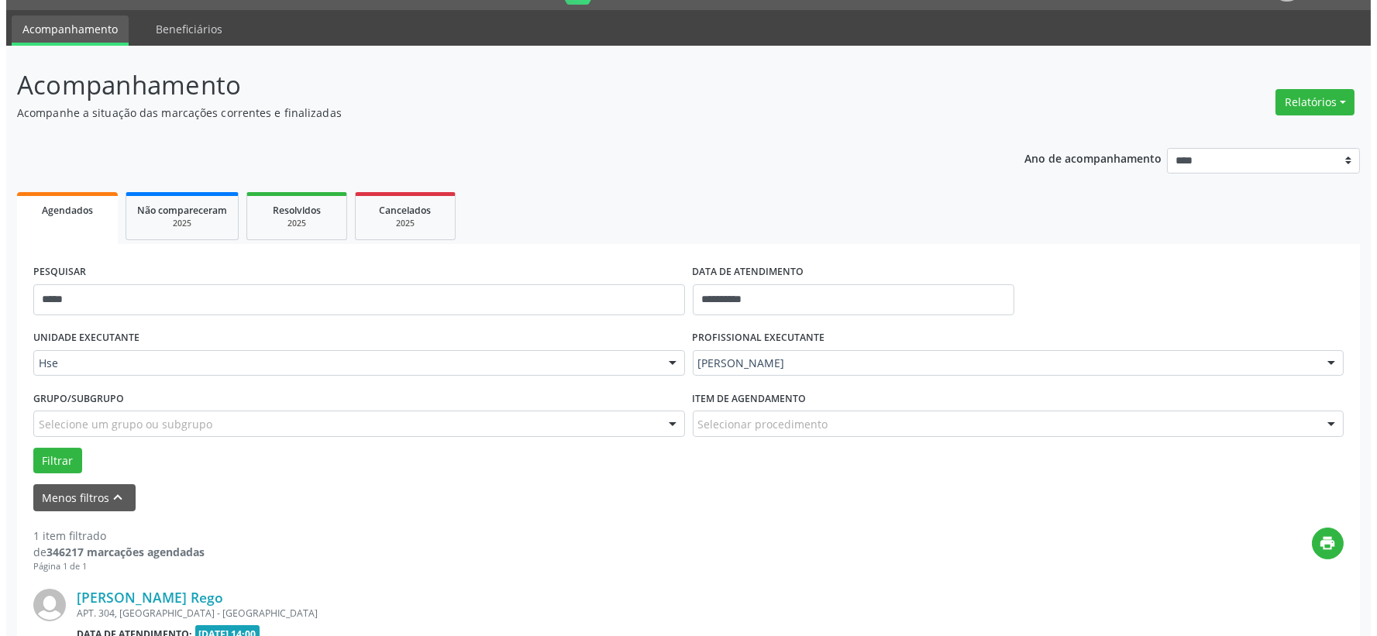
scroll to position [238, 0]
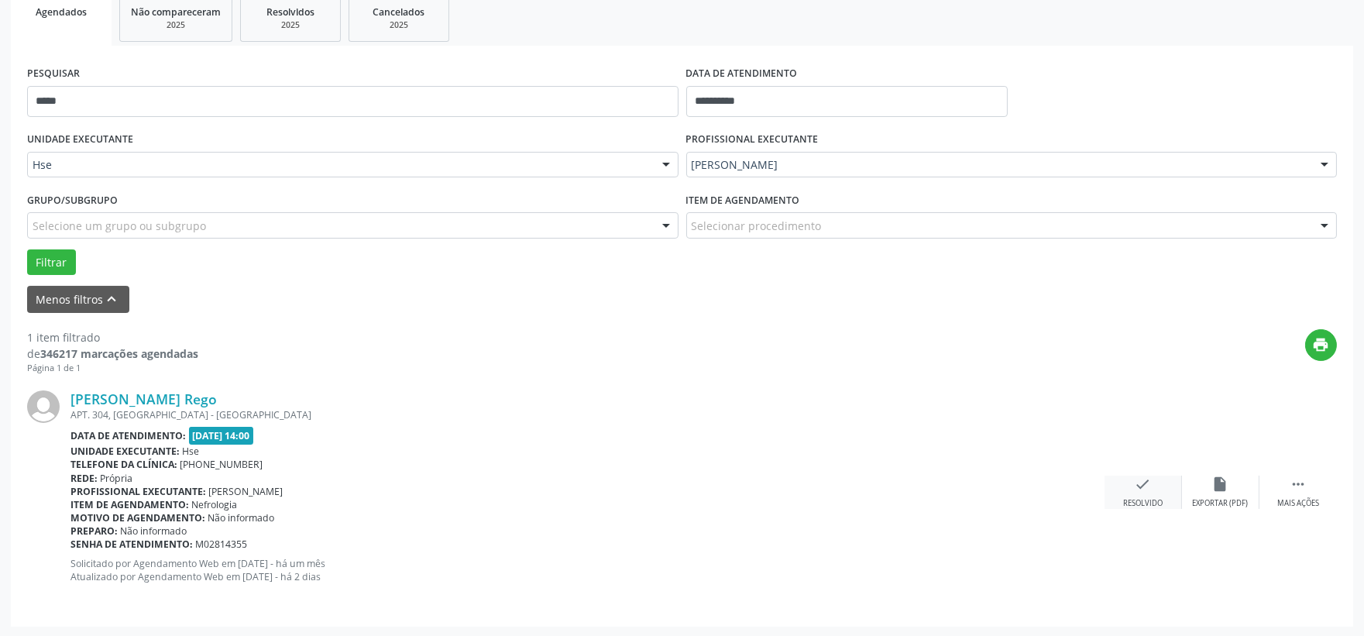
click at [1123, 498] on div "Resolvido" at bounding box center [1143, 503] width 40 height 11
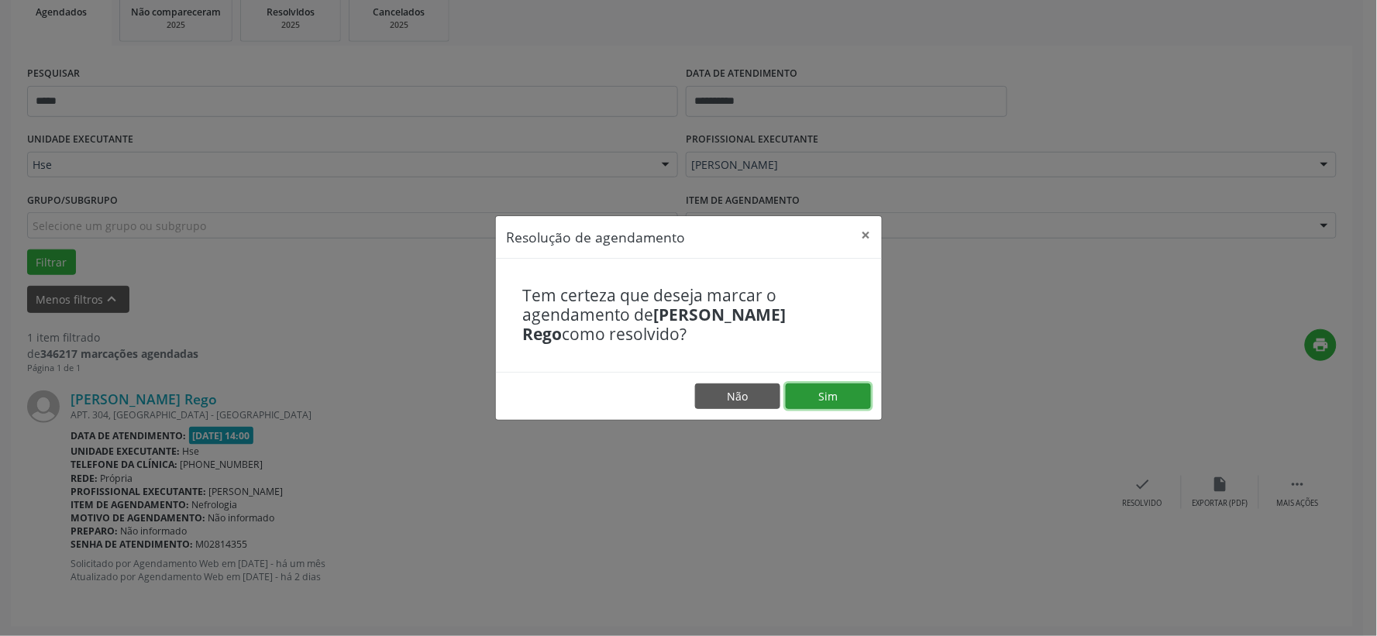
click at [838, 398] on button "Sim" at bounding box center [828, 397] width 85 height 26
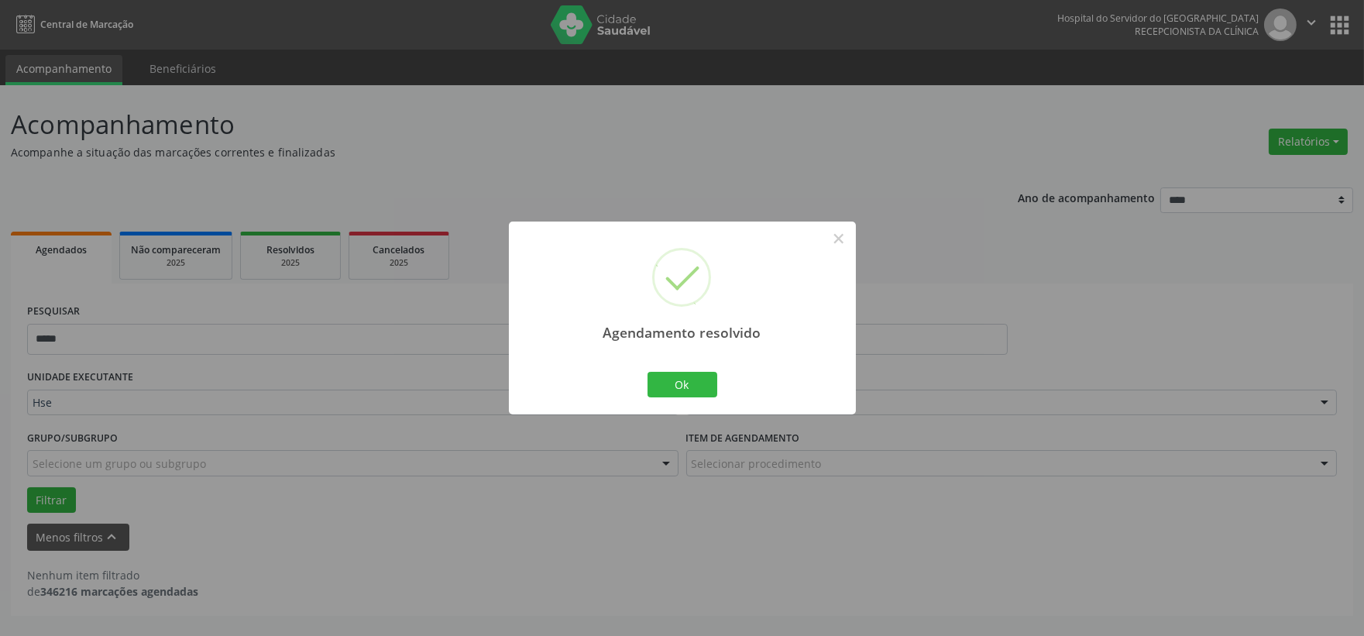
scroll to position [0, 0]
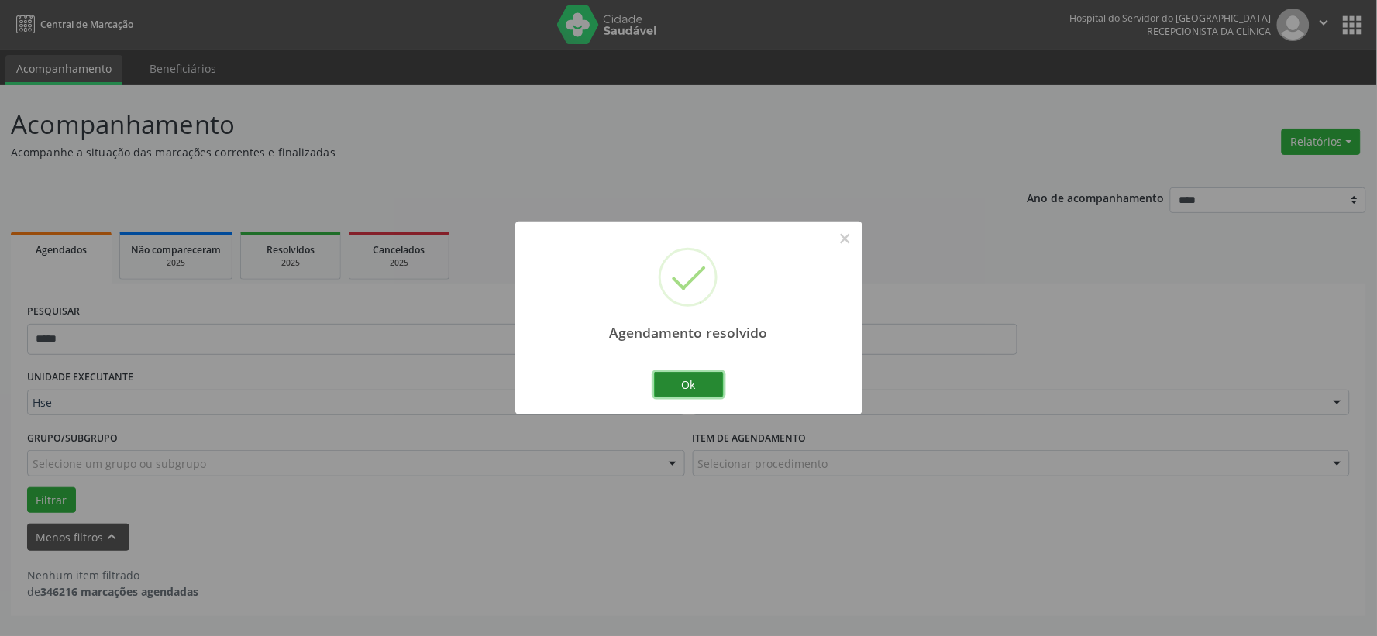
click at [666, 383] on button "Ok" at bounding box center [689, 385] width 70 height 26
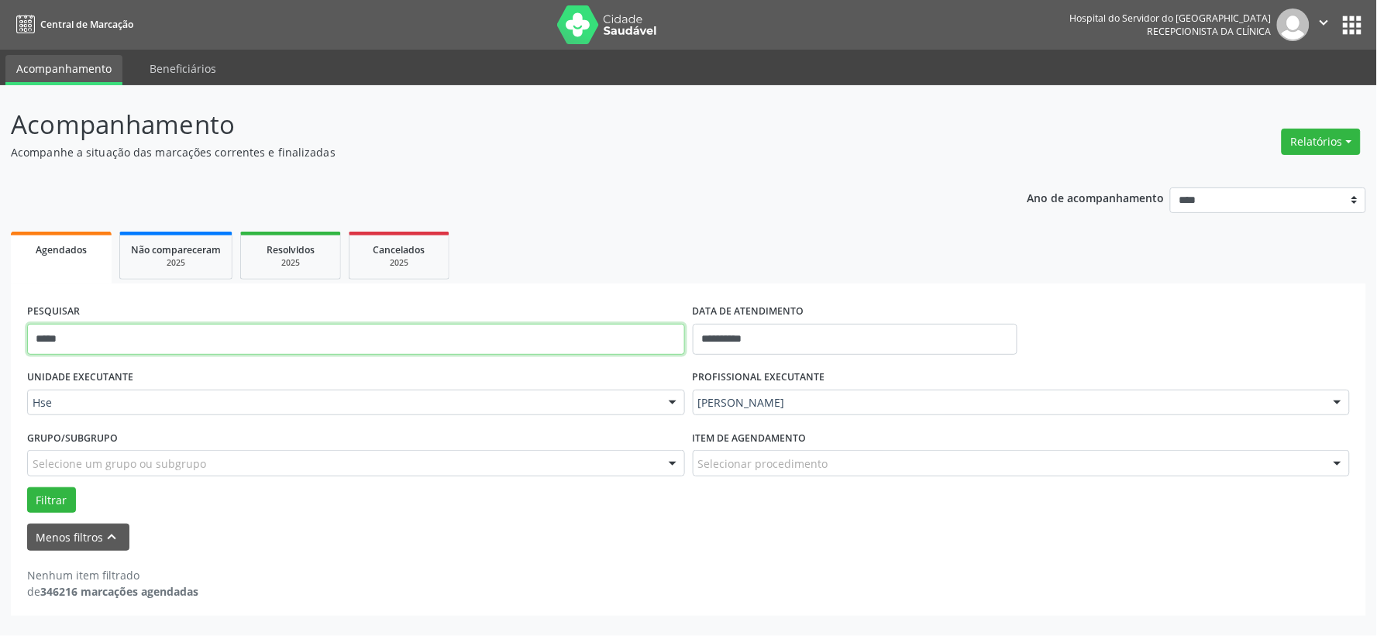
click at [446, 335] on input "*****" at bounding box center [356, 339] width 658 height 31
click at [440, 347] on input "*****" at bounding box center [356, 339] width 658 height 31
click at [27, 487] on button "Filtrar" at bounding box center [51, 500] width 49 height 26
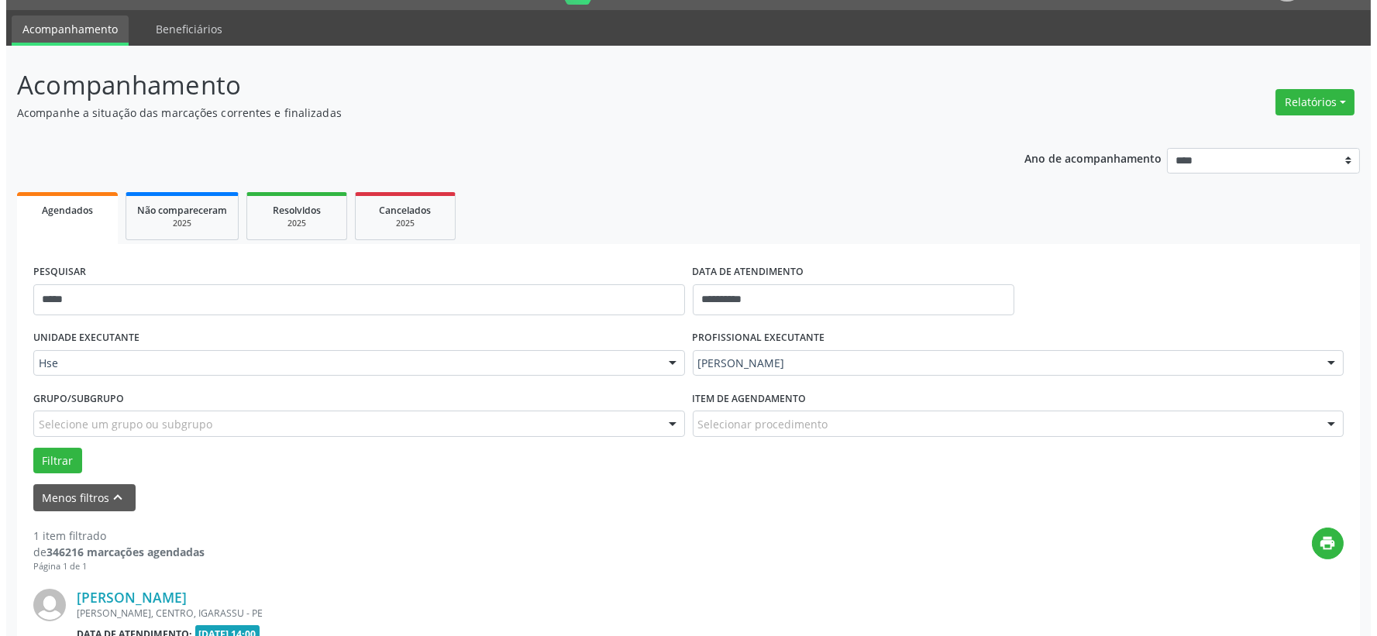
scroll to position [238, 0]
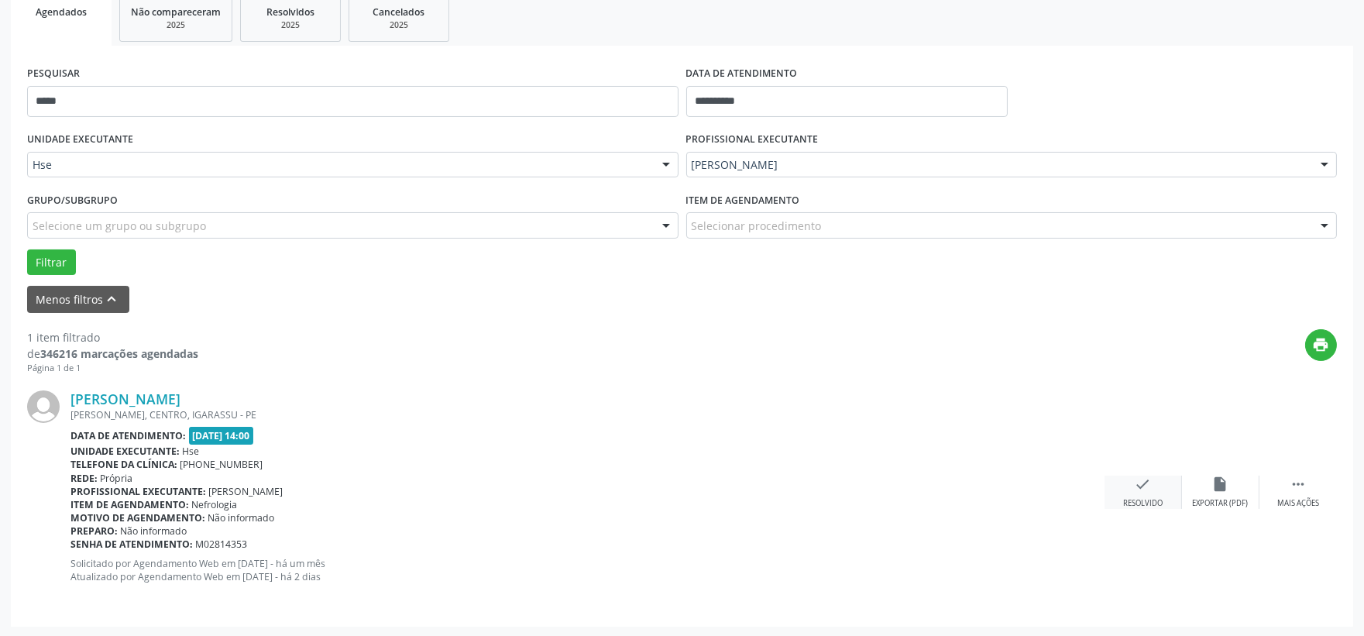
click at [1157, 500] on div "Resolvido" at bounding box center [1143, 503] width 40 height 11
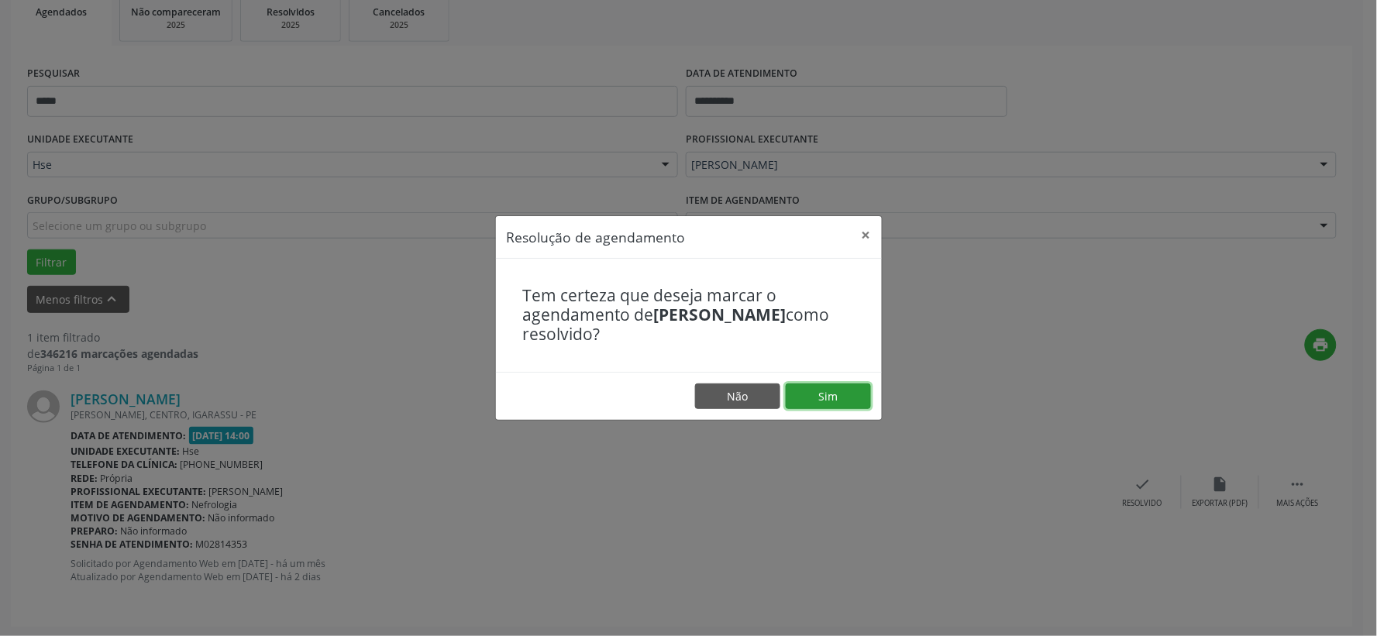
click at [810, 388] on button "Sim" at bounding box center [828, 397] width 85 height 26
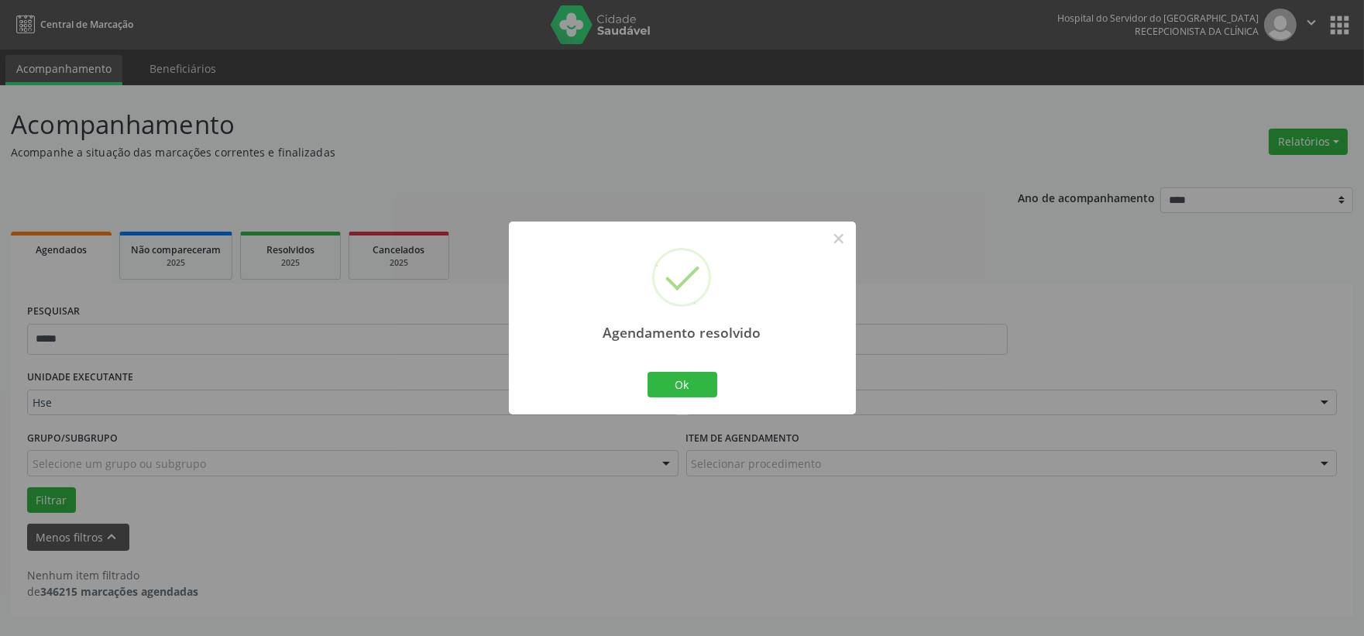
scroll to position [0, 0]
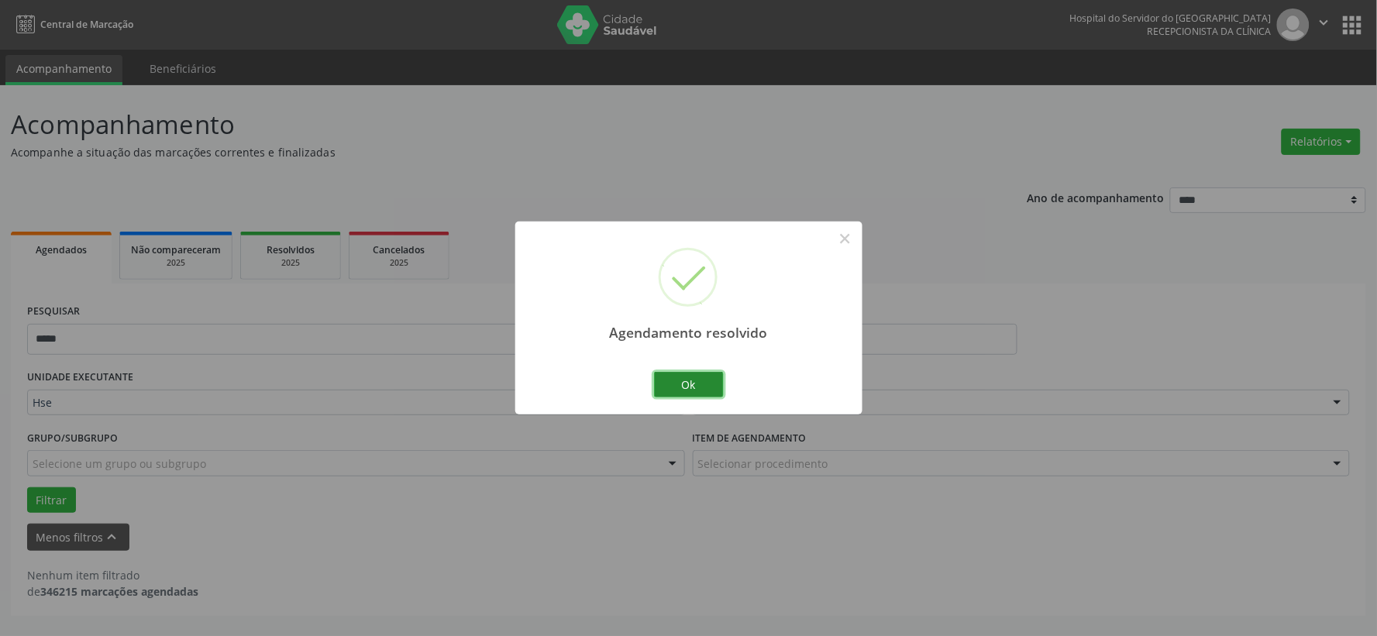
click at [684, 380] on button "Ok" at bounding box center [689, 385] width 70 height 26
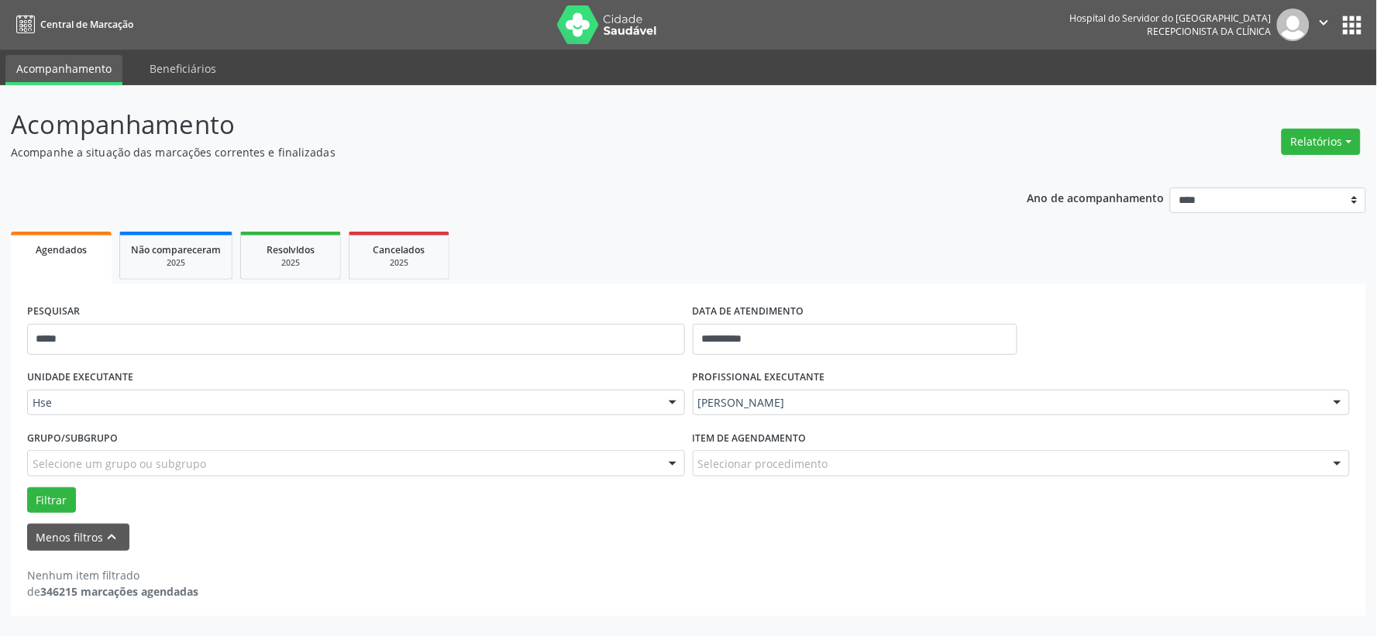
click at [423, 321] on div "PESQUISAR *****" at bounding box center [356, 333] width 666 height 66
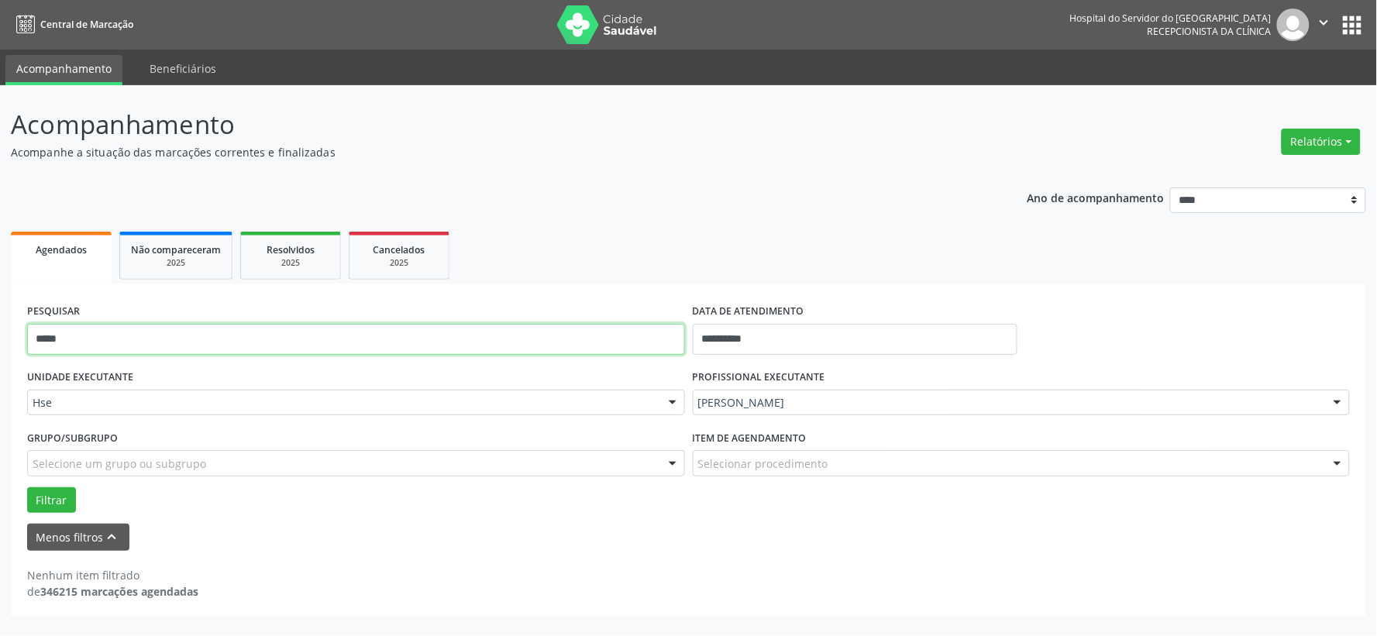
click at [422, 327] on input "*****" at bounding box center [356, 339] width 658 height 31
click at [27, 487] on button "Filtrar" at bounding box center [51, 500] width 49 height 26
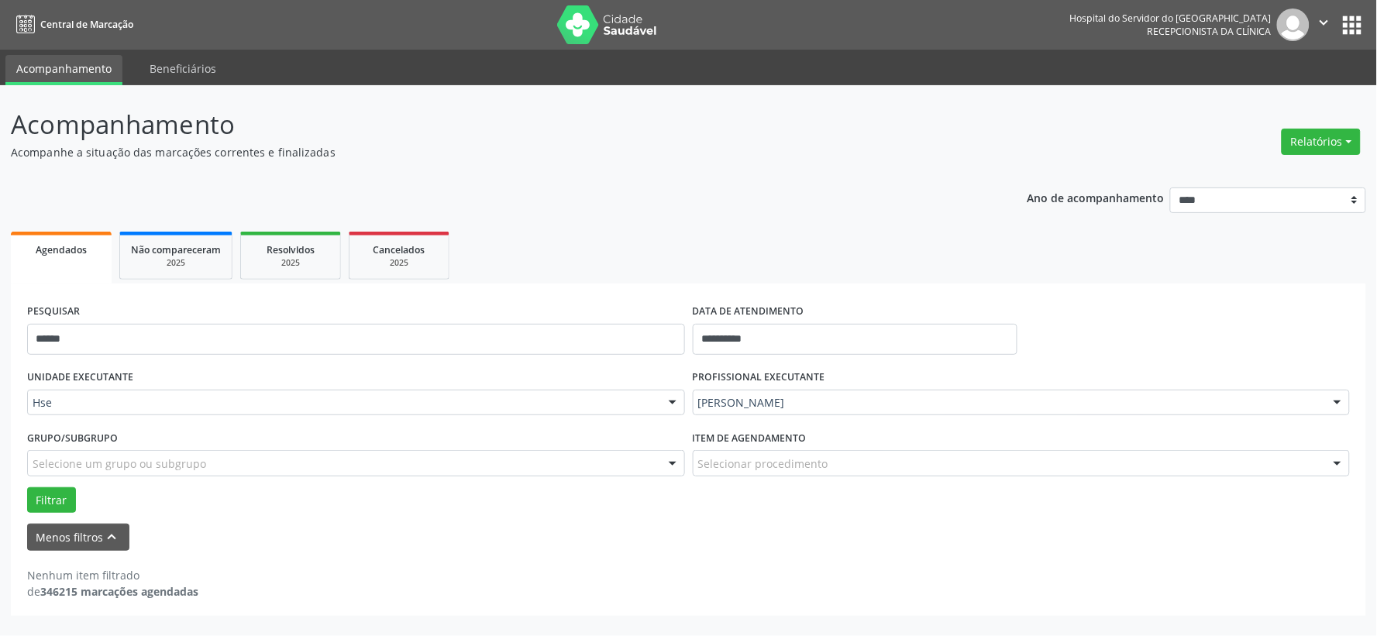
click at [122, 318] on div "PESQUISAR ******" at bounding box center [356, 333] width 666 height 66
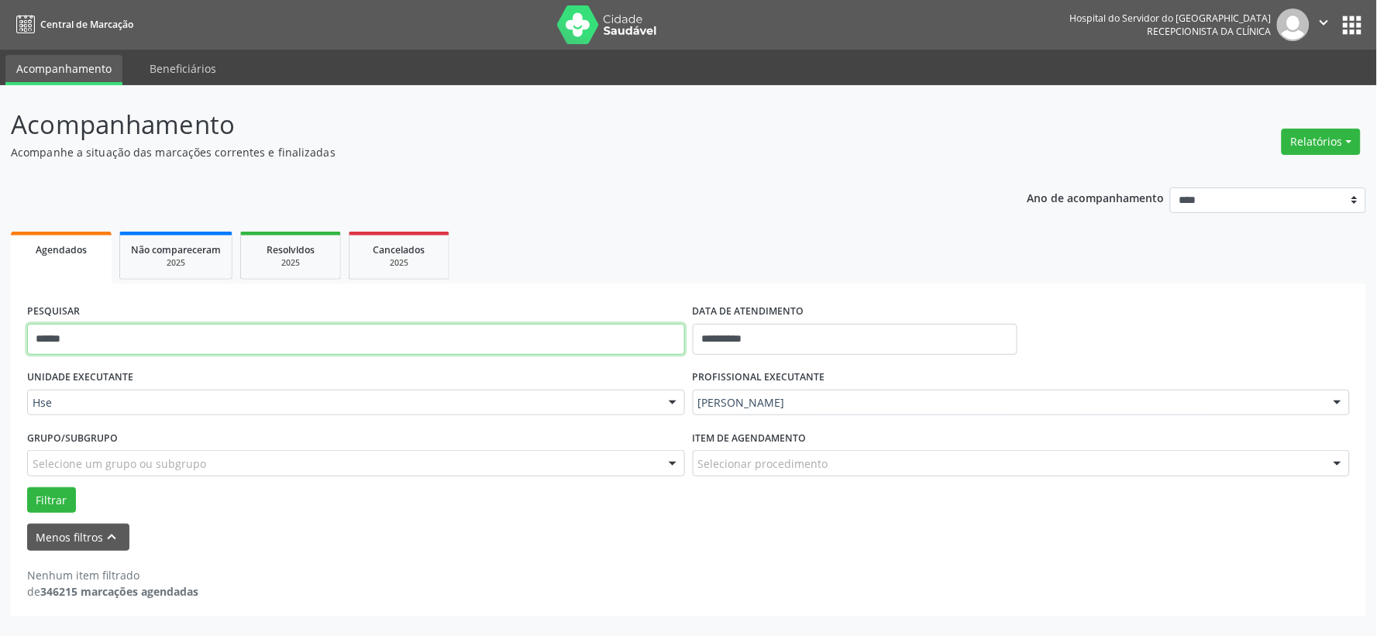
click at [110, 336] on input "******" at bounding box center [356, 339] width 658 height 31
click at [27, 487] on button "Filtrar" at bounding box center [51, 500] width 49 height 26
click at [129, 346] on input "***" at bounding box center [356, 339] width 658 height 31
click at [27, 487] on button "Filtrar" at bounding box center [51, 500] width 49 height 26
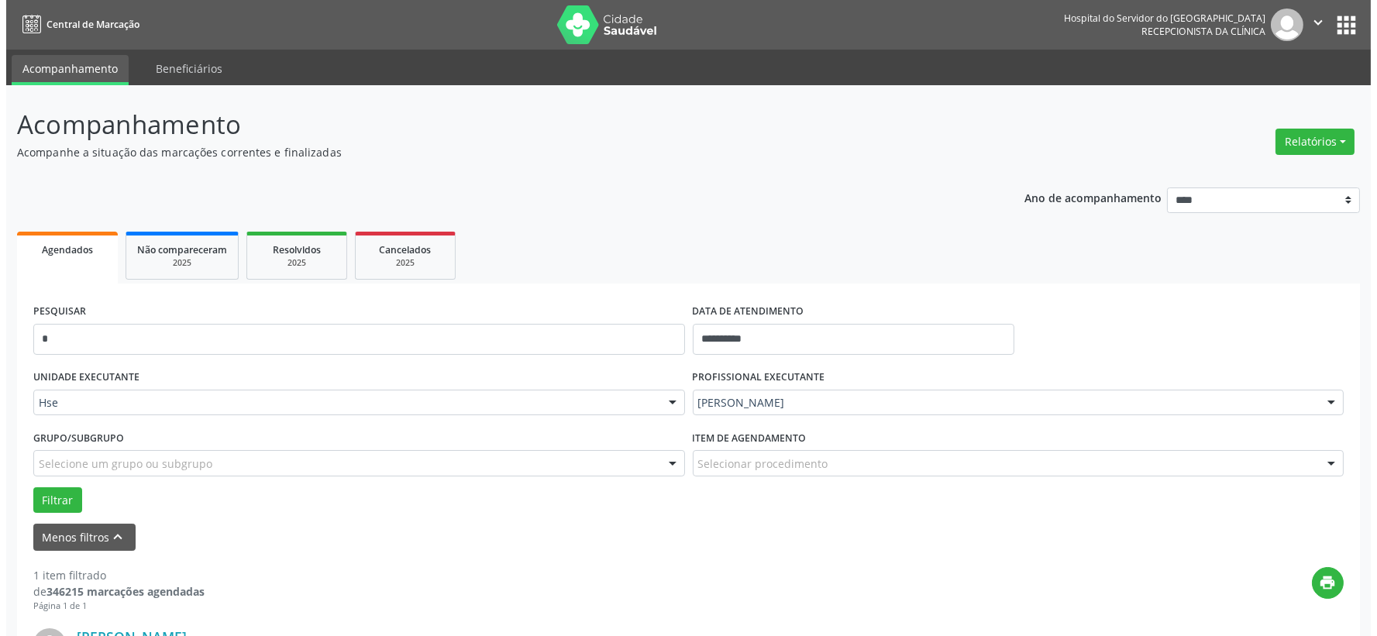
scroll to position [238, 0]
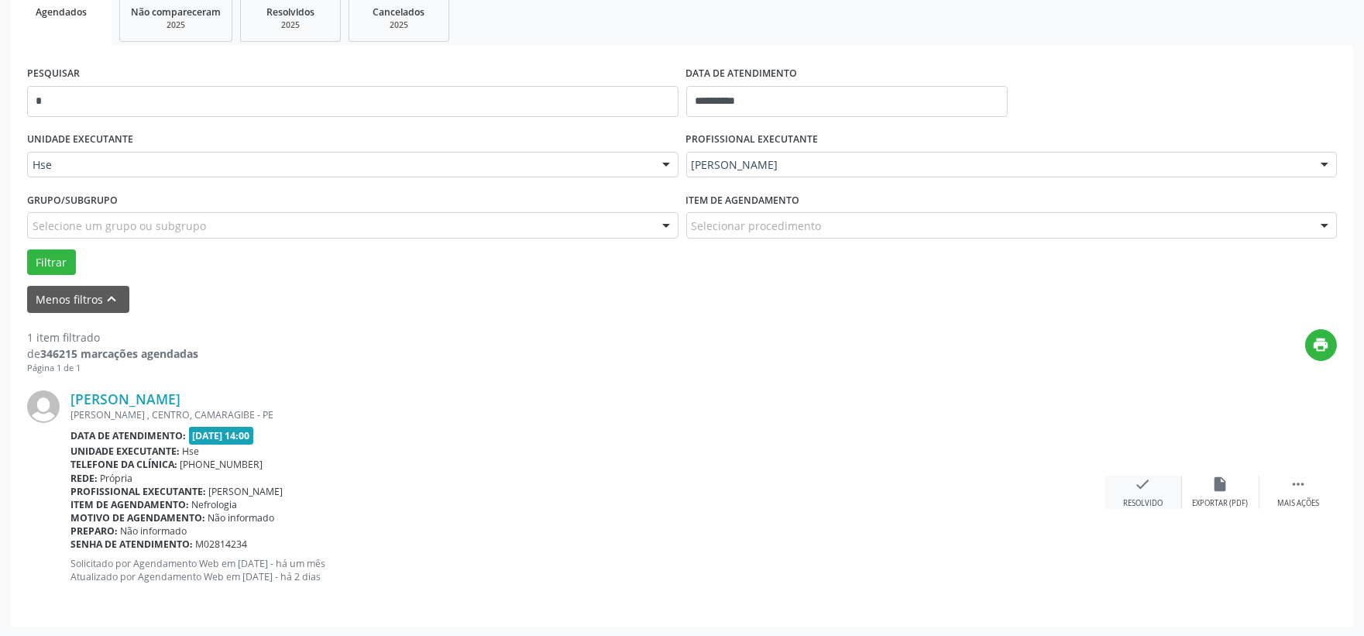
click at [1145, 487] on icon "check" at bounding box center [1143, 484] width 17 height 17
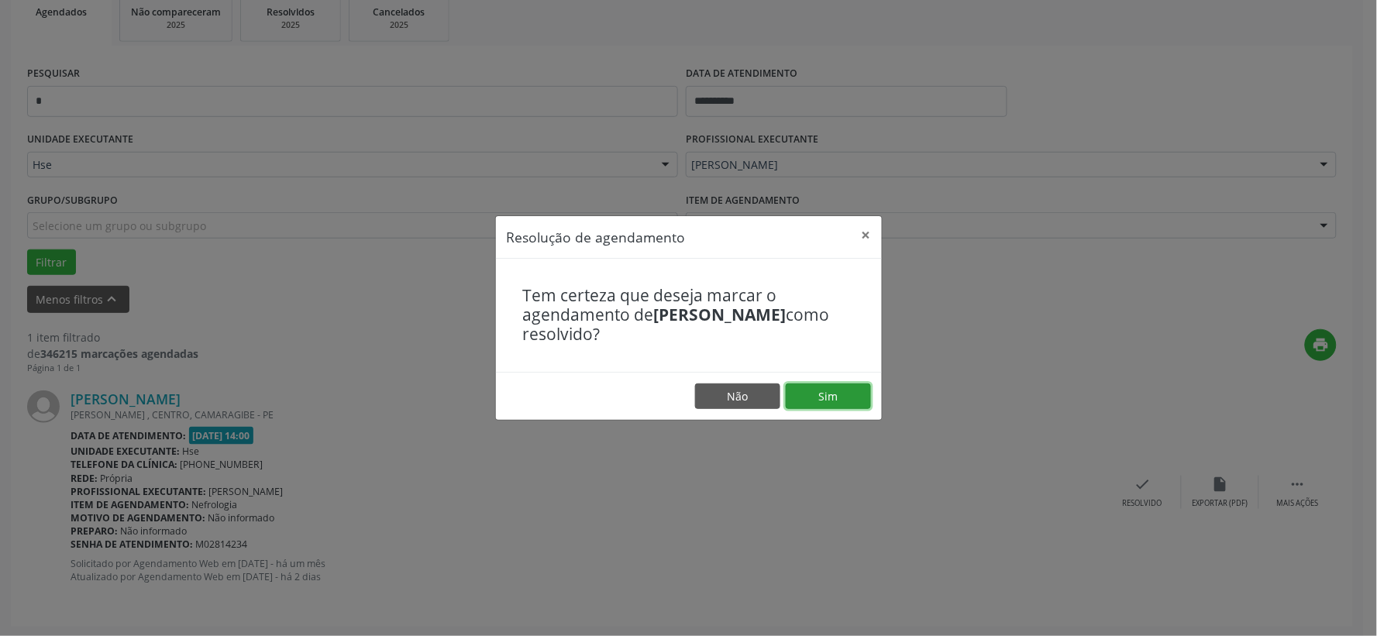
click at [845, 391] on button "Sim" at bounding box center [828, 397] width 85 height 26
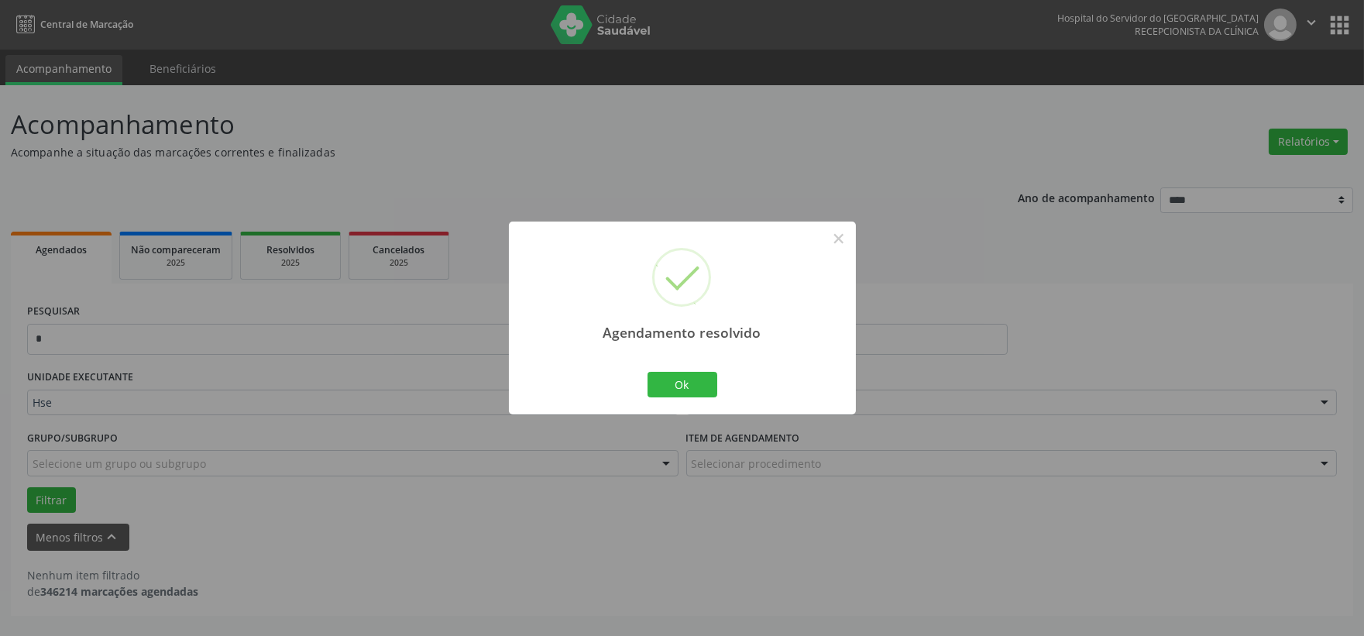
scroll to position [0, 0]
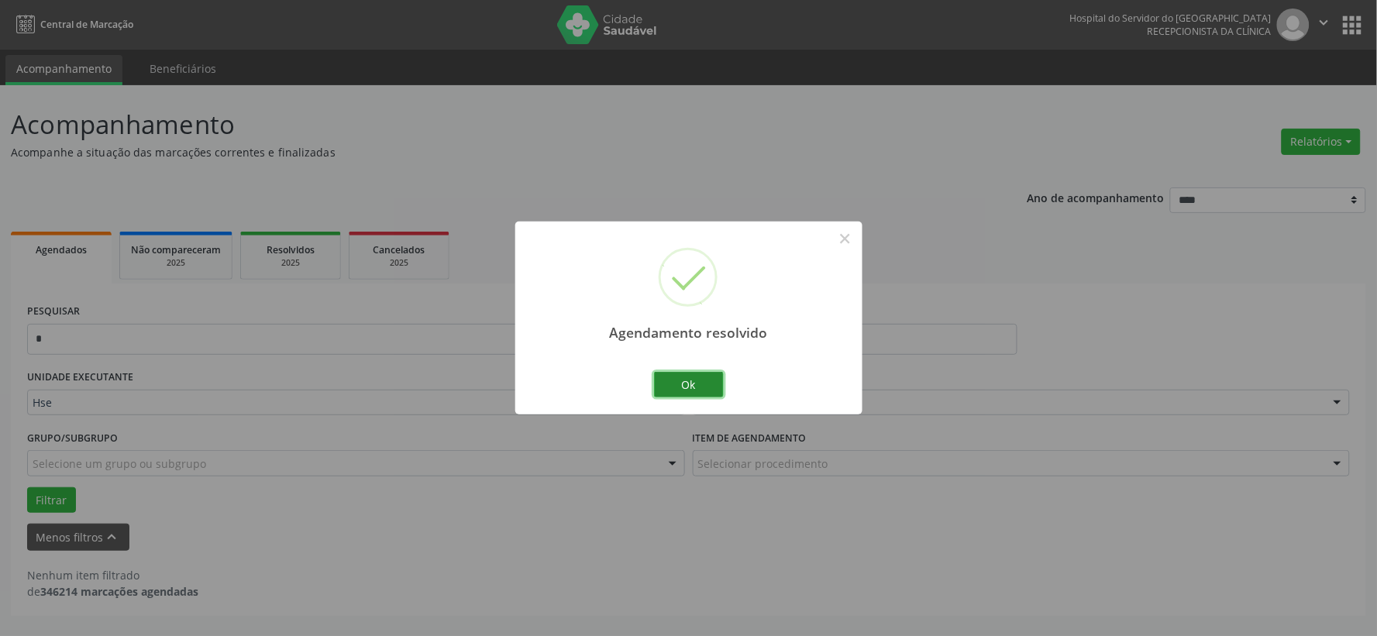
click at [662, 388] on button "Ok" at bounding box center [689, 385] width 70 height 26
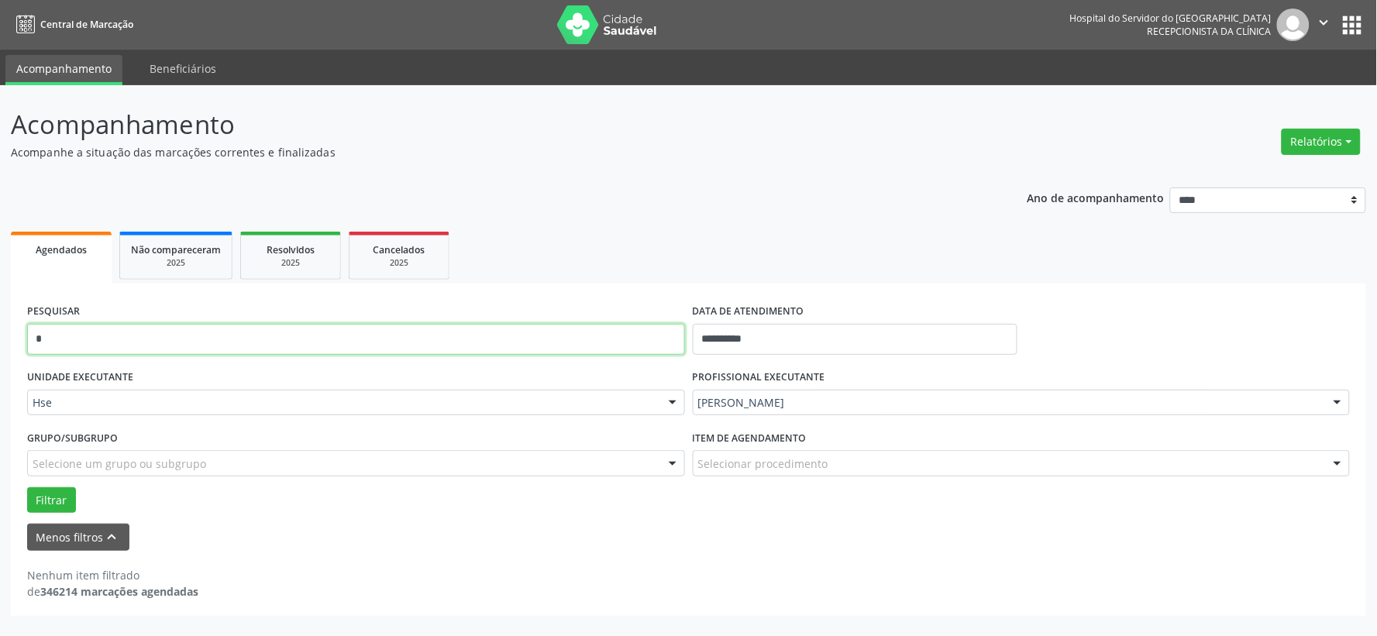
click at [555, 342] on input "*" at bounding box center [356, 339] width 658 height 31
click at [554, 342] on input "*" at bounding box center [356, 339] width 658 height 31
click at [27, 487] on button "Filtrar" at bounding box center [51, 500] width 49 height 26
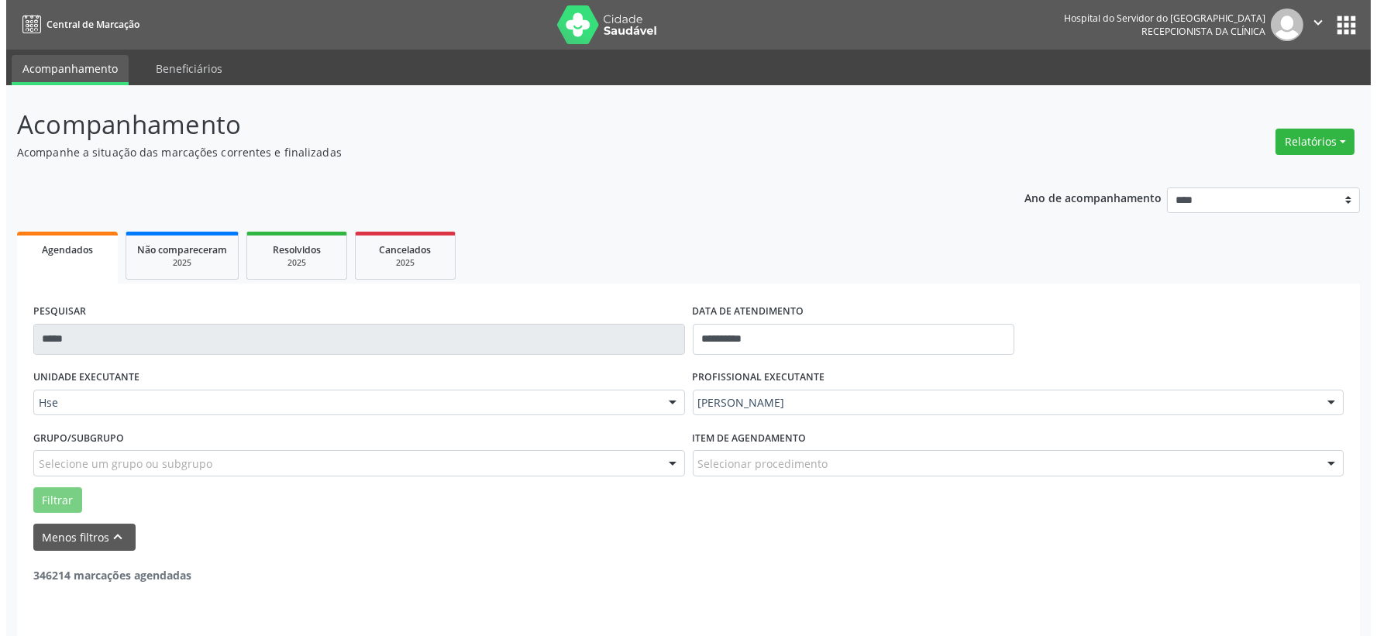
scroll to position [238, 0]
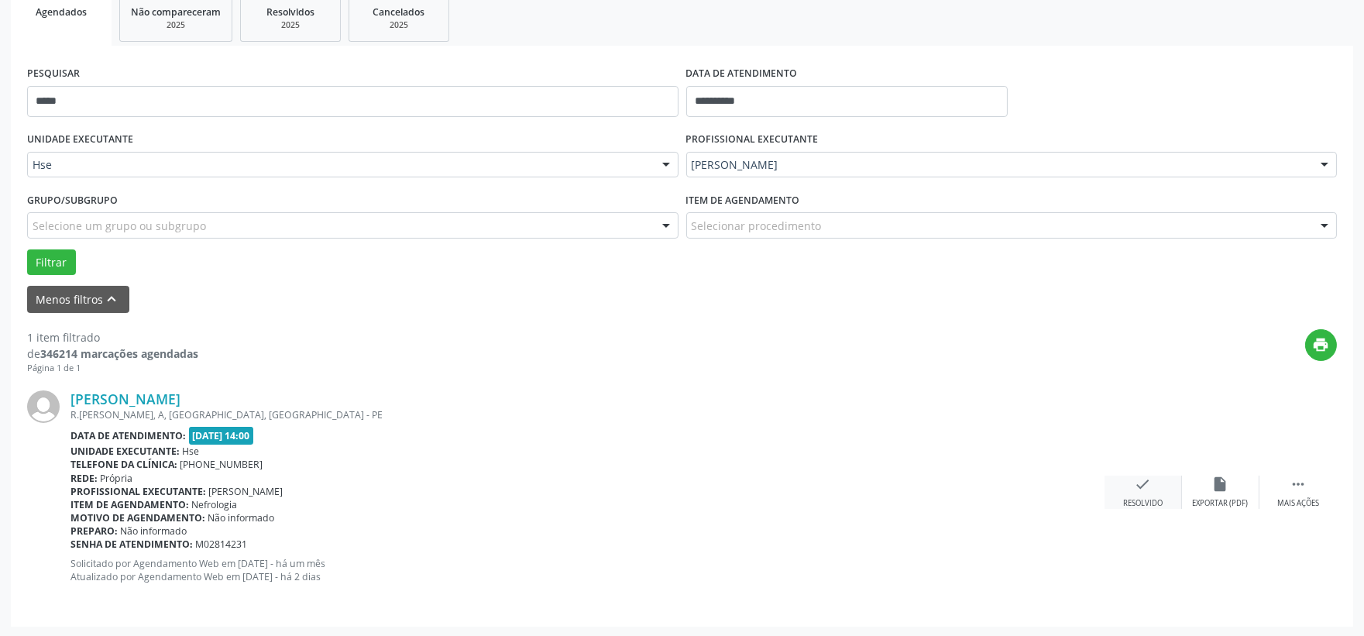
click at [1133, 490] on div "check Resolvido" at bounding box center [1143, 492] width 77 height 33
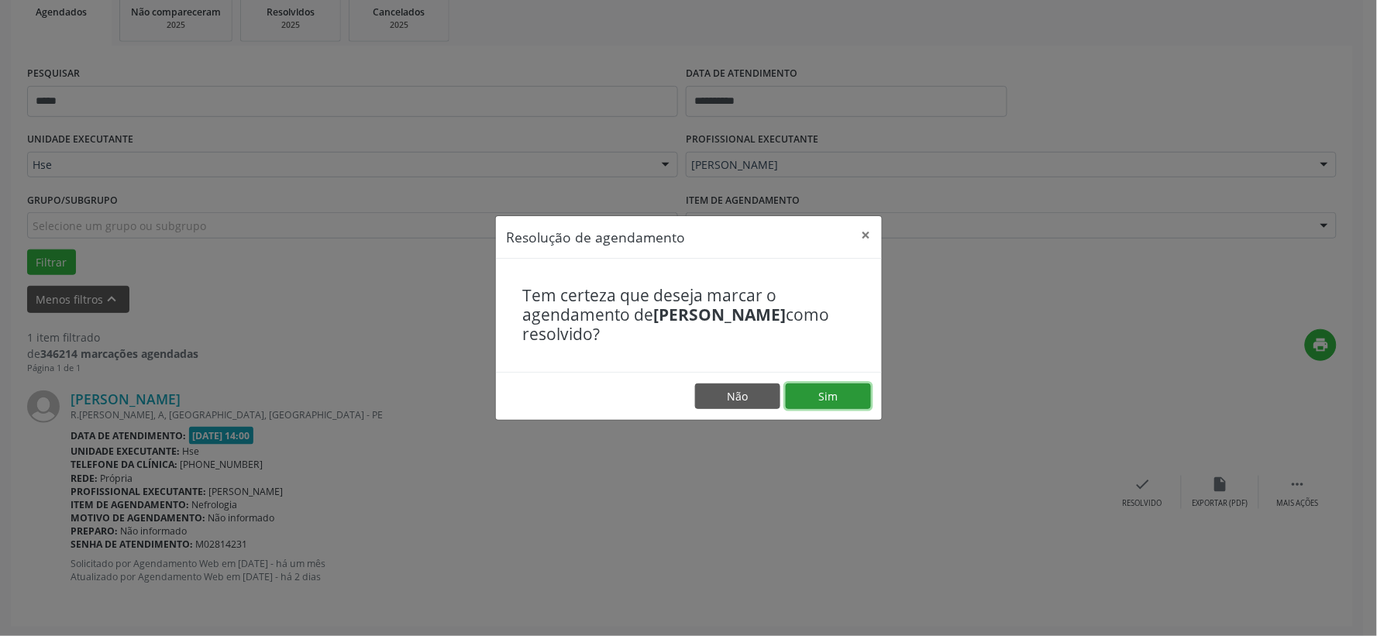
click at [848, 390] on button "Sim" at bounding box center [828, 397] width 85 height 26
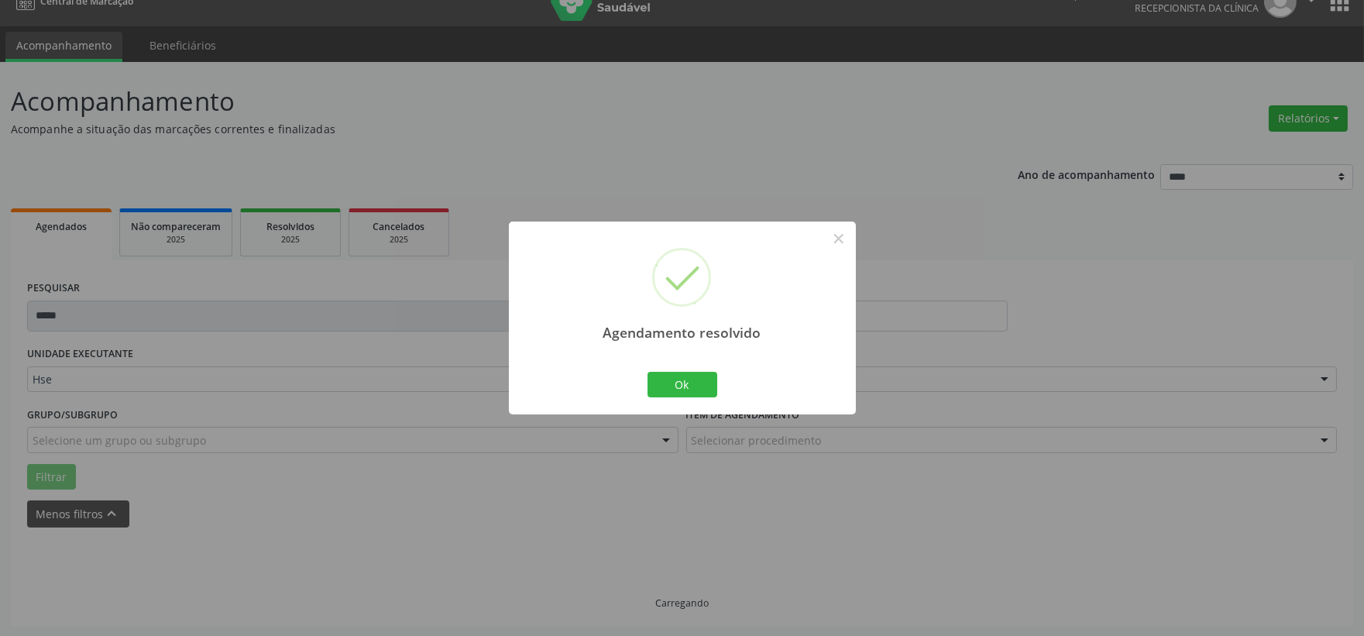
scroll to position [0, 0]
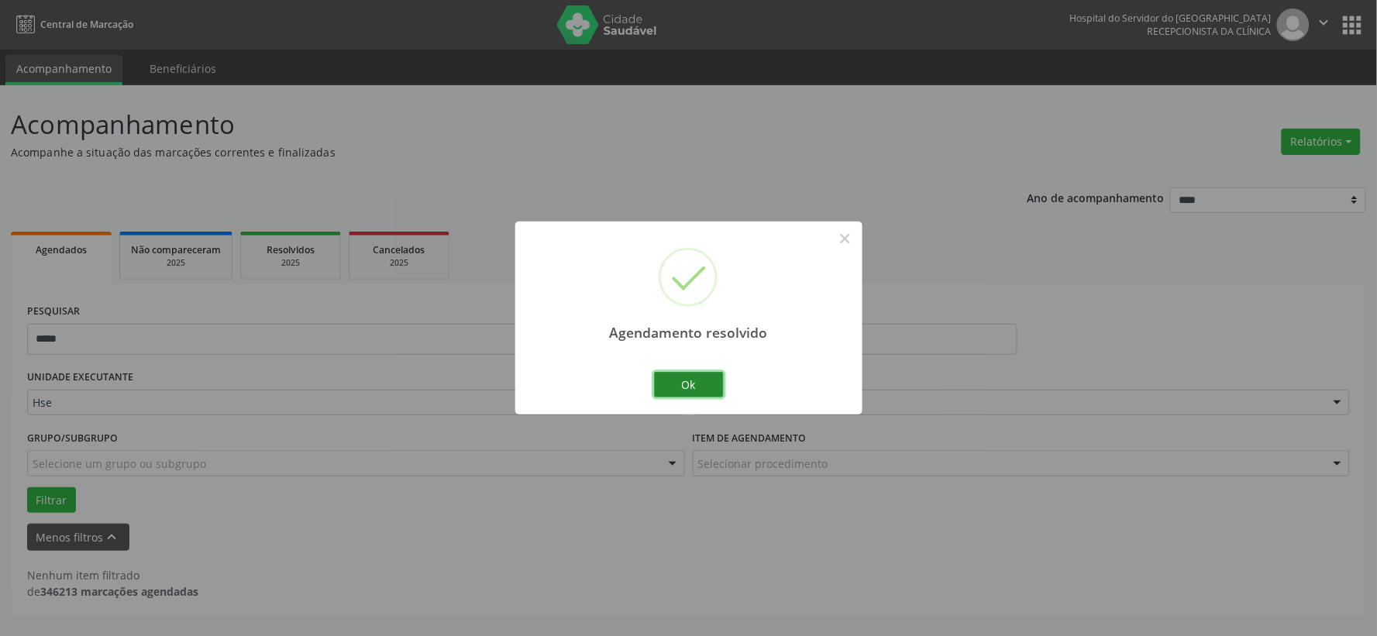
click at [703, 384] on button "Ok" at bounding box center [689, 385] width 70 height 26
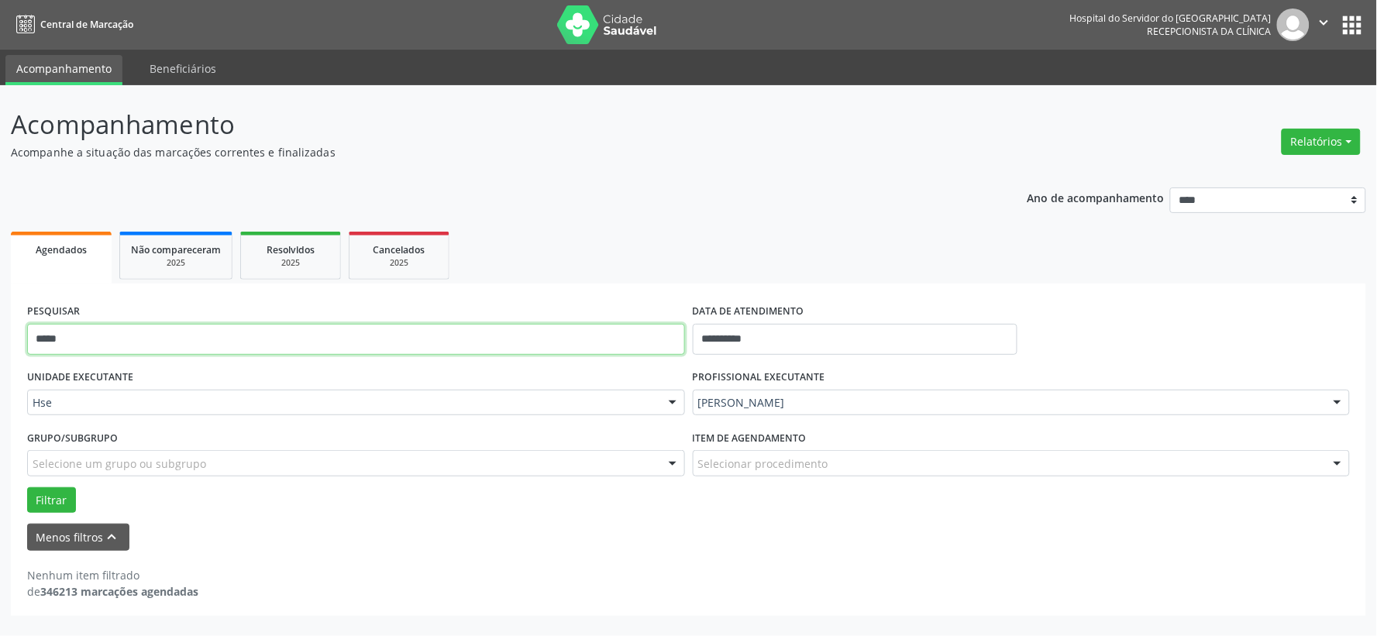
click at [569, 329] on input "*****" at bounding box center [356, 339] width 658 height 31
type input "*"
click at [27, 487] on button "Filtrar" at bounding box center [51, 500] width 49 height 26
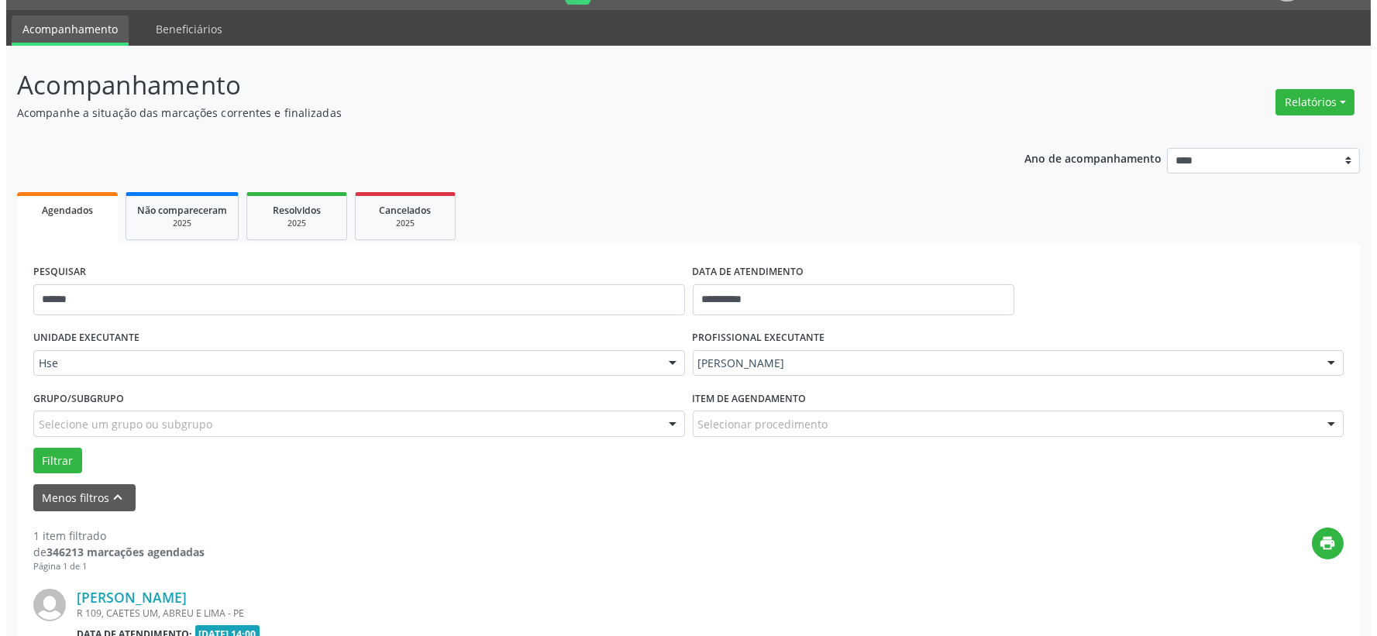
scroll to position [238, 0]
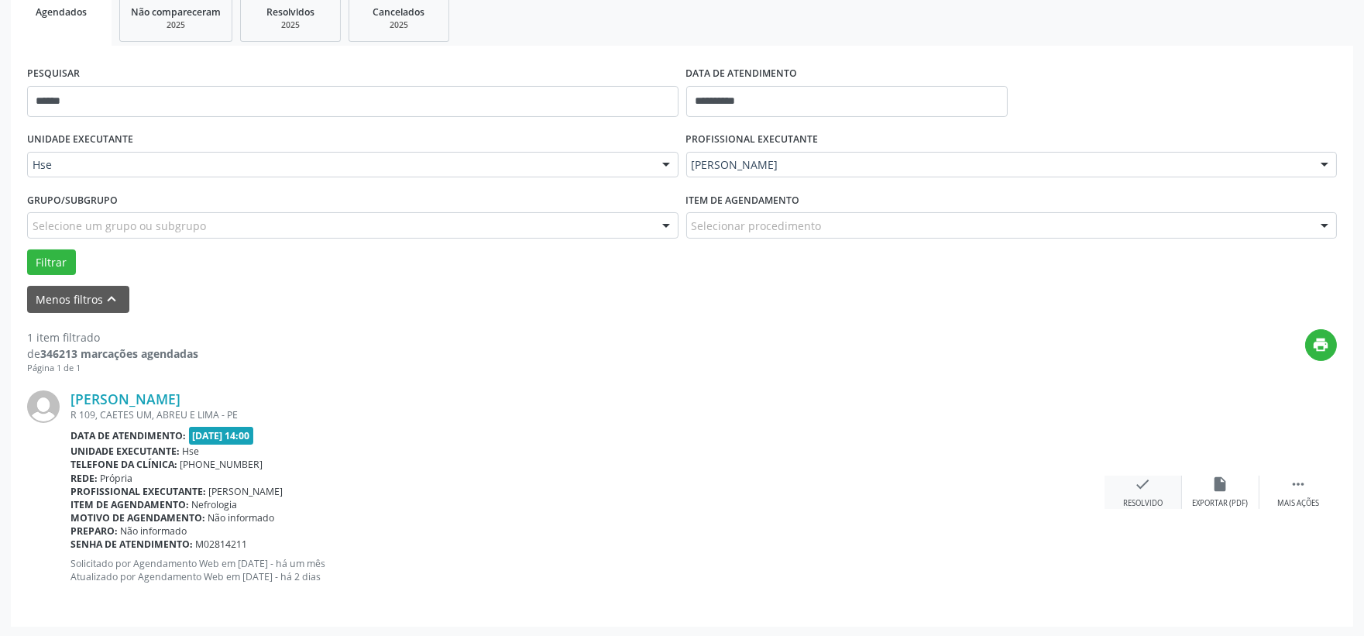
click at [1134, 498] on div "Resolvido" at bounding box center [1143, 503] width 40 height 11
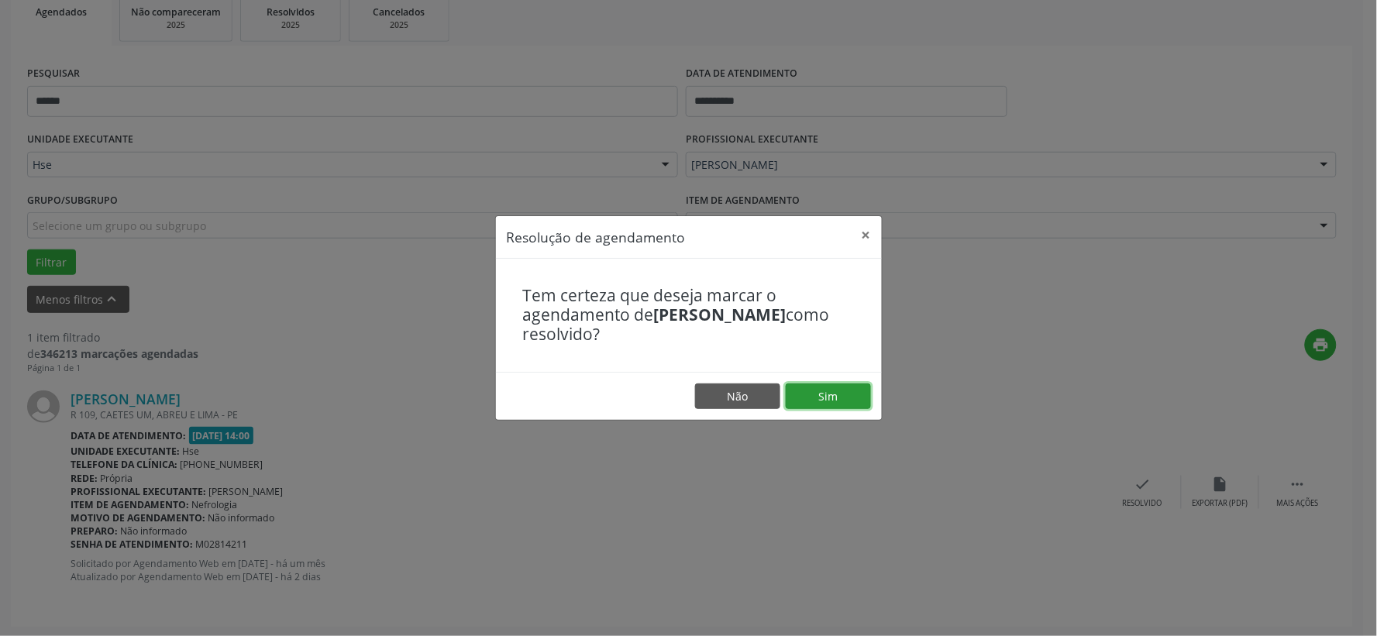
click at [830, 406] on button "Sim" at bounding box center [828, 397] width 85 height 26
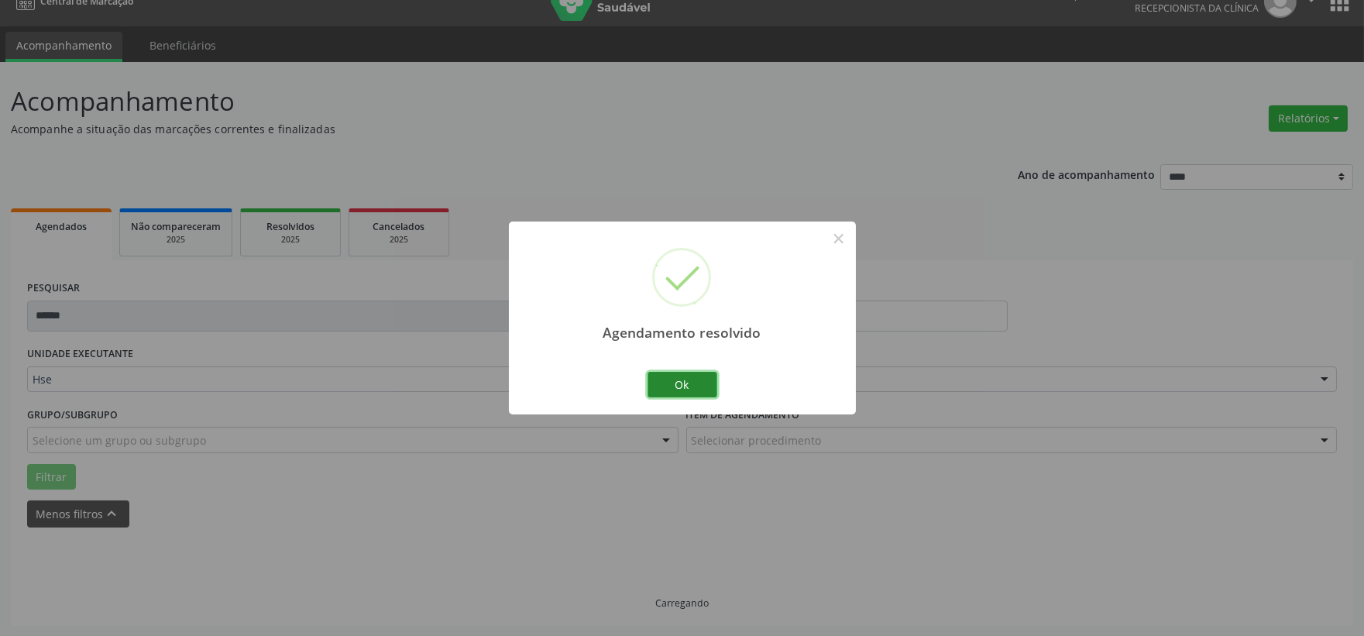
scroll to position [0, 0]
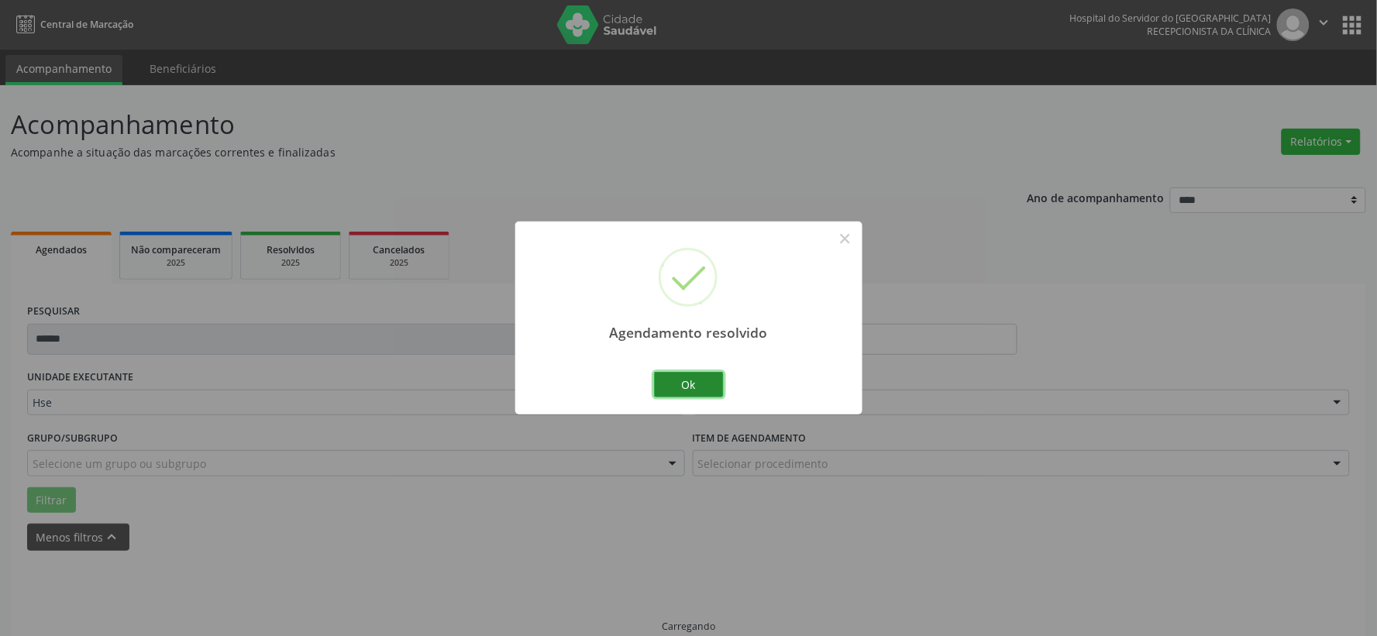
click at [670, 381] on button "Ok" at bounding box center [689, 385] width 70 height 26
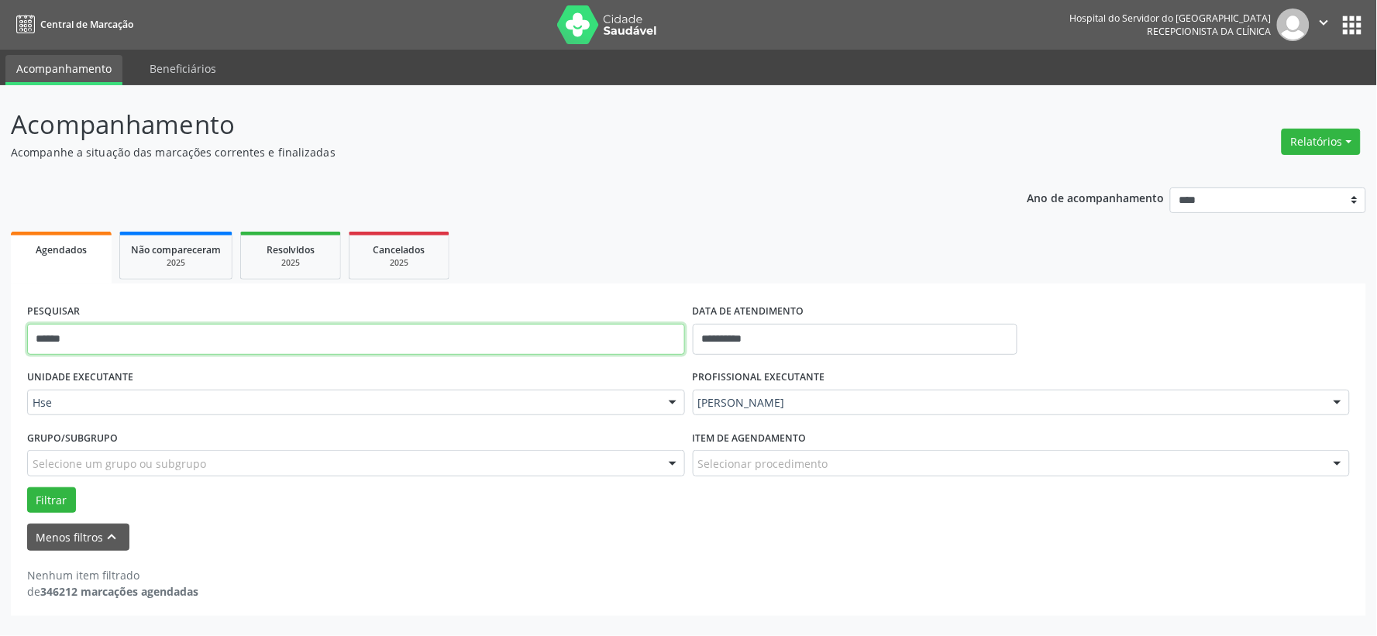
click at [206, 342] on input "******" at bounding box center [356, 339] width 658 height 31
click at [205, 341] on input "******" at bounding box center [356, 339] width 658 height 31
click at [27, 487] on button "Filtrar" at bounding box center [51, 500] width 49 height 26
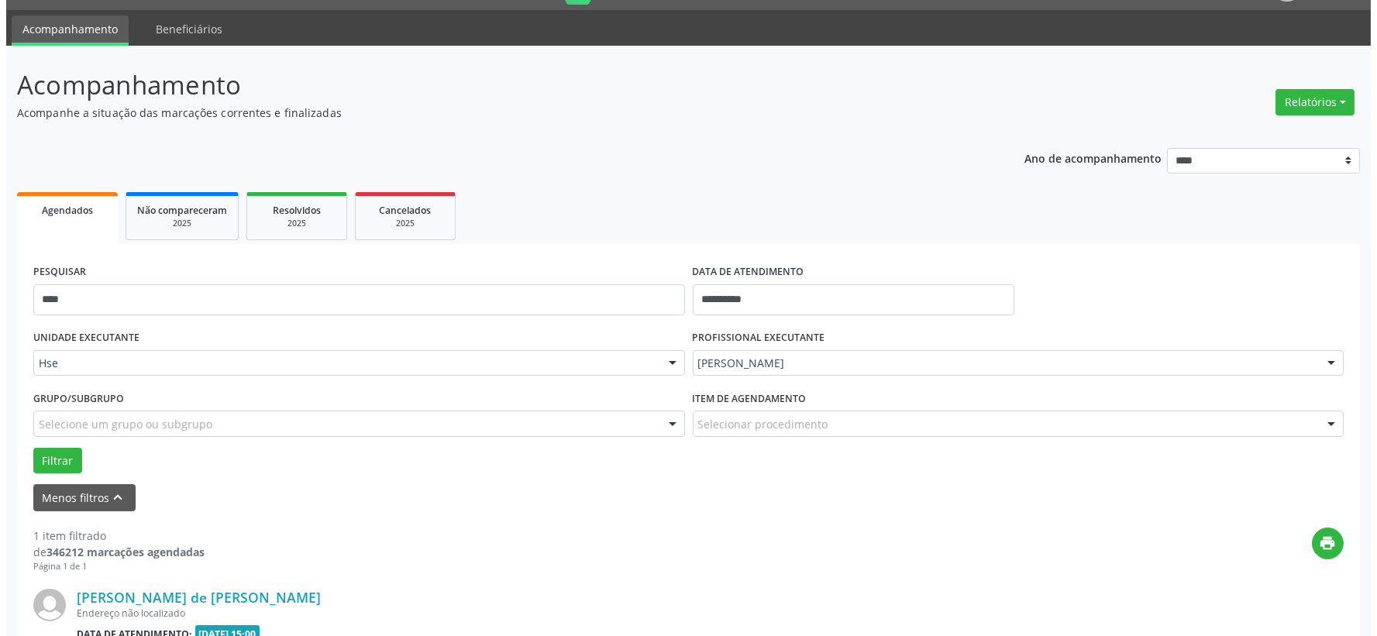
scroll to position [238, 0]
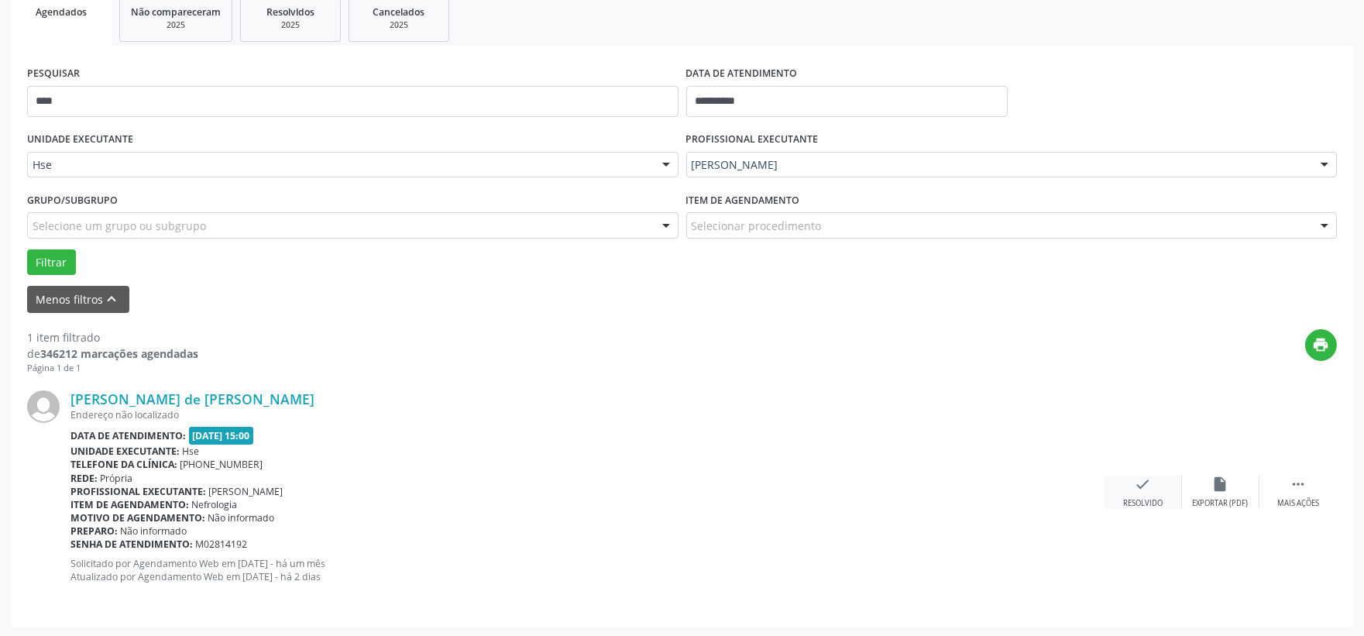
click at [1126, 488] on div "check Resolvido" at bounding box center [1143, 492] width 77 height 33
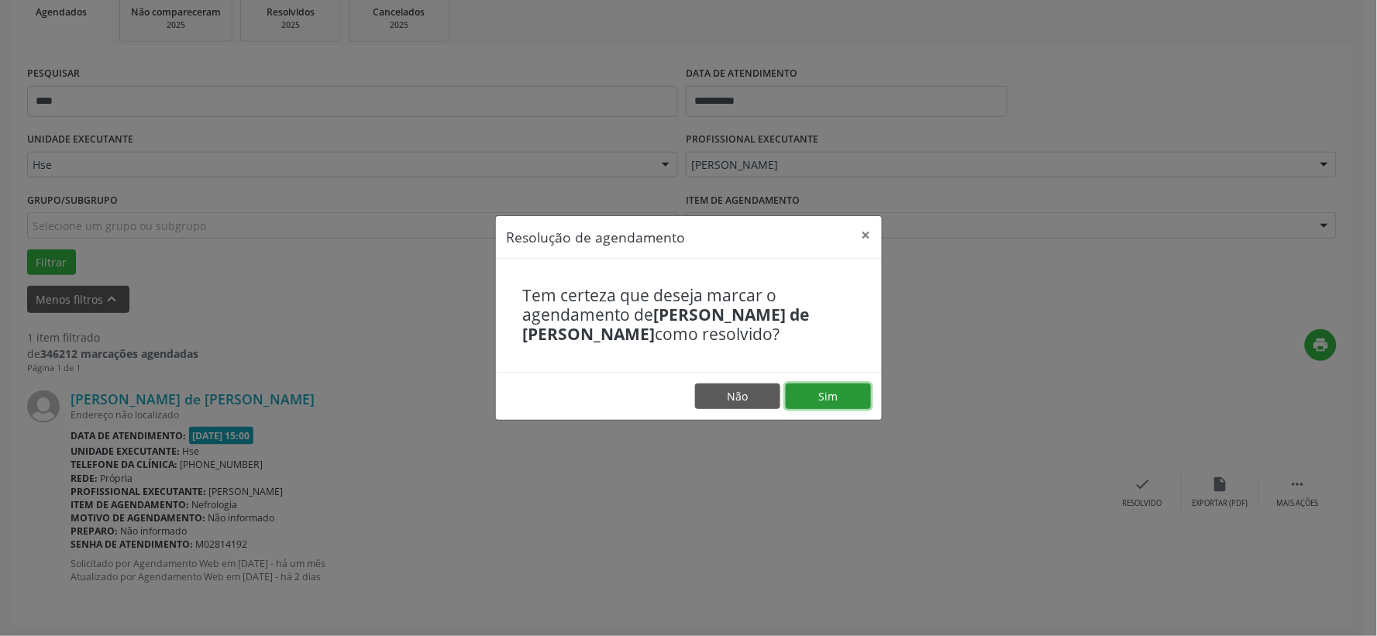
click at [845, 389] on button "Sim" at bounding box center [828, 397] width 85 height 26
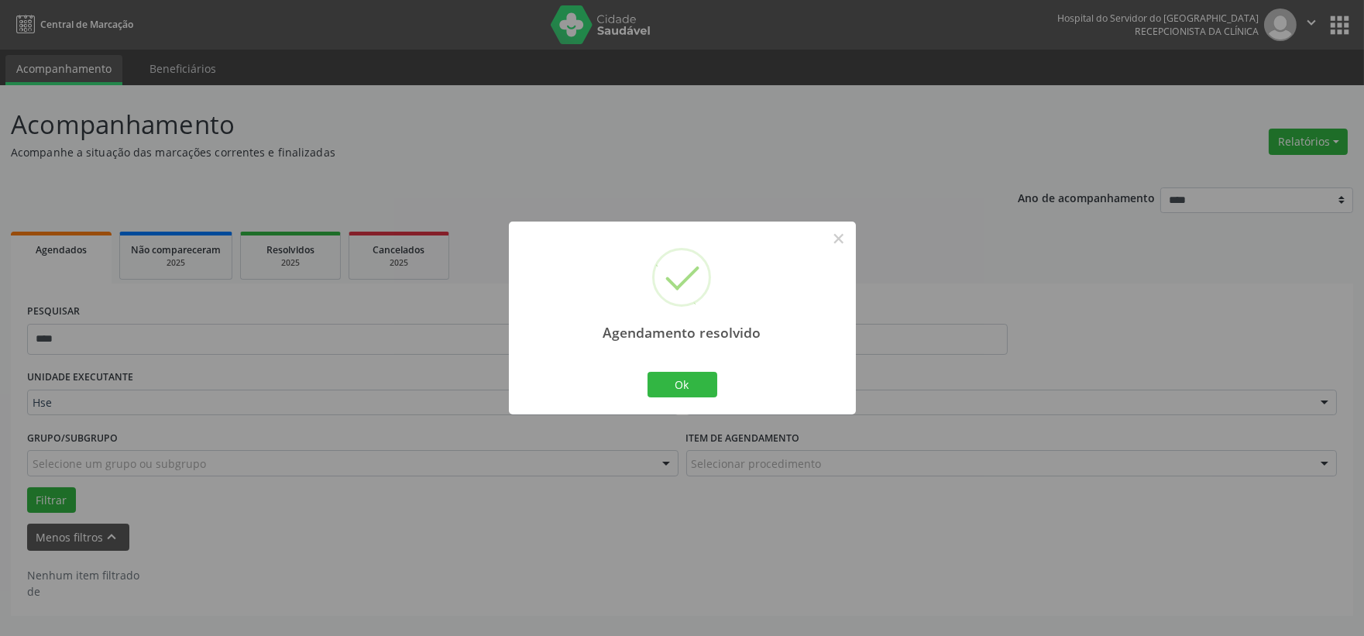
scroll to position [0, 0]
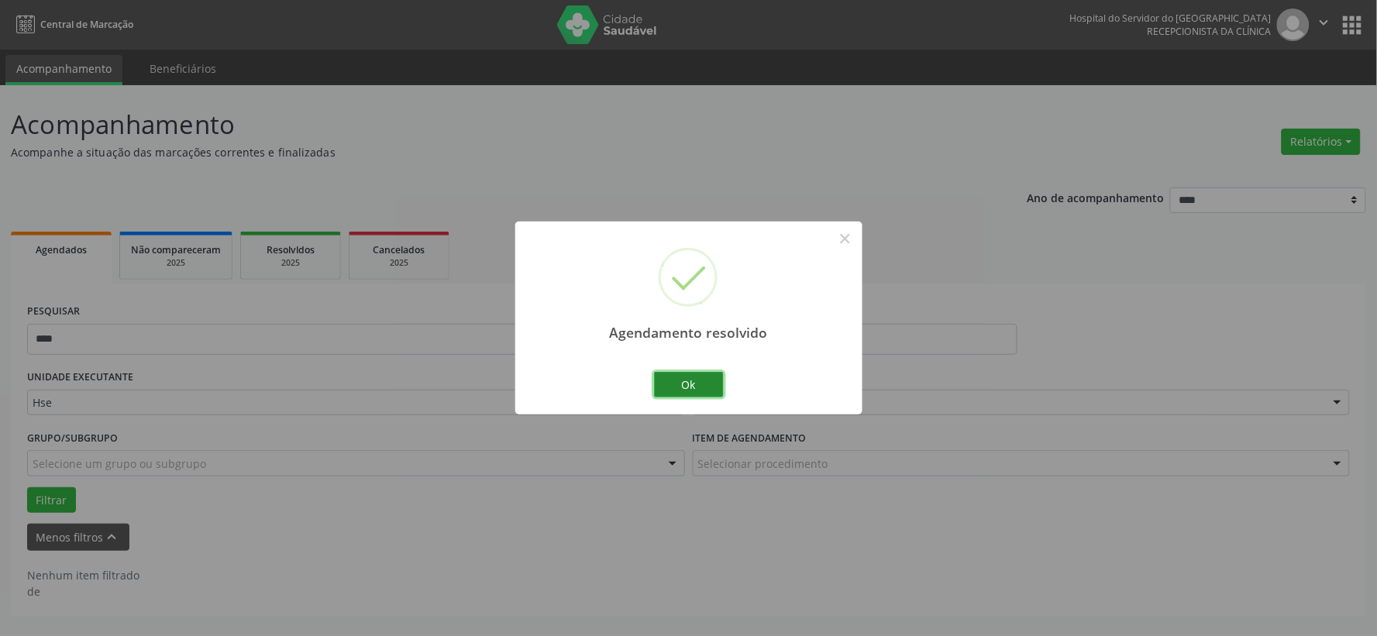
click at [677, 381] on button "Ok" at bounding box center [689, 385] width 70 height 26
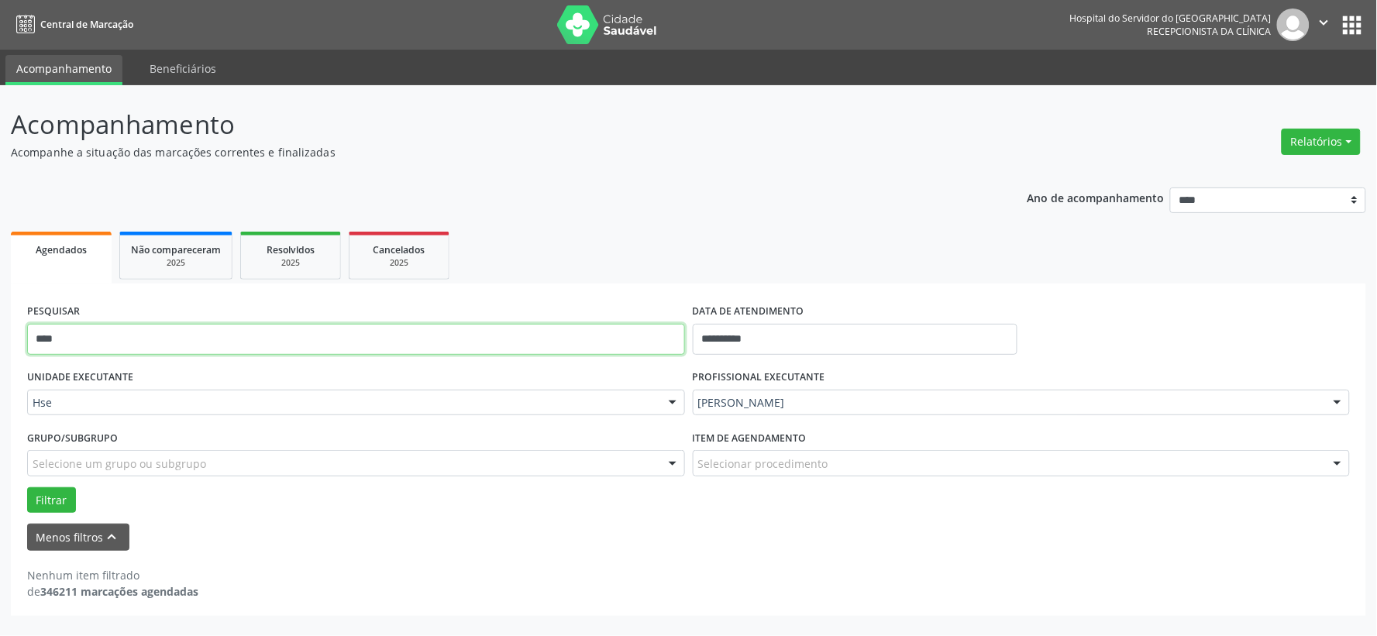
click at [387, 342] on input "****" at bounding box center [356, 339] width 658 height 31
type input "*******"
click at [27, 487] on button "Filtrar" at bounding box center [51, 500] width 49 height 26
click at [274, 330] on input "*******" at bounding box center [356, 339] width 658 height 31
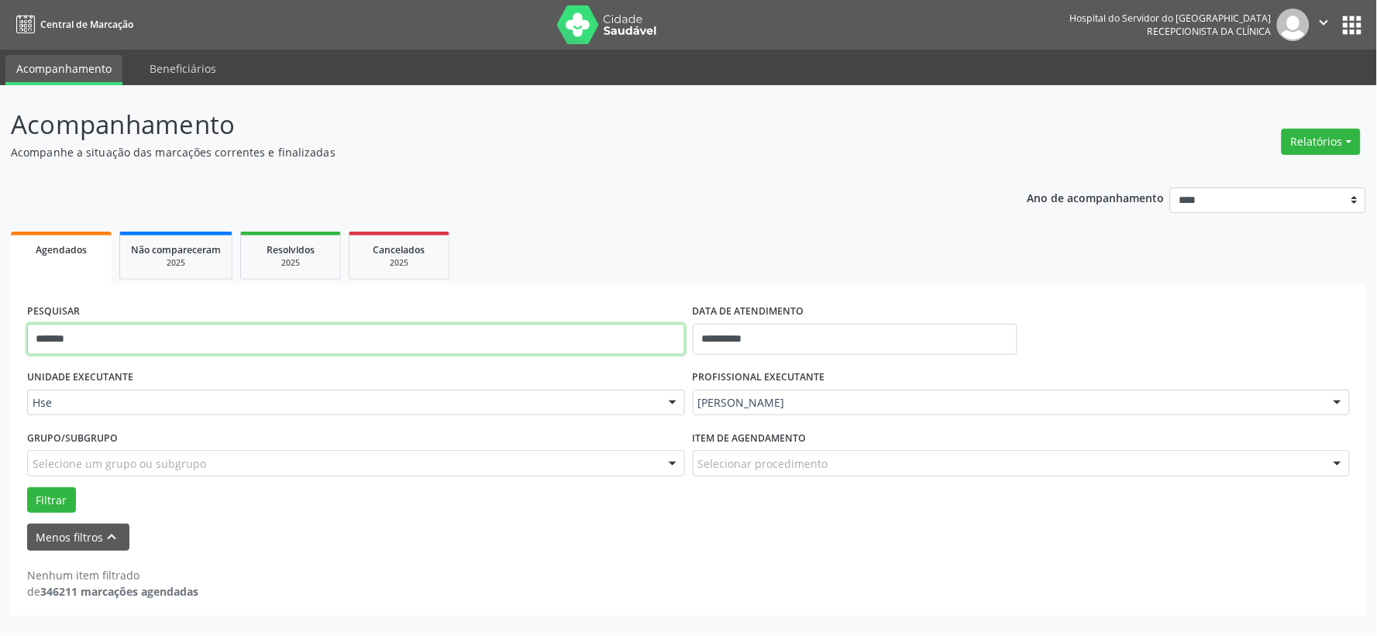
click at [274, 330] on input "*******" at bounding box center [356, 339] width 658 height 31
click at [27, 487] on button "Filtrar" at bounding box center [51, 500] width 49 height 26
